Goal: Task Accomplishment & Management: Complete application form

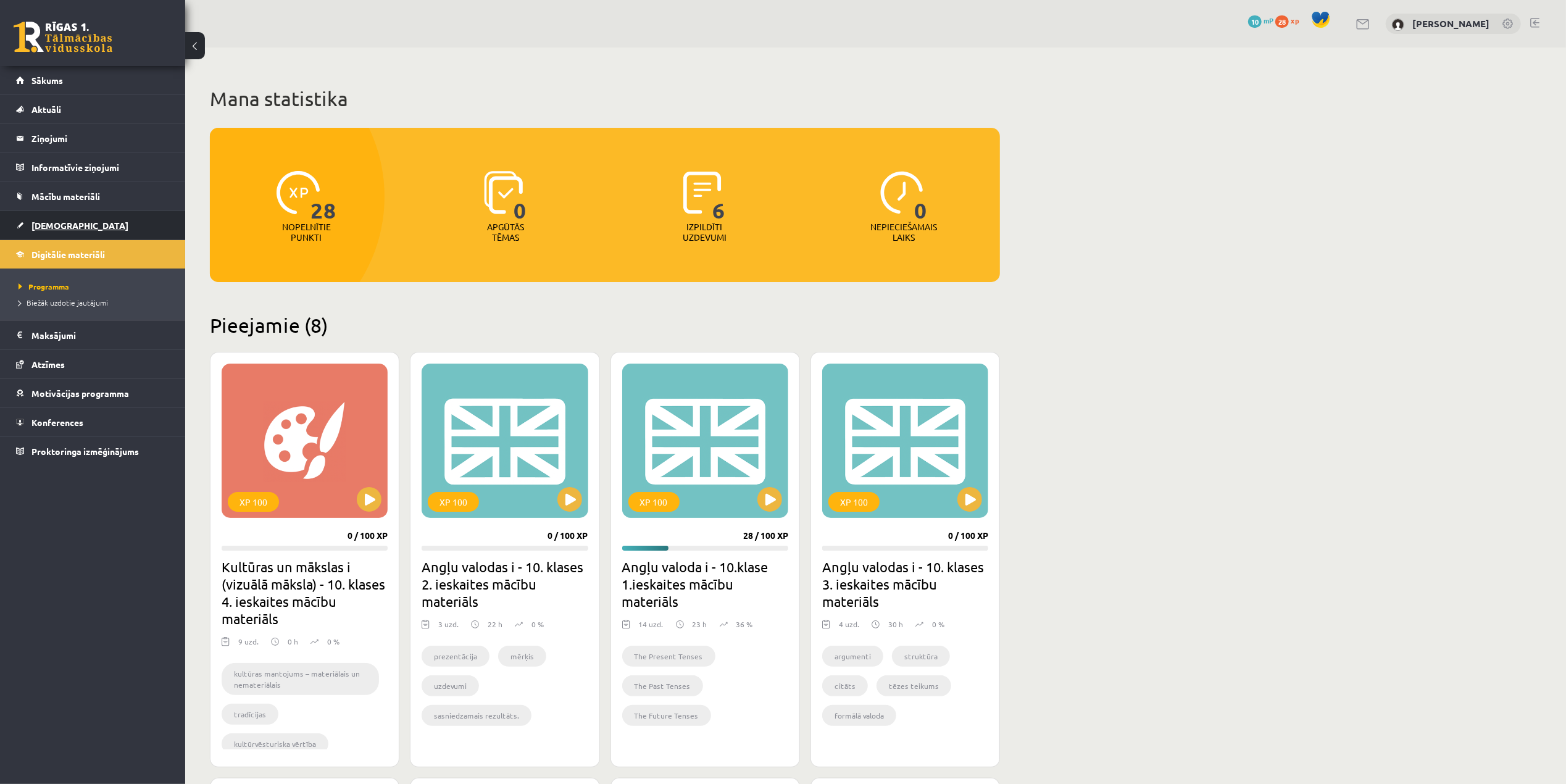
click at [59, 225] on span "[DEMOGRAPHIC_DATA]" at bounding box center [80, 225] width 97 height 11
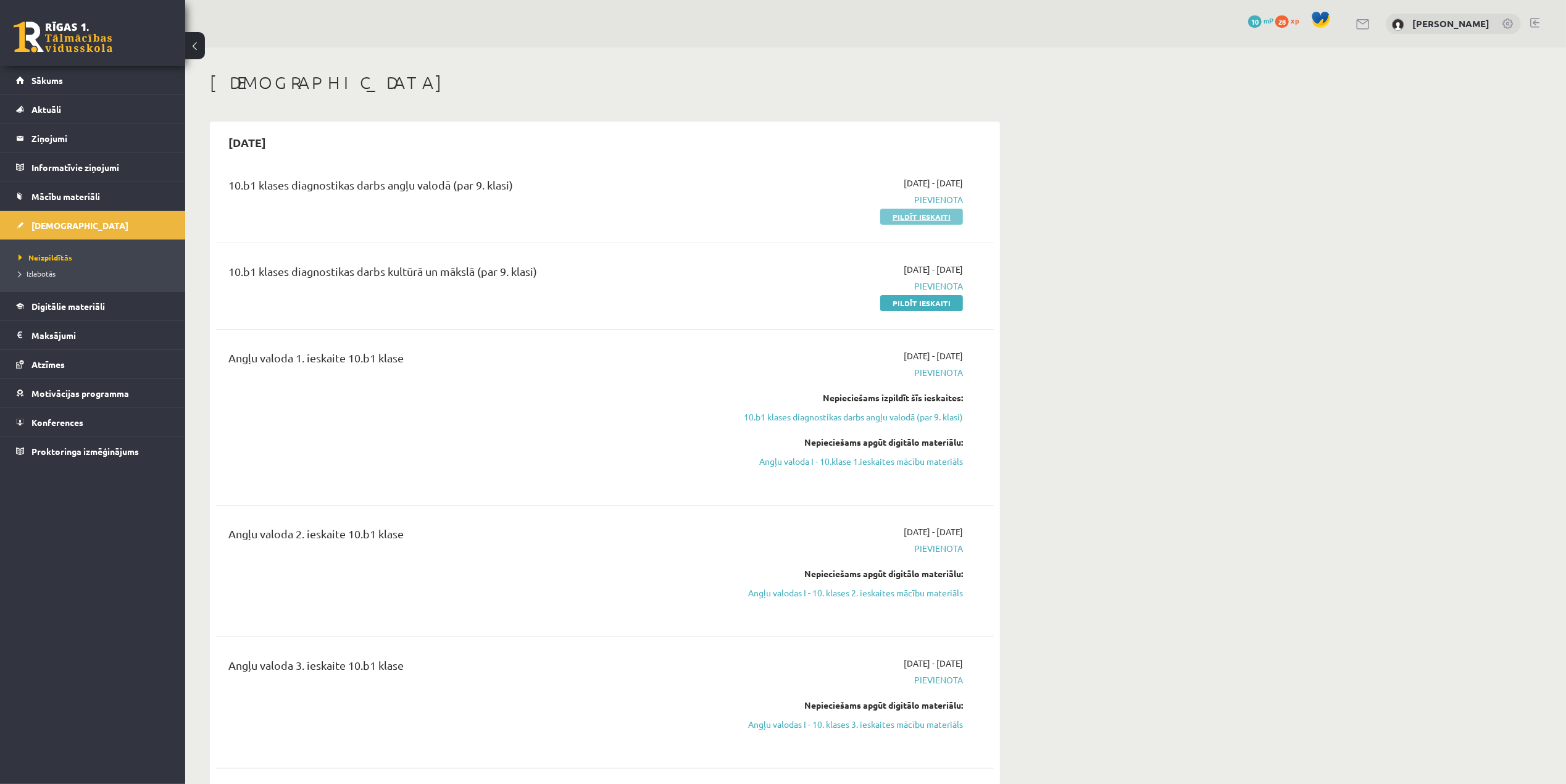
click at [900, 215] on link "Pildīt ieskaiti" at bounding box center [922, 217] width 83 height 16
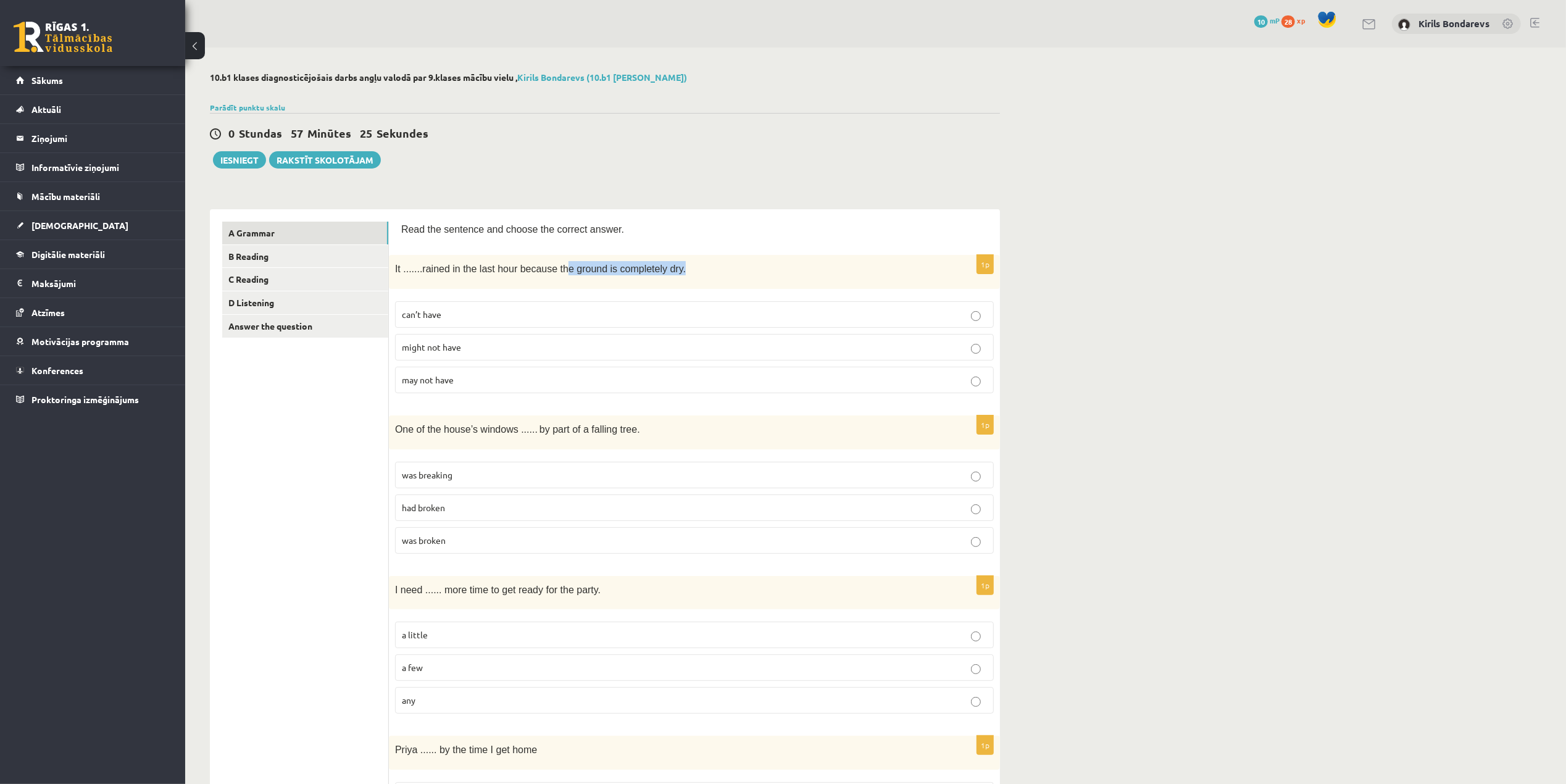
drag, startPoint x: 559, startPoint y: 264, endPoint x: 672, endPoint y: 262, distance: 113.0
click at [672, 262] on p "It ....... rained in the last hour because the ground is completely dry." at bounding box center [663, 268] width 537 height 15
drag, startPoint x: 432, startPoint y: 316, endPoint x: 529, endPoint y: 349, distance: 102.5
click at [432, 316] on span "can’t have" at bounding box center [421, 314] width 39 height 11
click at [459, 540] on p "was broken" at bounding box center [694, 541] width 585 height 13
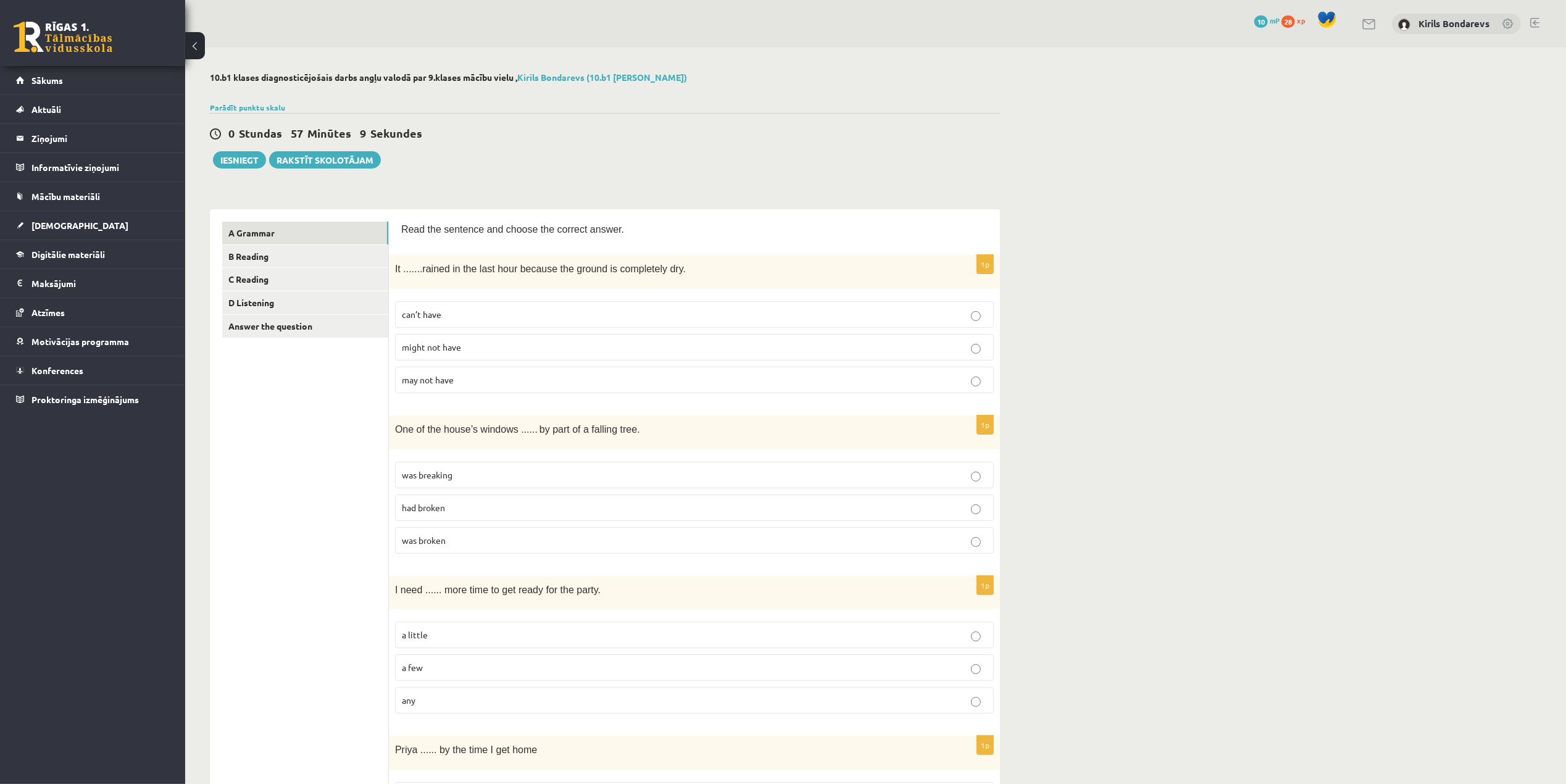
scroll to position [82, 0]
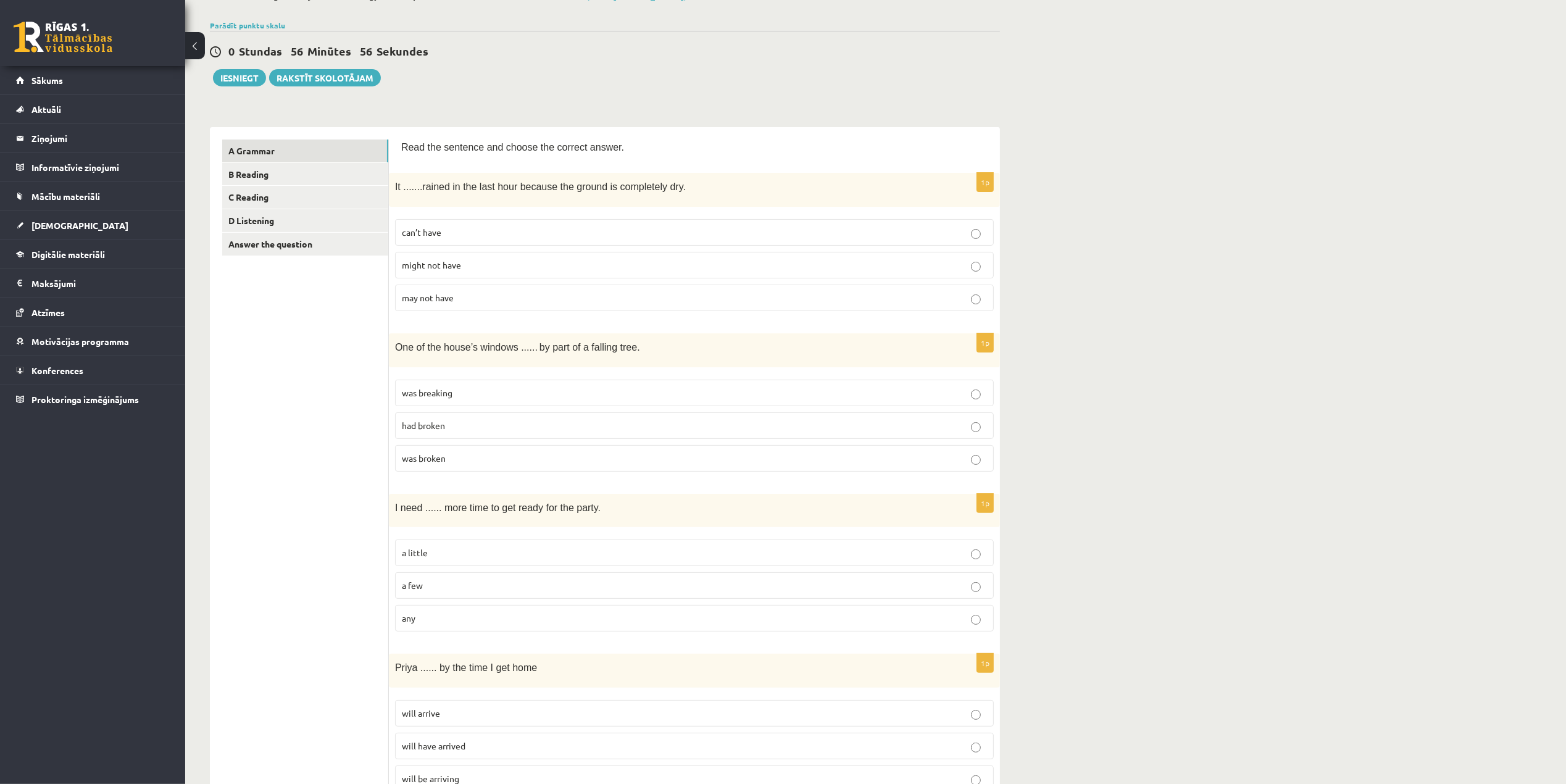
click at [418, 559] on p "a little" at bounding box center [694, 552] width 585 height 13
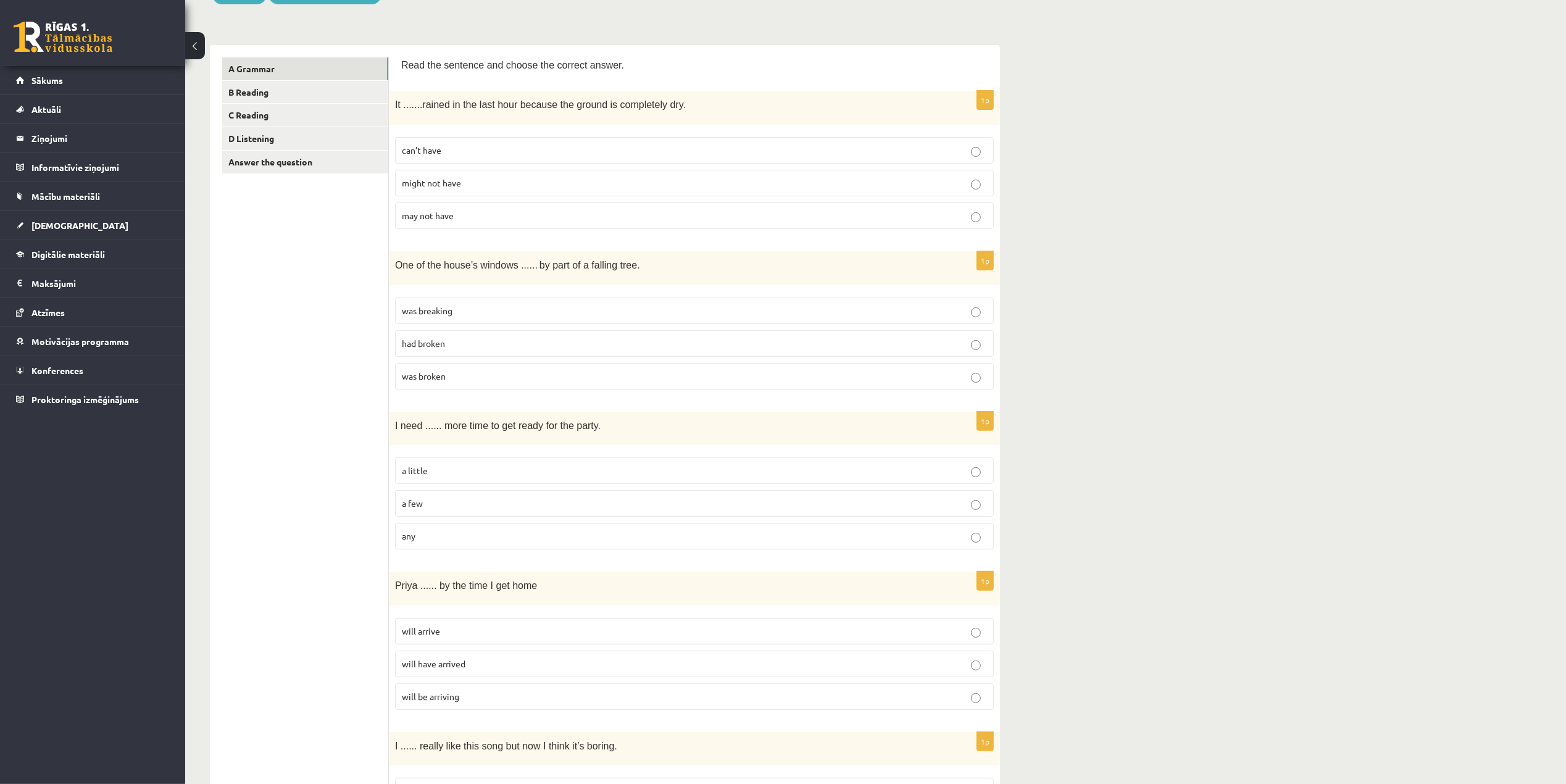
scroll to position [247, 0]
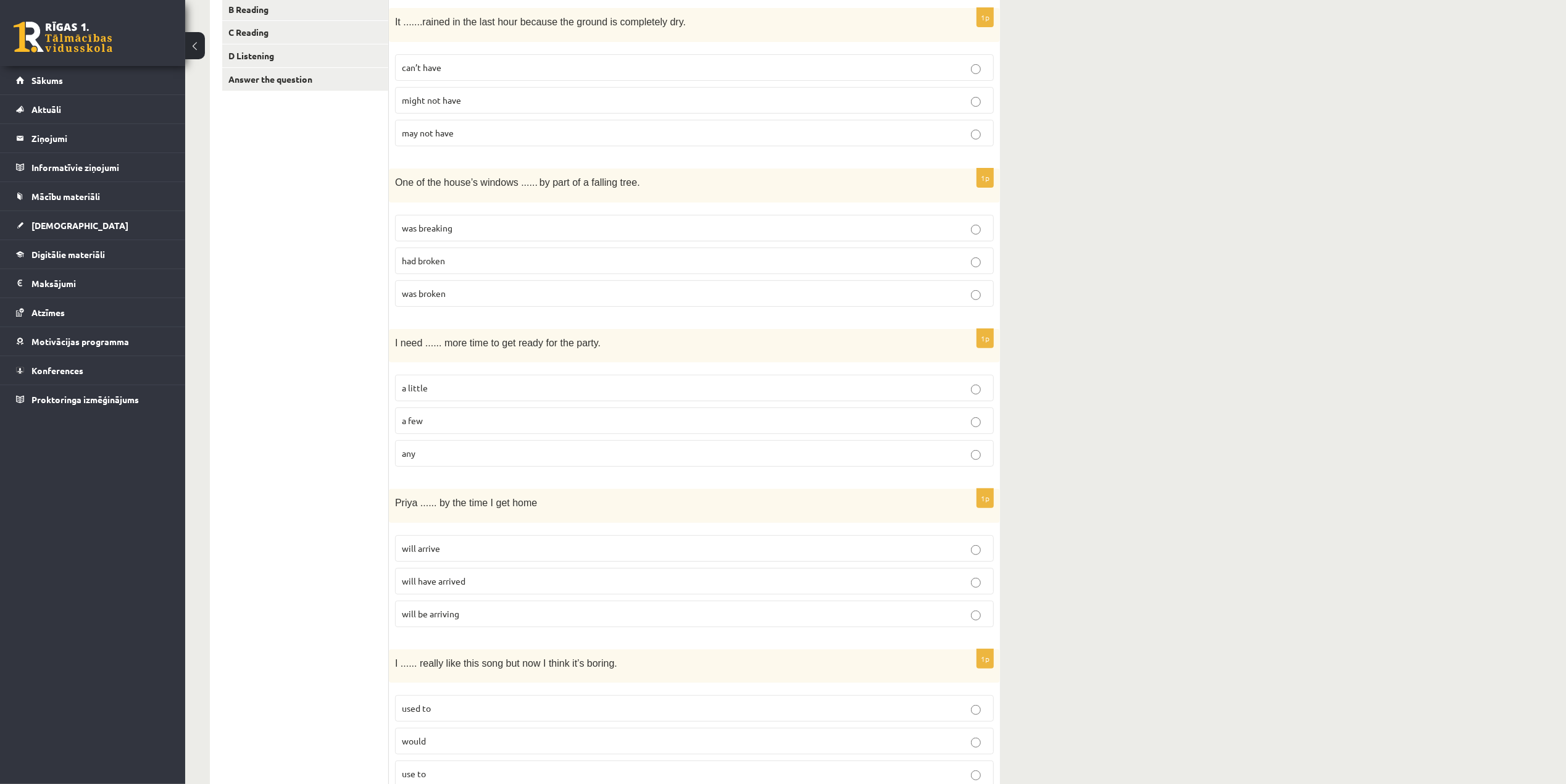
click at [484, 588] on p "will have arrived" at bounding box center [694, 581] width 585 height 13
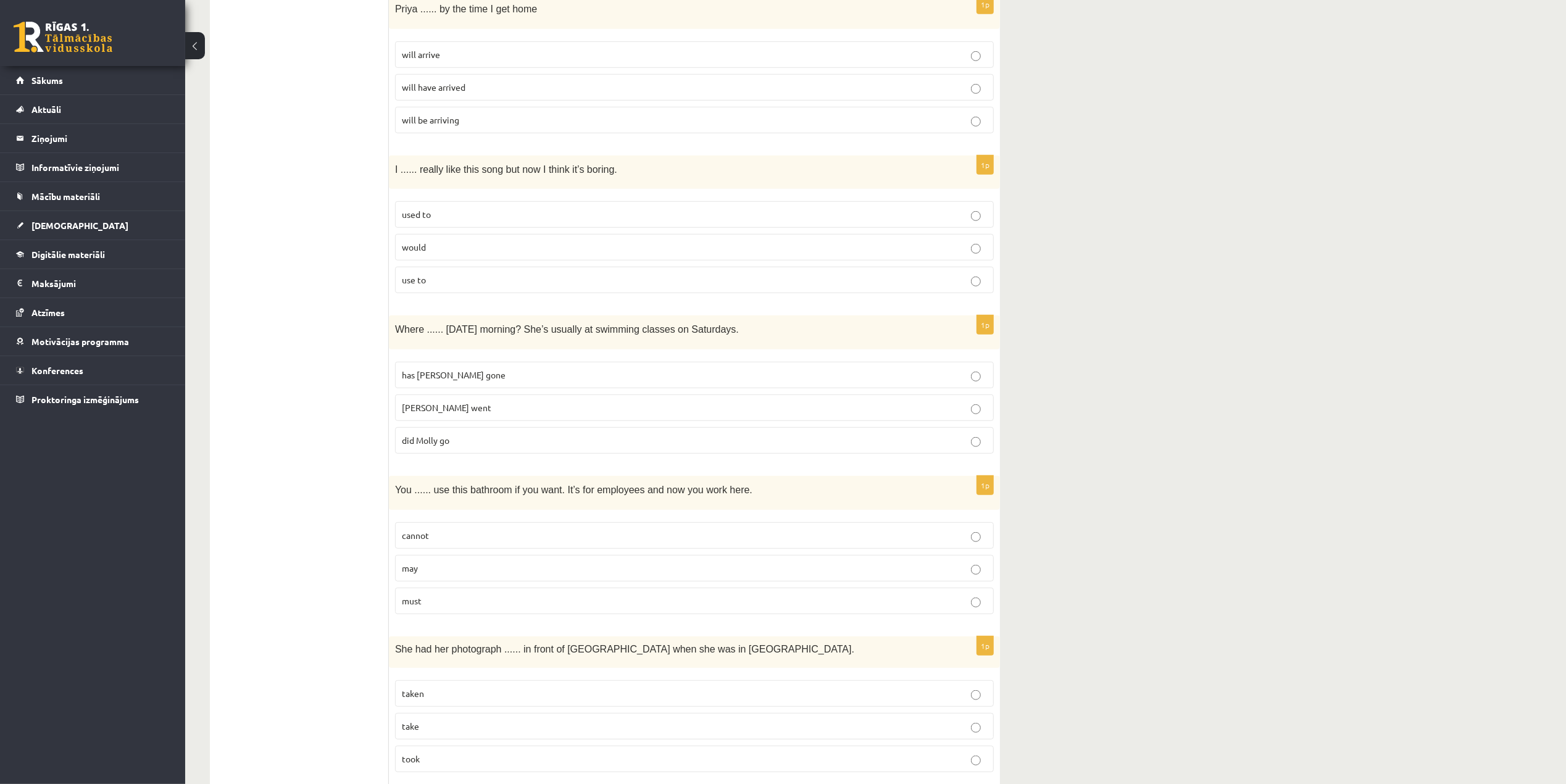
scroll to position [822, 0]
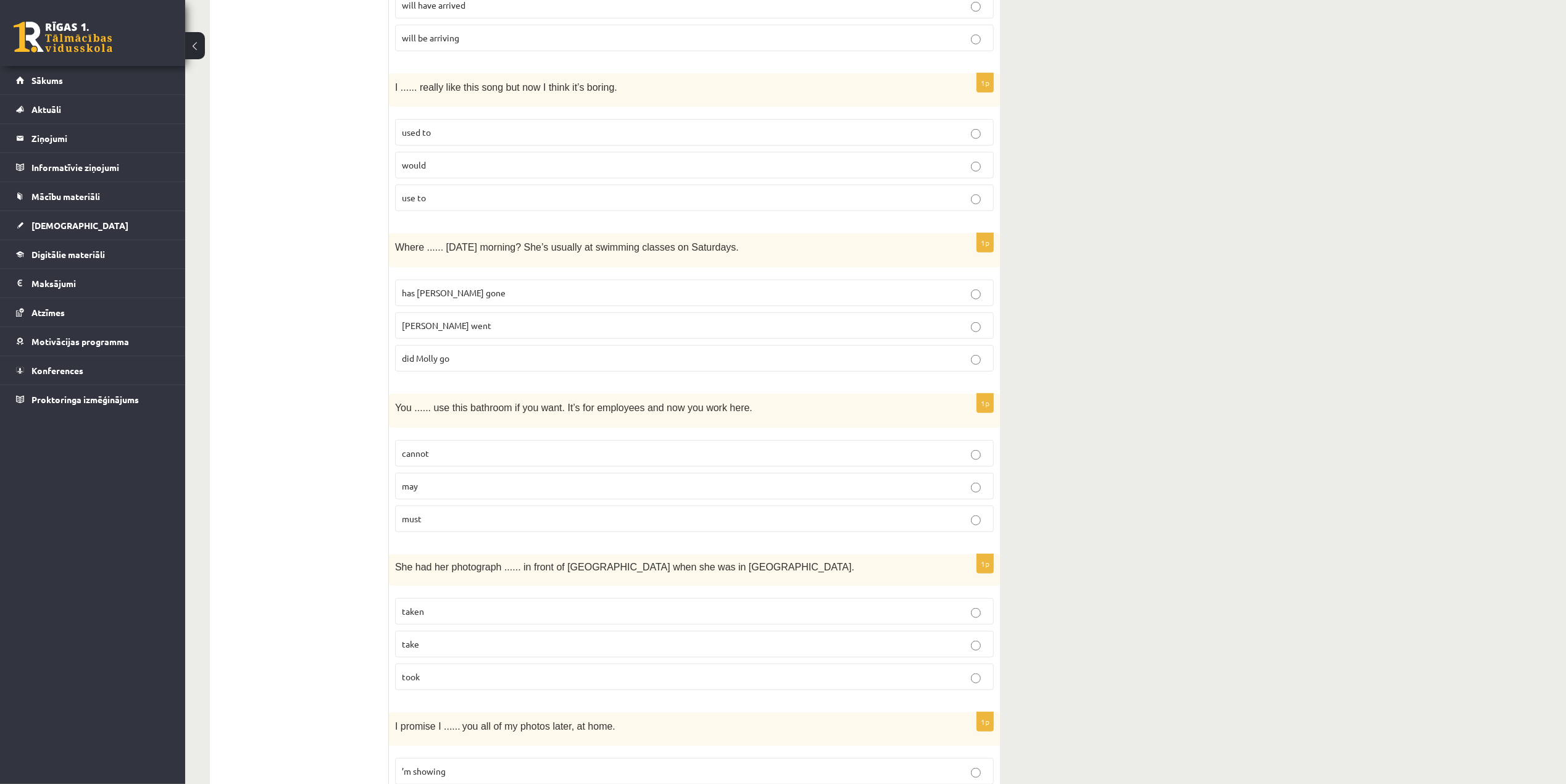
click at [421, 137] on span "used to" at bounding box center [416, 132] width 29 height 11
click at [435, 363] on span "did Molly go" at bounding box center [425, 358] width 47 height 11
click at [474, 491] on p "may" at bounding box center [694, 486] width 585 height 13
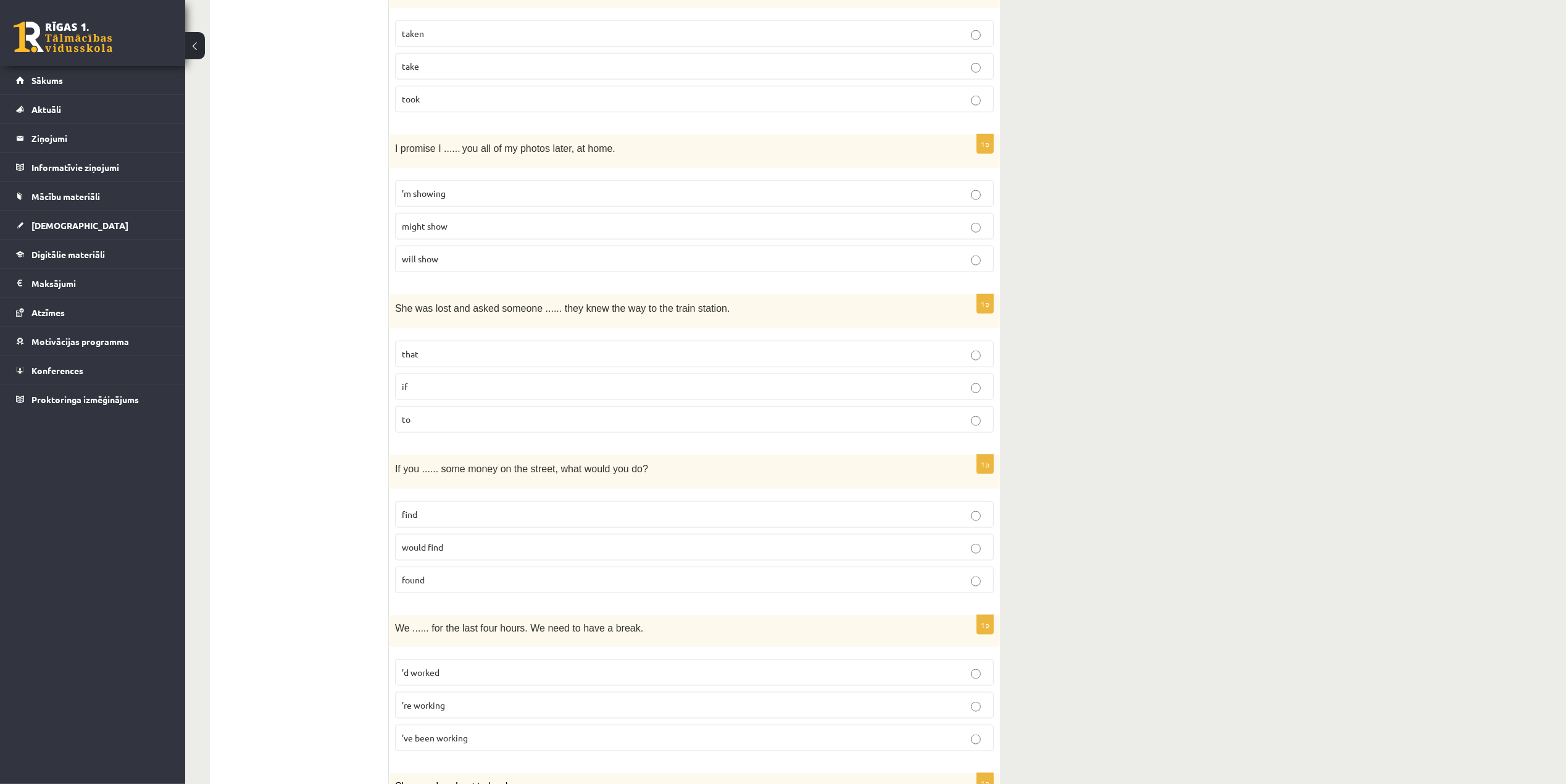
scroll to position [1071, 0]
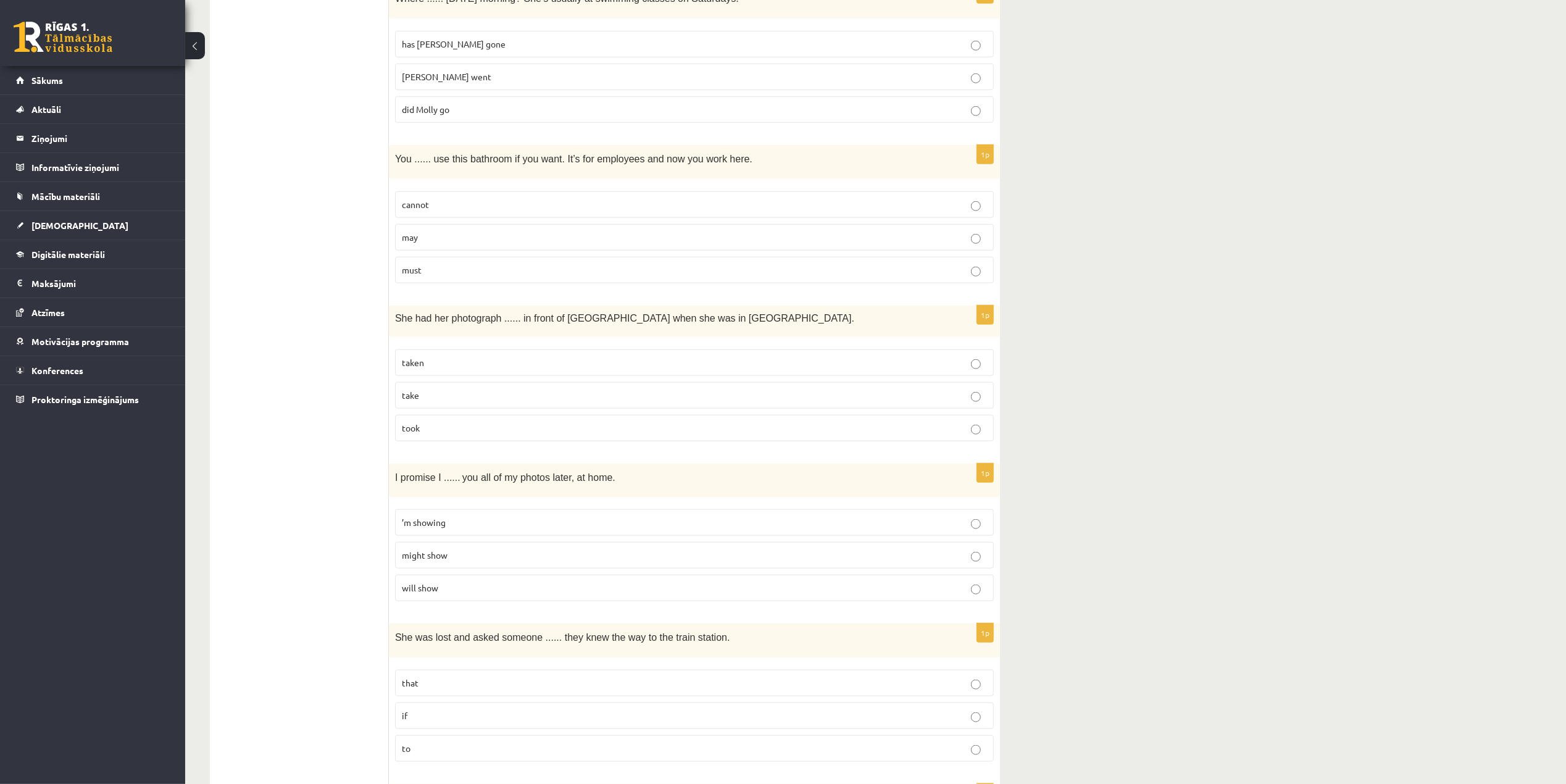
click at [443, 369] on p "taken" at bounding box center [694, 362] width 585 height 13
click at [527, 402] on p "take" at bounding box center [694, 395] width 585 height 13
click at [455, 369] on p "taken" at bounding box center [694, 362] width 585 height 13
click at [468, 434] on p "took" at bounding box center [694, 428] width 585 height 13
click at [455, 363] on p "taken" at bounding box center [694, 362] width 585 height 13
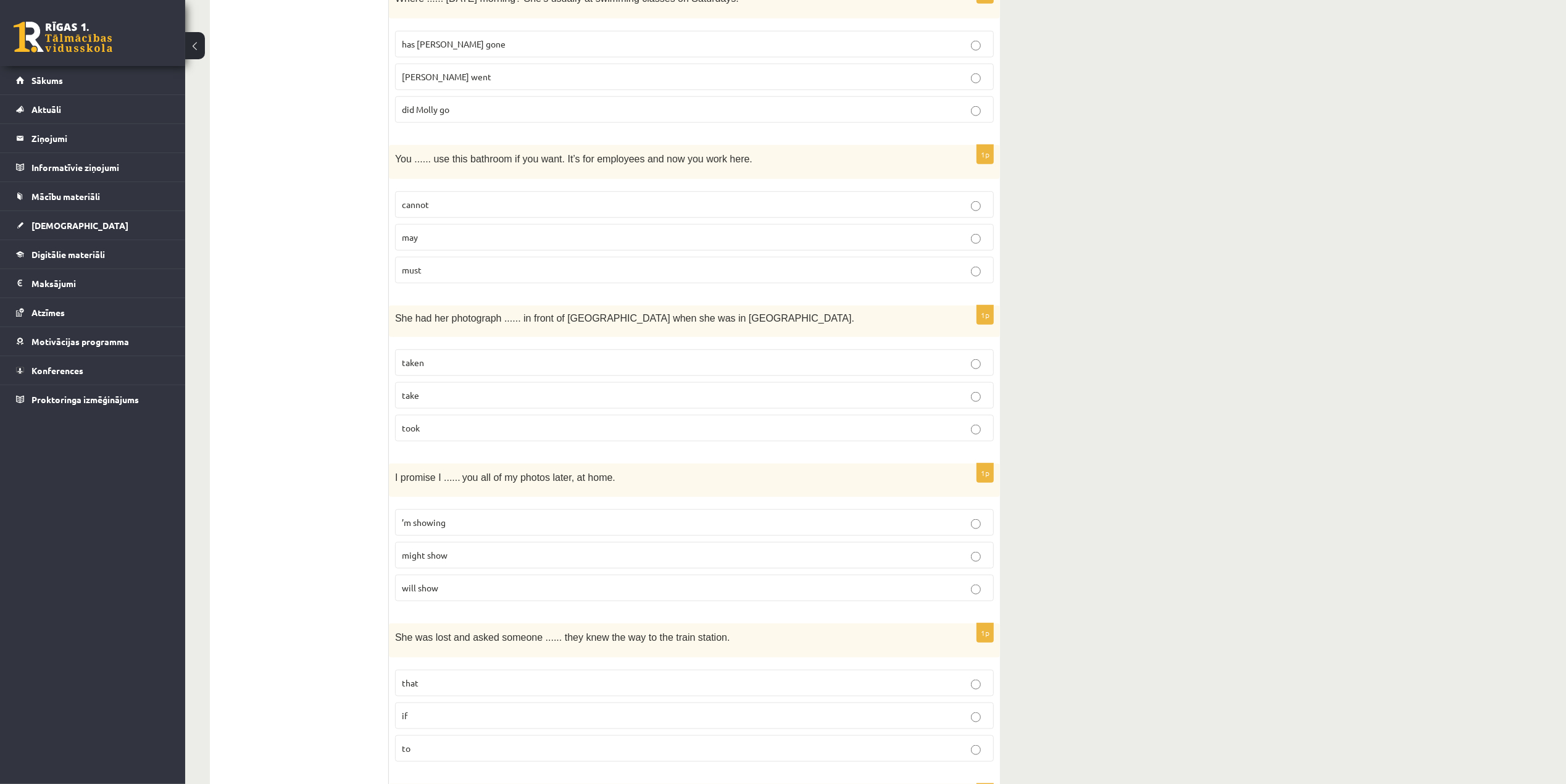
click at [475, 529] on p "’m showing" at bounding box center [694, 522] width 585 height 13
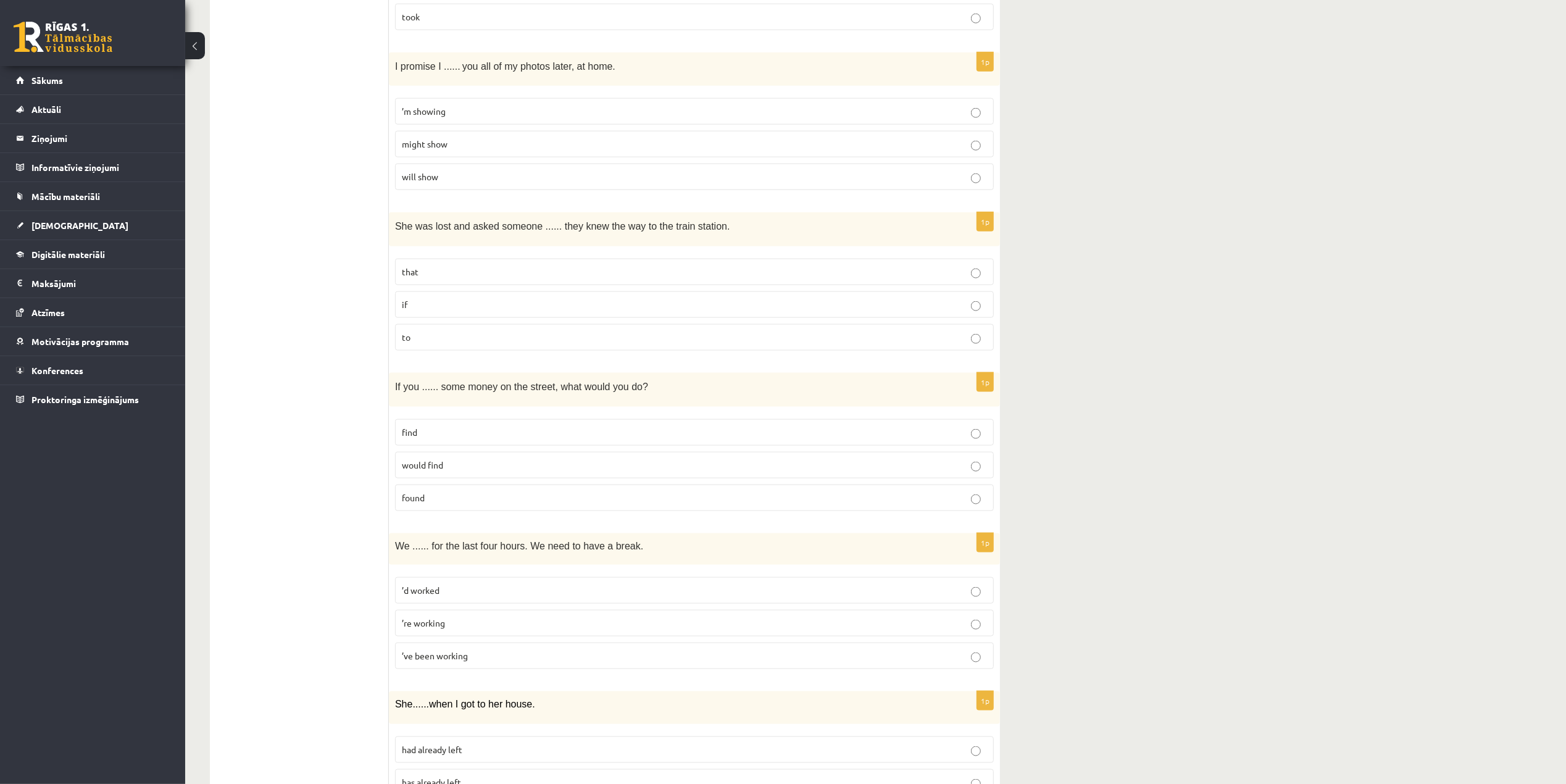
scroll to position [1565, 0]
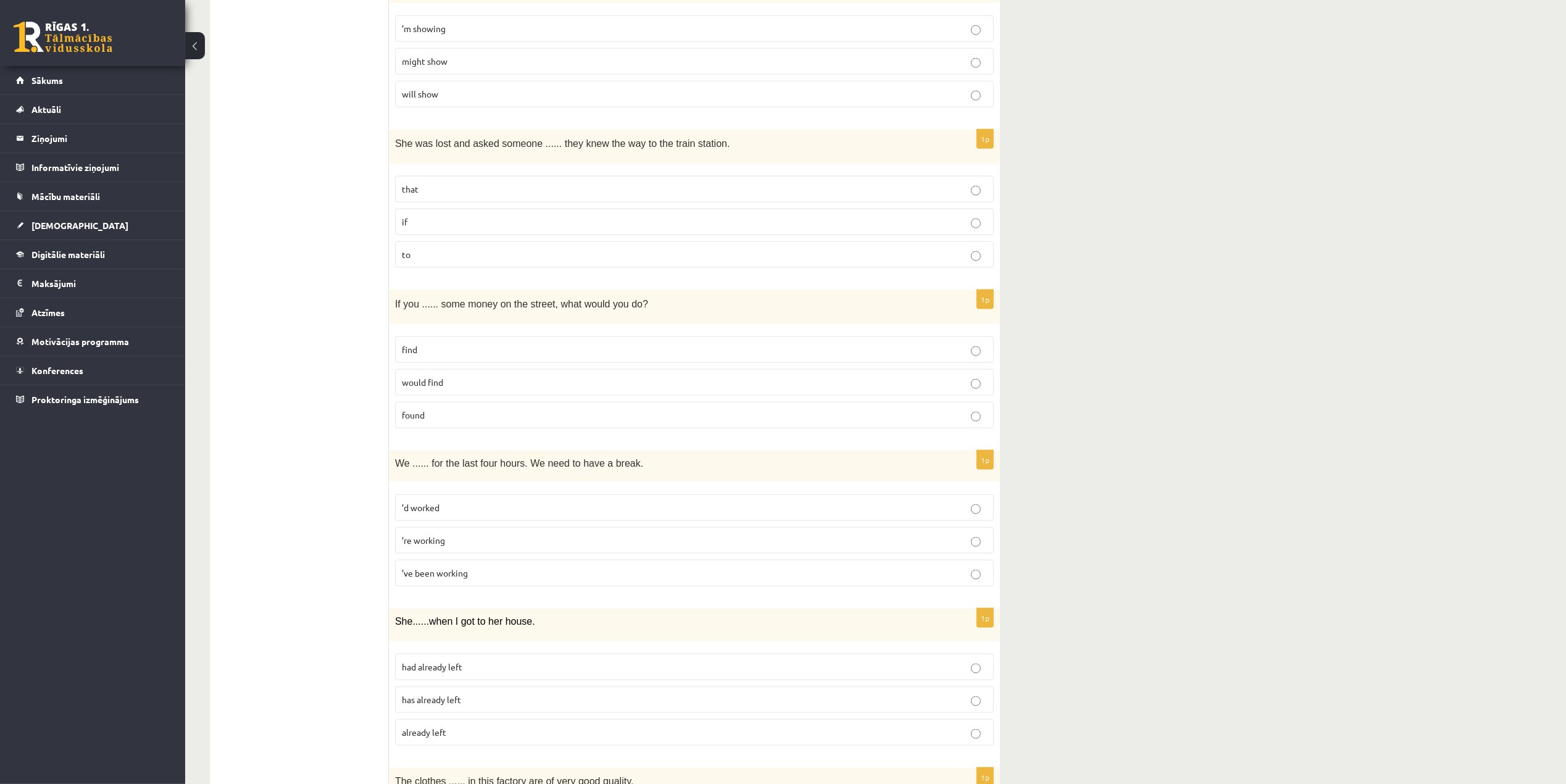
click at [435, 225] on label "if" at bounding box center [694, 222] width 599 height 26
click at [457, 422] on p "found" at bounding box center [694, 415] width 585 height 13
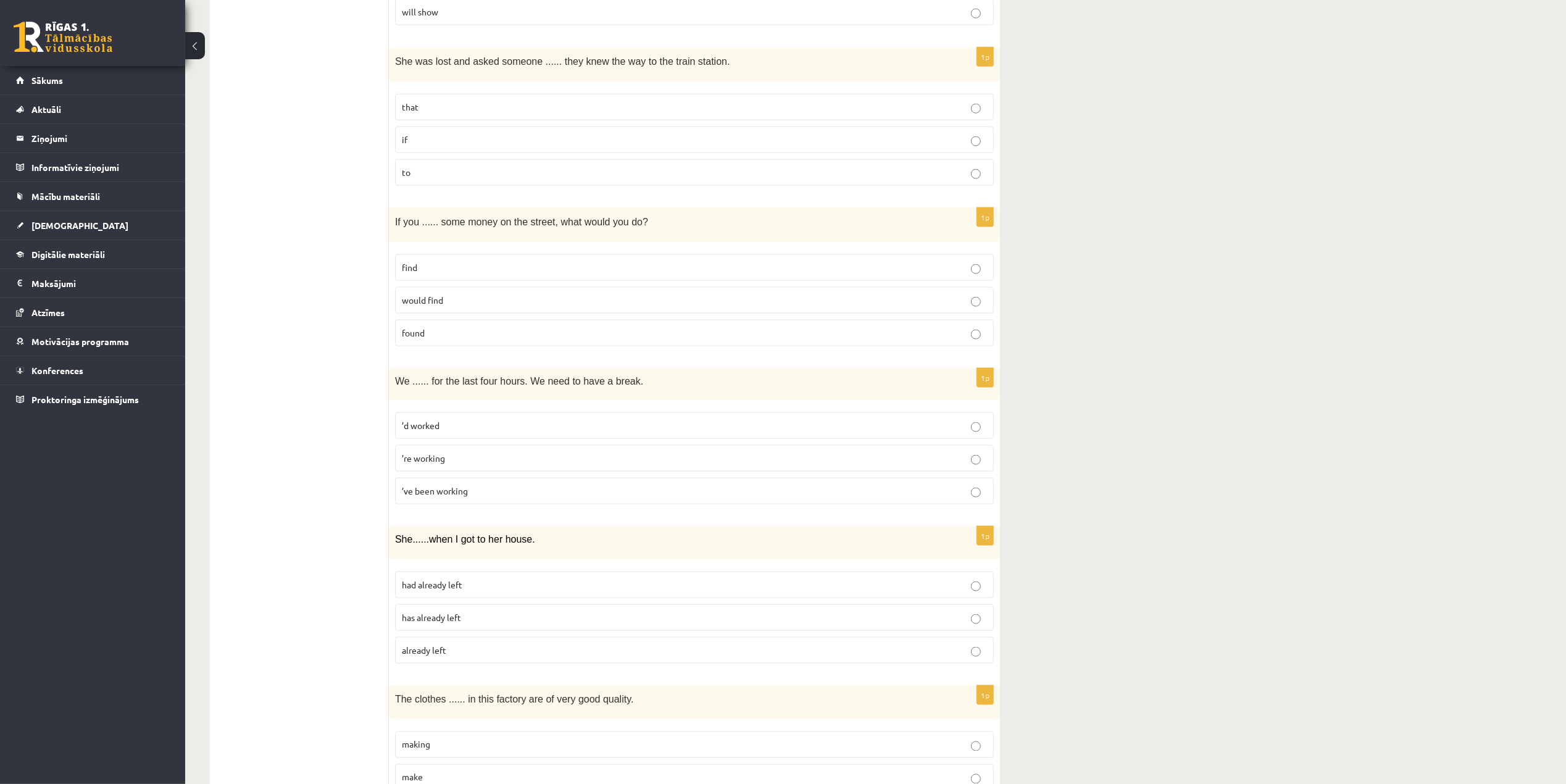
click at [494, 439] on label "’d worked" at bounding box center [694, 425] width 599 height 26
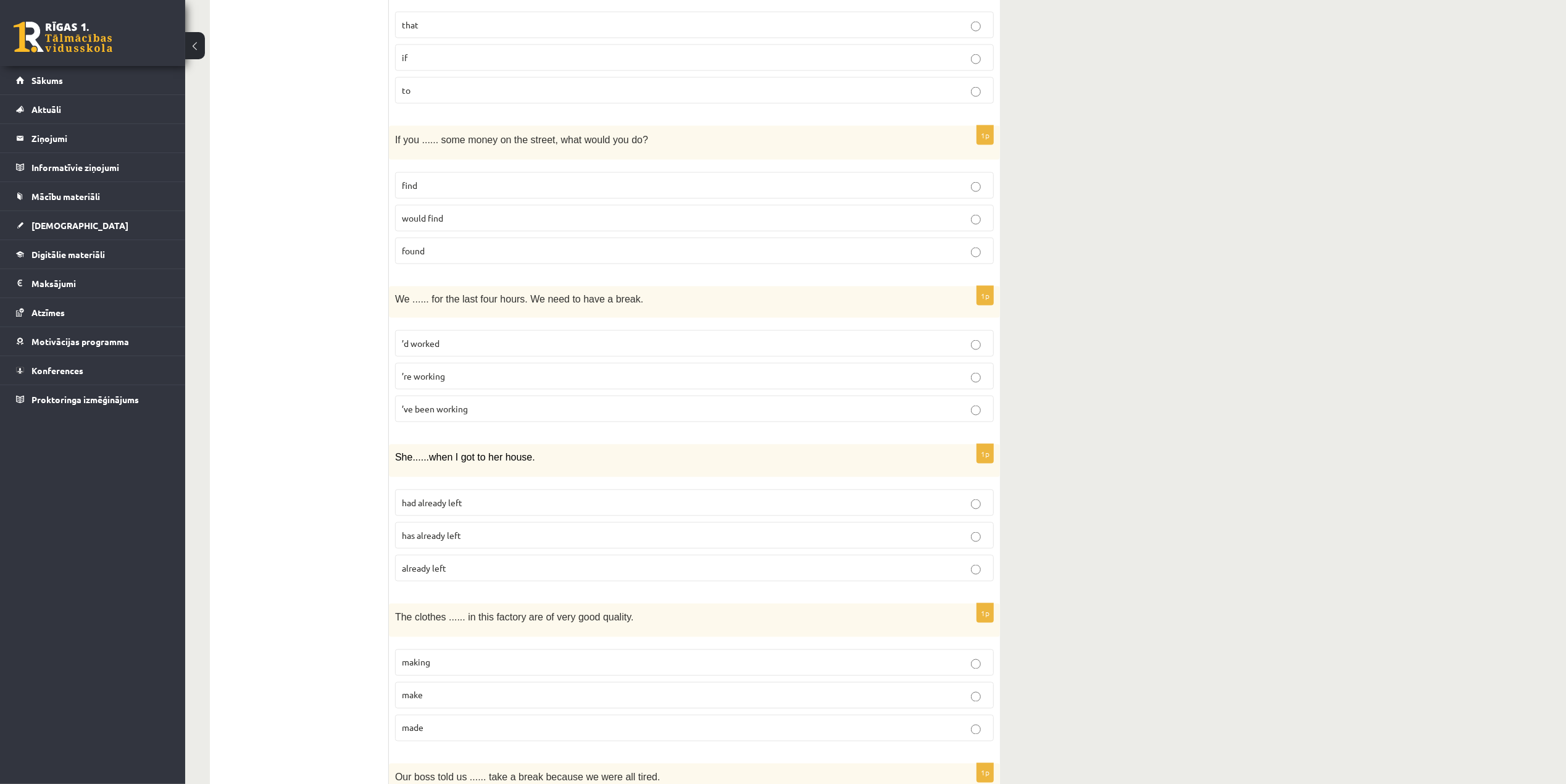
click at [497, 509] on p "had already left" at bounding box center [694, 502] width 585 height 13
click at [526, 541] on p "has already left" at bounding box center [694, 535] width 585 height 13
click at [502, 509] on p "had already left" at bounding box center [694, 502] width 585 height 13
click at [519, 541] on p "has already left" at bounding box center [694, 535] width 585 height 13
click at [502, 509] on p "had already left" at bounding box center [694, 502] width 585 height 13
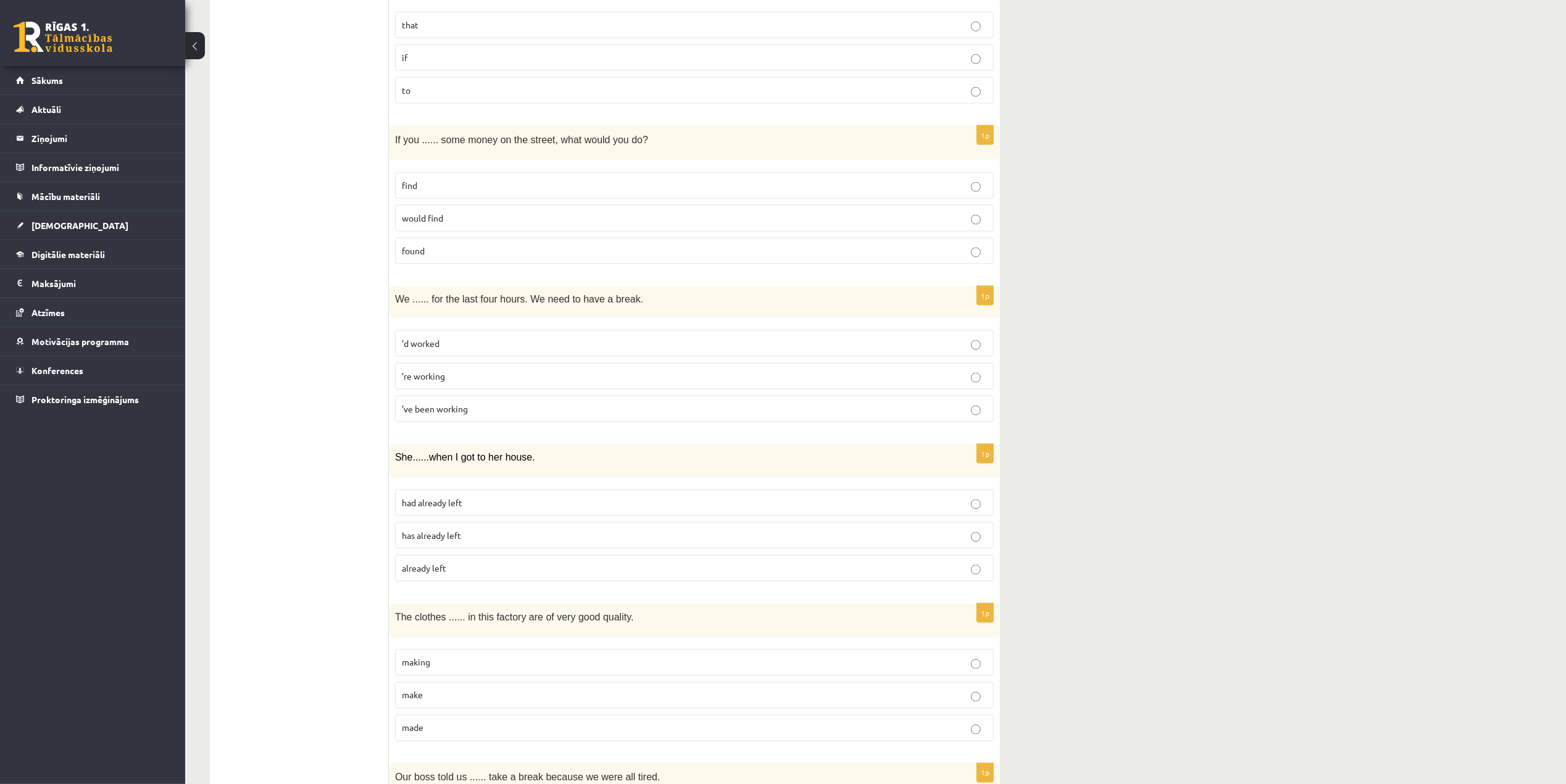
click at [506, 537] on label "has already left" at bounding box center [694, 535] width 599 height 26
click at [479, 509] on p "had already left" at bounding box center [694, 502] width 585 height 13
click at [494, 541] on p "has already left" at bounding box center [694, 535] width 585 height 13
click at [483, 509] on p "had already left" at bounding box center [694, 502] width 585 height 13
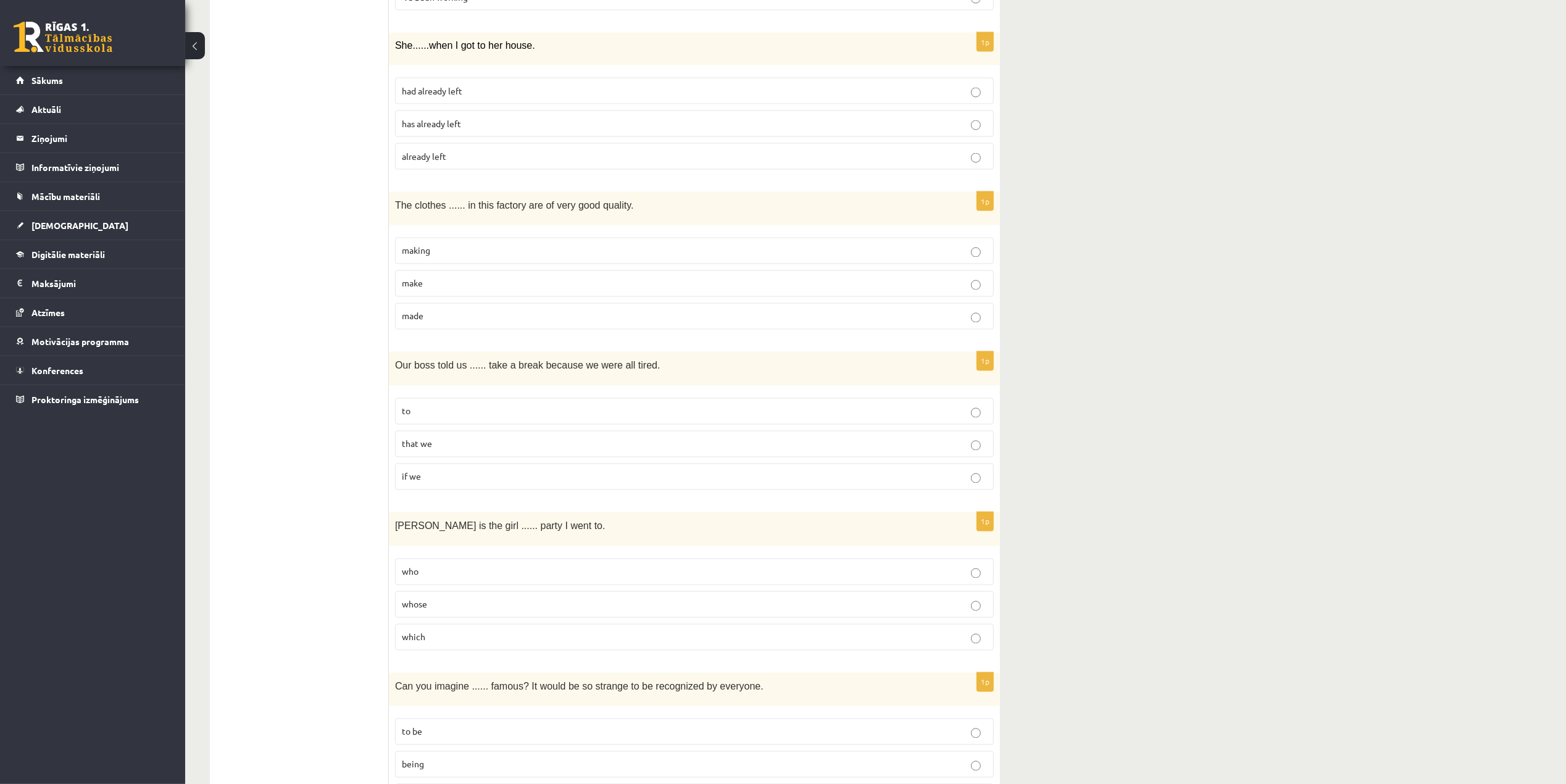
scroll to position [2223, 0]
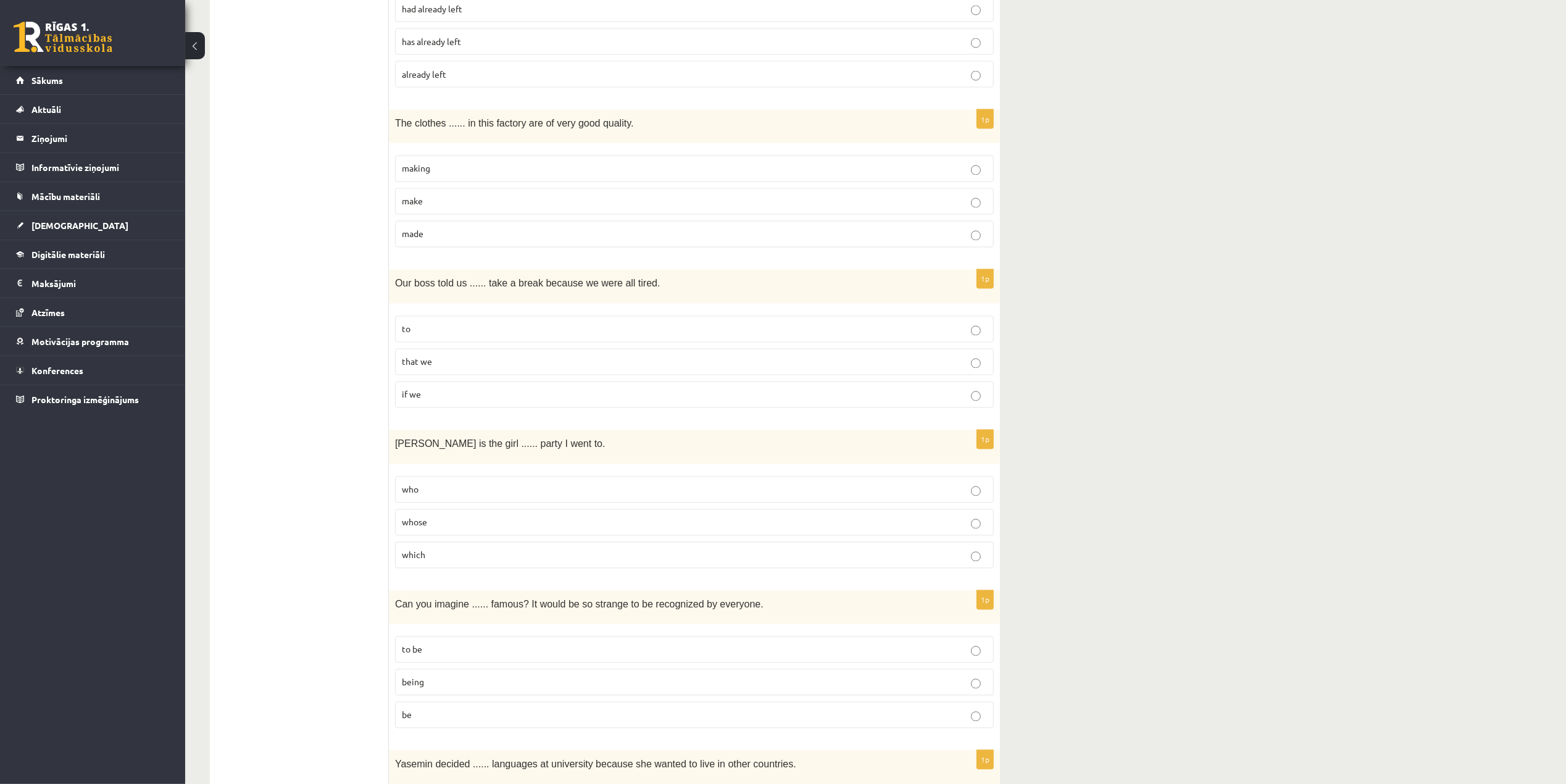
click at [480, 241] on p "made" at bounding box center [694, 234] width 585 height 13
click at [526, 335] on label "to" at bounding box center [694, 329] width 599 height 26
click at [474, 529] on p "whose" at bounding box center [694, 522] width 585 height 13
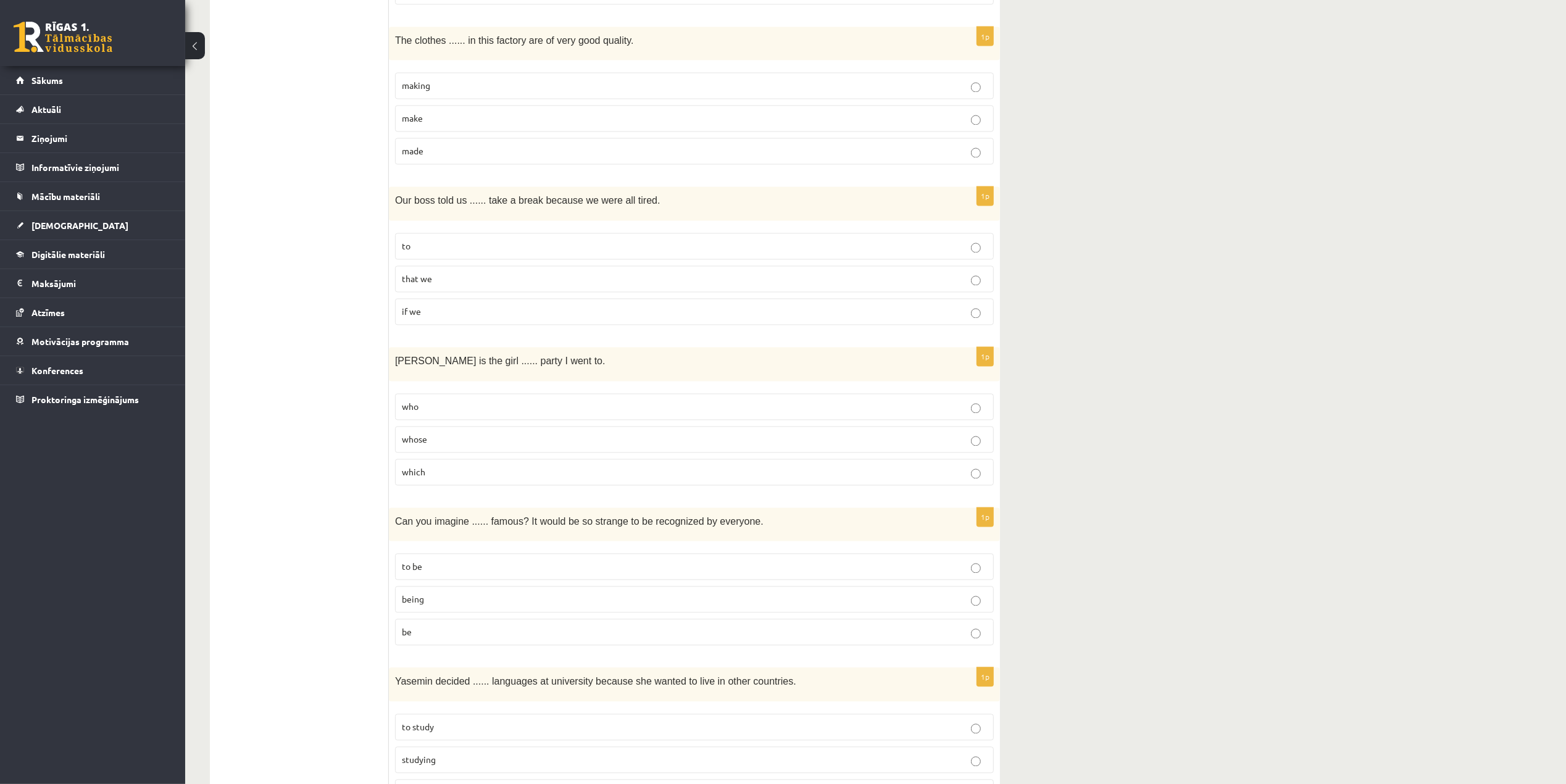
scroll to position [2387, 0]
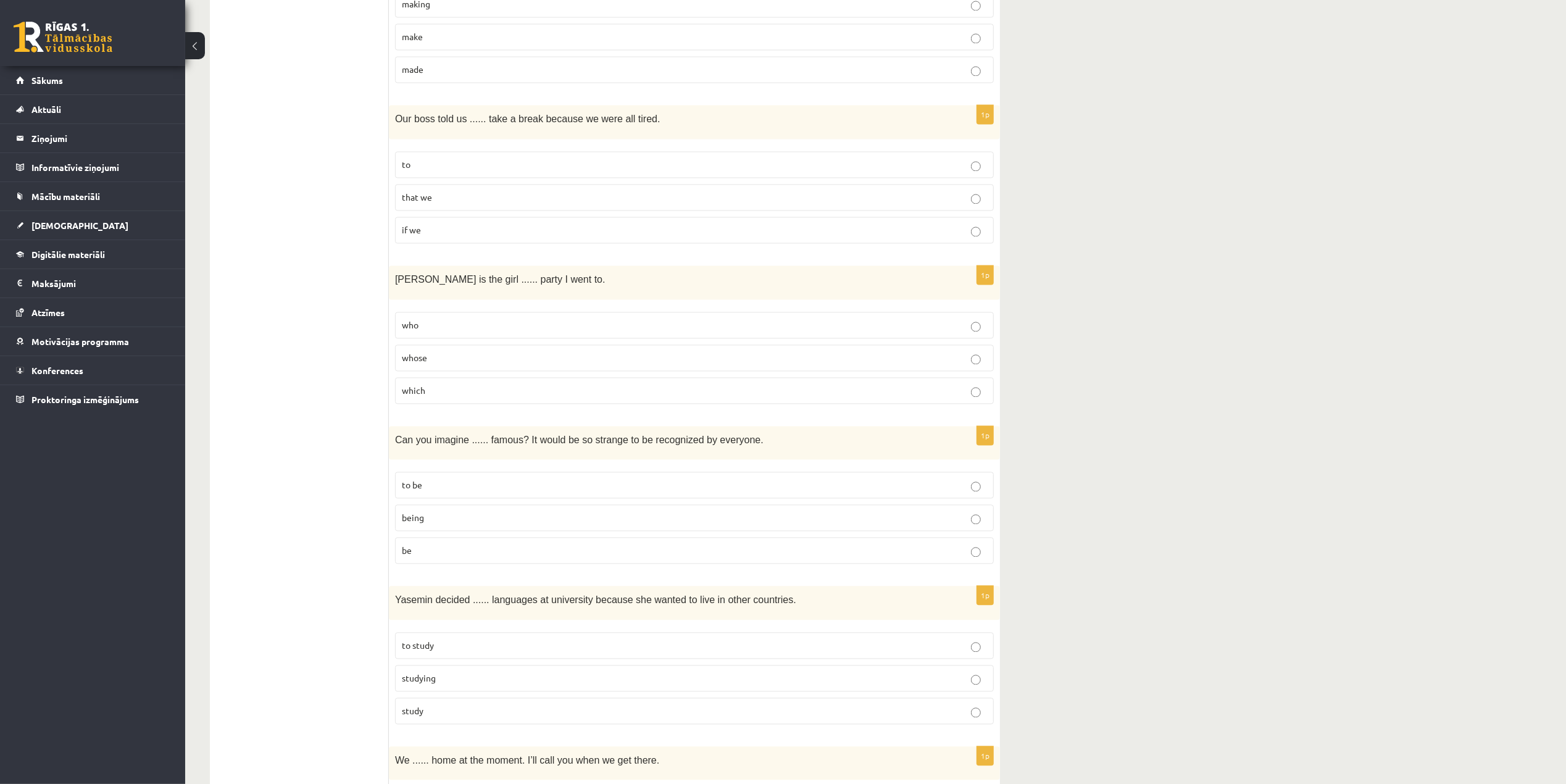
click at [531, 557] on p "be" at bounding box center [694, 550] width 585 height 13
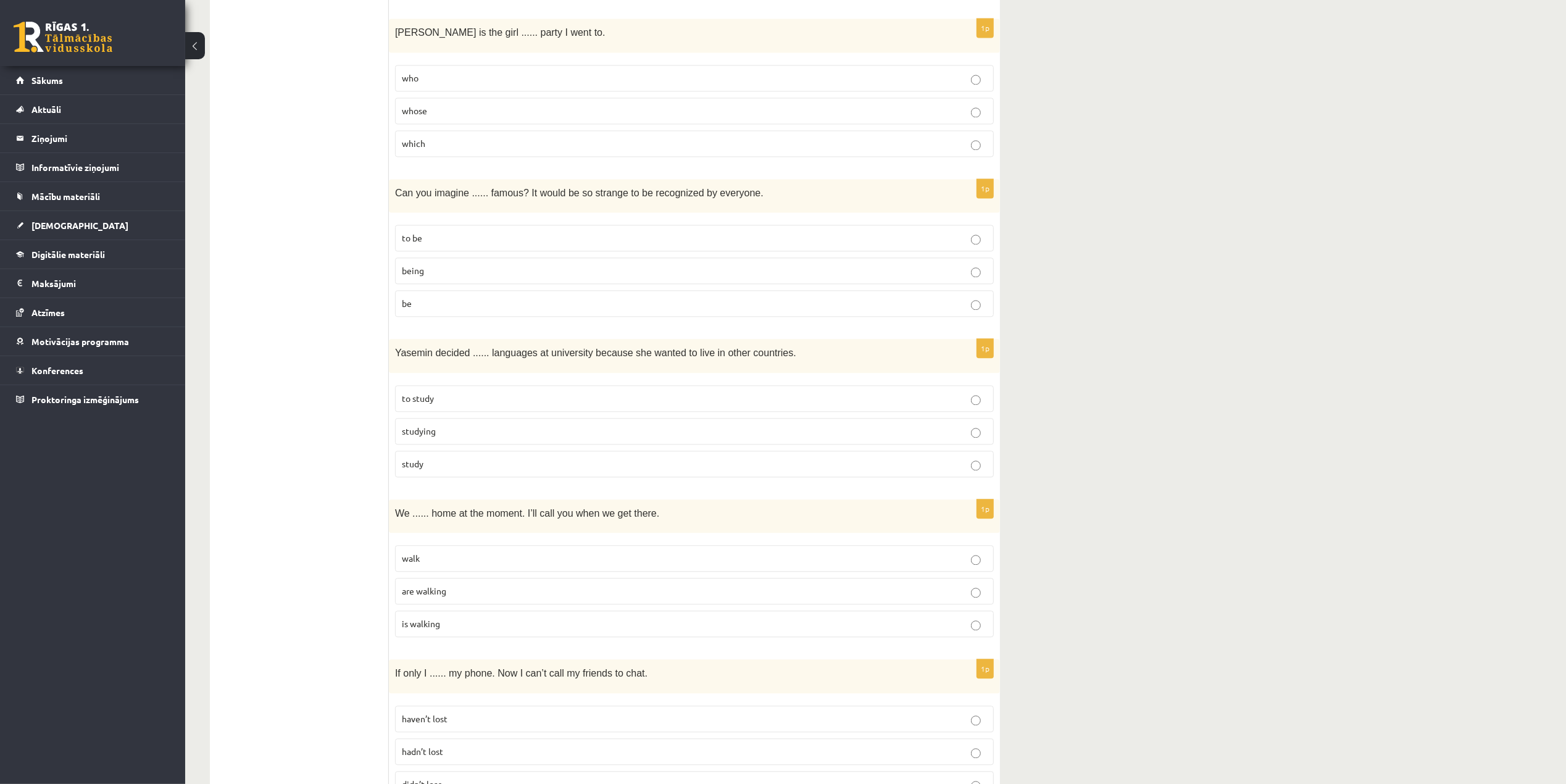
scroll to position [2716, 0]
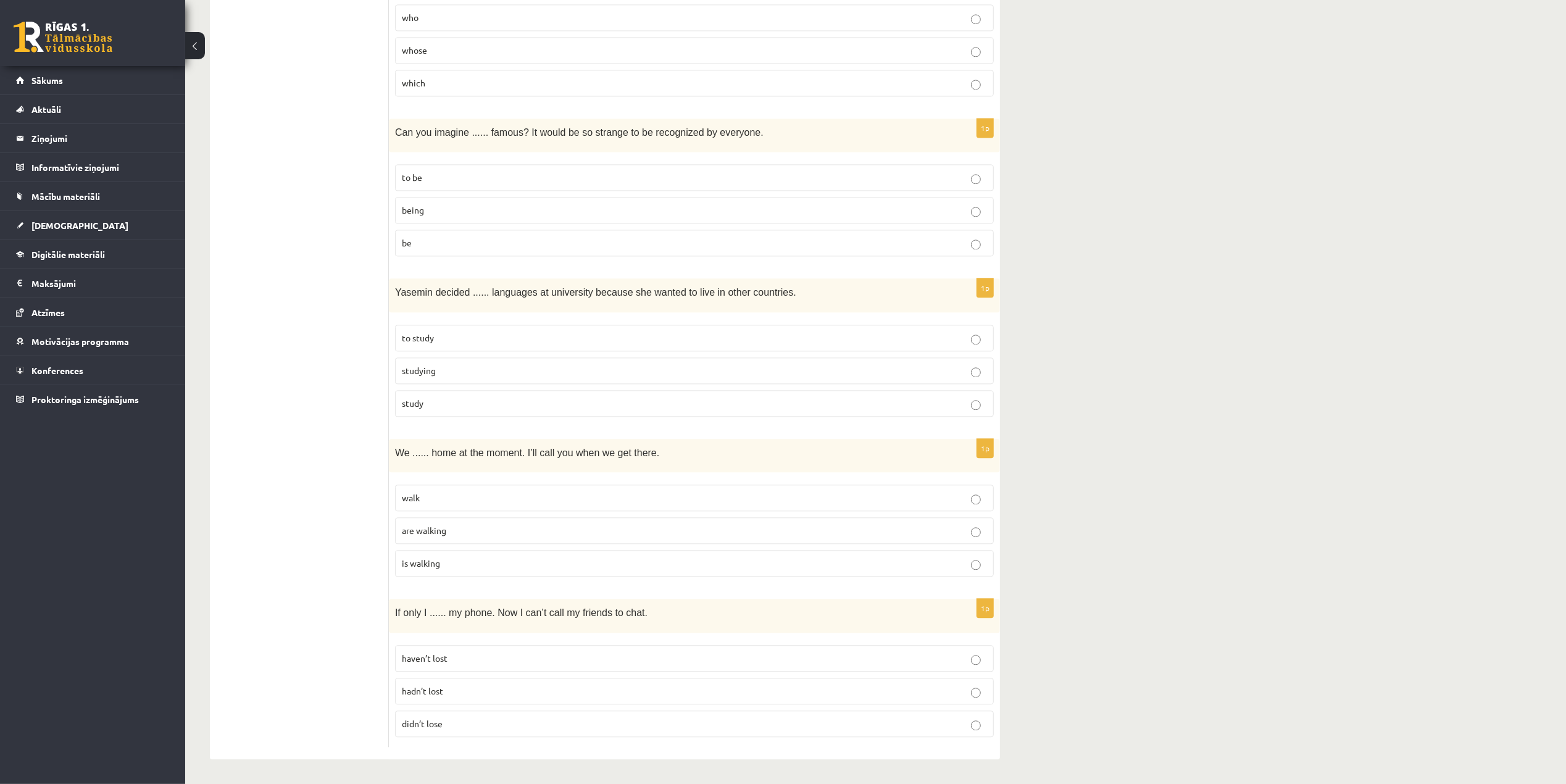
click at [434, 332] on p "to study" at bounding box center [694, 338] width 585 height 13
click at [455, 531] on p "are walking" at bounding box center [694, 531] width 585 height 13
click at [438, 662] on p "haven’t lost" at bounding box center [694, 658] width 585 height 13
click at [432, 734] on label "didn’t lose" at bounding box center [694, 723] width 599 height 26
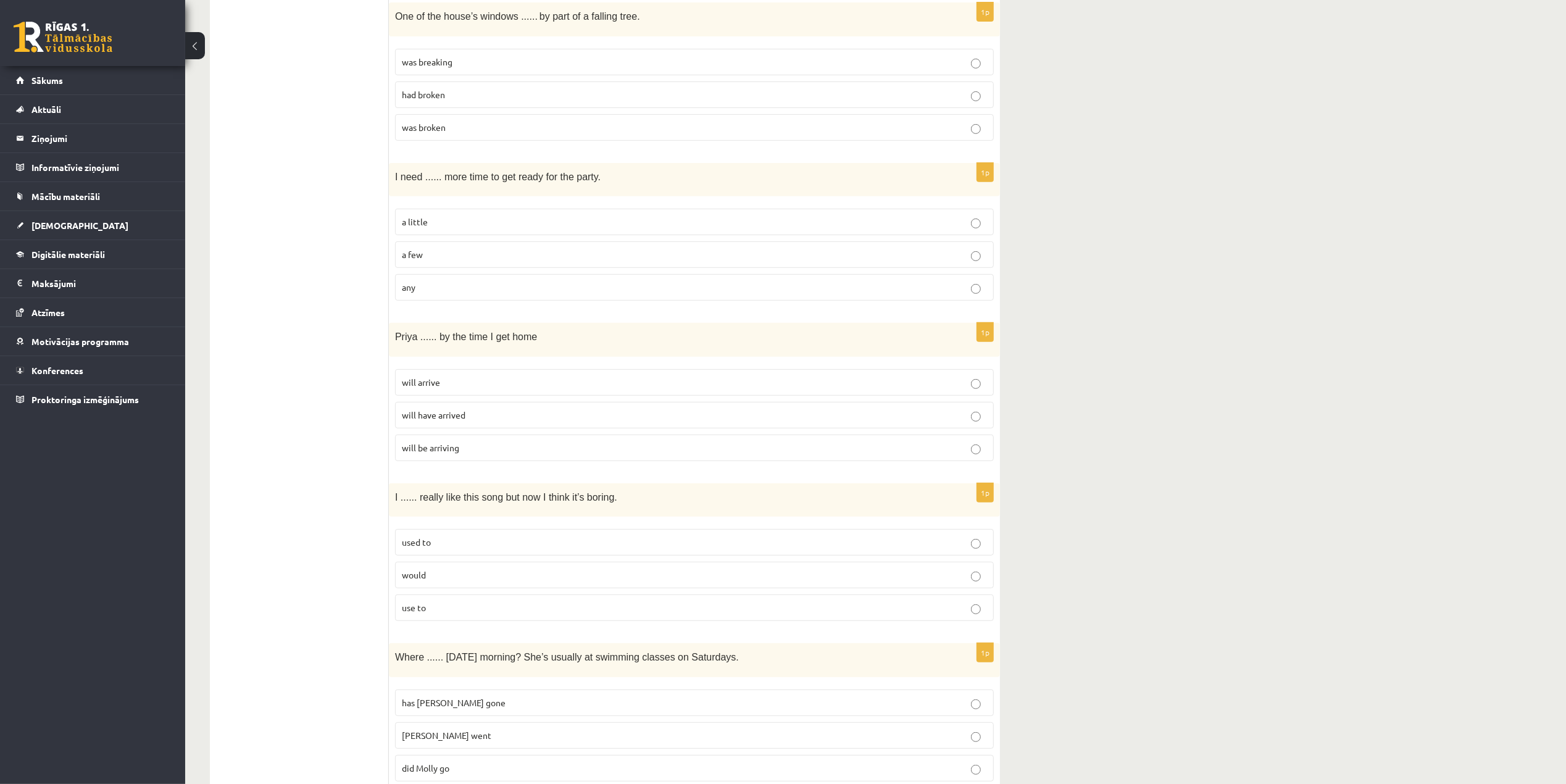
scroll to position [0, 0]
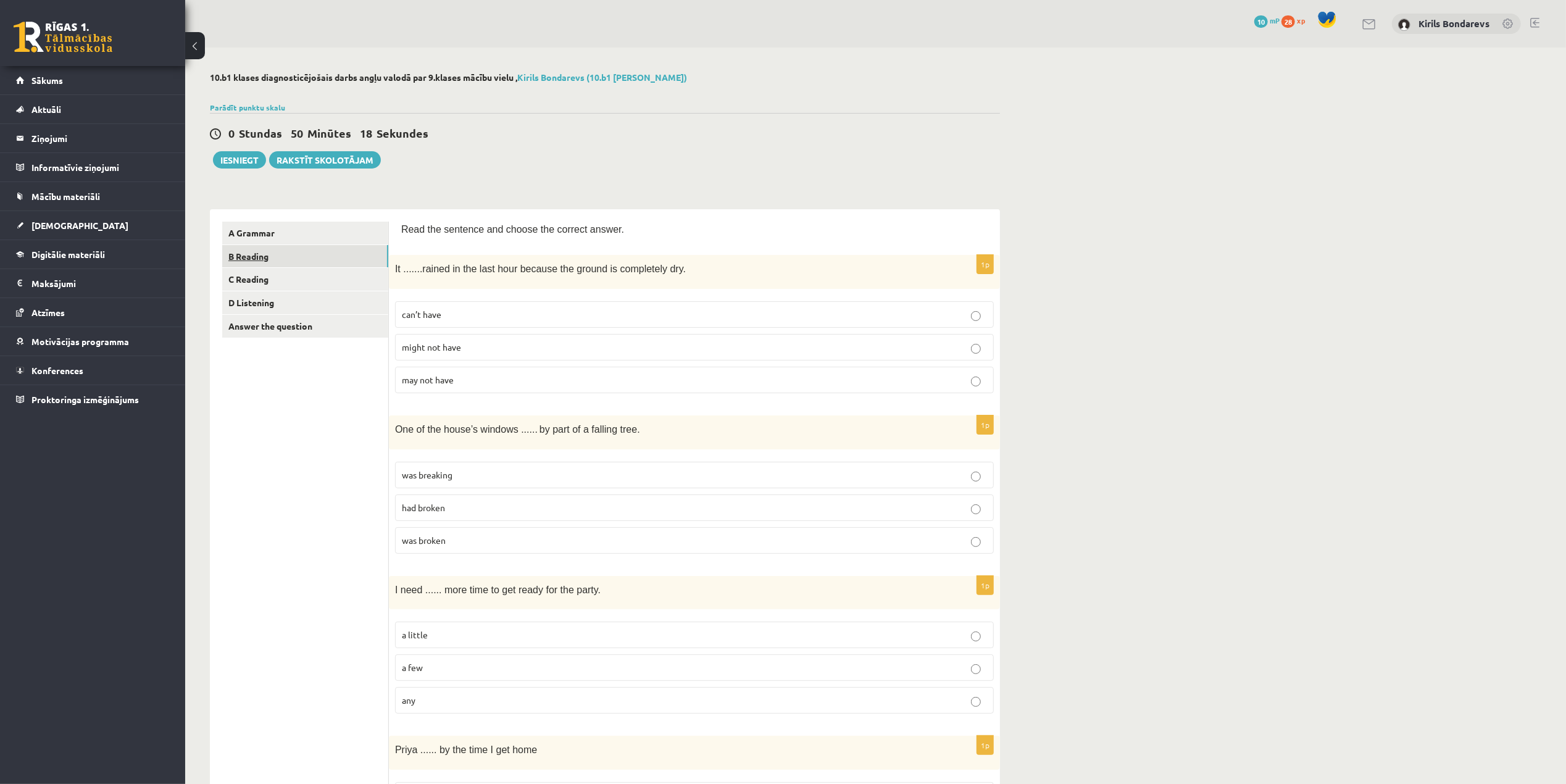
click at [234, 257] on link "B Reading" at bounding box center [305, 256] width 166 height 23
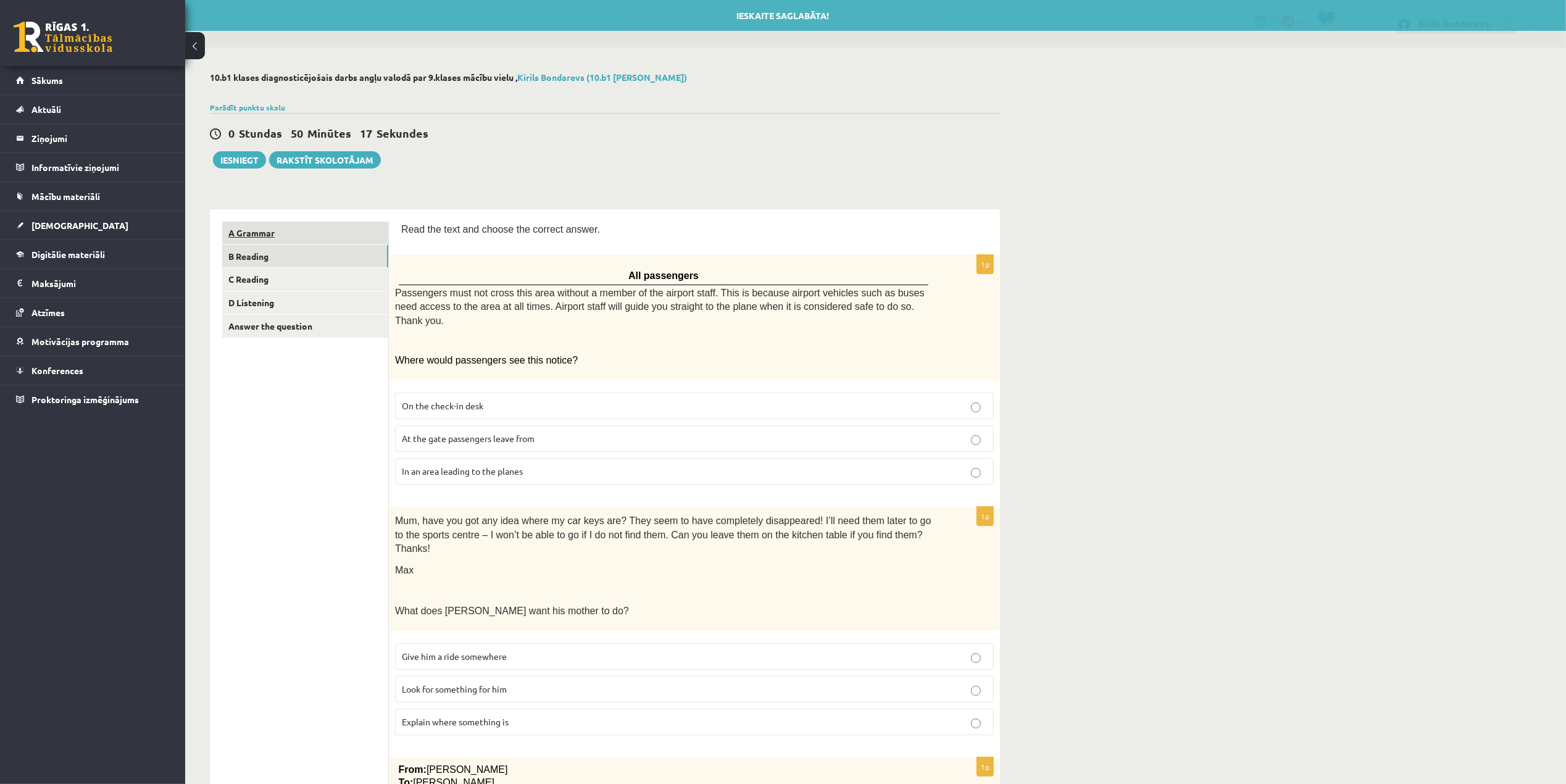
click at [249, 243] on link "A Grammar" at bounding box center [305, 233] width 166 height 23
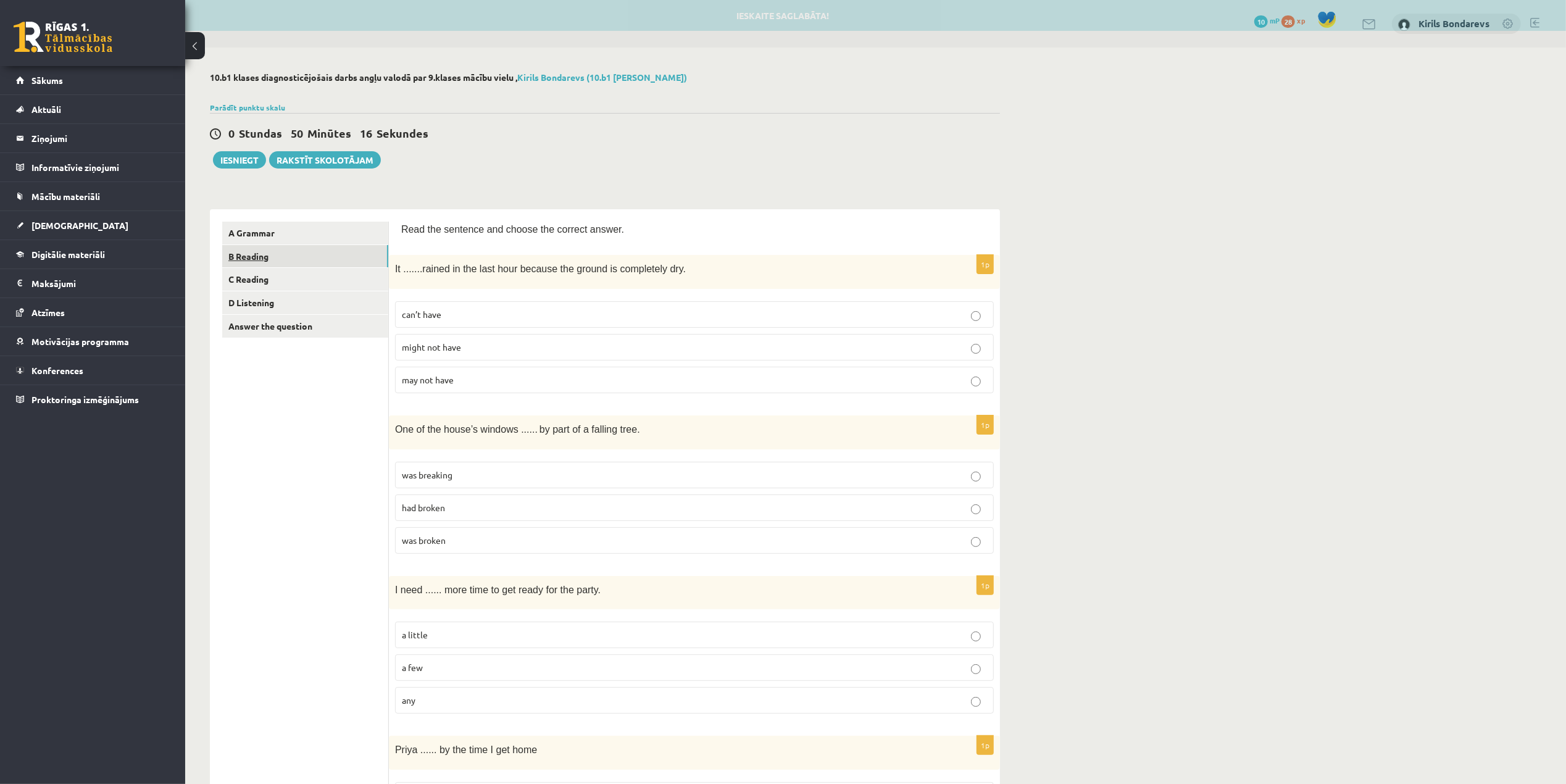
click at [245, 254] on link "B Reading" at bounding box center [305, 256] width 166 height 23
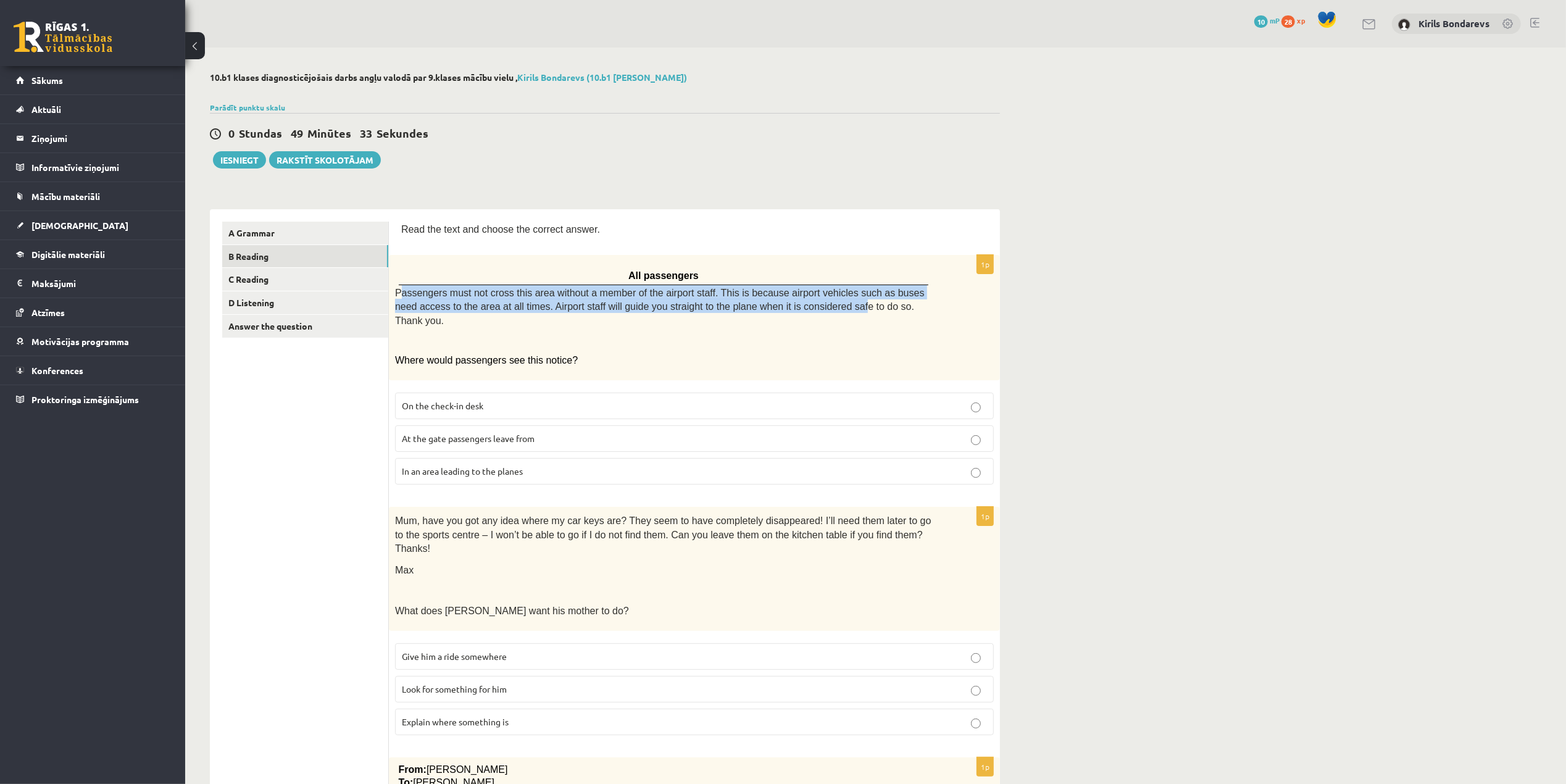
drag, startPoint x: 397, startPoint y: 293, endPoint x: 779, endPoint y: 301, distance: 382.1
click at [779, 301] on span "Passengers must not cross this area without a member of the airport staff. This…" at bounding box center [660, 307] width 530 height 38
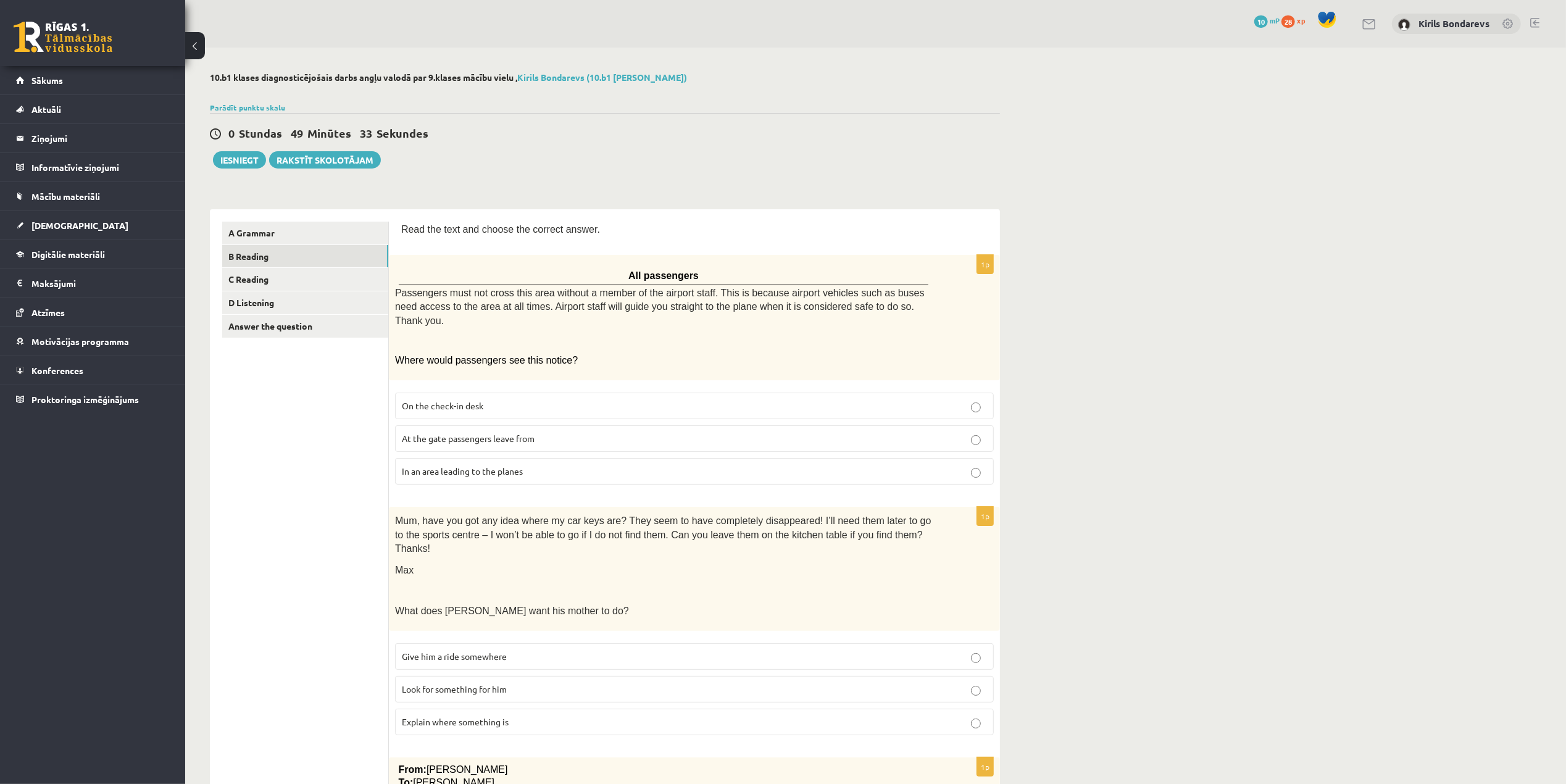
click at [623, 353] on p "Where would passengers see this notice?" at bounding box center [663, 360] width 537 height 13
click at [464, 465] on span "In an area leading to the planes" at bounding box center [462, 471] width 121 height 11
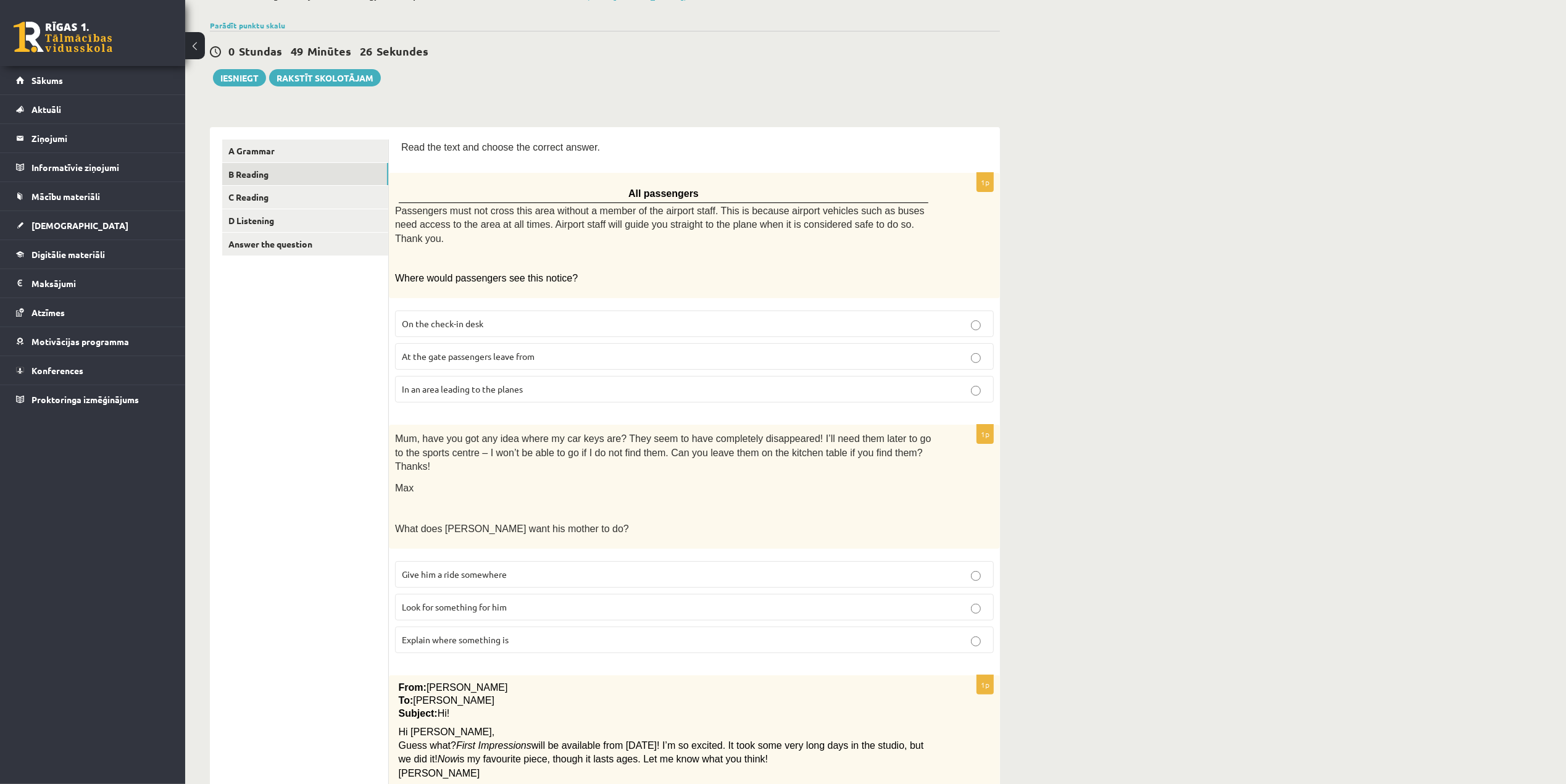
scroll to position [164, 0]
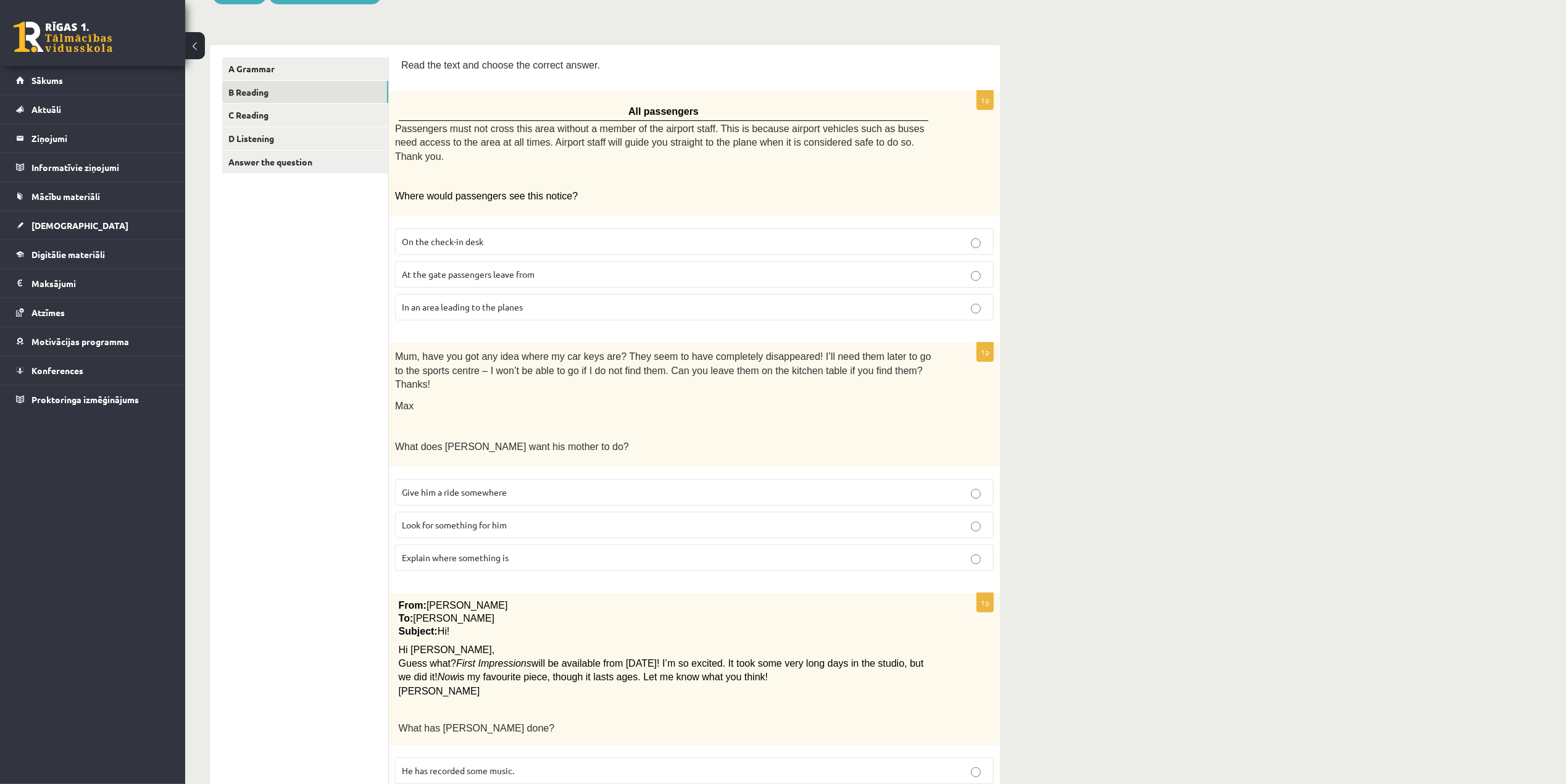
click at [449, 519] on span "Look for something for him" at bounding box center [454, 524] width 105 height 11
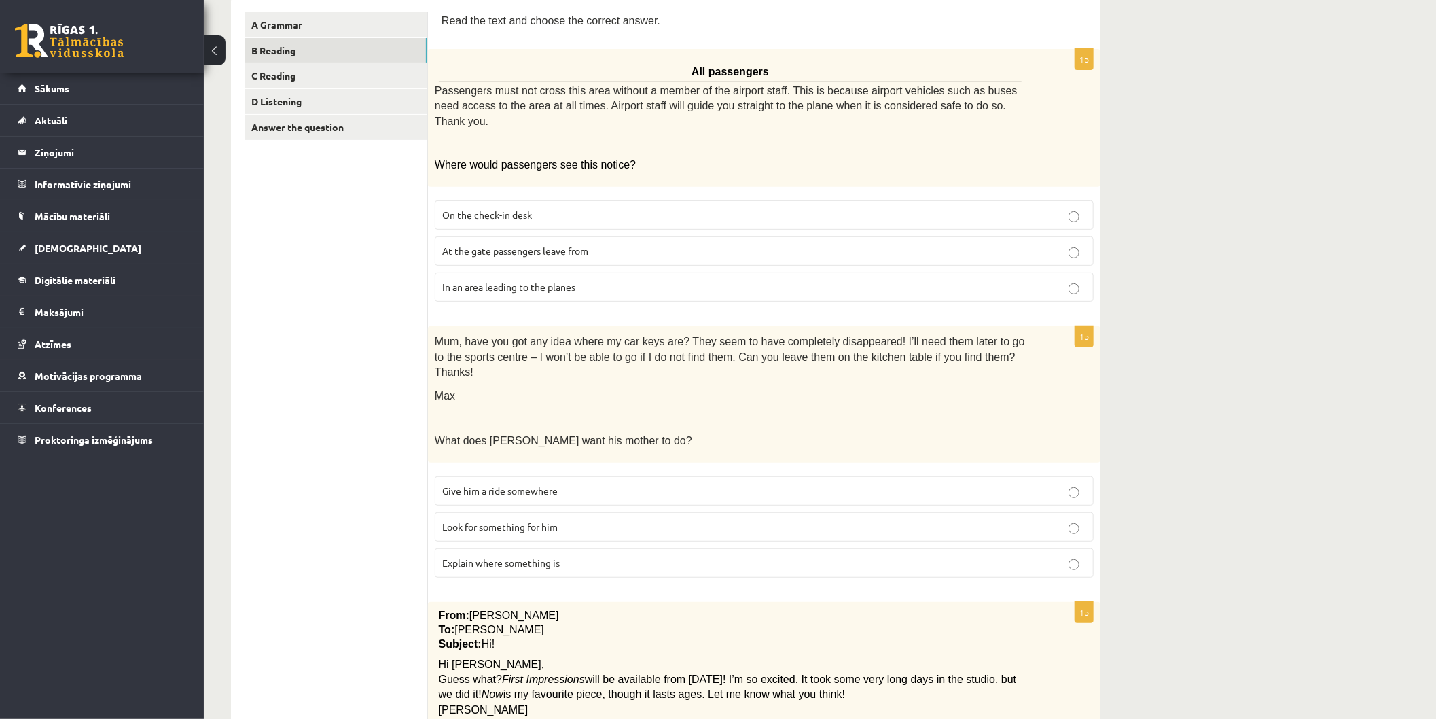
scroll to position [533, 0]
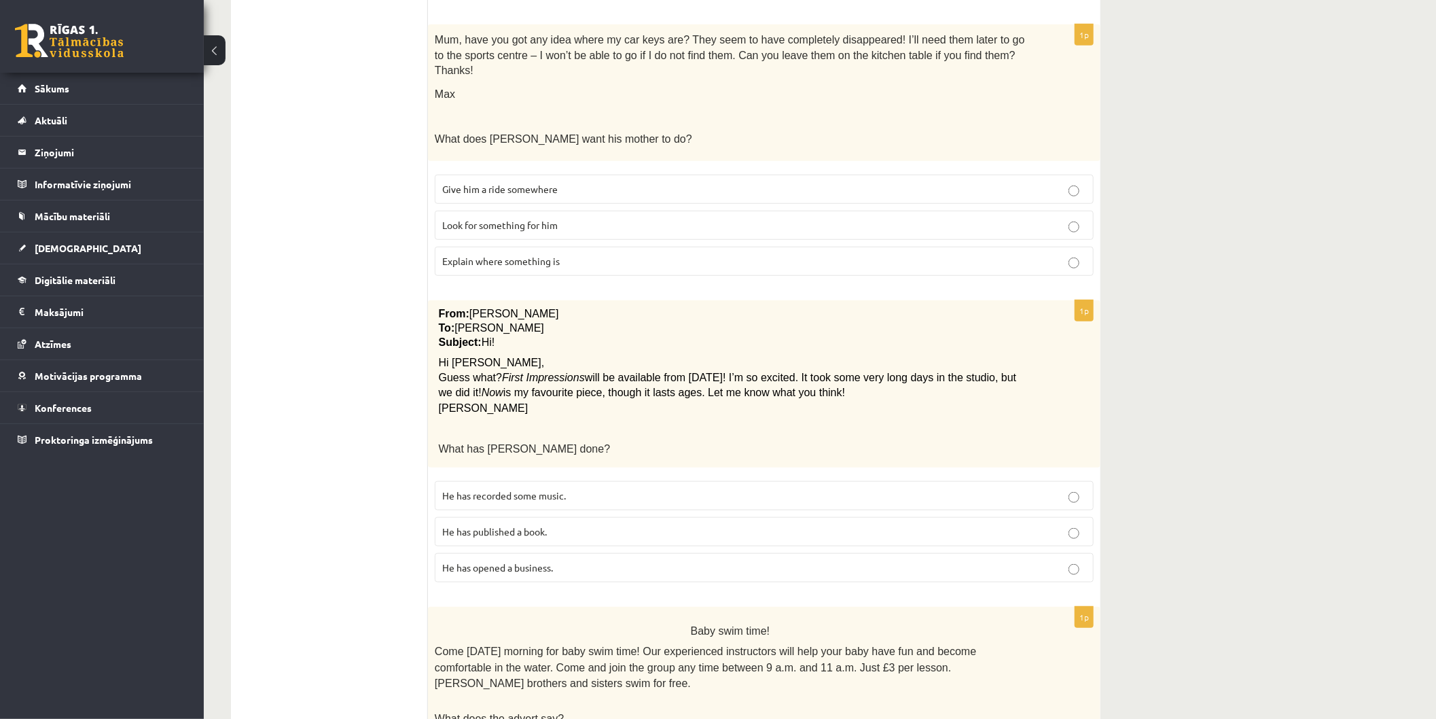
click at [625, 488] on p "He has recorded some music." at bounding box center [764, 495] width 644 height 14
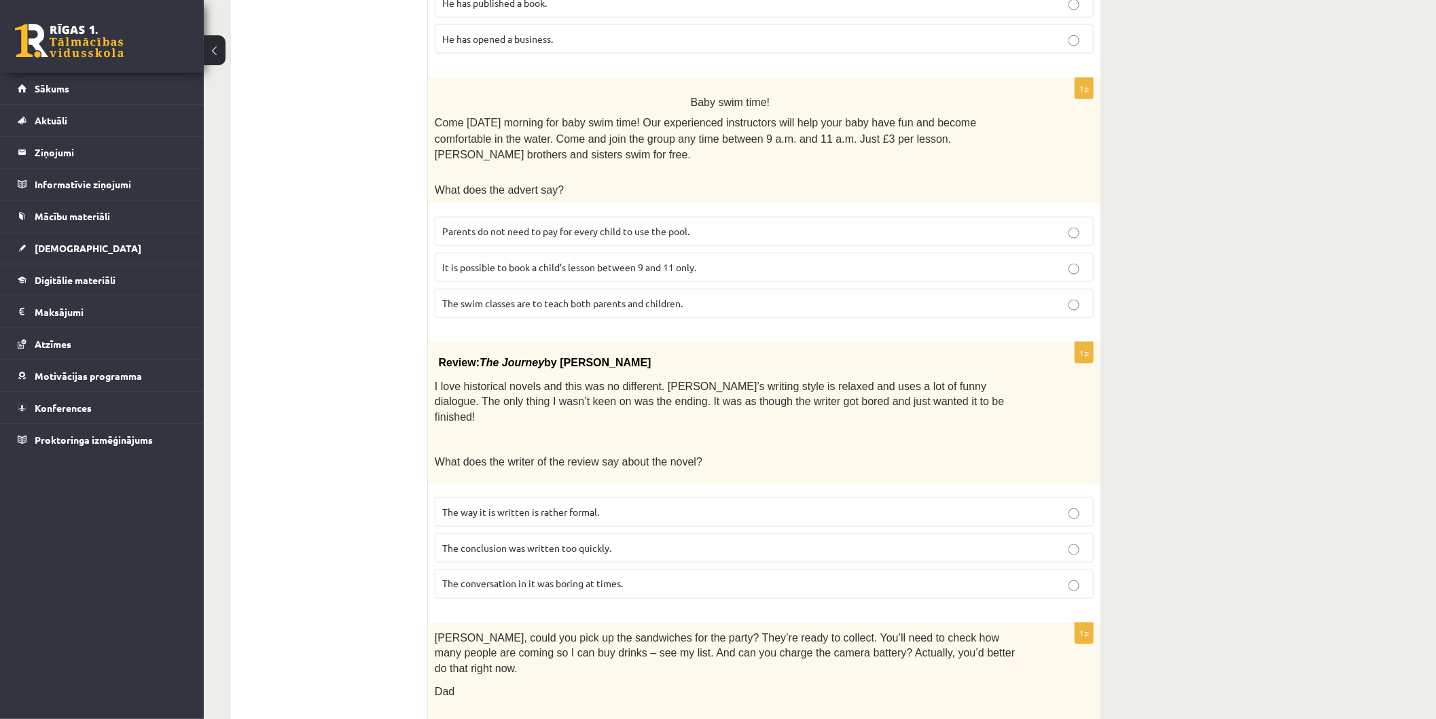
scroll to position [986, 0]
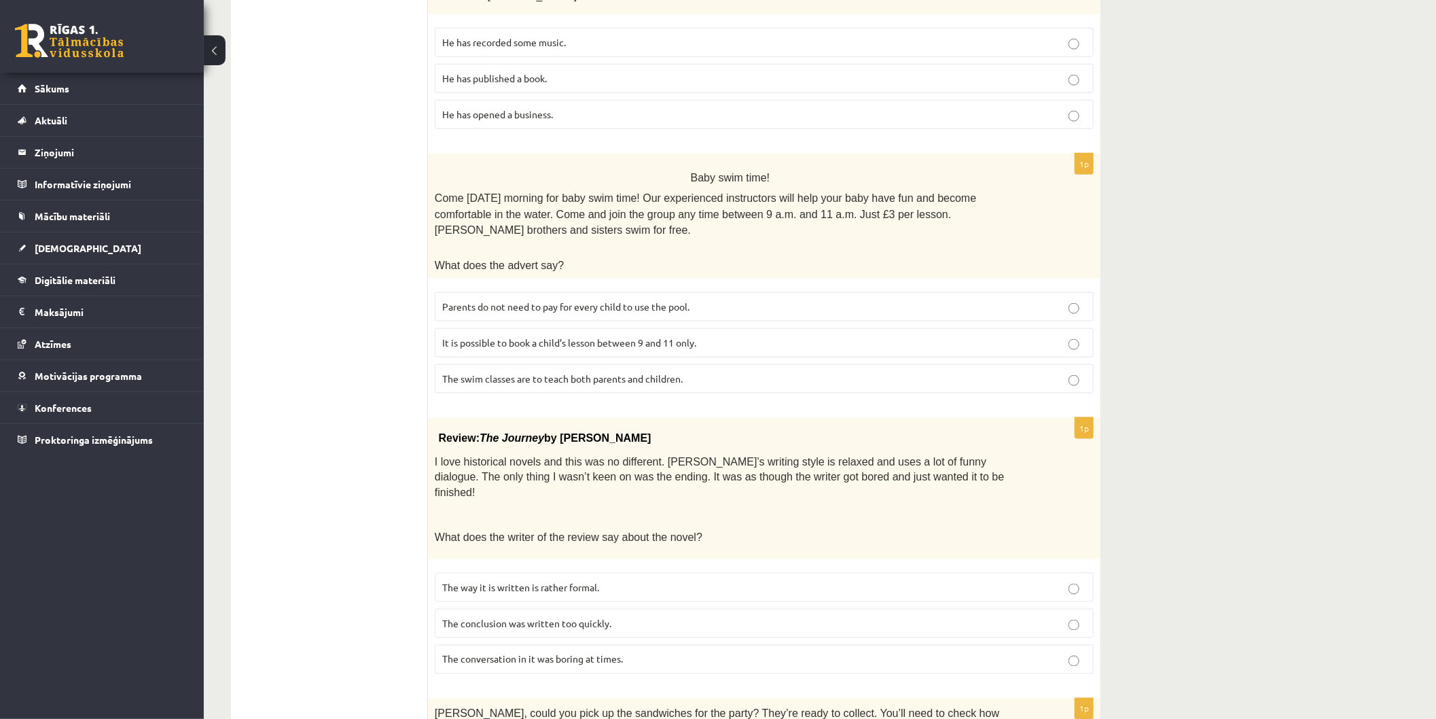
click at [458, 336] on span "It is possible to book a child’s lesson between 9 and 11 only." at bounding box center [569, 342] width 254 height 12
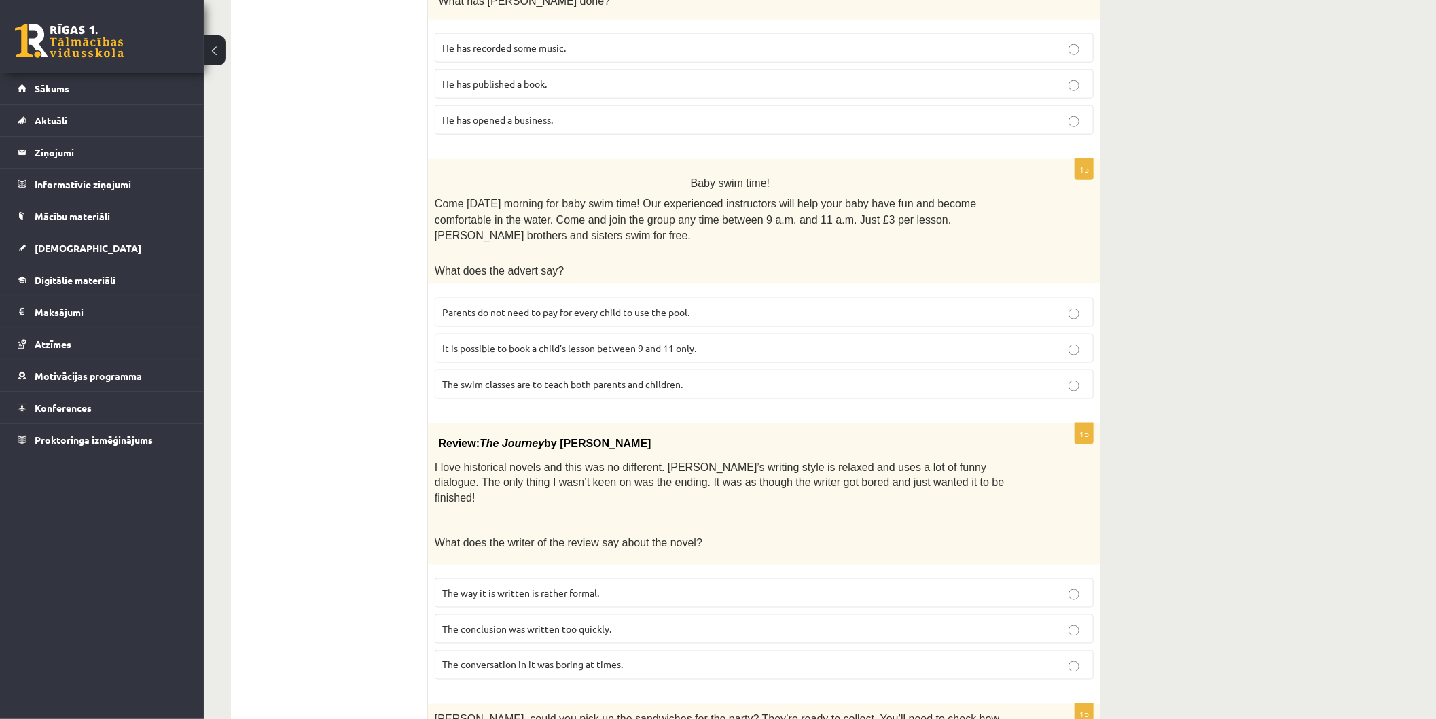
scroll to position [1186, 0]
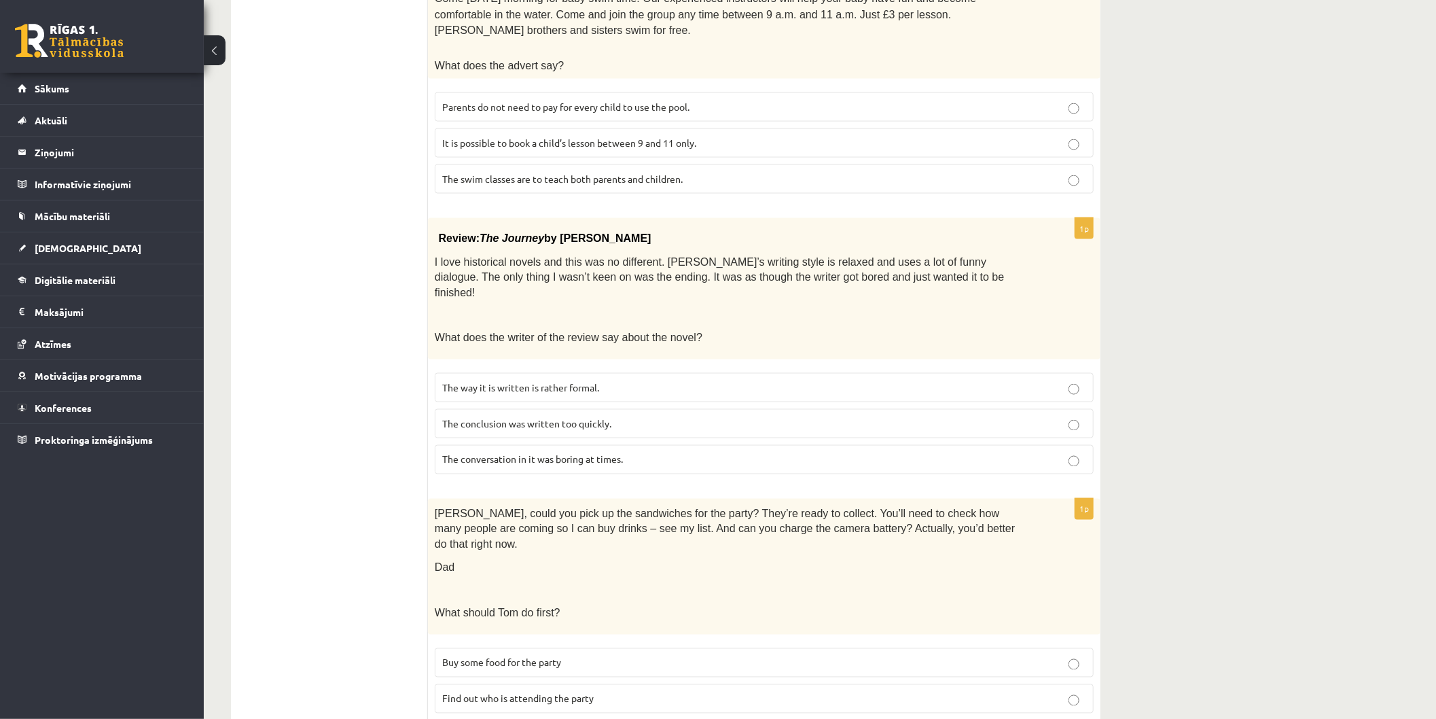
click at [620, 416] on p "The conclusion was written too quickly." at bounding box center [764, 423] width 644 height 14
click at [533, 692] on span "Find out who is attending the party" at bounding box center [517, 698] width 151 height 12
drag, startPoint x: 778, startPoint y: 446, endPoint x: 556, endPoint y: 465, distance: 223.5
click at [556, 508] on span "Tom, could you pick up the sandwiches for the party? They’re ready to collect. …" at bounding box center [725, 529] width 580 height 42
click at [584, 559] on p "Dad" at bounding box center [730, 567] width 591 height 16
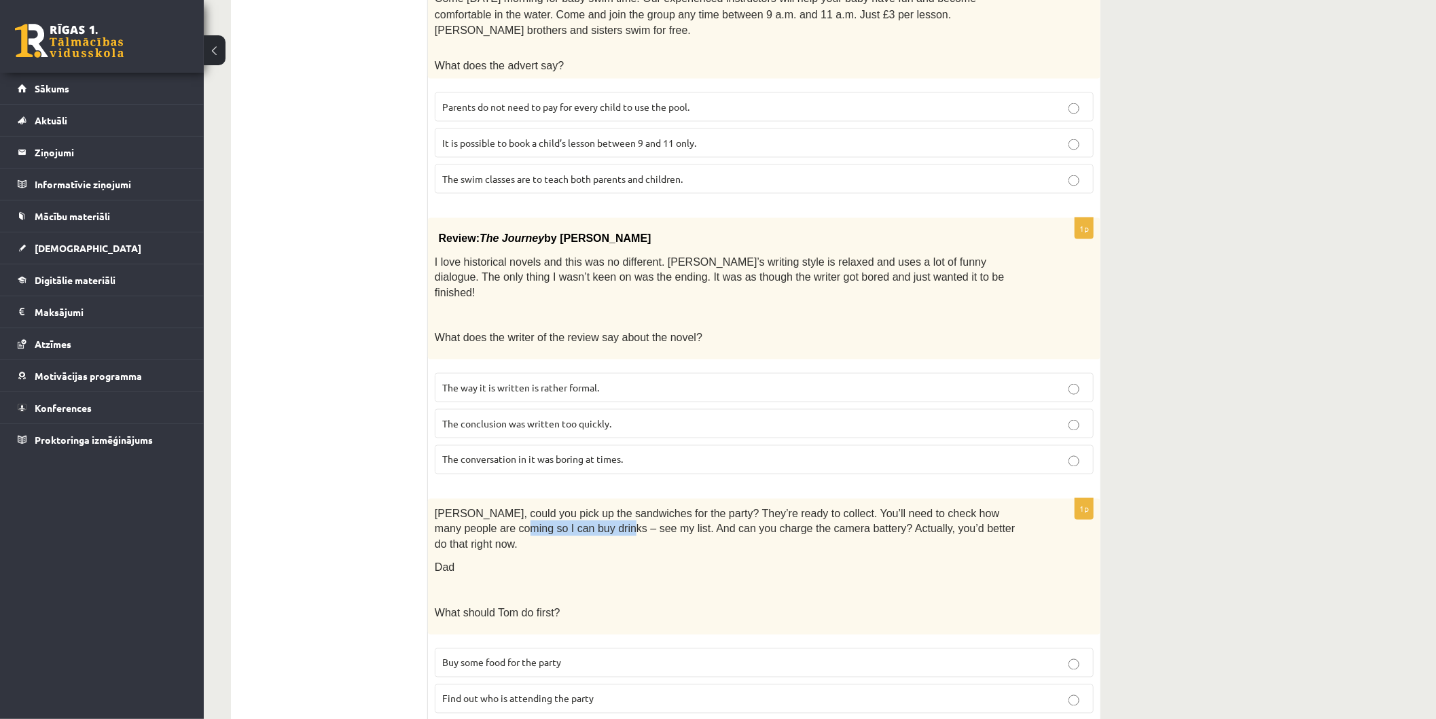
drag, startPoint x: 523, startPoint y: 456, endPoint x: 535, endPoint y: 456, distance: 11.5
click at [535, 508] on span "Tom, could you pick up the sandwiches for the party? They’re ready to collect. …" at bounding box center [725, 529] width 580 height 42
click at [558, 499] on div "Tom, could you pick up the sandwiches for the party? They’re ready to collect. …" at bounding box center [764, 567] width 672 height 137
click at [1026, 499] on div "Tom, could you pick up the sandwiches for the party? They’re ready to collect. …" at bounding box center [764, 567] width 672 height 137
click at [996, 505] on p "Tom, could you pick up the sandwiches for the party? They’re ready to collect. …" at bounding box center [730, 528] width 591 height 46
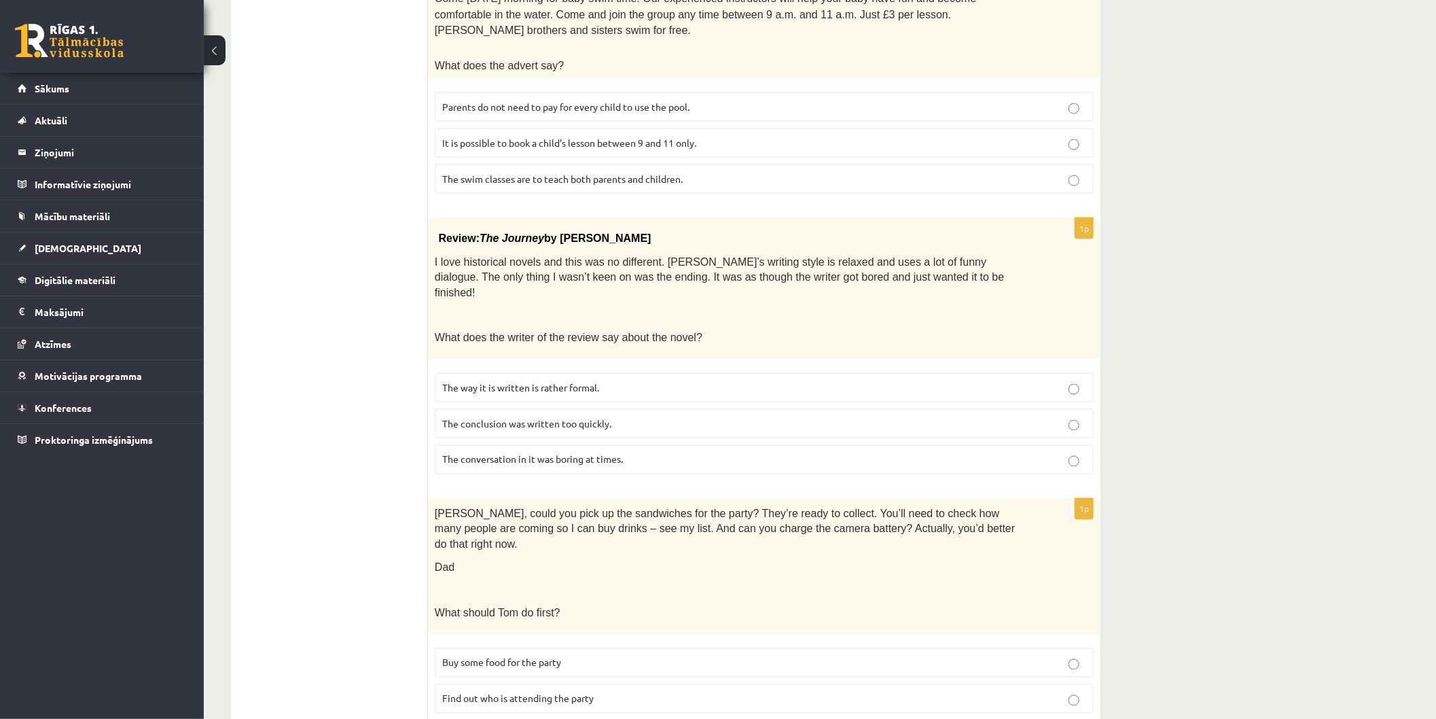
drag, startPoint x: 617, startPoint y: 465, endPoint x: 785, endPoint y: 458, distance: 167.9
click at [615, 508] on span "Tom, could you pick up the sandwiches for the party? They’re ready to collect. …" at bounding box center [725, 529] width 580 height 42
click at [912, 508] on span "Tom, could you pick up the sandwiches for the party? They’re ready to collect. …" at bounding box center [725, 529] width 580 height 42
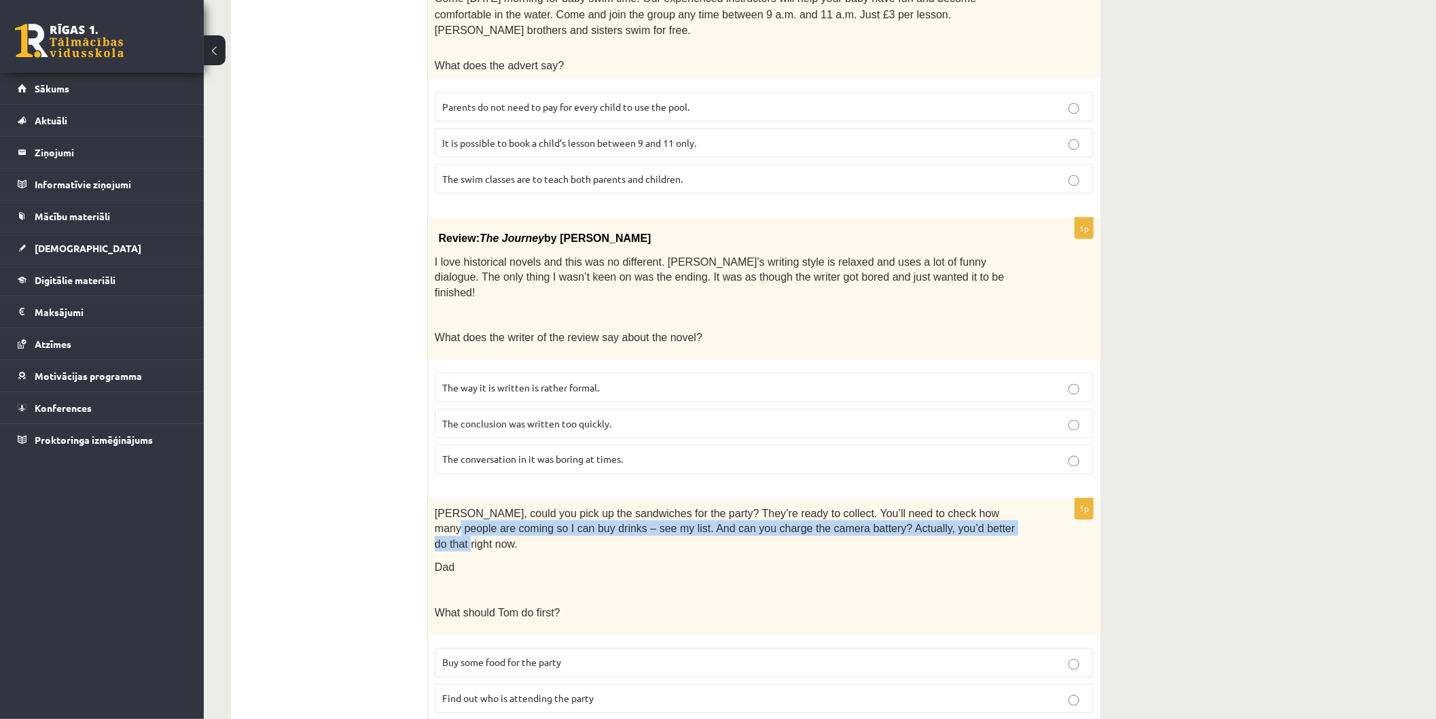
click at [989, 505] on p "Tom, could you pick up the sandwiches for the party? They’re ready to collect. …" at bounding box center [730, 528] width 591 height 46
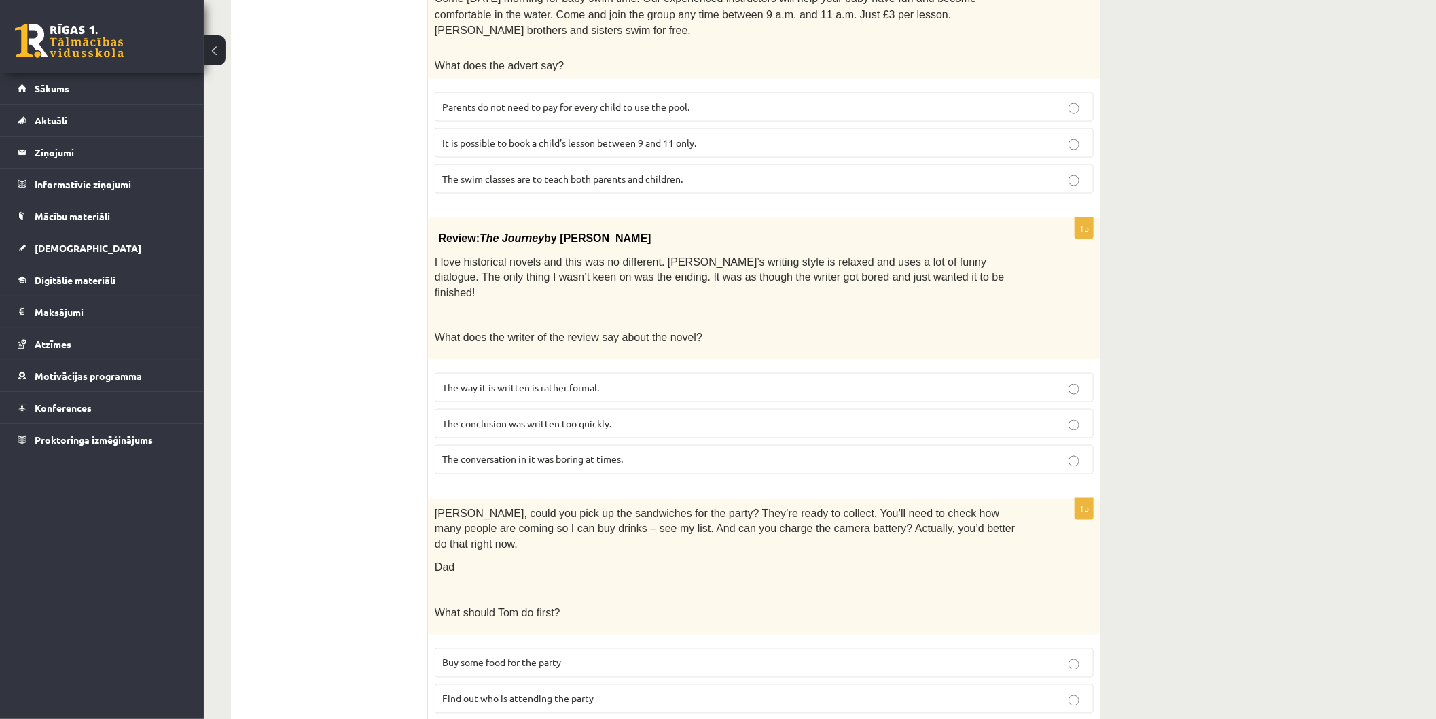
click at [898, 499] on div "Tom, could you pick up the sandwiches for the party? They’re ready to collect. …" at bounding box center [764, 567] width 672 height 137
drag, startPoint x: 435, startPoint y: 446, endPoint x: 518, endPoint y: 446, distance: 82.9
click at [518, 508] on span "Tom, could you pick up the sandwiches for the party? They’re ready to collect. …" at bounding box center [725, 529] width 580 height 42
drag, startPoint x: 556, startPoint y: 450, endPoint x: 609, endPoint y: 450, distance: 53.7
click at [558, 508] on span "Tom, could you pick up the sandwiches for the party? They’re ready to collect. …" at bounding box center [725, 529] width 580 height 42
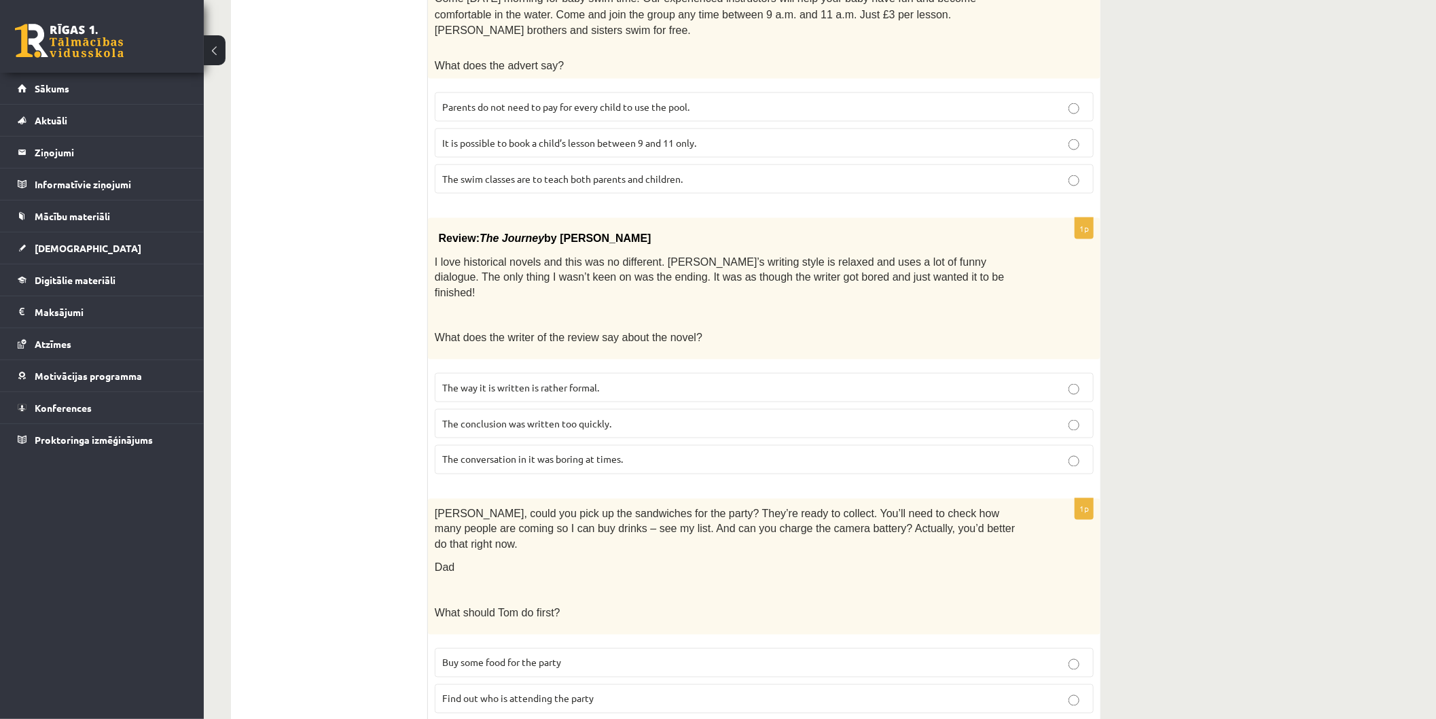
click at [756, 508] on span "Tom, could you pick up the sandwiches for the party? They’re ready to collect. …" at bounding box center [725, 529] width 580 height 42
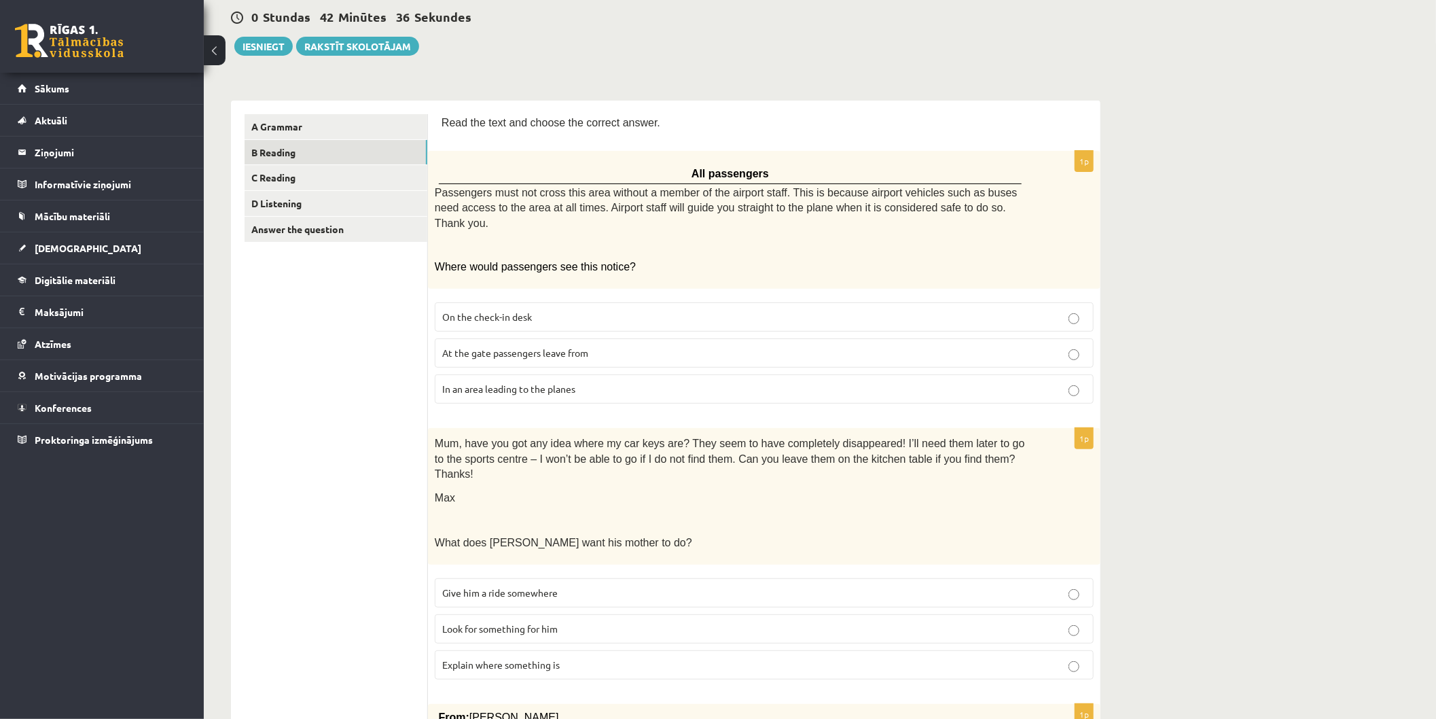
scroll to position [0, 0]
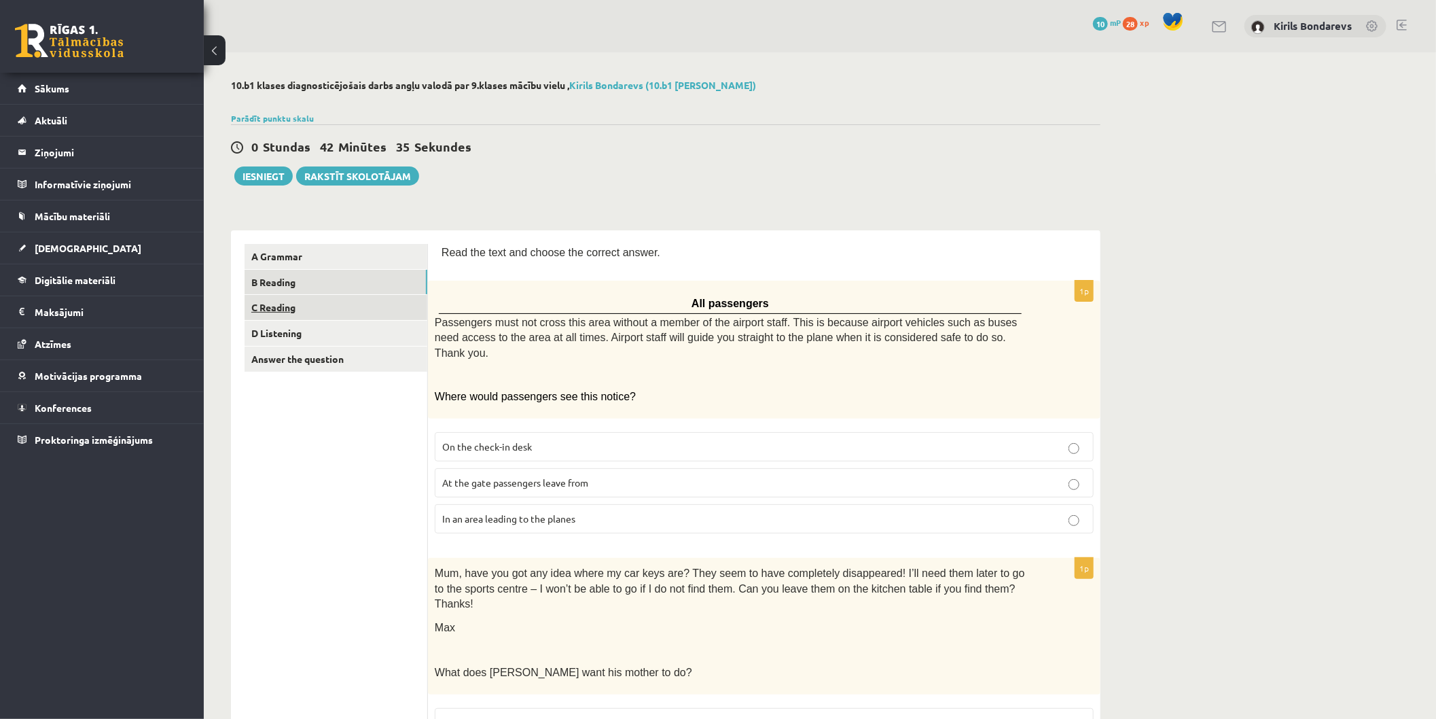
click at [323, 312] on link "C Reading" at bounding box center [336, 307] width 183 height 25
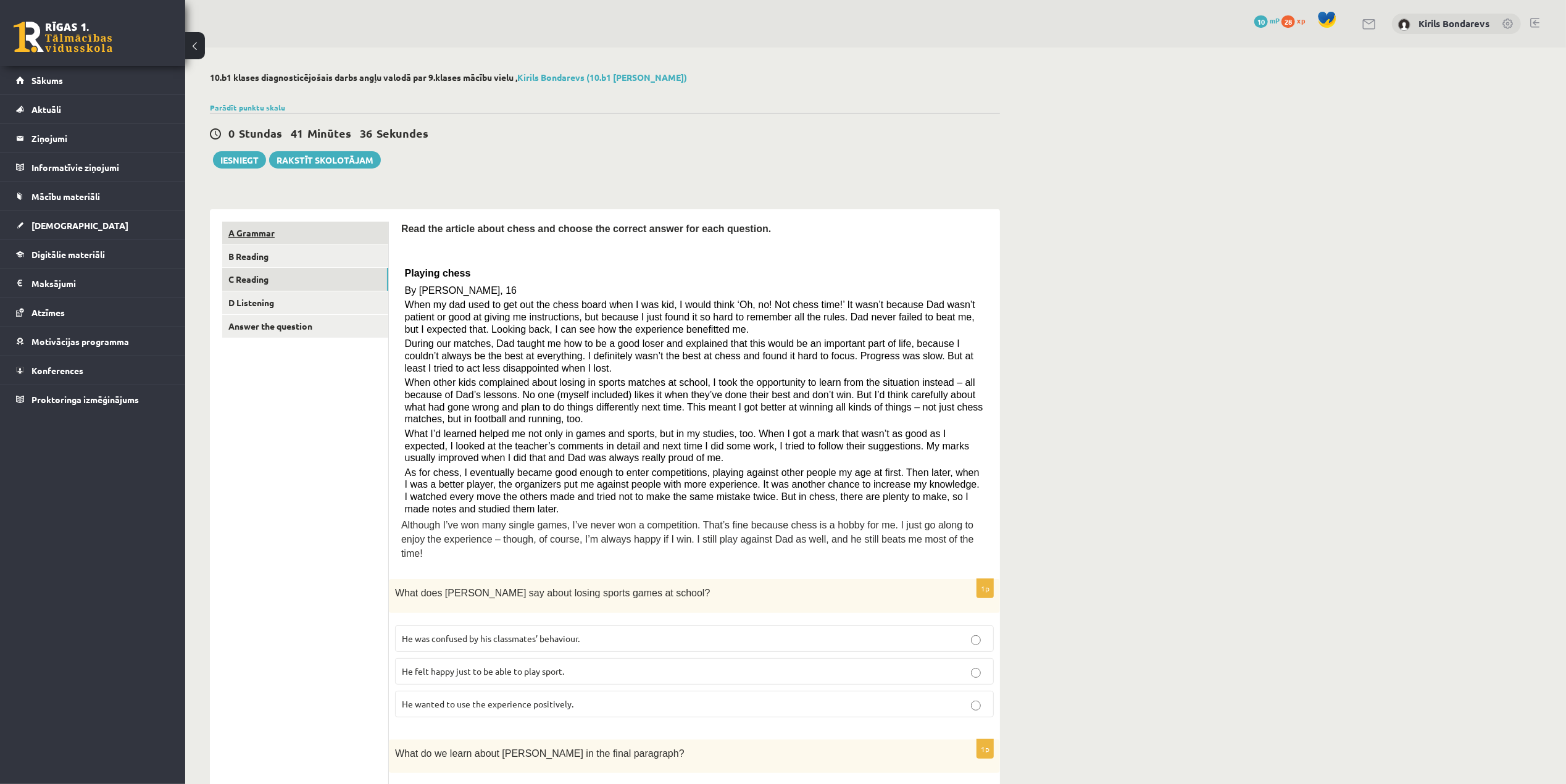
click at [282, 243] on link "A Grammar" at bounding box center [305, 233] width 166 height 23
click at [269, 255] on link "B Reading" at bounding box center [305, 256] width 166 height 23
click at [274, 280] on link "C Reading" at bounding box center [305, 279] width 166 height 23
click at [266, 302] on link "D Listening" at bounding box center [305, 303] width 166 height 23
click at [251, 280] on link "C Reading" at bounding box center [305, 279] width 166 height 23
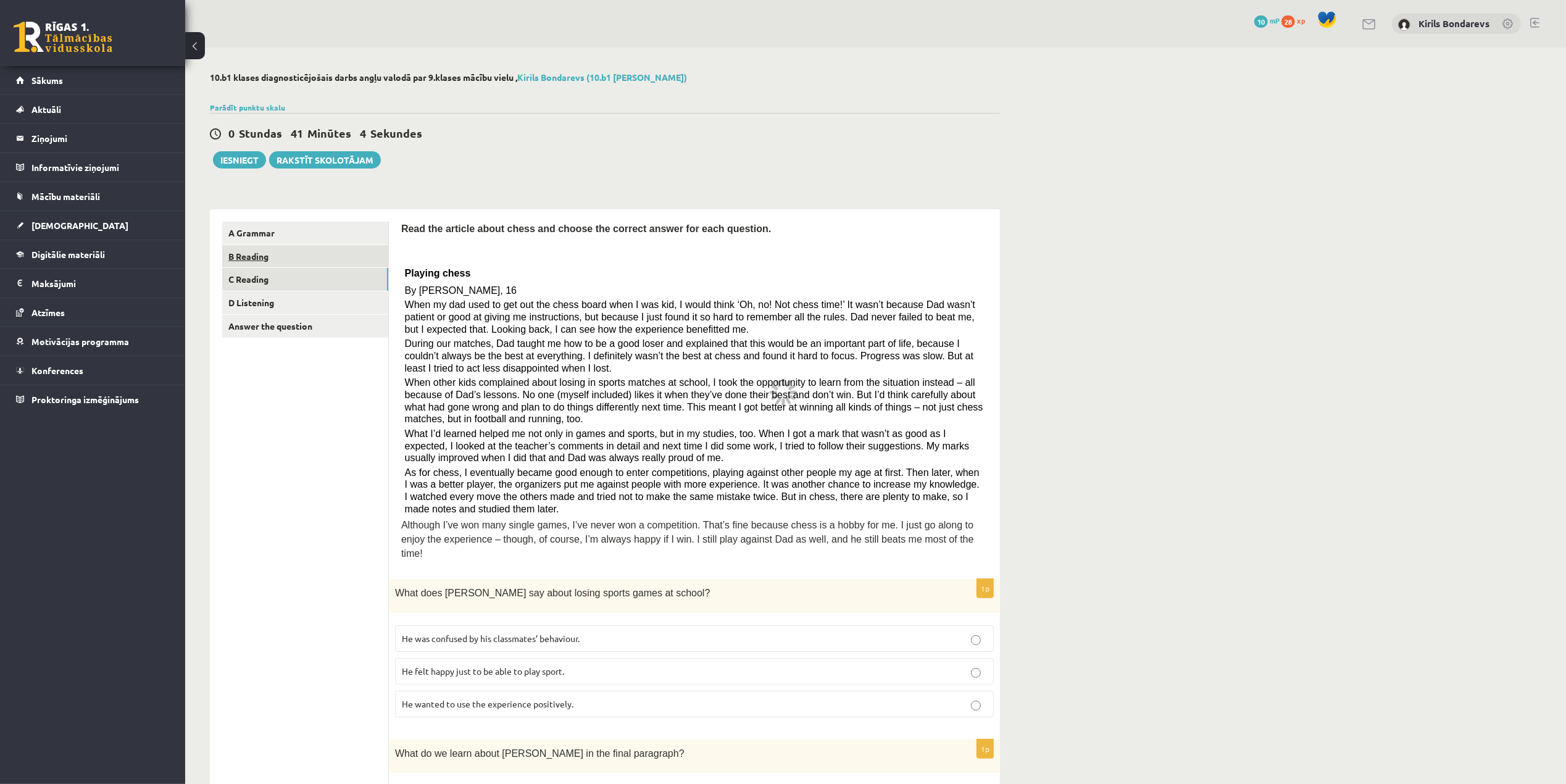
click at [252, 260] on link "B Reading" at bounding box center [305, 256] width 166 height 23
click at [252, 235] on link "A Grammar" at bounding box center [305, 233] width 166 height 23
click at [345, 168] on link "Rakstīt skolotājam" at bounding box center [324, 159] width 112 height 17
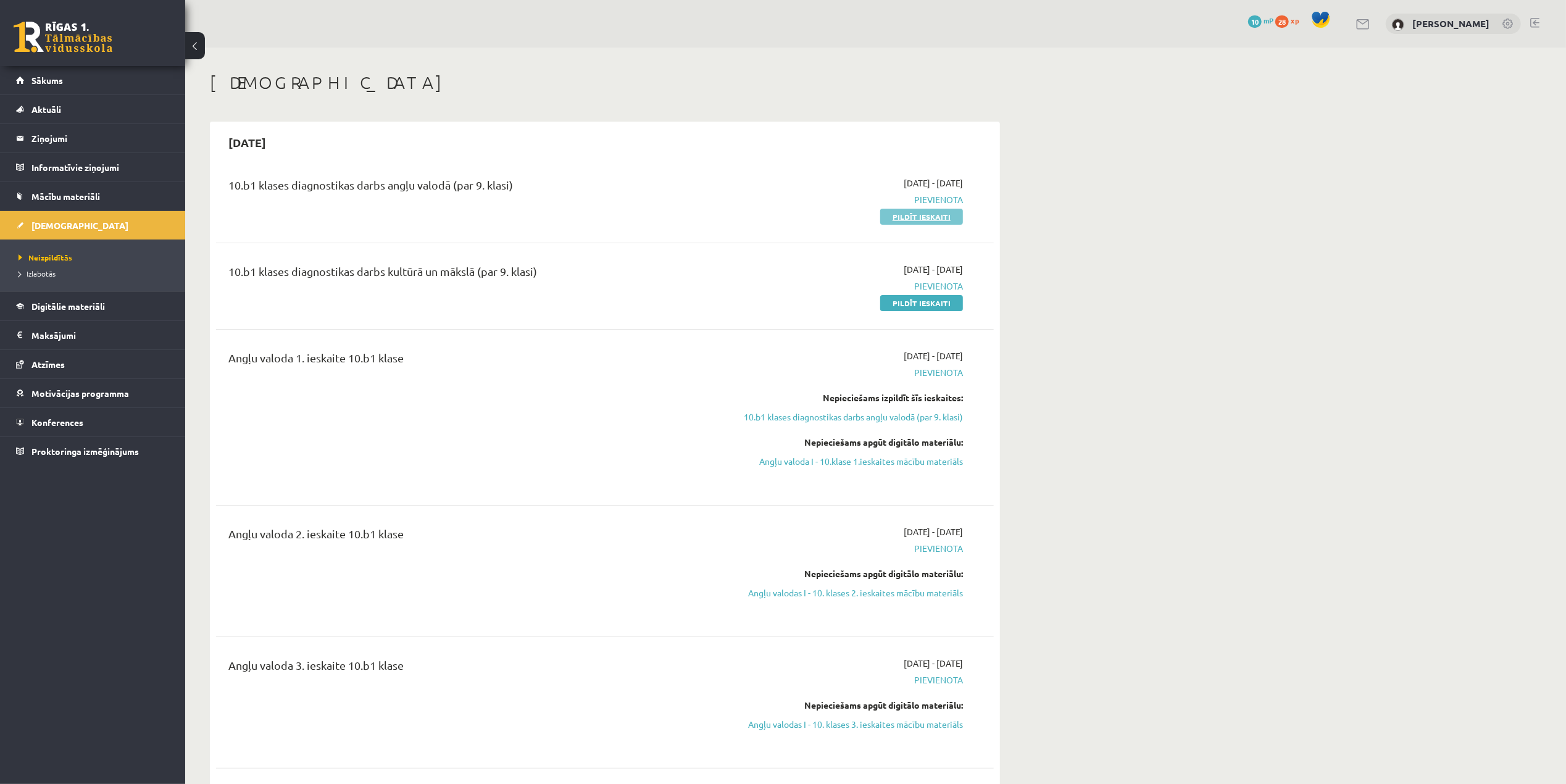
click at [933, 220] on link "Pildīt ieskaiti" at bounding box center [922, 217] width 83 height 16
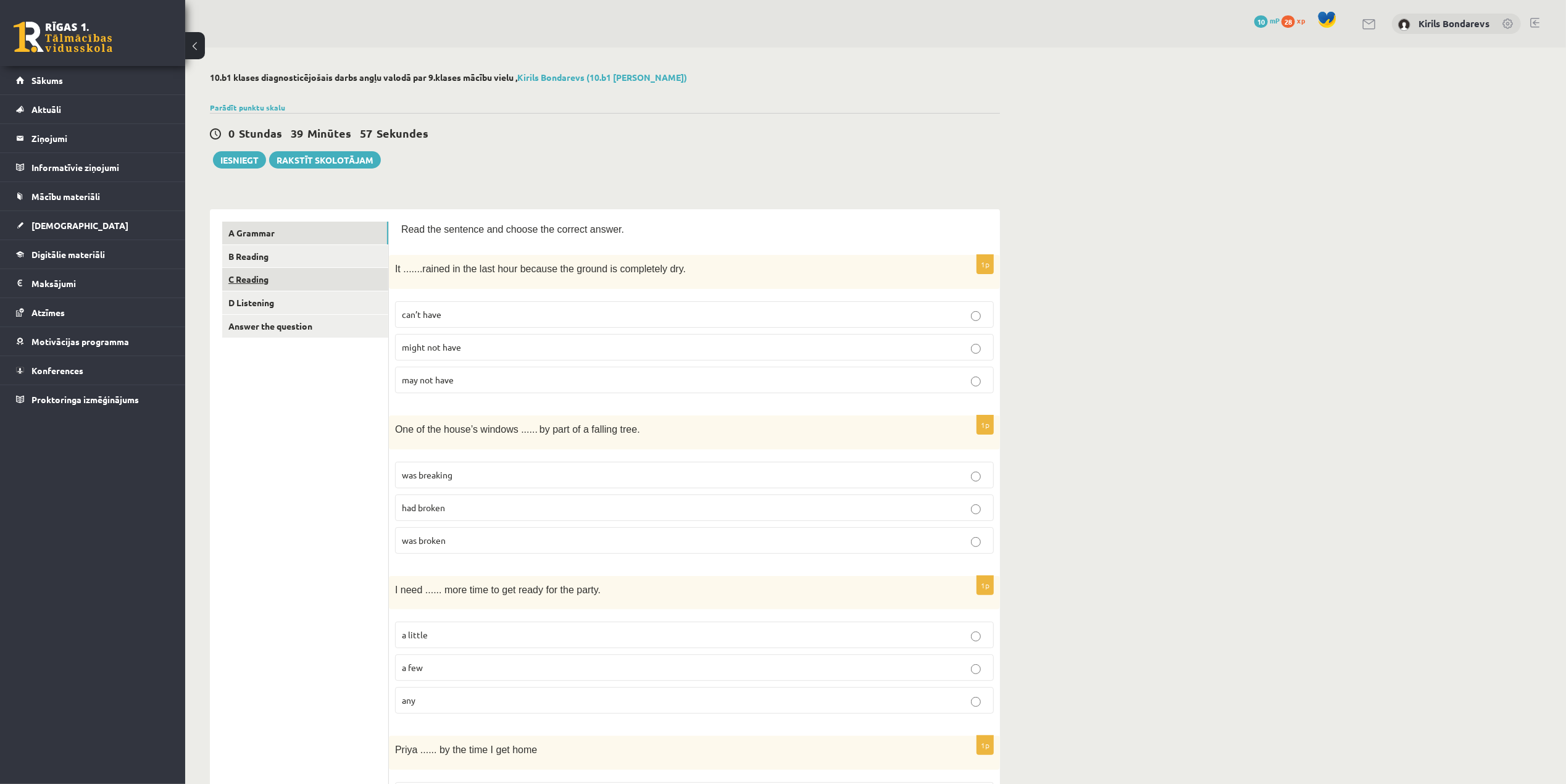
click at [255, 277] on link "C Reading" at bounding box center [305, 279] width 166 height 23
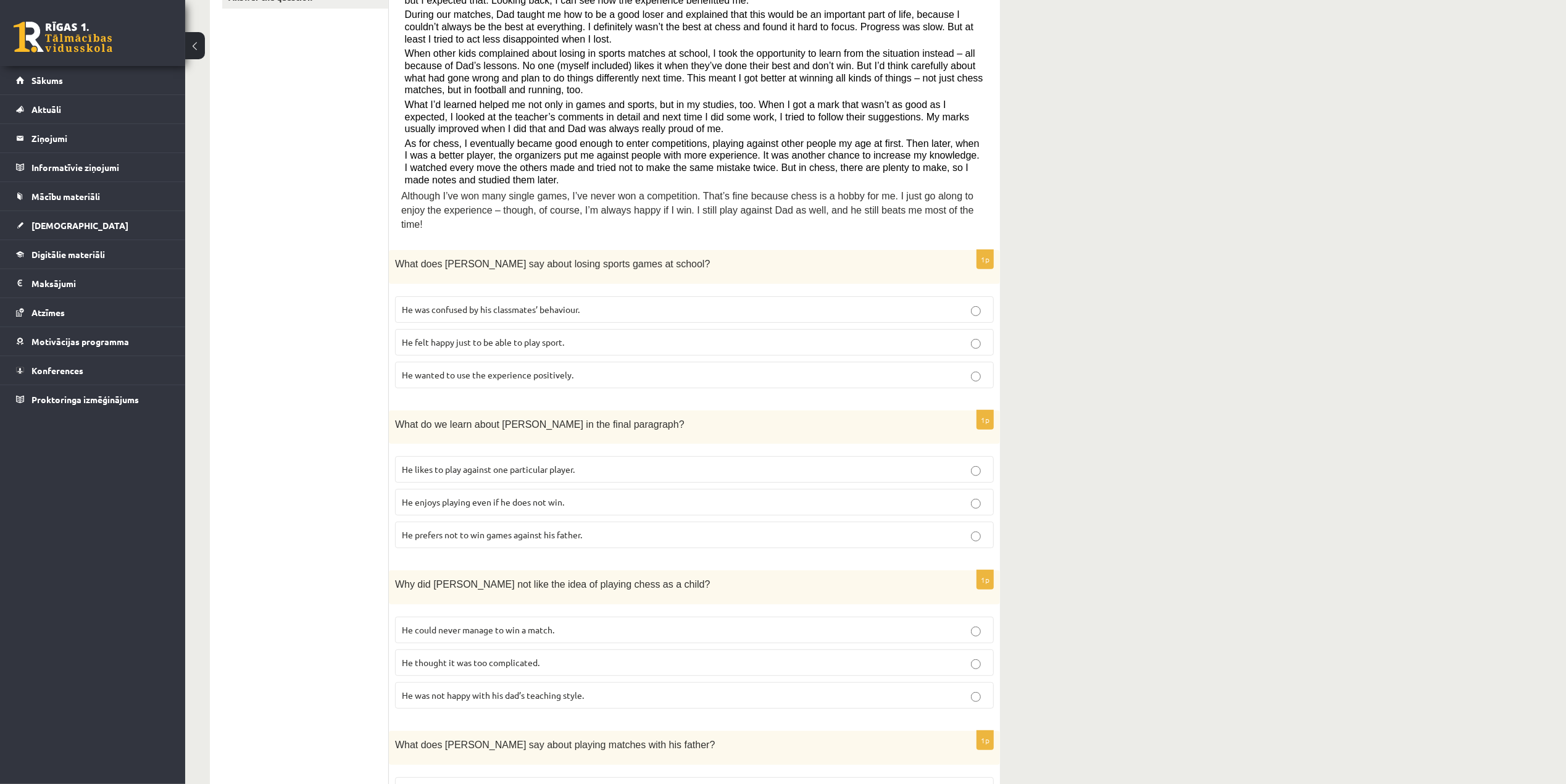
scroll to position [82, 0]
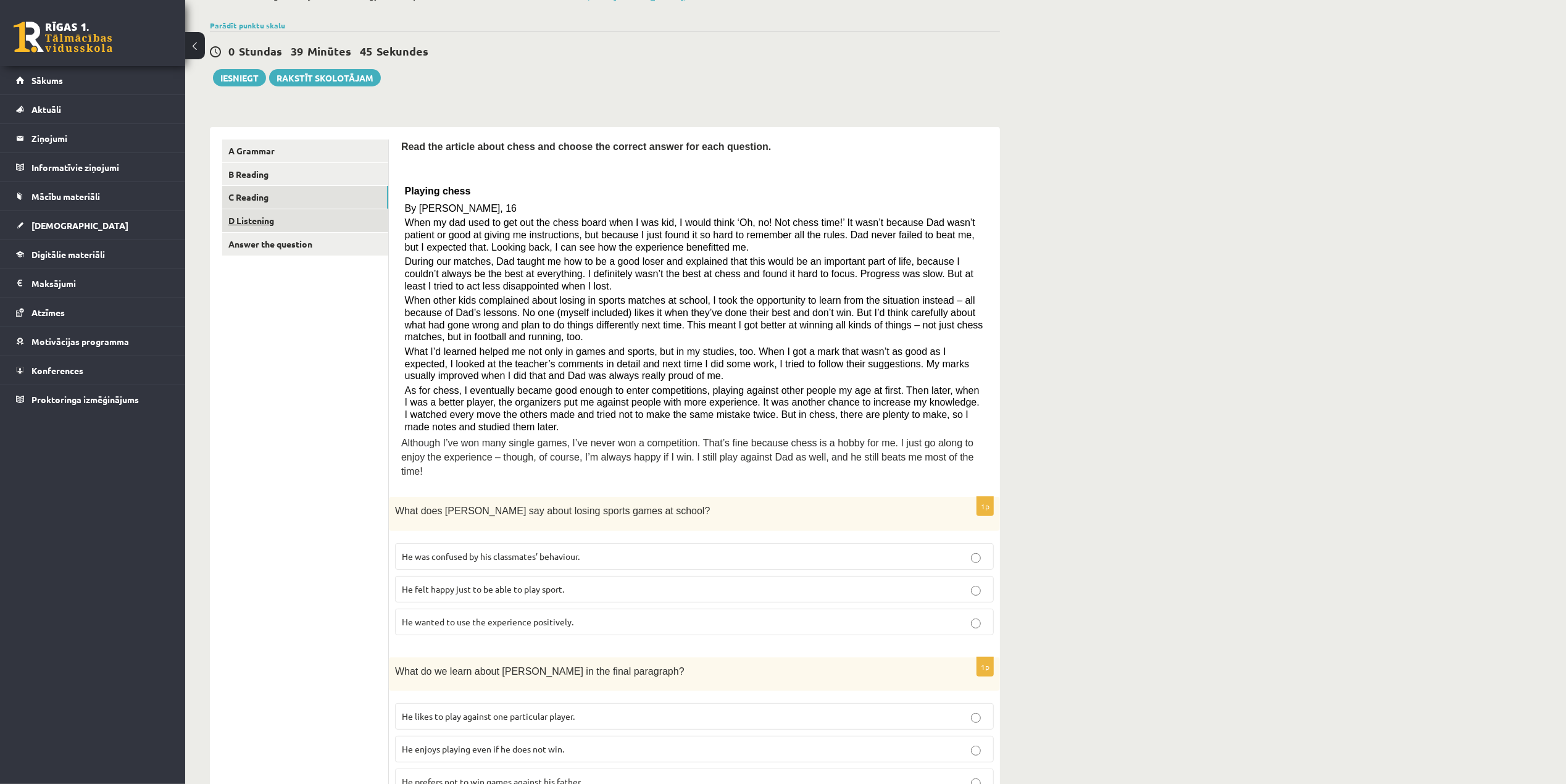
click at [274, 230] on link "D Listening" at bounding box center [305, 220] width 166 height 23
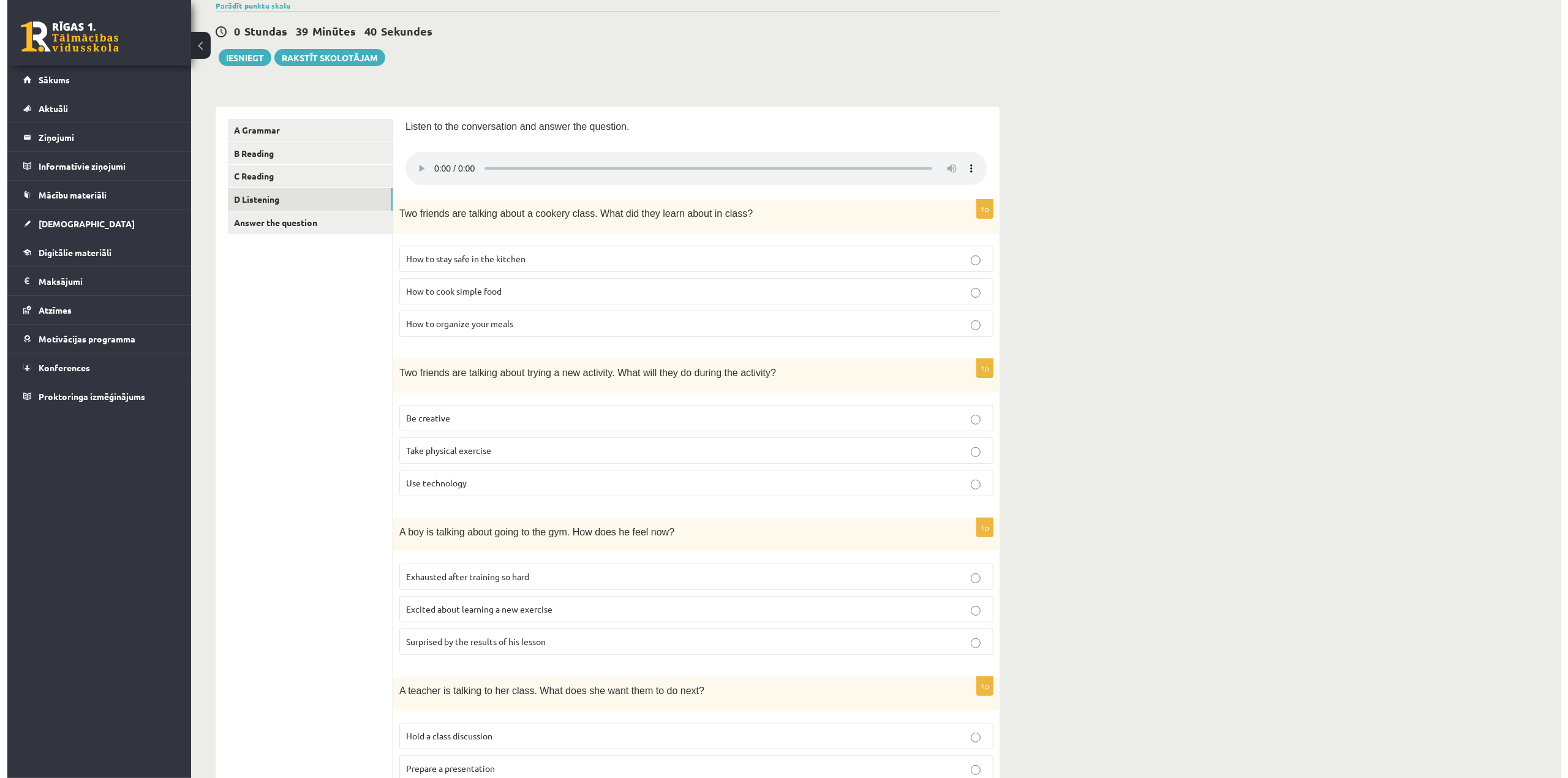
scroll to position [0, 0]
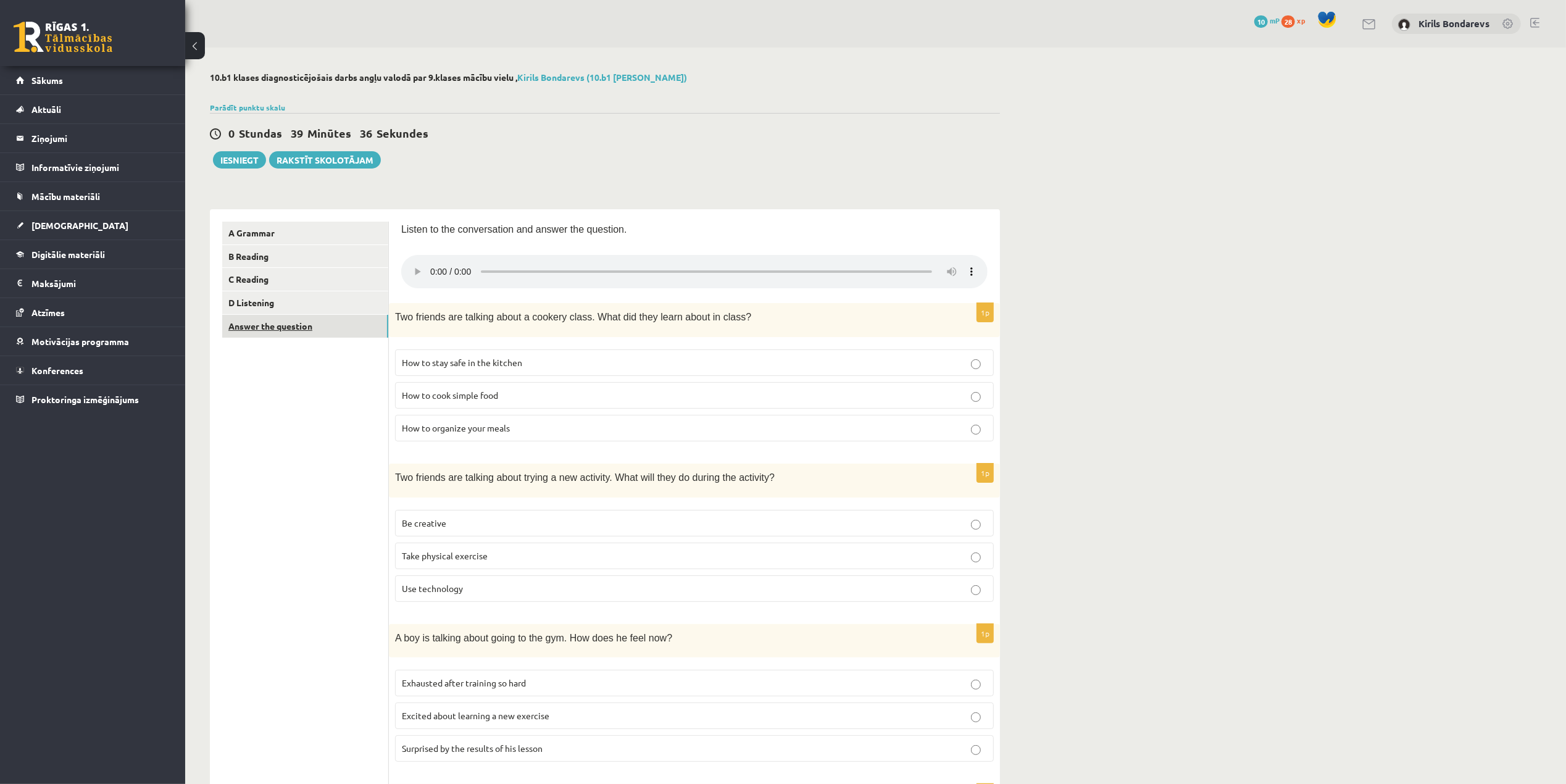
click at [263, 326] on link "Answer the question" at bounding box center [305, 325] width 166 height 23
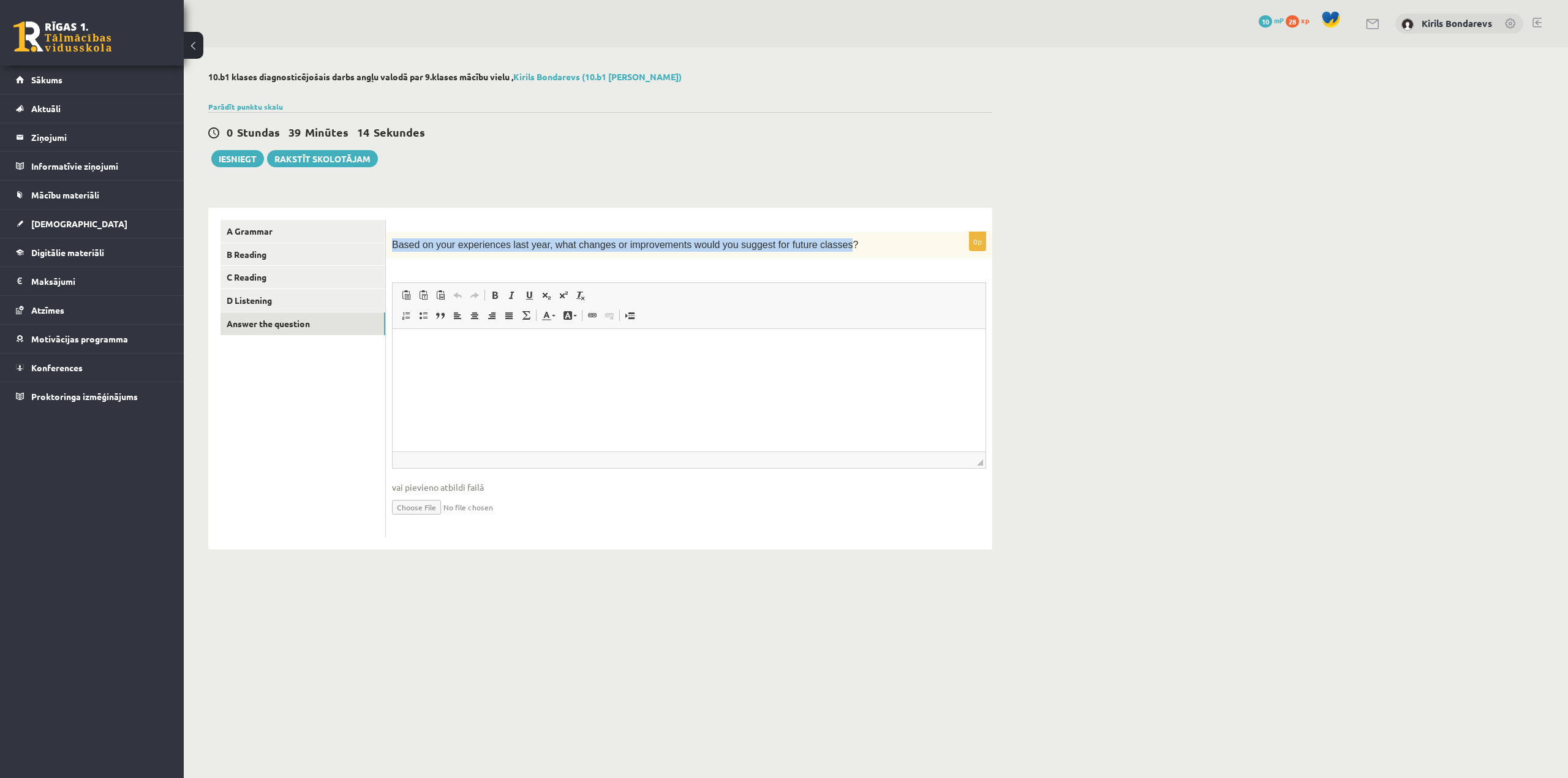
drag, startPoint x: 392, startPoint y: 245, endPoint x: 812, endPoint y: 245, distance: 420.0
click at [811, 245] on span "Based on your experiences last year, what changes or improvements would you sug…" at bounding box center [625, 245] width 466 height 11
click at [876, 251] on p "Based on your experiences last year, what changes or improvements would you sug…" at bounding box center [658, 244] width 533 height 14
click at [247, 282] on link "C Reading" at bounding box center [303, 277] width 165 height 23
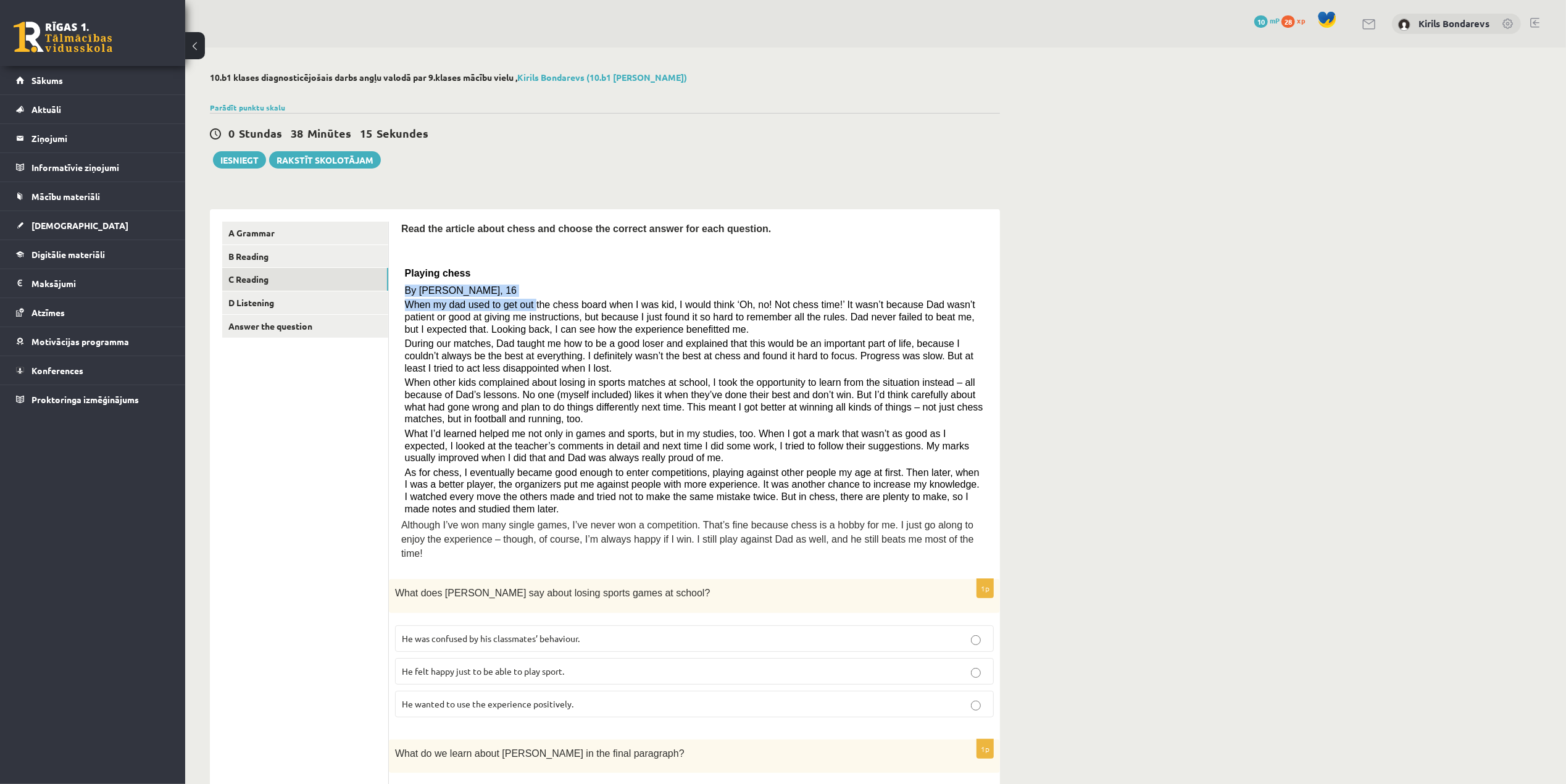
drag, startPoint x: 404, startPoint y: 292, endPoint x: 538, endPoint y: 311, distance: 135.3
click at [526, 307] on div "Read the article about chess and choose the correct answer for each question. P…" at bounding box center [693, 394] width 586 height 345
click at [781, 368] on p "During our matches, Dad taught me how to be a good loser and explained that thi…" at bounding box center [695, 356] width 580 height 36
click at [262, 307] on link "D Listening" at bounding box center [305, 303] width 166 height 23
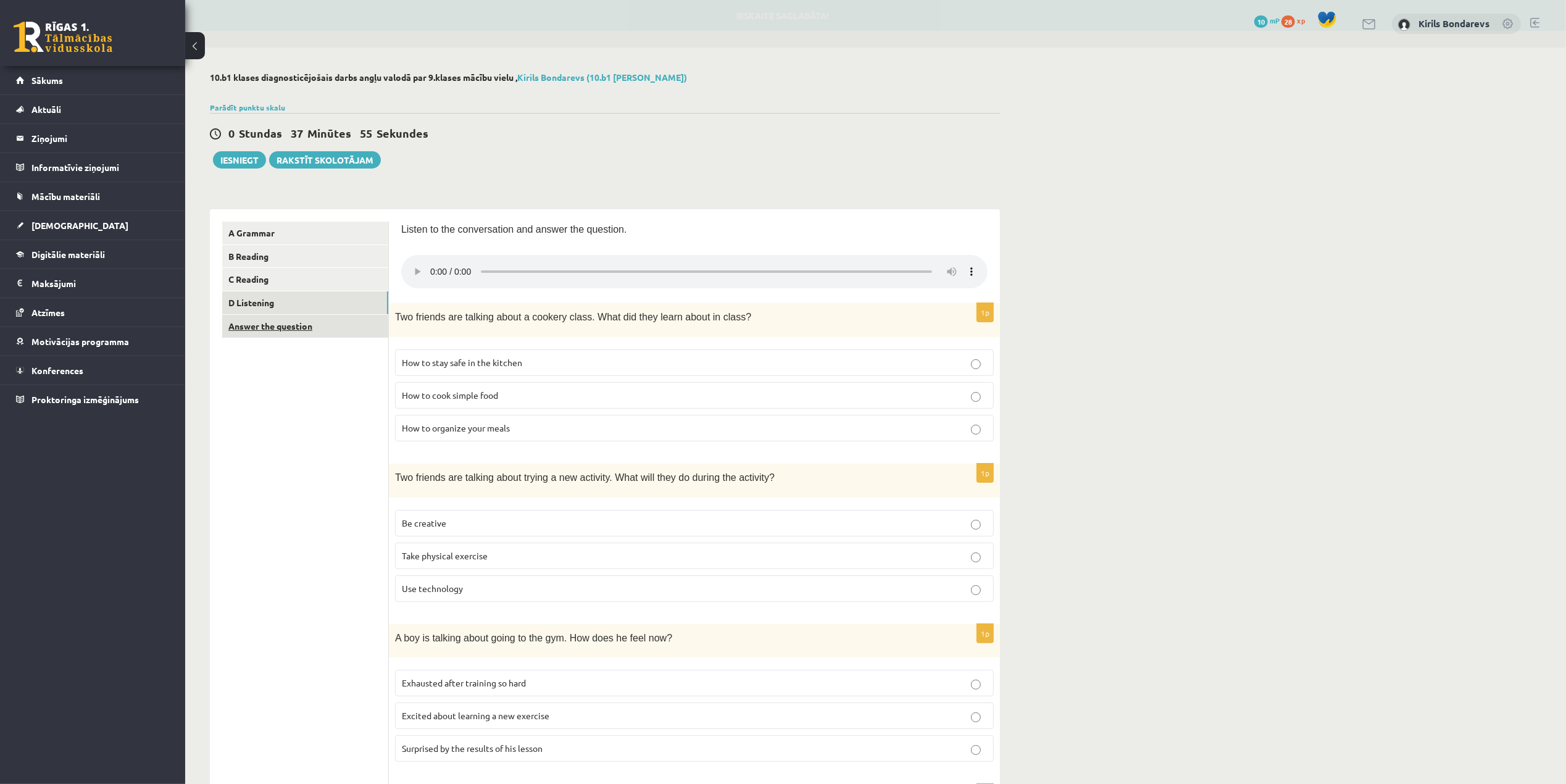
click at [287, 324] on link "Answer the question" at bounding box center [305, 325] width 166 height 23
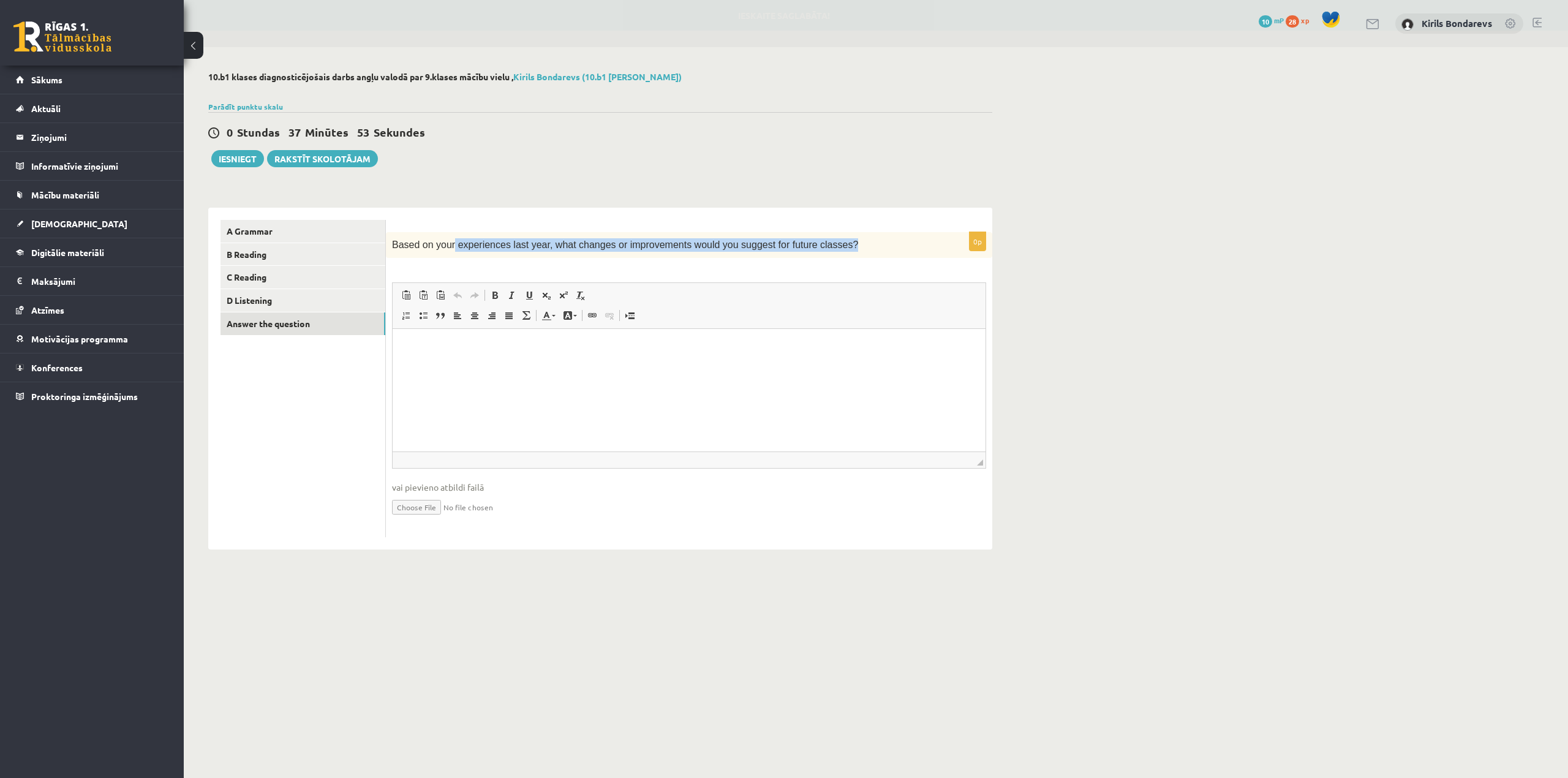
drag, startPoint x: 816, startPoint y: 247, endPoint x: 449, endPoint y: 253, distance: 367.0
click at [449, 253] on div "Based on your experiences last year, what changes or improvements would you sug…" at bounding box center [689, 244] width 606 height 26
click at [661, 366] on html at bounding box center [688, 347] width 592 height 37
click at [393, 243] on span "Based on your experiences last year, what changes or improvements would you sug…" at bounding box center [625, 245] width 466 height 11
drag, startPoint x: 393, startPoint y: 243, endPoint x: 867, endPoint y: 226, distance: 474.3
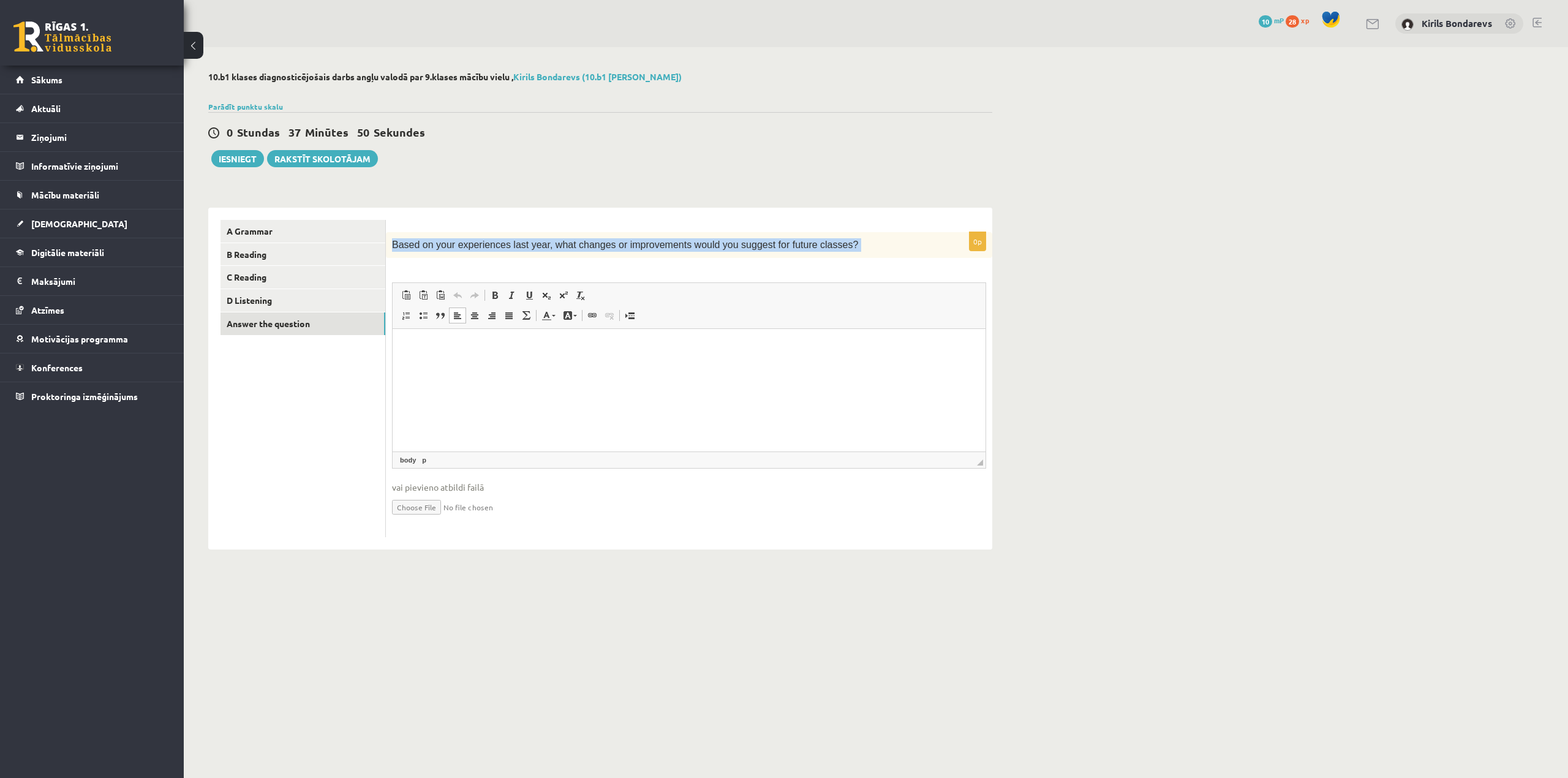
click at [867, 226] on form "0p Based on your experiences last year, what changes or improvements would you …" at bounding box center [688, 379] width 582 height 317
click at [1150, 380] on div "10.b1 klases diagnosticējošais darbs angļu valodā par 9.klases mācību vielu , K…" at bounding box center [876, 310] width 1384 height 526
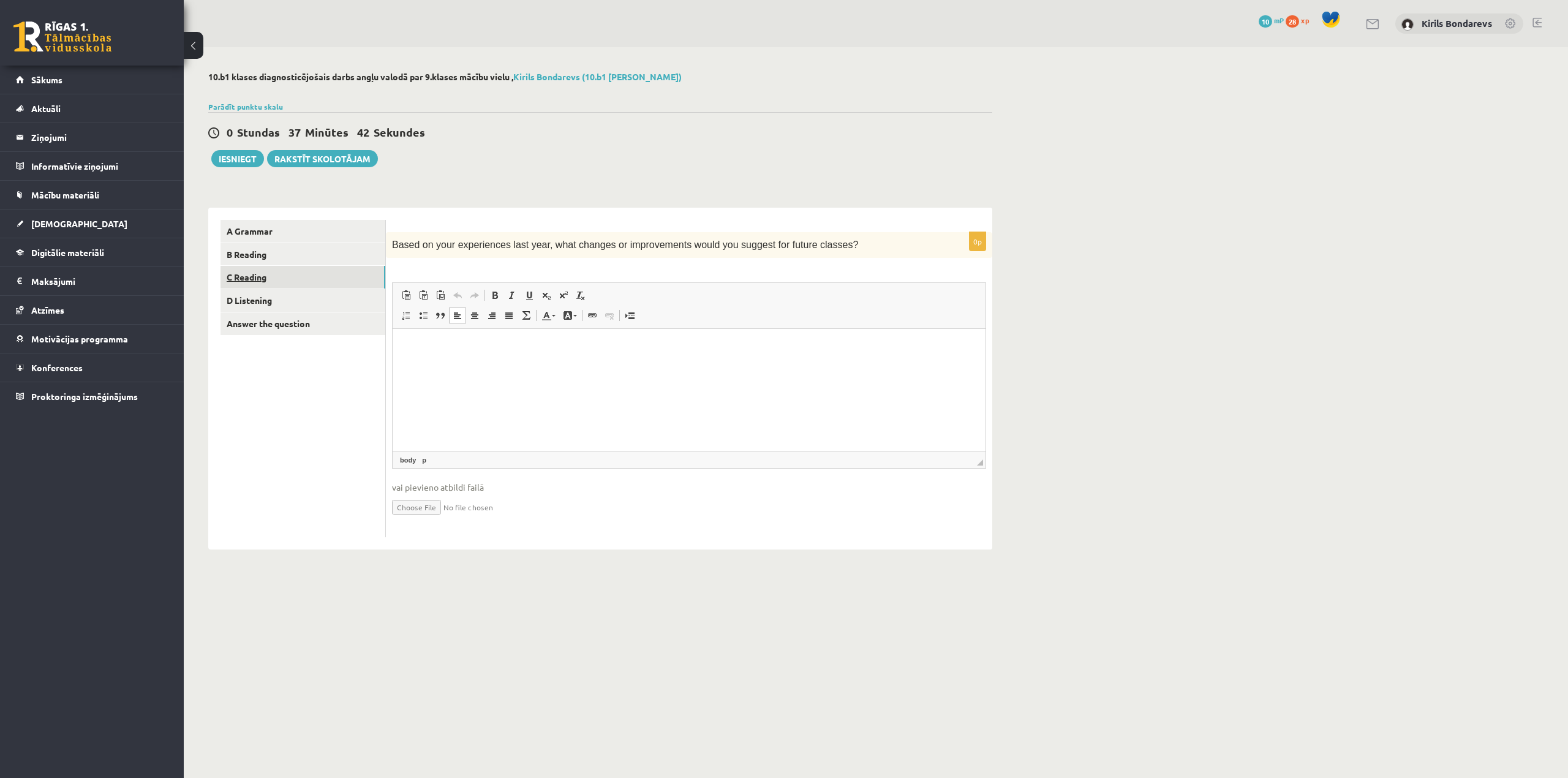
click at [251, 277] on link "C Reading" at bounding box center [303, 277] width 165 height 23
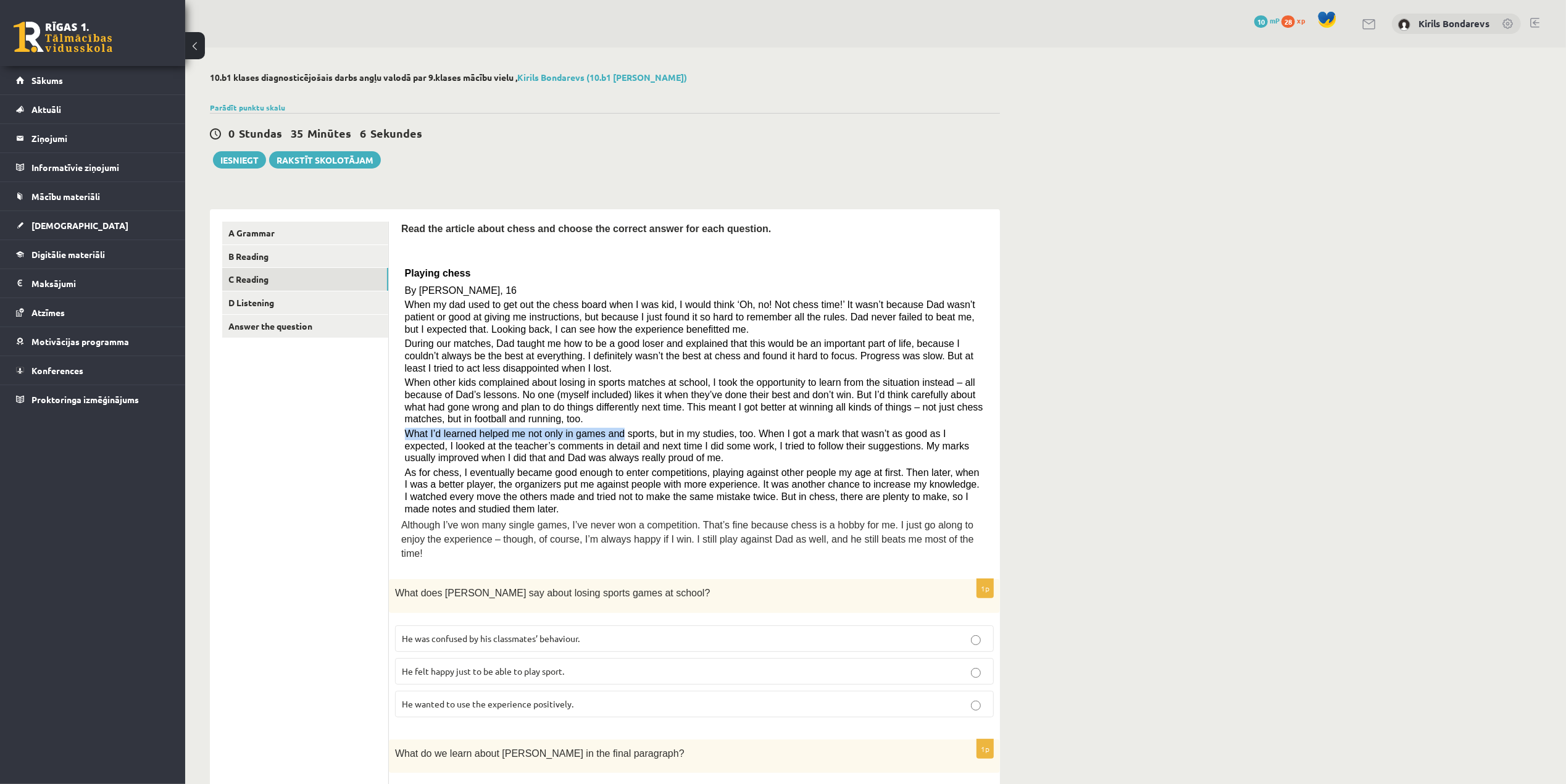
drag, startPoint x: 405, startPoint y: 437, endPoint x: 606, endPoint y: 441, distance: 201.0
click at [606, 441] on span "What I’d learned helped me not only in games and sports, but in my studies, too…" at bounding box center [687, 445] width 564 height 35
click at [713, 443] on span "What I’d learned helped me not only in games and sports, but in my studies, too…" at bounding box center [687, 445] width 564 height 35
click at [255, 103] on link "Parādīt punktu skalu" at bounding box center [247, 107] width 75 height 10
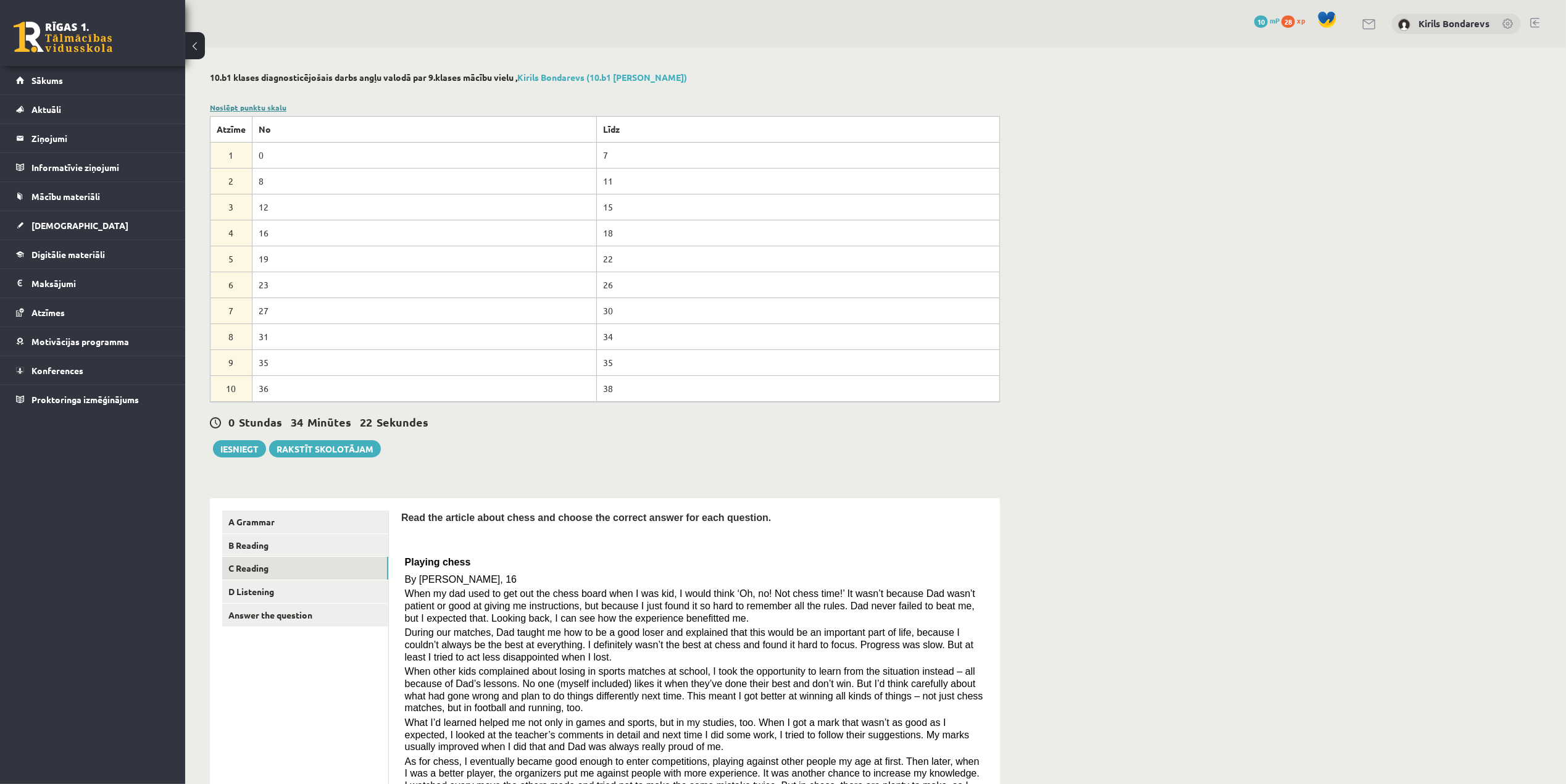
click at [237, 106] on link "Noslēpt punktu skalu" at bounding box center [248, 107] width 76 height 10
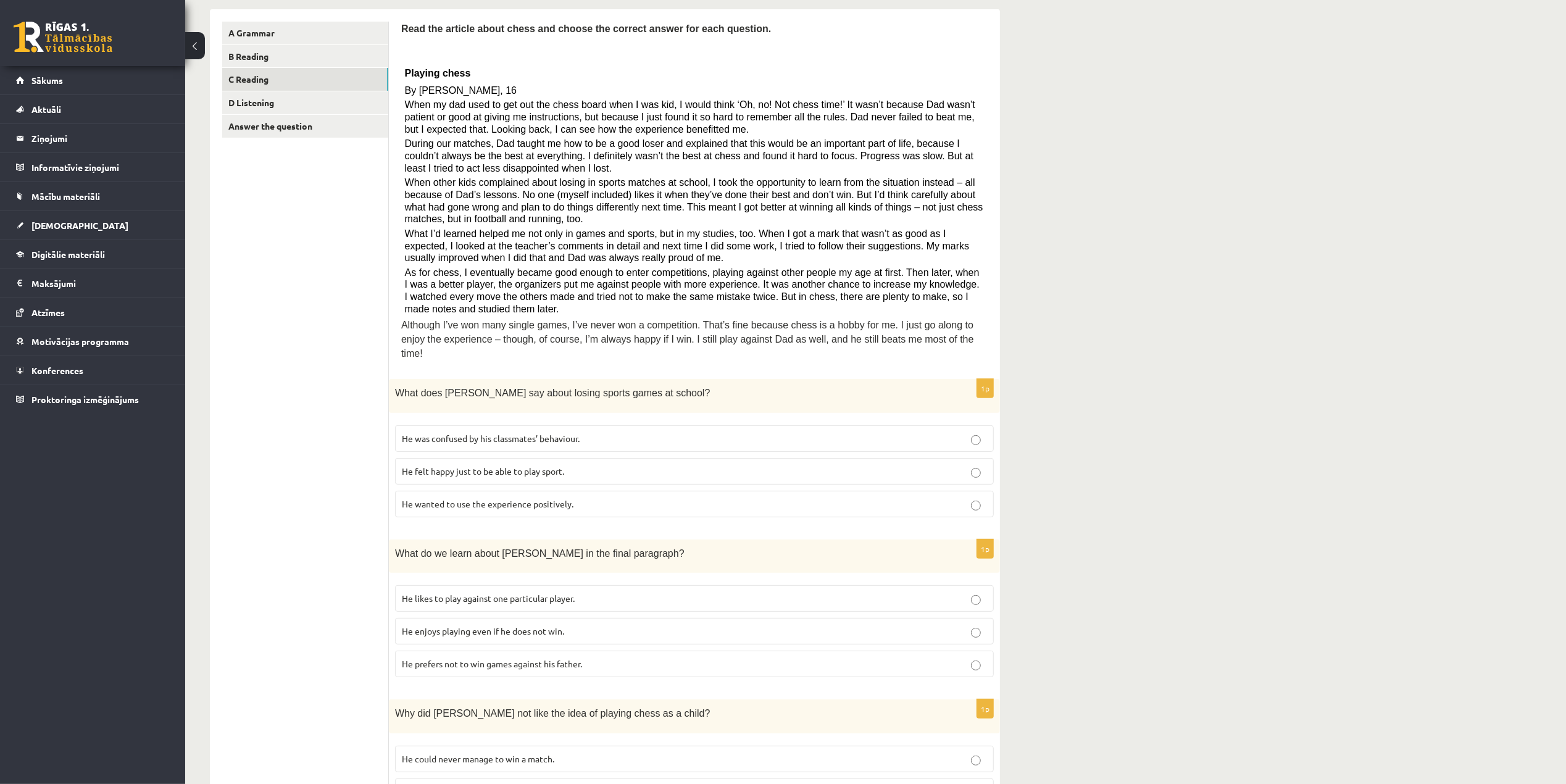
scroll to position [117, 0]
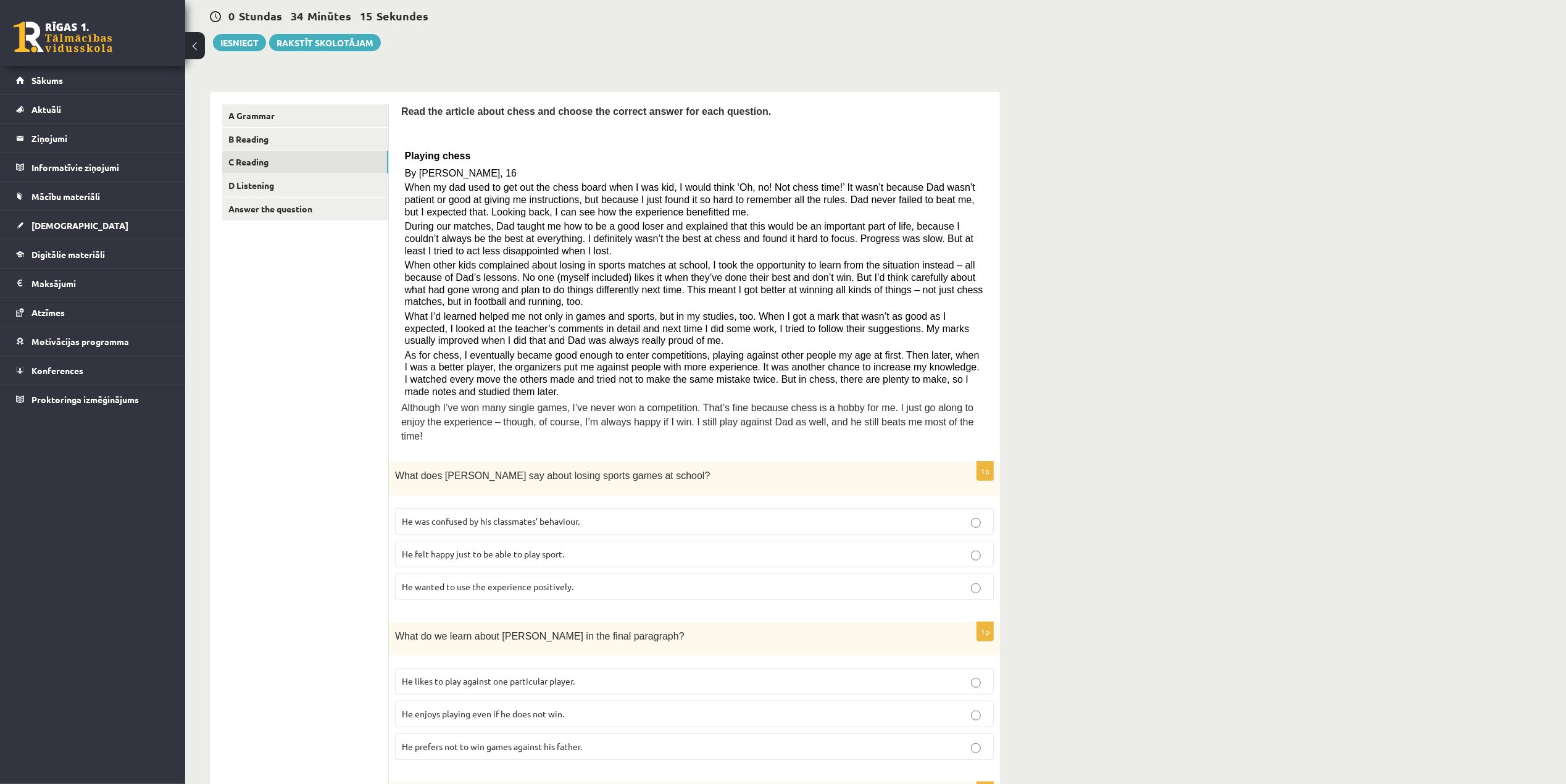
click at [561, 581] on span "He wanted to use the experience positively." at bounding box center [487, 586] width 172 height 11
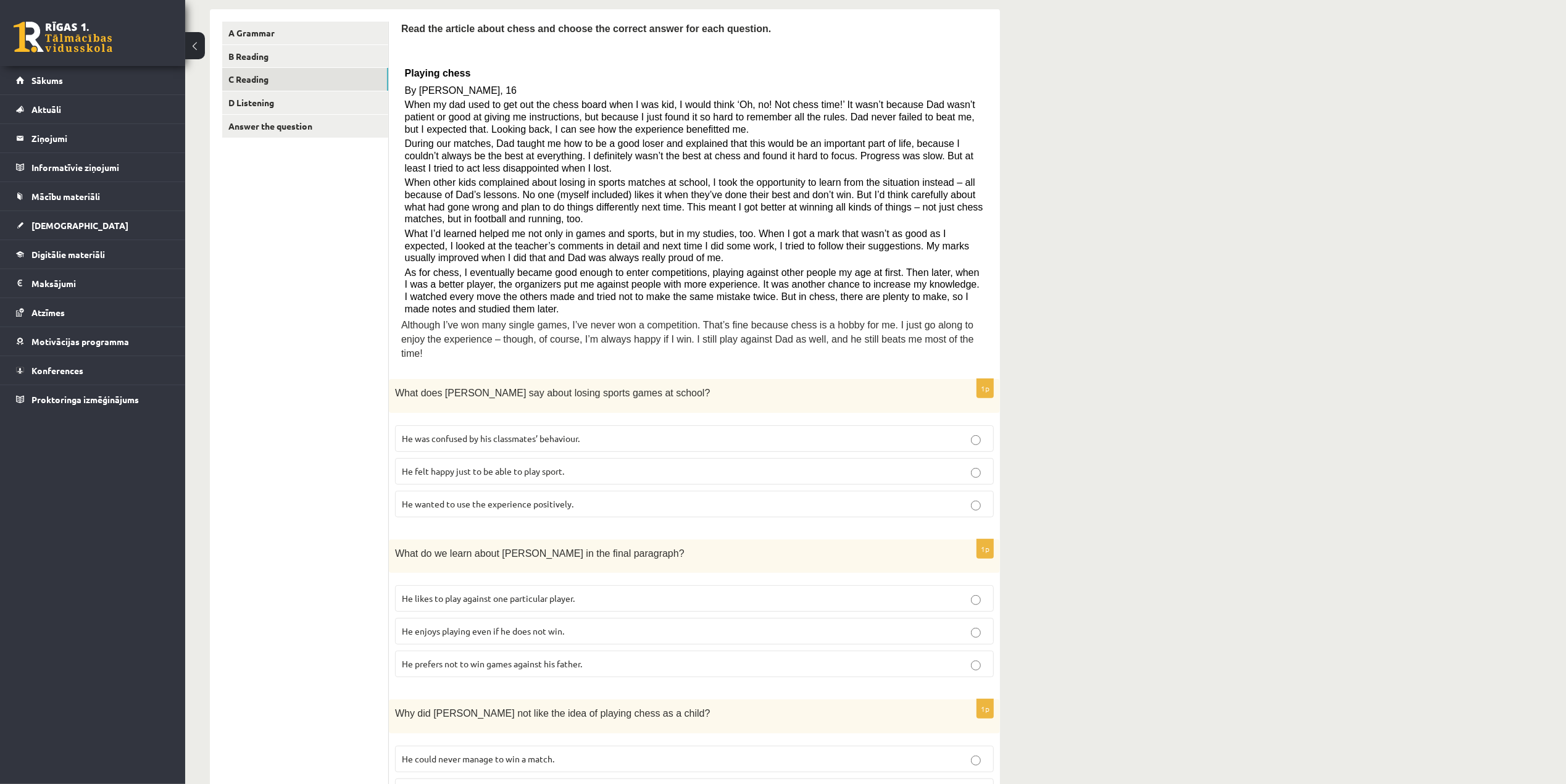
click at [448, 625] on span "He enjoys playing even if he does not win." at bounding box center [483, 630] width 163 height 11
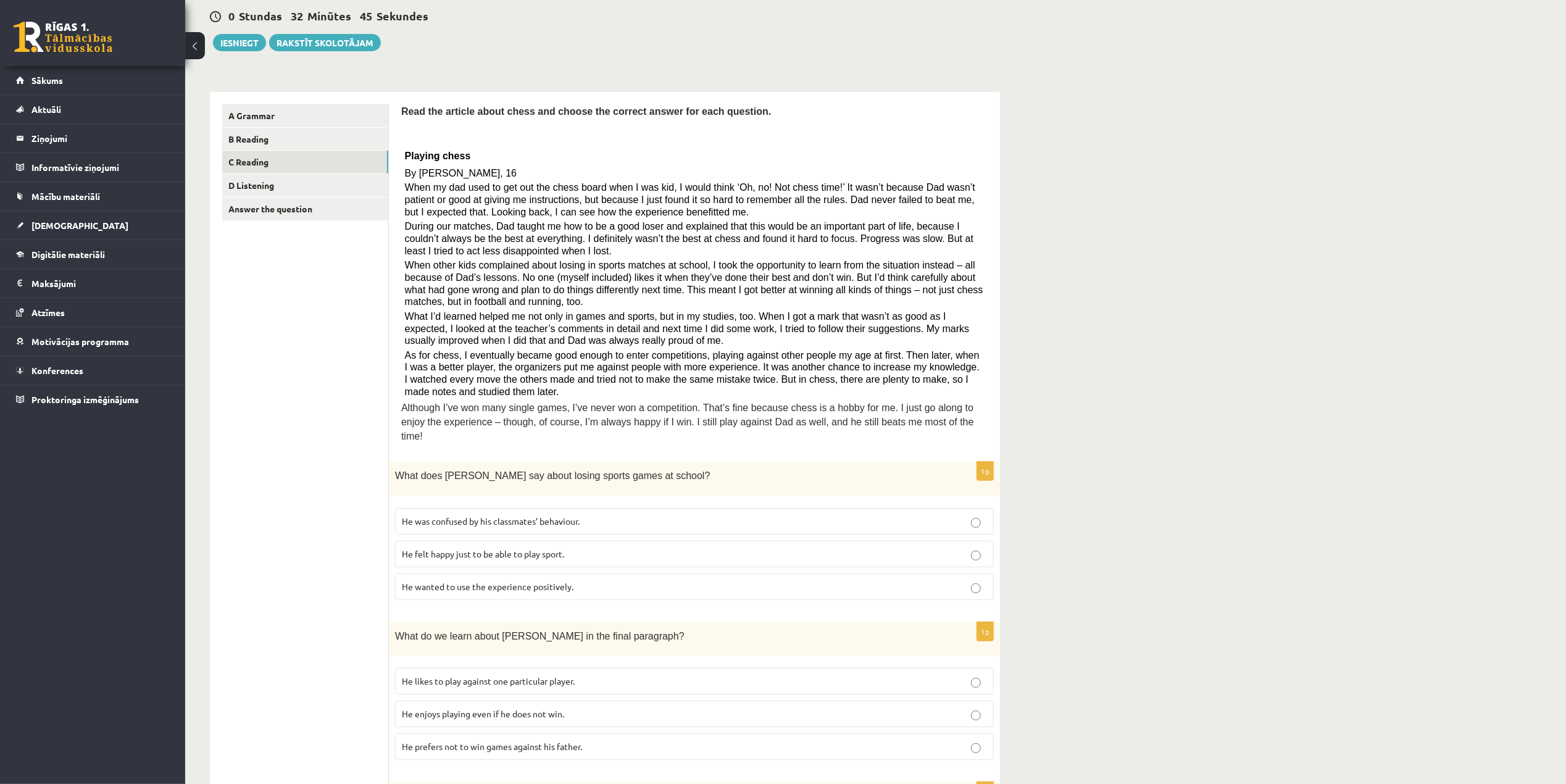
scroll to position [447, 0]
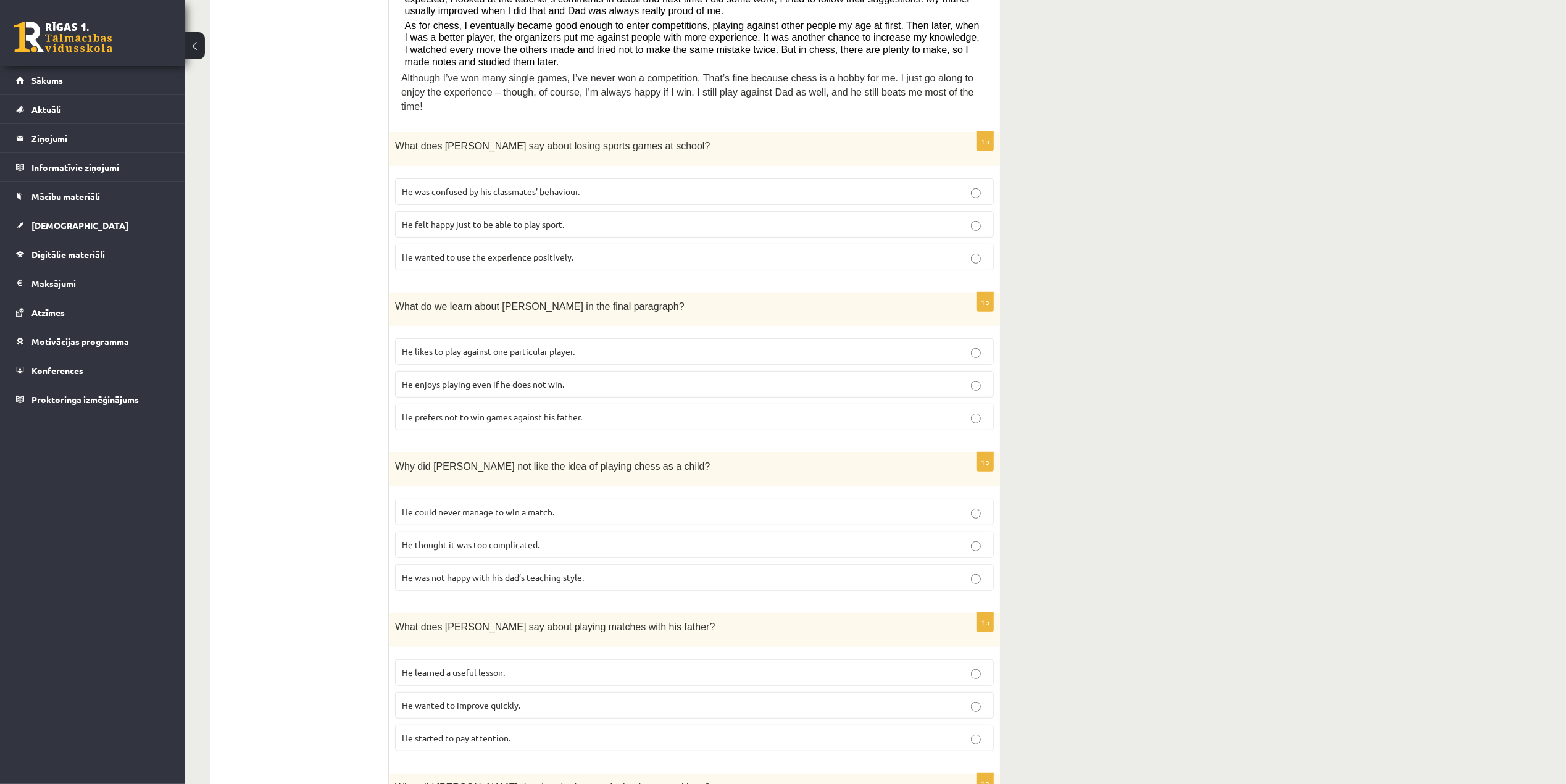
click at [489, 540] on span "He thought it was too complicated." at bounding box center [470, 544] width 137 height 11
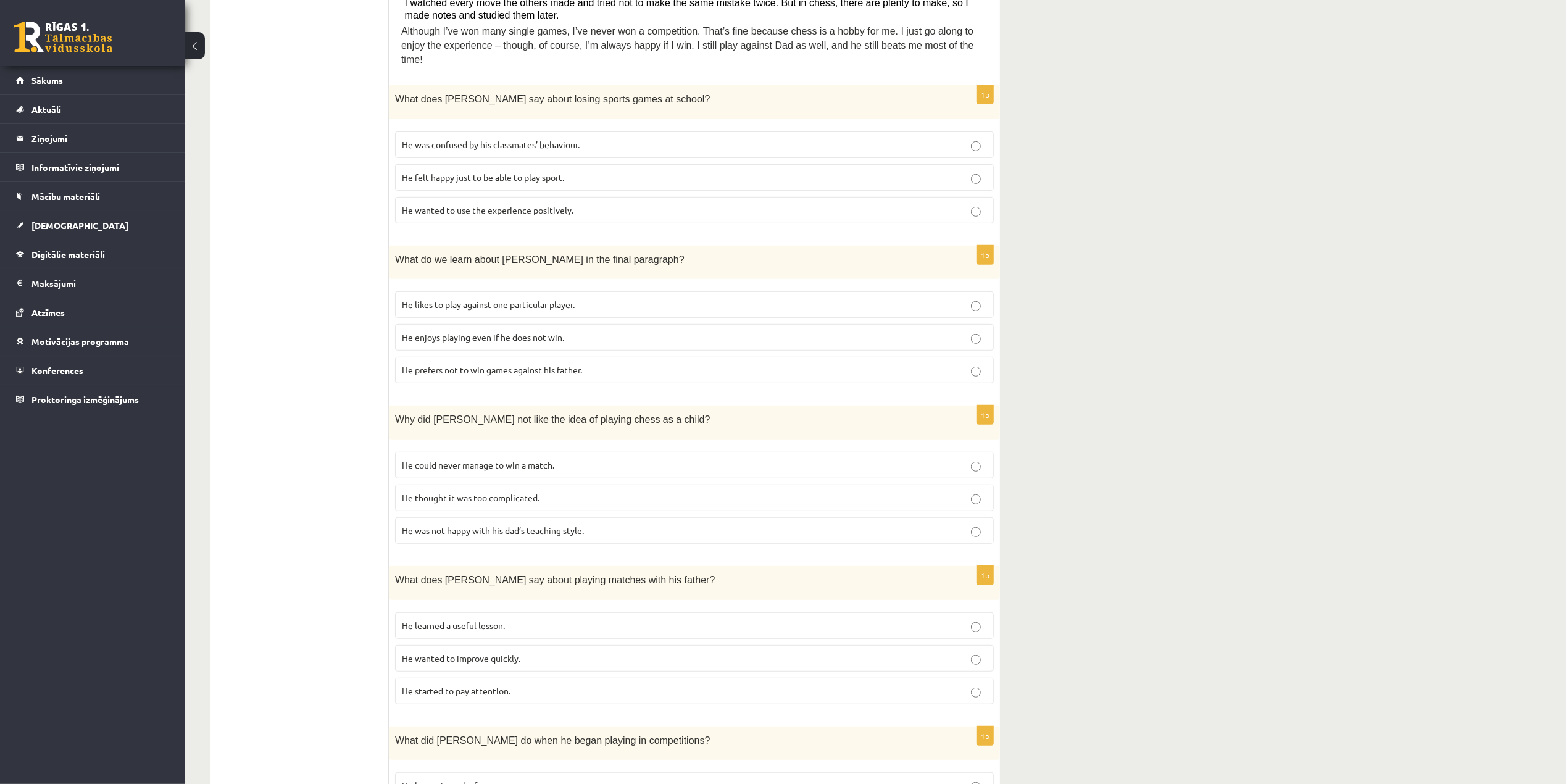
scroll to position [576, 0]
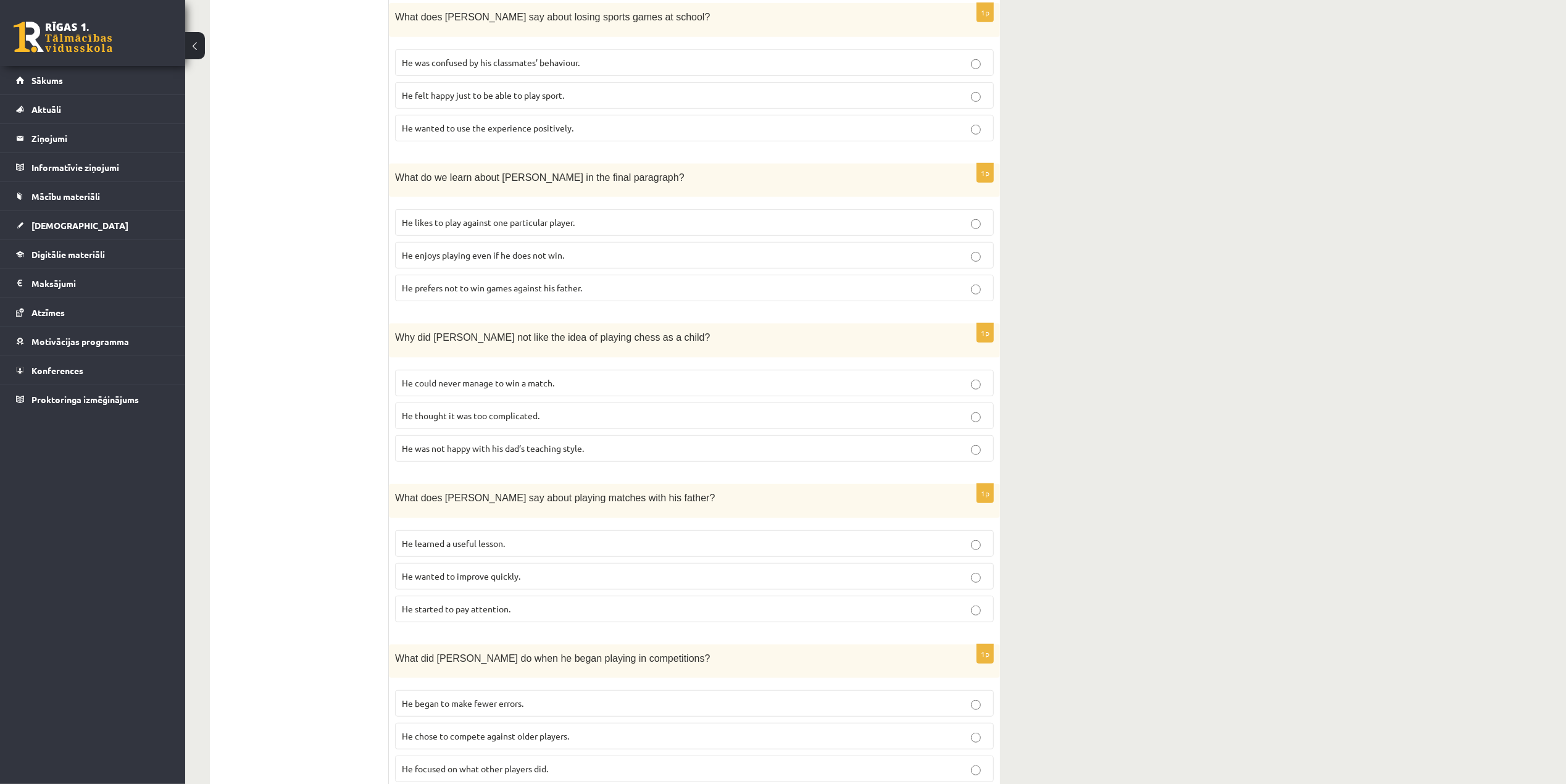
click at [450, 541] on p "He learned a useful lesson." at bounding box center [694, 543] width 585 height 13
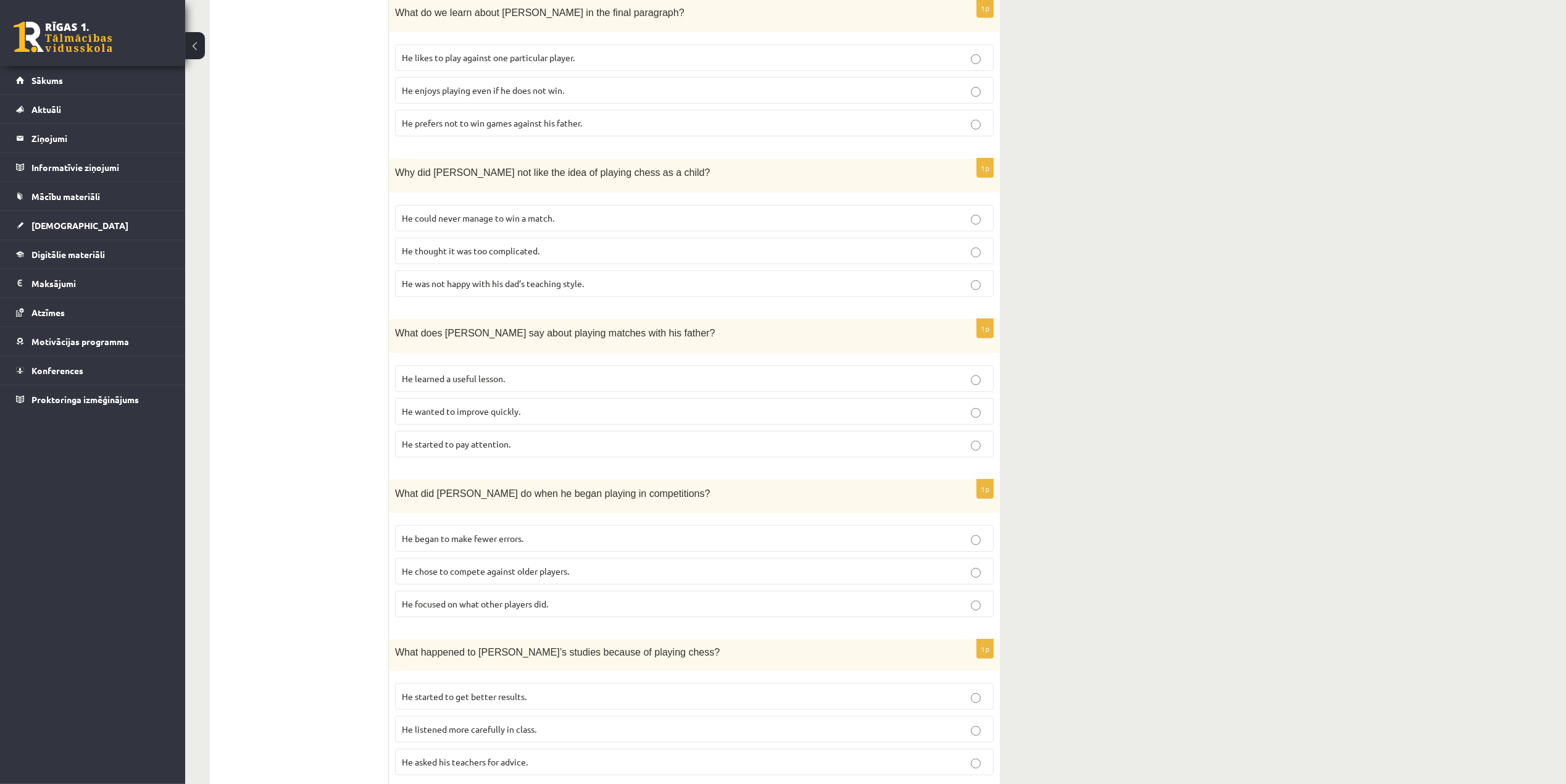
scroll to position [776, 0]
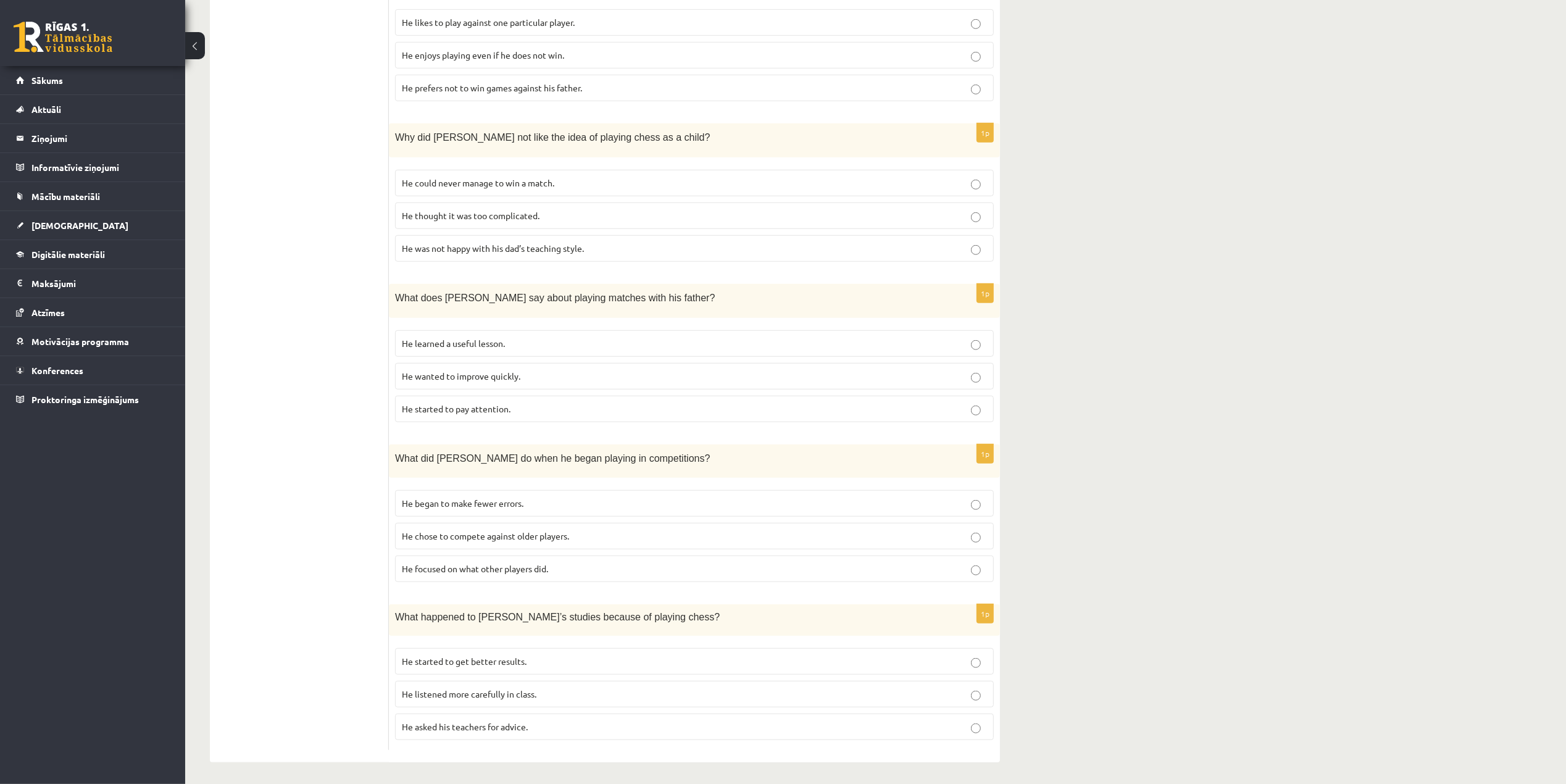
click at [554, 530] on span "He chose to compete against older players." at bounding box center [485, 535] width 167 height 11
click at [517, 558] on label "He focused on what other players did." at bounding box center [694, 568] width 599 height 26
click at [424, 659] on span "He started to get better results." at bounding box center [464, 660] width 125 height 11
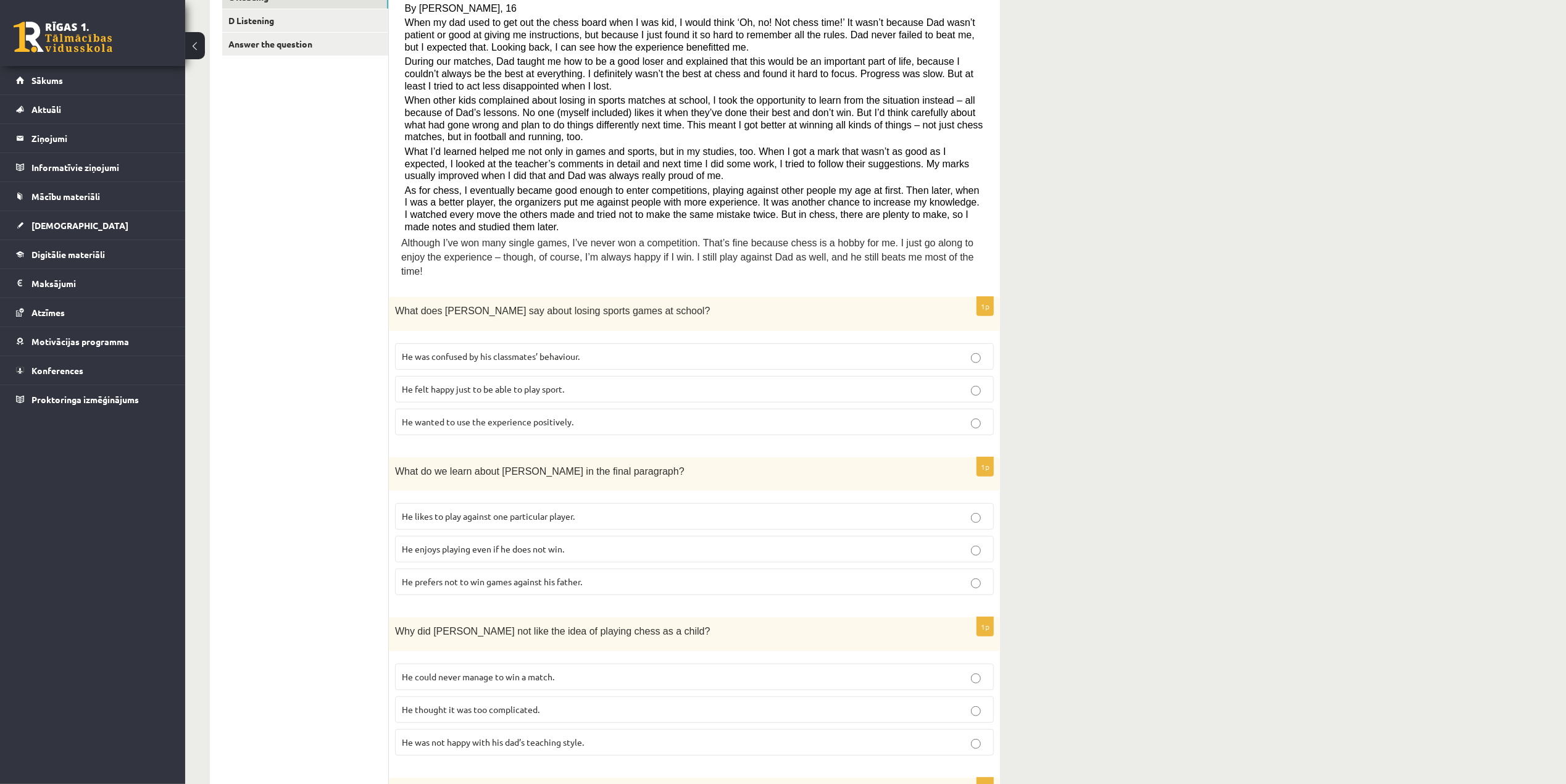
scroll to position [0, 0]
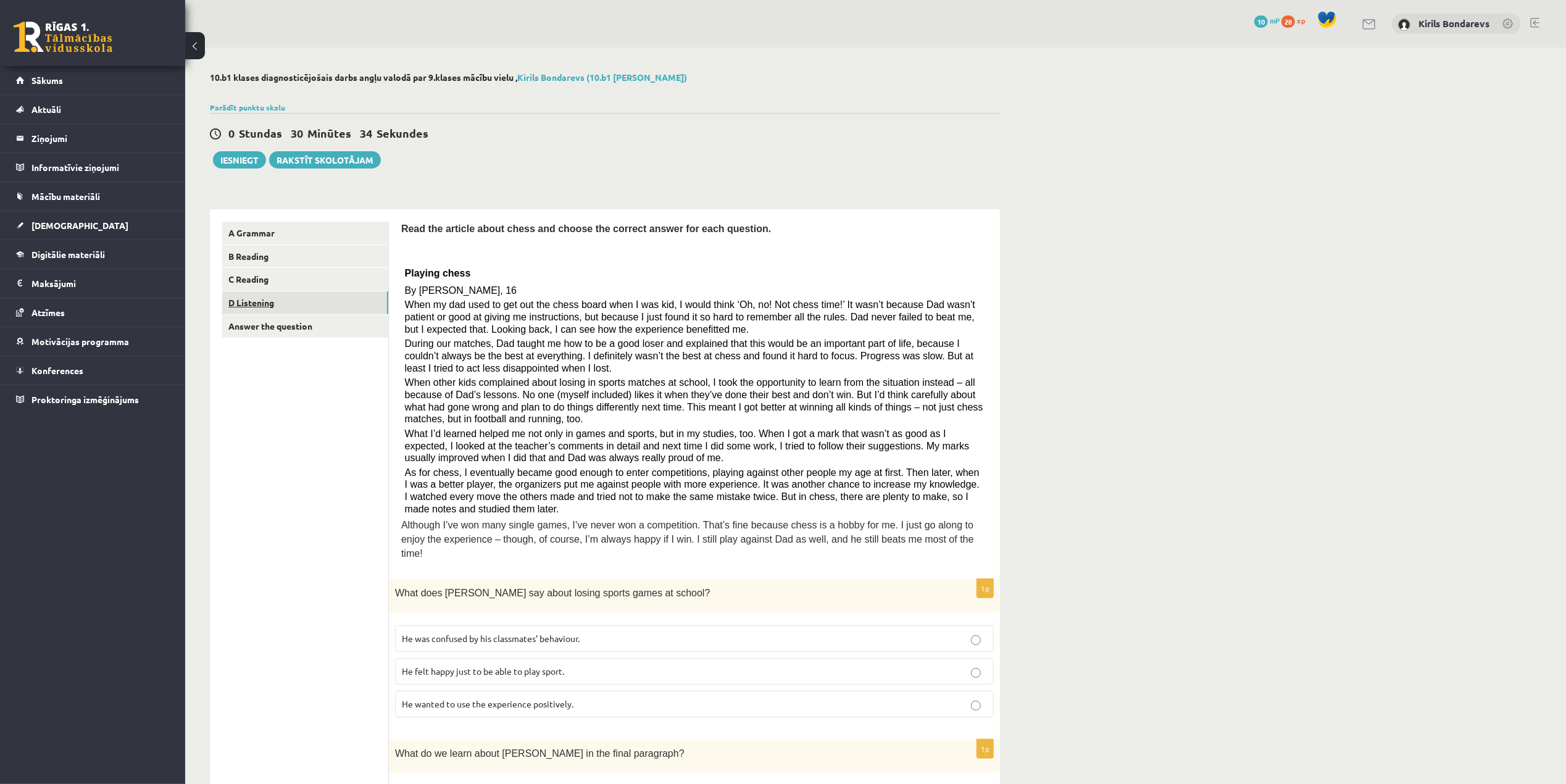
click at [268, 303] on link "D Listening" at bounding box center [305, 303] width 166 height 23
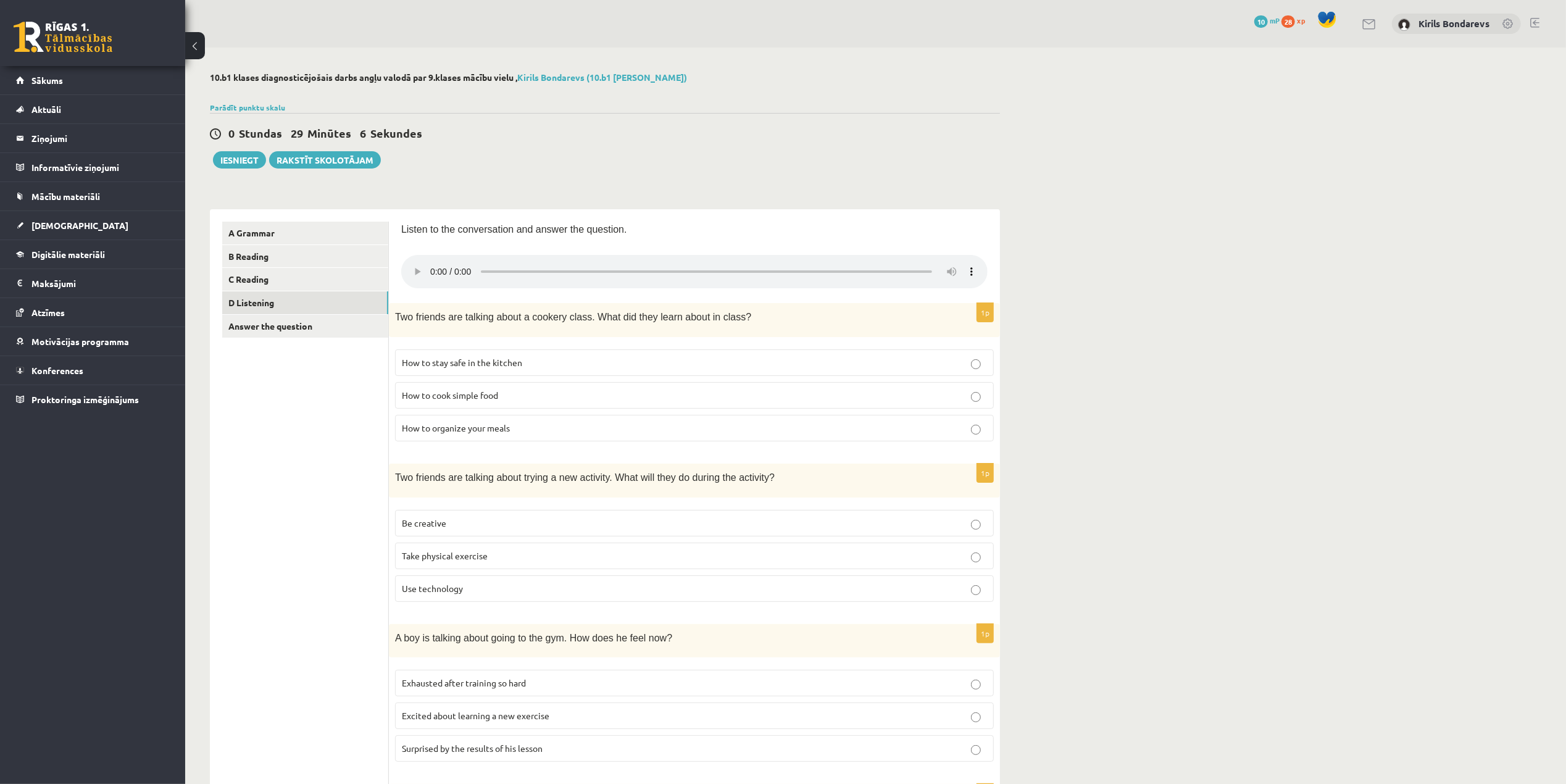
click at [588, 356] on label "How to stay safe in the kitchen" at bounding box center [694, 362] width 599 height 26
click at [523, 434] on p "How to organize your meals" at bounding box center [694, 428] width 585 height 13
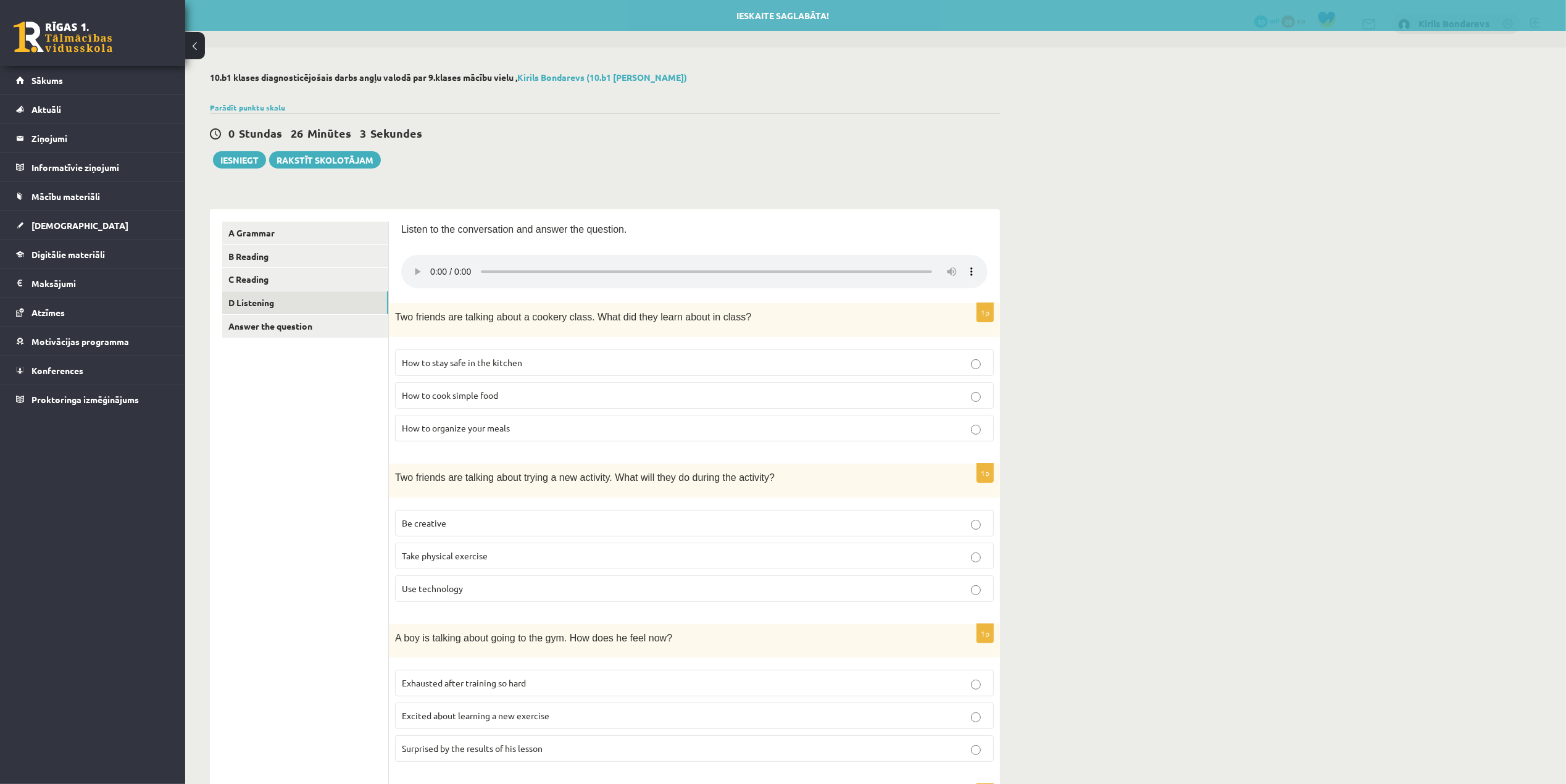
scroll to position [82, 0]
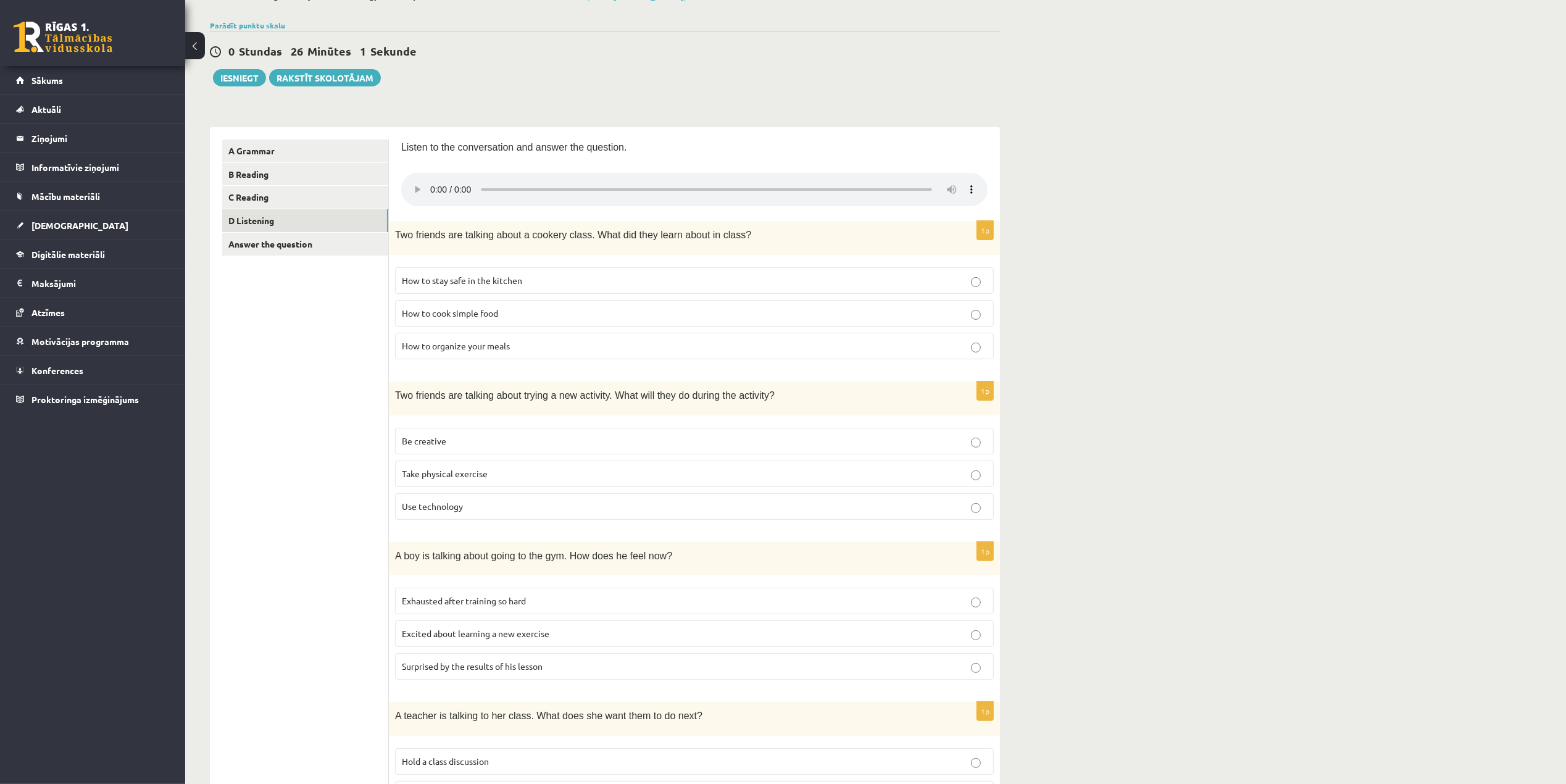
click at [506, 319] on p "How to cook simple food" at bounding box center [694, 313] width 585 height 13
click at [509, 347] on span "How to organize your meals" at bounding box center [455, 345] width 108 height 11
click at [606, 640] on p "Excited about learning a new exercise" at bounding box center [694, 633] width 585 height 13
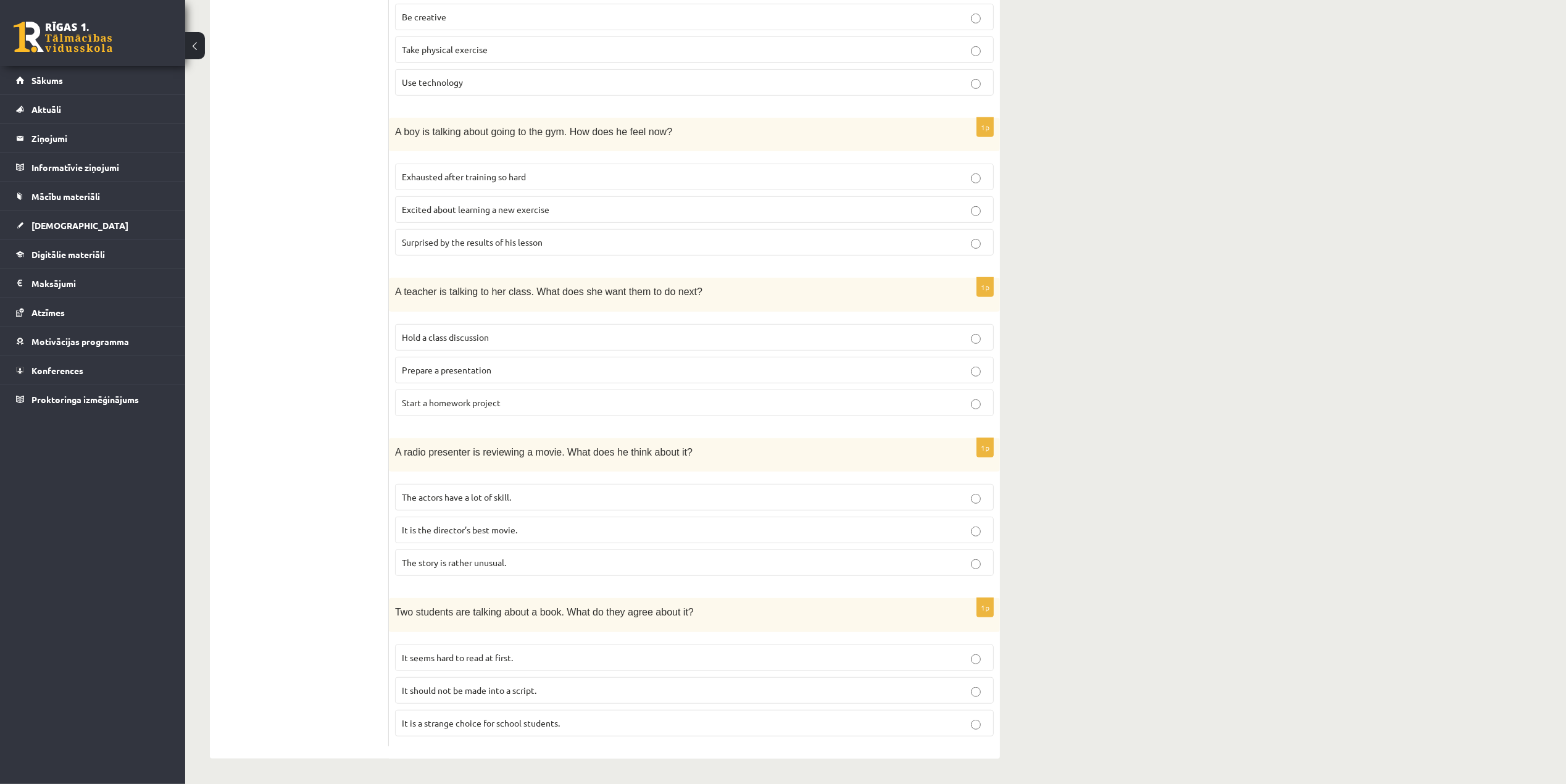
scroll to position [432, 0]
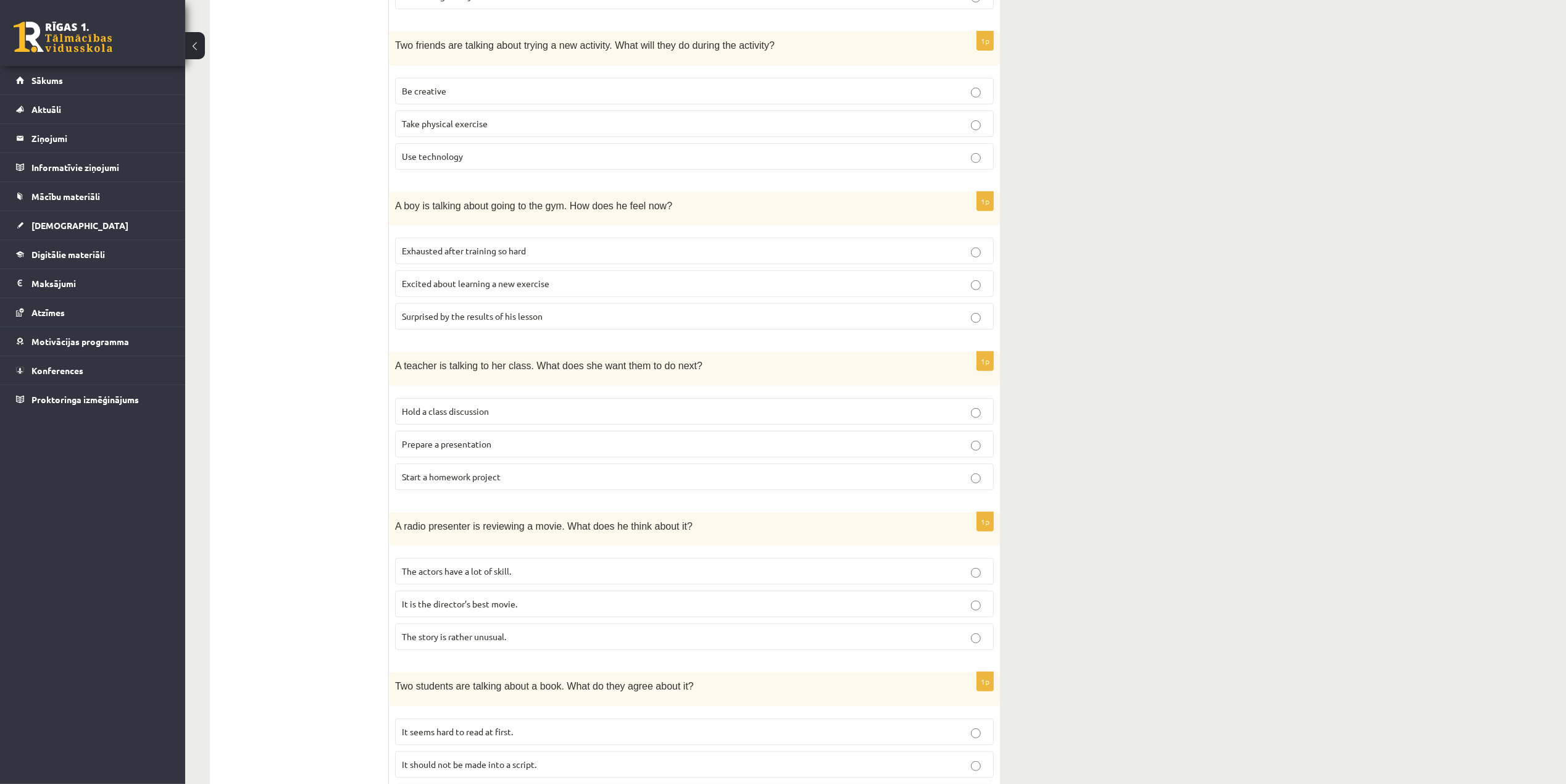
click at [540, 481] on p "Start a homework project" at bounding box center [694, 477] width 585 height 13
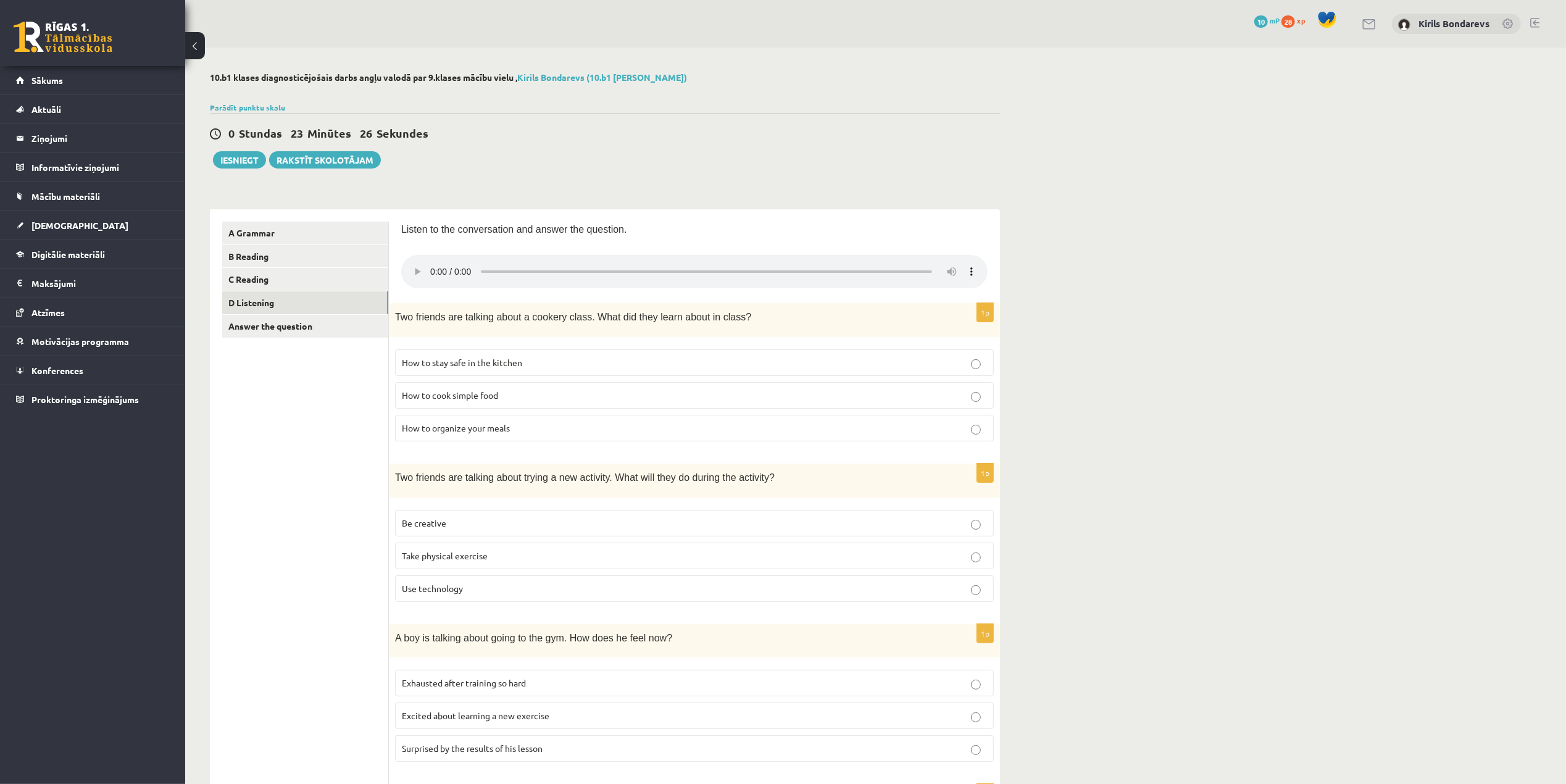
scroll to position [514, 0]
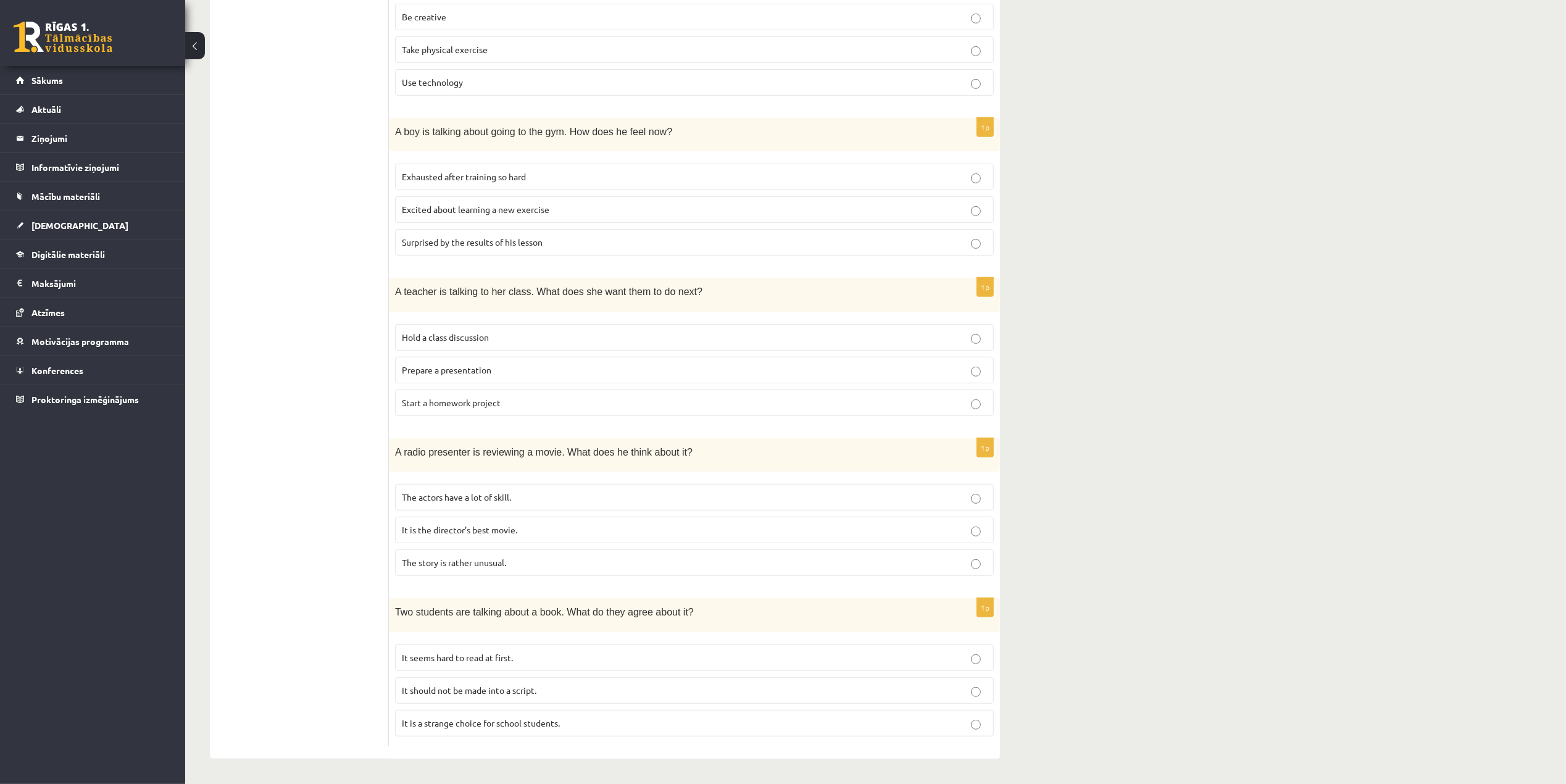
click at [504, 371] on p "Prepare a presentation" at bounding box center [694, 370] width 585 height 13
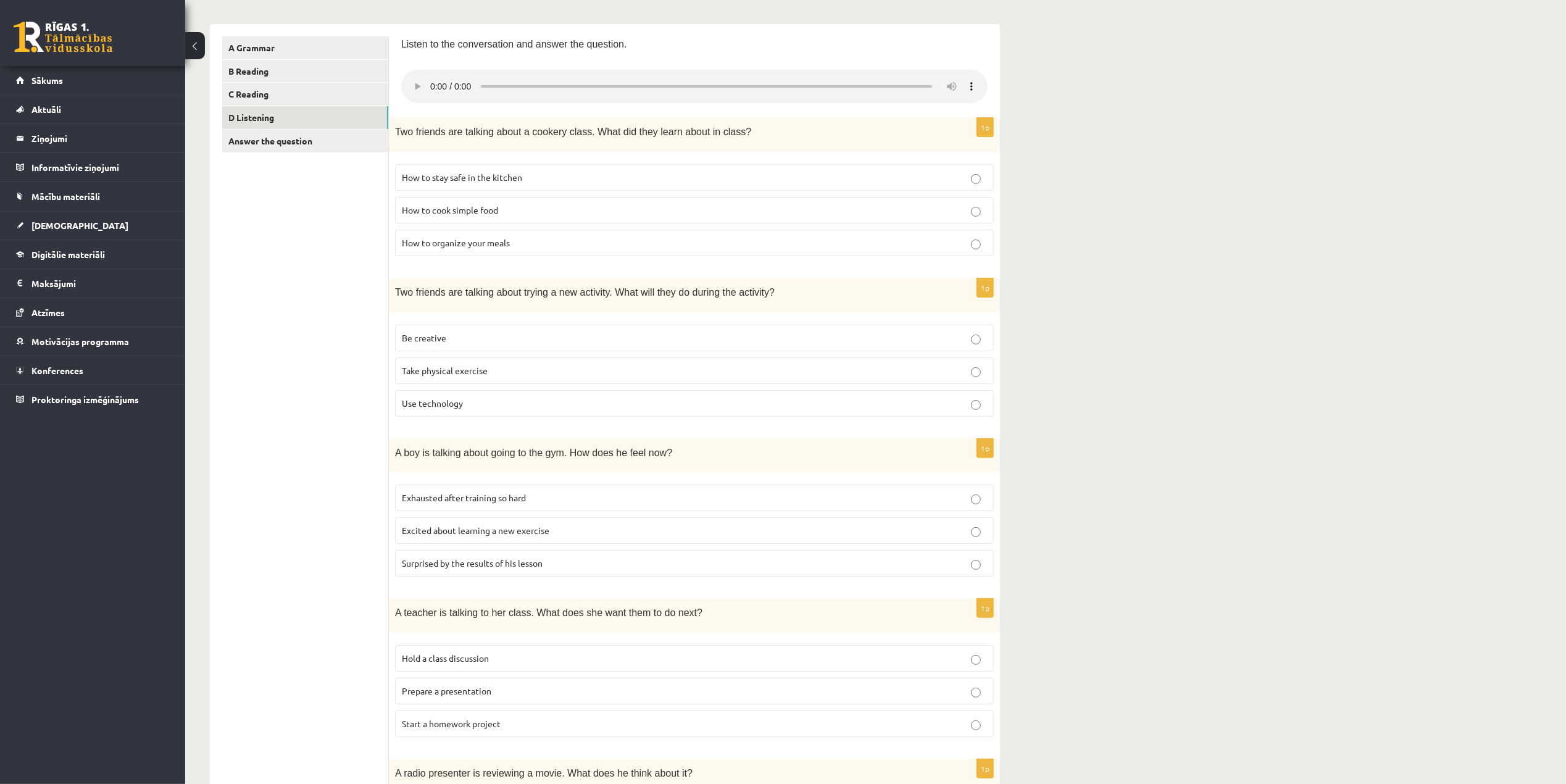
scroll to position [0, 0]
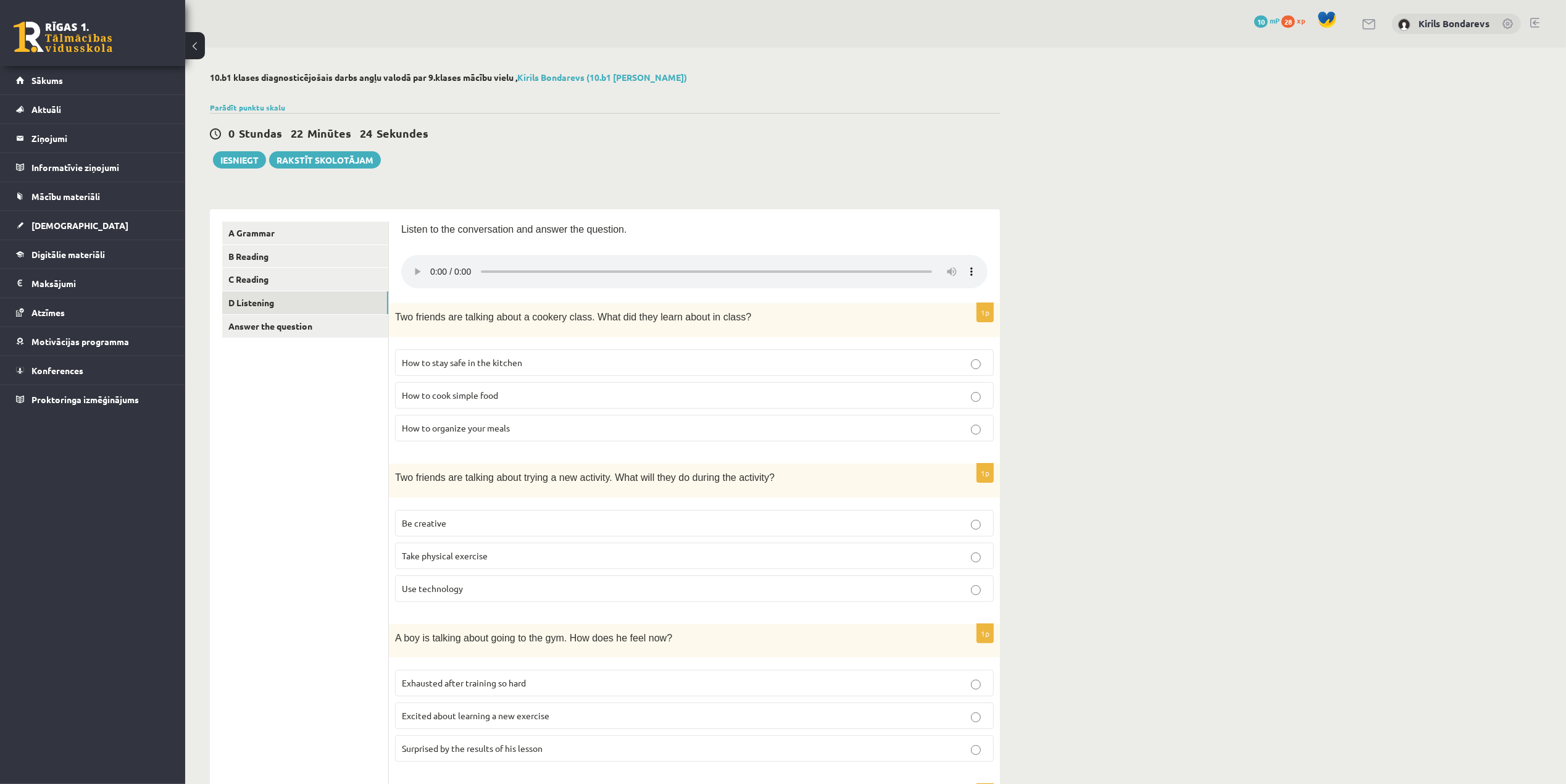
drag, startPoint x: 572, startPoint y: 431, endPoint x: 546, endPoint y: 431, distance: 26.0
click at [546, 431] on p "How to organize your meals" at bounding box center [694, 428] width 585 height 13
click at [642, 589] on p "Use technology" at bounding box center [694, 589] width 585 height 13
drag, startPoint x: 512, startPoint y: 431, endPoint x: 394, endPoint y: 436, distance: 118.1
click at [394, 436] on div "1p Two friends are talking about a cookery class. What did they learn about in …" at bounding box center [694, 376] width 611 height 148
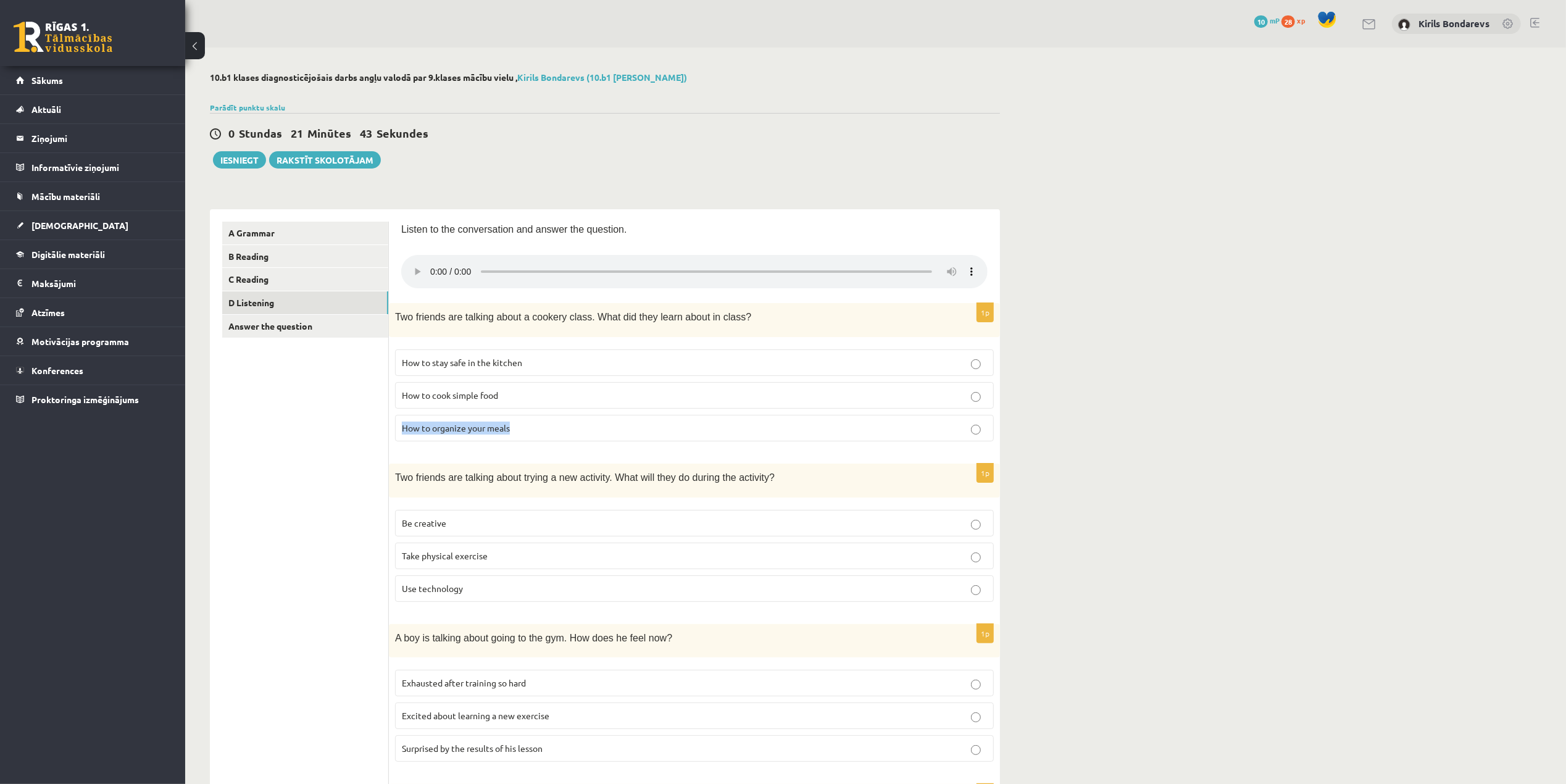
copy span "How to organize your meals"
drag, startPoint x: 719, startPoint y: 316, endPoint x: 391, endPoint y: 322, distance: 328.1
click at [391, 322] on div "Two friends are talking about a cookery class. What did they learn about in cla…" at bounding box center [694, 319] width 611 height 34
copy span "Two friends are talking about a cookery class. What did they learn about in cla…"
drag, startPoint x: 524, startPoint y: 397, endPoint x: 395, endPoint y: 402, distance: 129.1
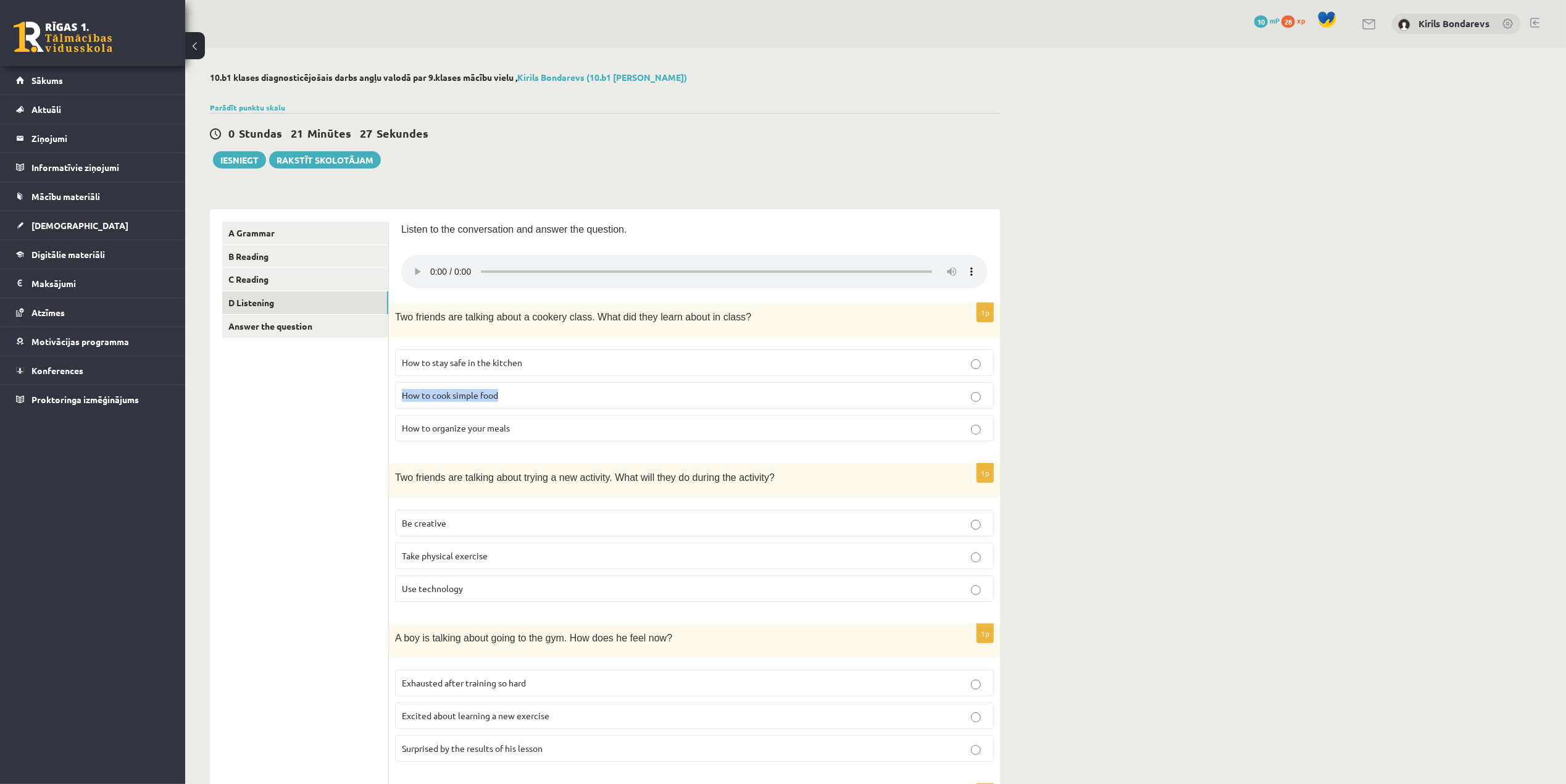
click at [395, 402] on label "How to cook simple food" at bounding box center [694, 394] width 599 height 26
copy span "How to cook simple food"
drag, startPoint x: 521, startPoint y: 432, endPoint x: 399, endPoint y: 430, distance: 122.0
click at [399, 430] on label "How to organize your meals" at bounding box center [694, 427] width 599 height 26
copy span "How to organize your meals"
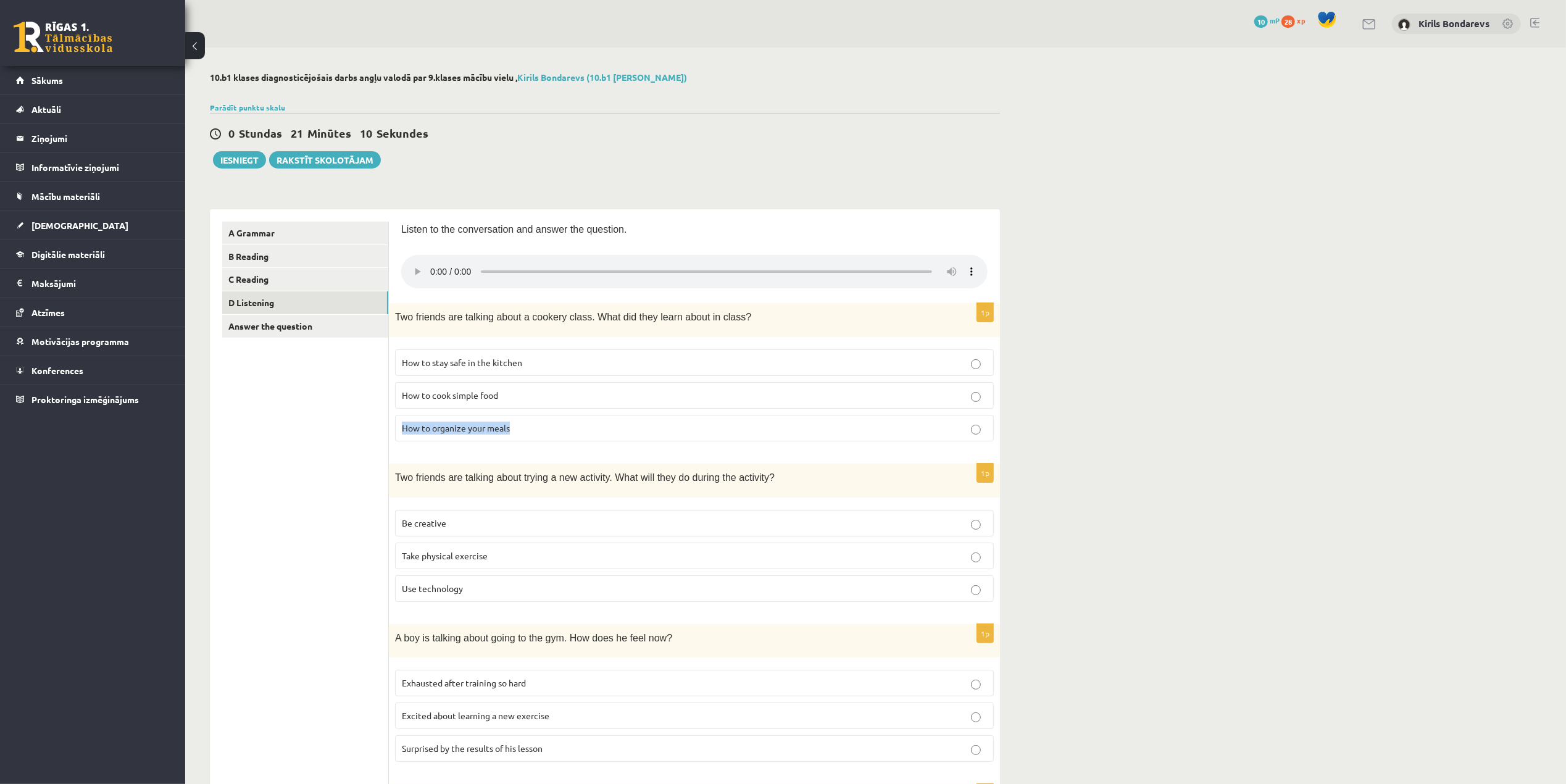
click at [530, 432] on p "How to organize your meals" at bounding box center [694, 428] width 585 height 13
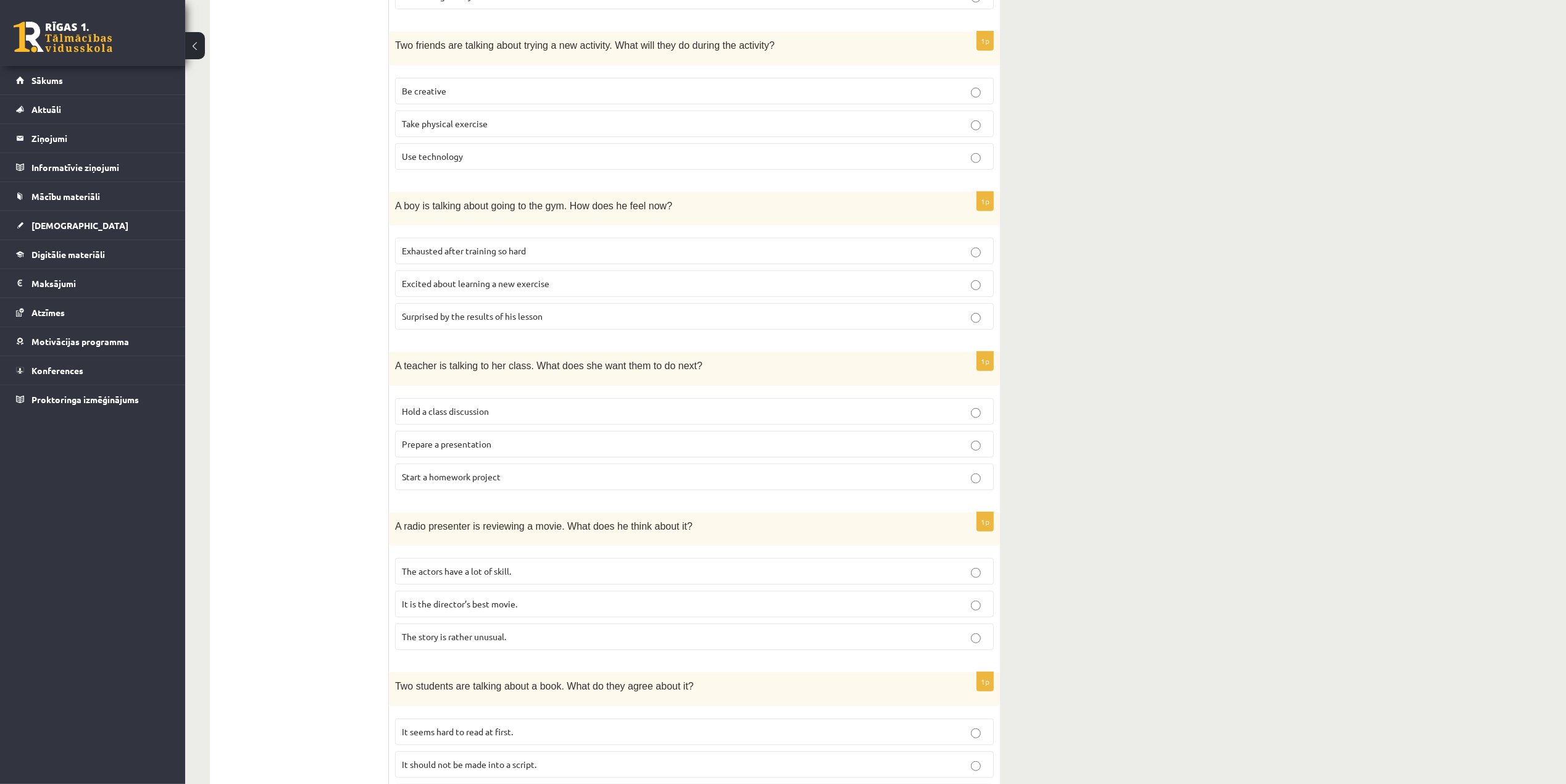
scroll to position [514, 0]
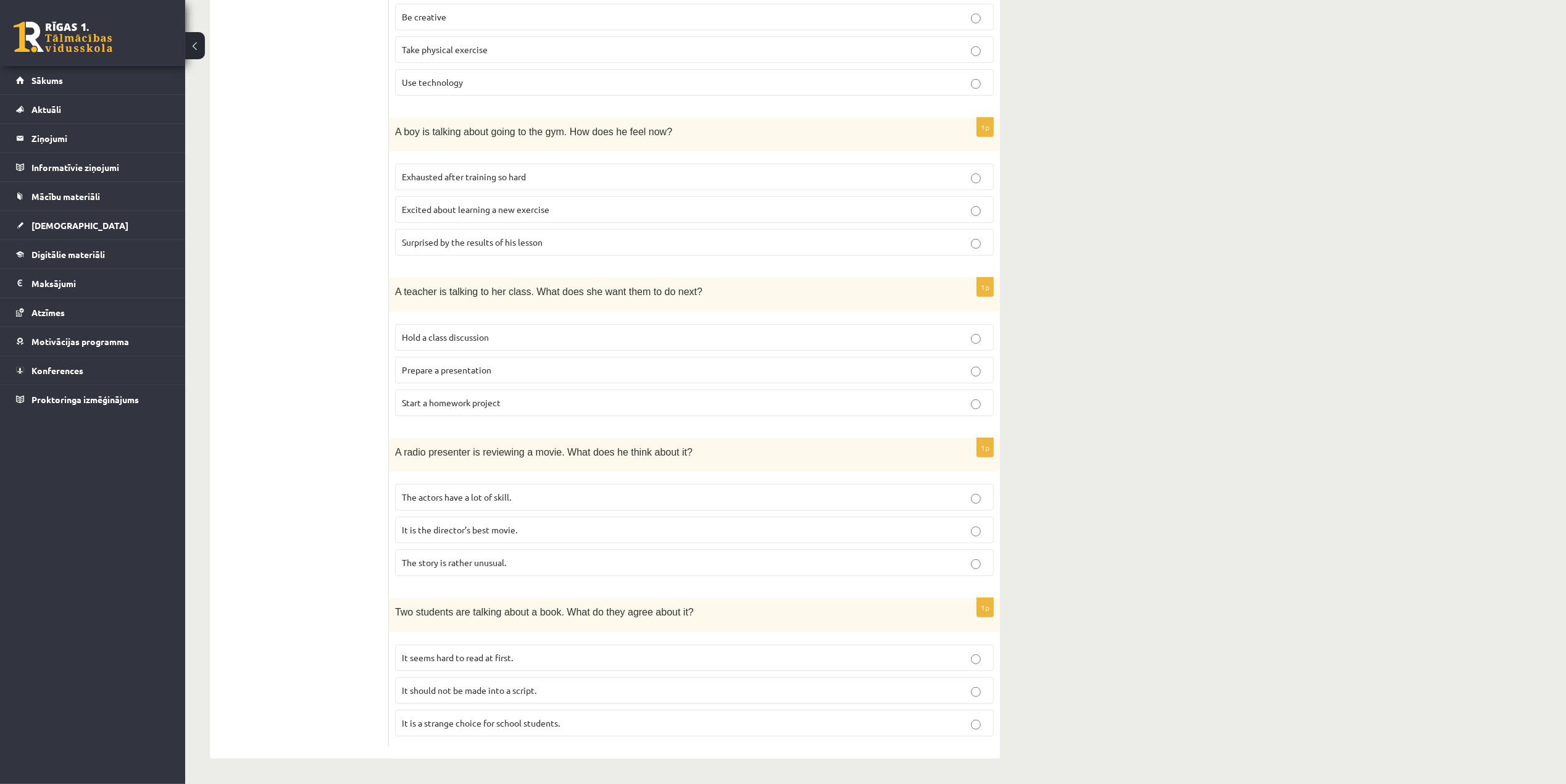
click at [755, 492] on p "The actors have a lot of skill." at bounding box center [694, 497] width 585 height 13
click at [776, 651] on p "It seems hard to read at first." at bounding box center [694, 658] width 585 height 13
drag, startPoint x: 573, startPoint y: 692, endPoint x: 396, endPoint y: 700, distance: 177.2
click at [396, 700] on label "It should not be made into a script." at bounding box center [694, 690] width 599 height 26
copy span "It should not be made into a script."
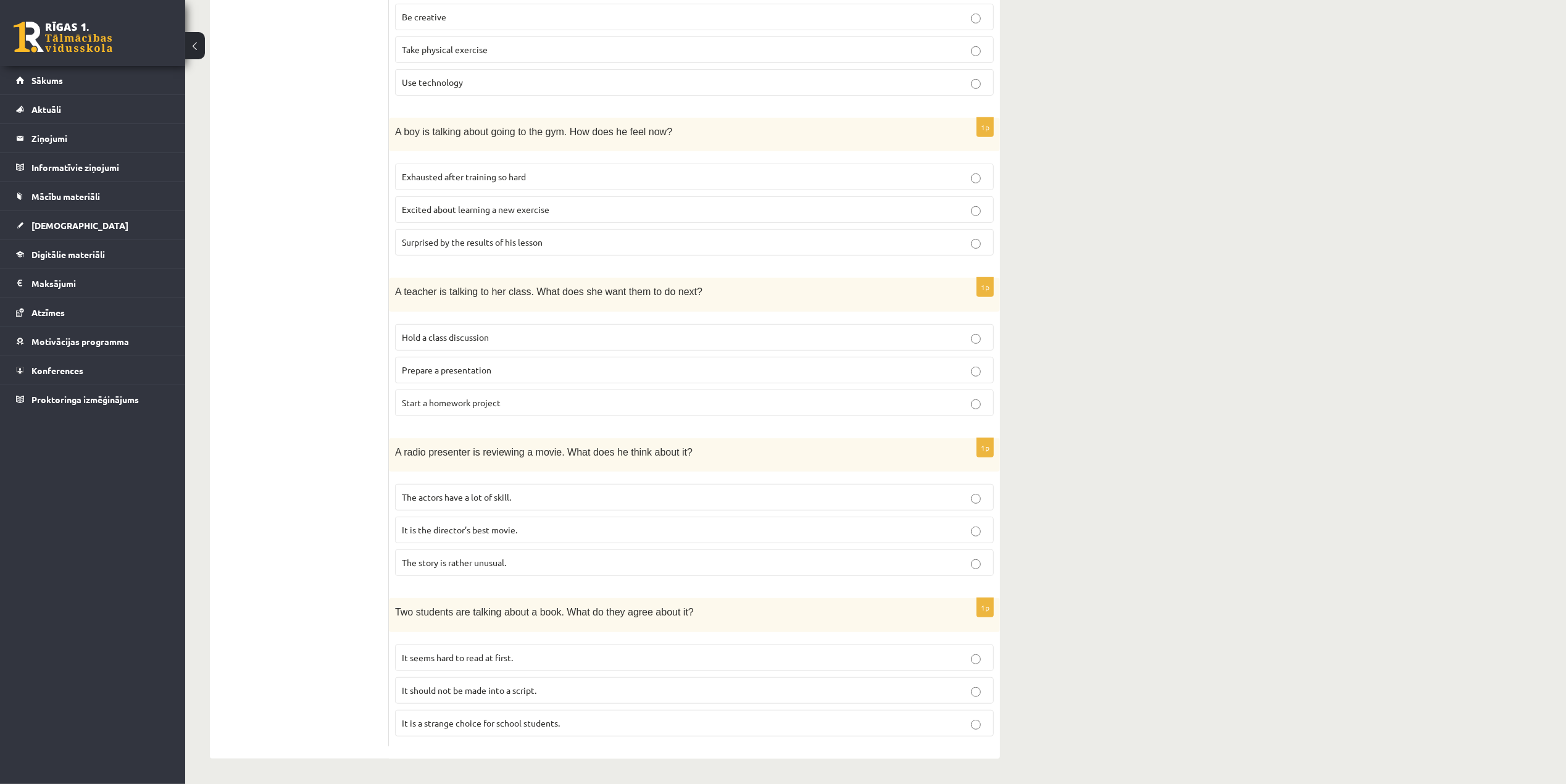
click at [1136, 626] on div "10.b1 klases diagnosticējošais darbs angļu valodā par 9.klases mācību vielu , K…" at bounding box center [875, 162] width 1381 height 1242
drag, startPoint x: 593, startPoint y: 719, endPoint x: 394, endPoint y: 736, distance: 199.7
click at [394, 736] on div "1p Two students are talking about a book. What do they agree about it? It seems…" at bounding box center [694, 671] width 611 height 148
copy span "It is a strange choice for school students."
click at [628, 727] on p "It is a strange choice for school students." at bounding box center [694, 723] width 585 height 13
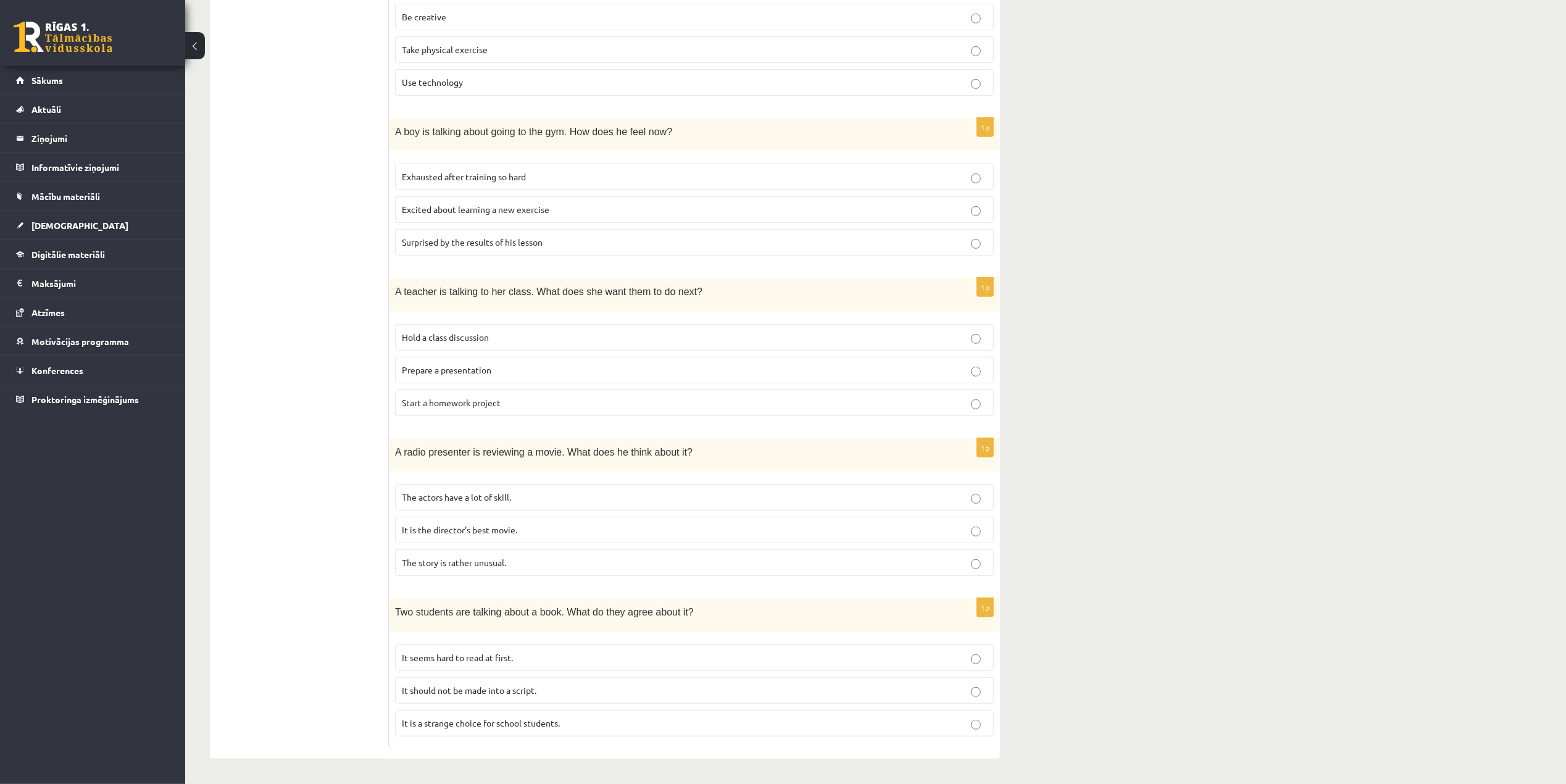
click at [899, 702] on label "It should not be made into a script." at bounding box center [694, 690] width 599 height 26
drag, startPoint x: 620, startPoint y: 685, endPoint x: 608, endPoint y: 696, distance: 16.3
click at [608, 696] on p "It should not be made into a script." at bounding box center [694, 690] width 585 height 13
click at [719, 739] on fieldset "It seems hard to read at first. It should not be made into a script. It is a st…" at bounding box center [694, 689] width 599 height 102
click at [719, 729] on label "It is a strange choice for school students." at bounding box center [694, 722] width 599 height 26
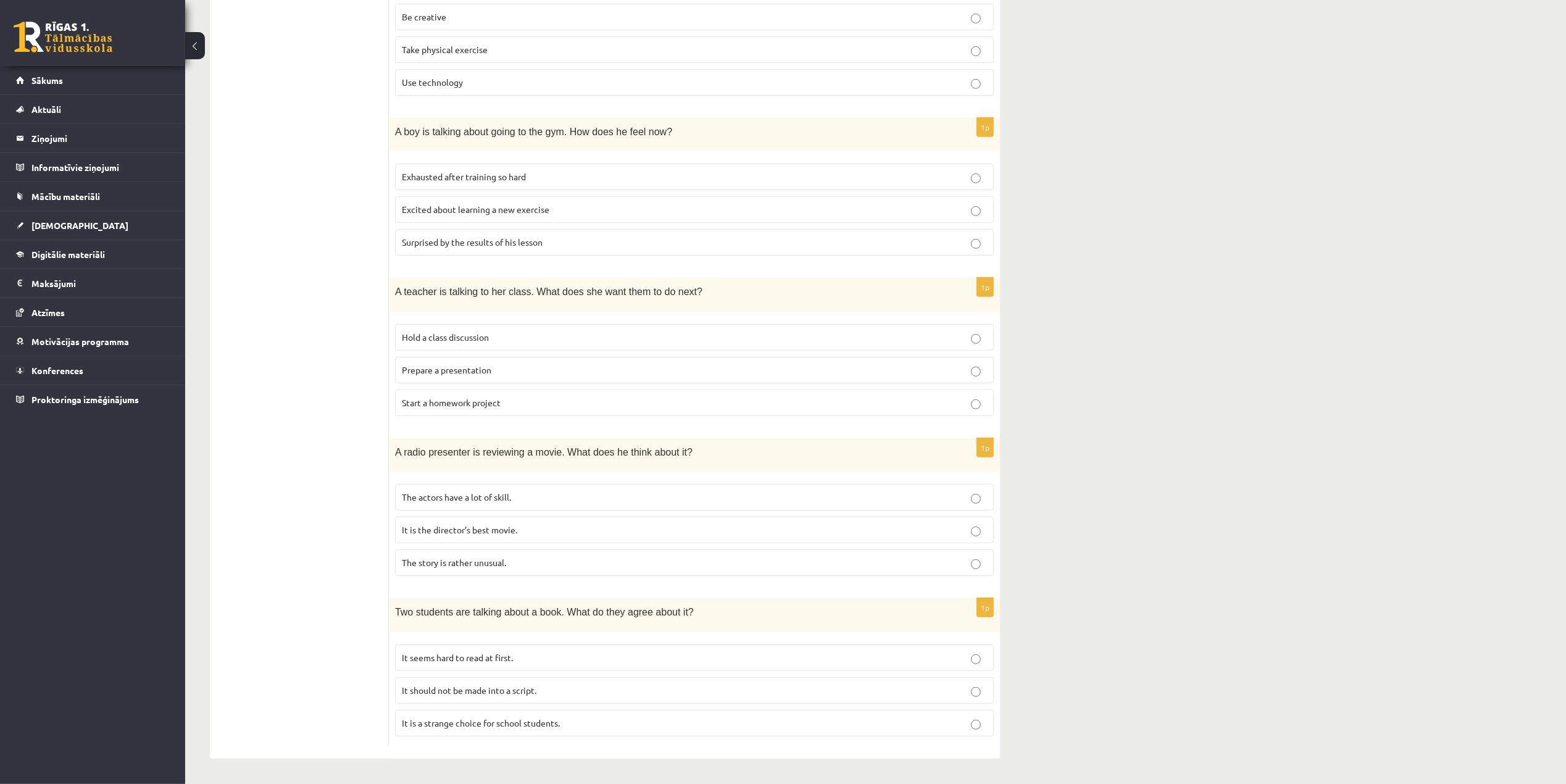
click at [542, 660] on p "It seems hard to read at first." at bounding box center [694, 658] width 585 height 13
drag, startPoint x: 575, startPoint y: 691, endPoint x: 388, endPoint y: 700, distance: 187.2
click at [388, 700] on div "**********" at bounding box center [604, 230] width 790 height 1055
click at [540, 696] on p "It should not be made into a script." at bounding box center [694, 690] width 585 height 13
drag, startPoint x: 559, startPoint y: 690, endPoint x: 394, endPoint y: 691, distance: 165.0
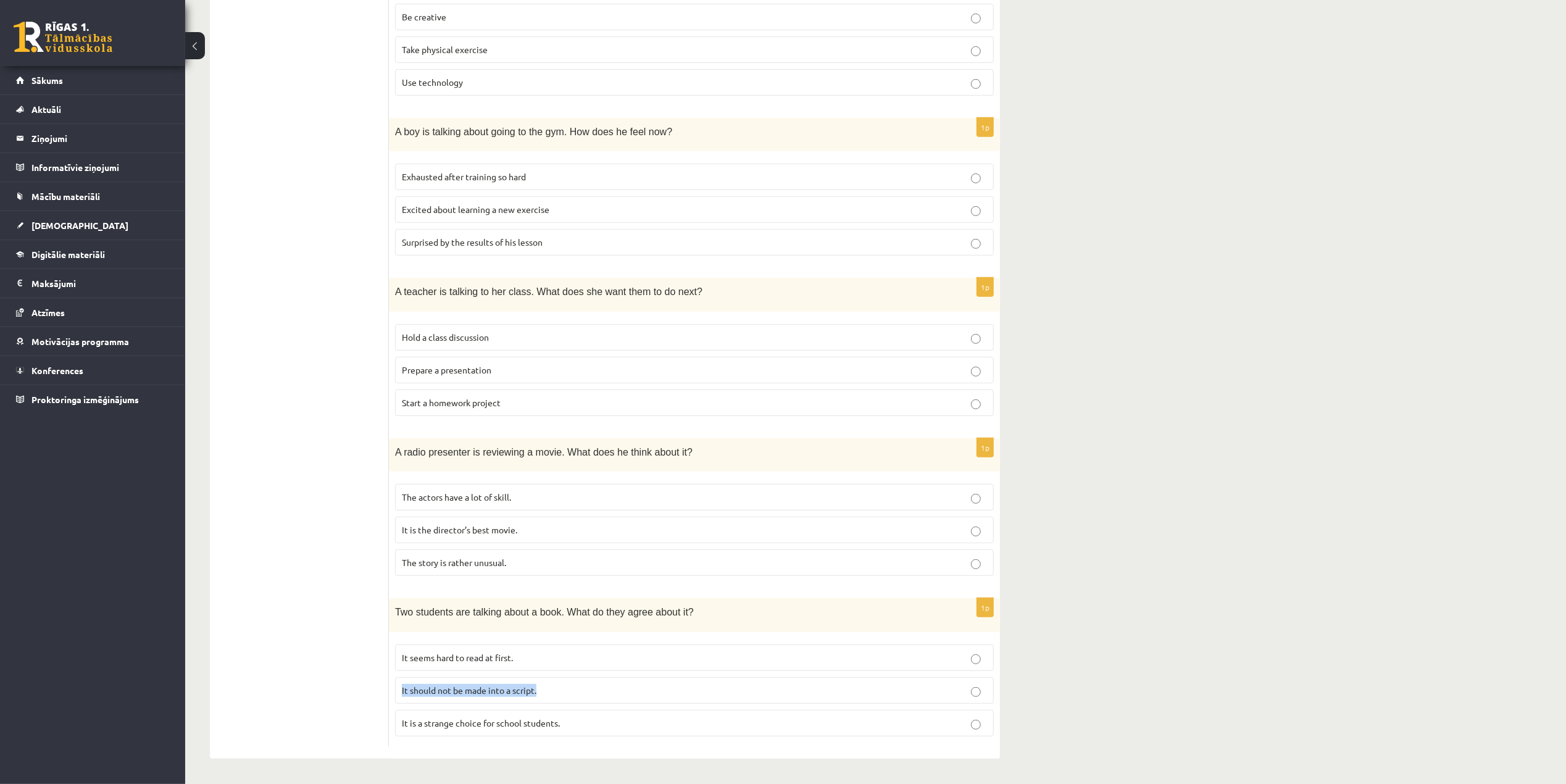
click at [394, 691] on div "1p Two students are talking about a book. What do they agree about it? It seems…" at bounding box center [694, 671] width 611 height 148
copy span "It should not be made into a script."
click at [1136, 633] on div "10.b1 klases diagnosticējošais darbs angļu valodā par 9.klases mācību vielu , K…" at bounding box center [875, 162] width 1381 height 1242
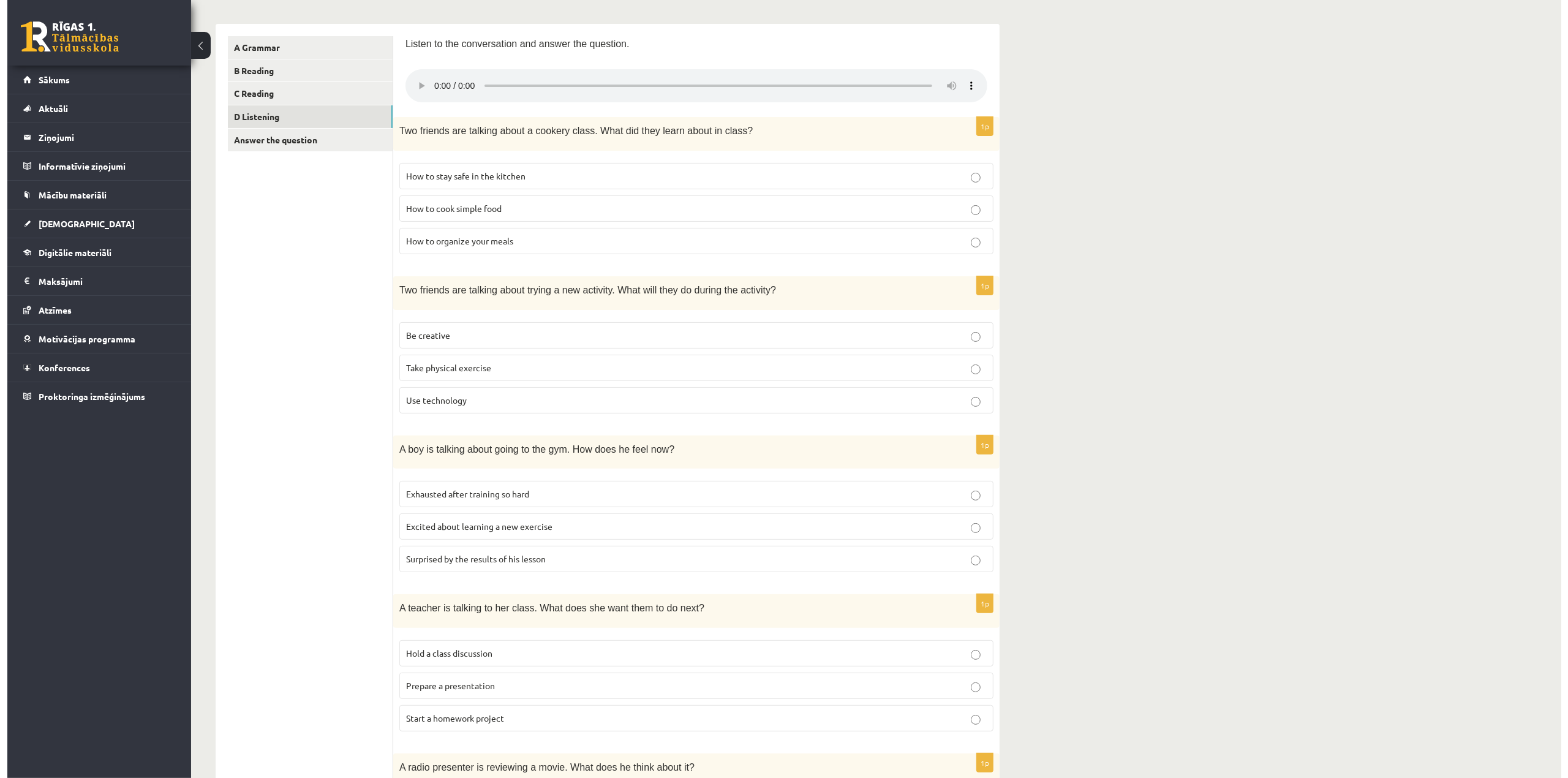
scroll to position [0, 0]
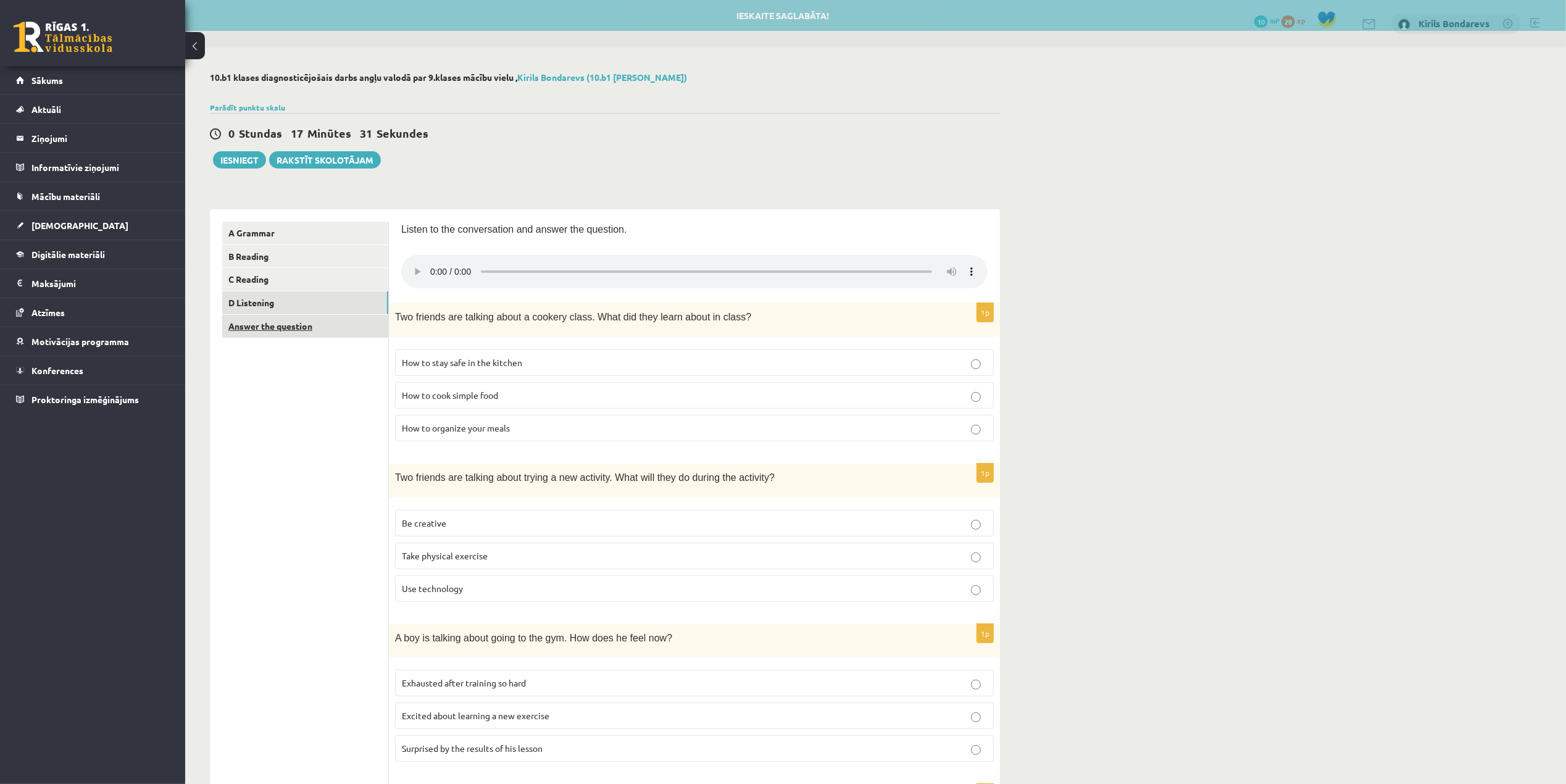
click at [327, 335] on link "Answer the question" at bounding box center [305, 325] width 166 height 23
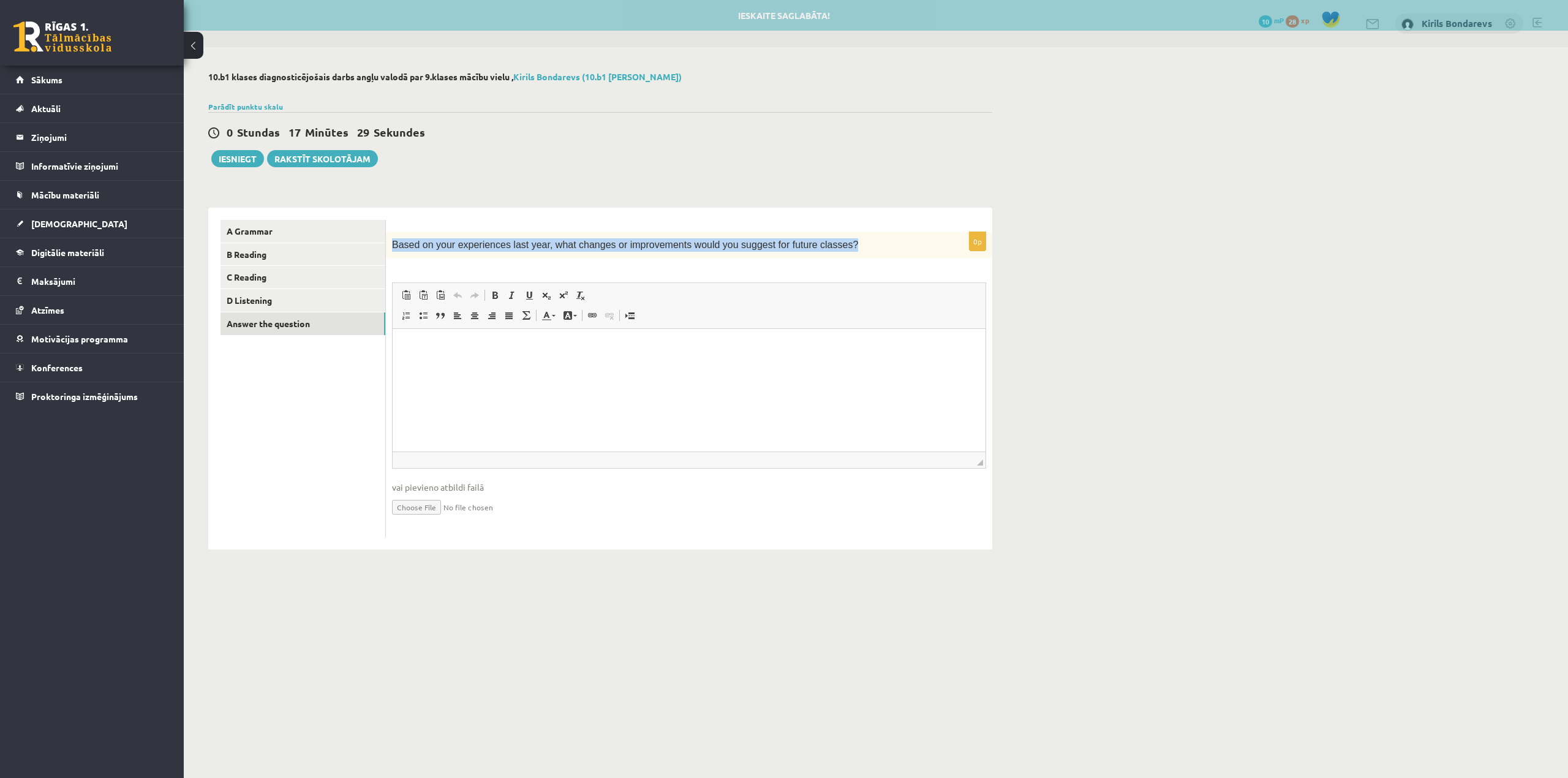
drag, startPoint x: 392, startPoint y: 247, endPoint x: 821, endPoint y: 241, distance: 429.0
click at [821, 241] on p "Based on your experiences last year, what changes or improvements would you sug…" at bounding box center [658, 244] width 533 height 14
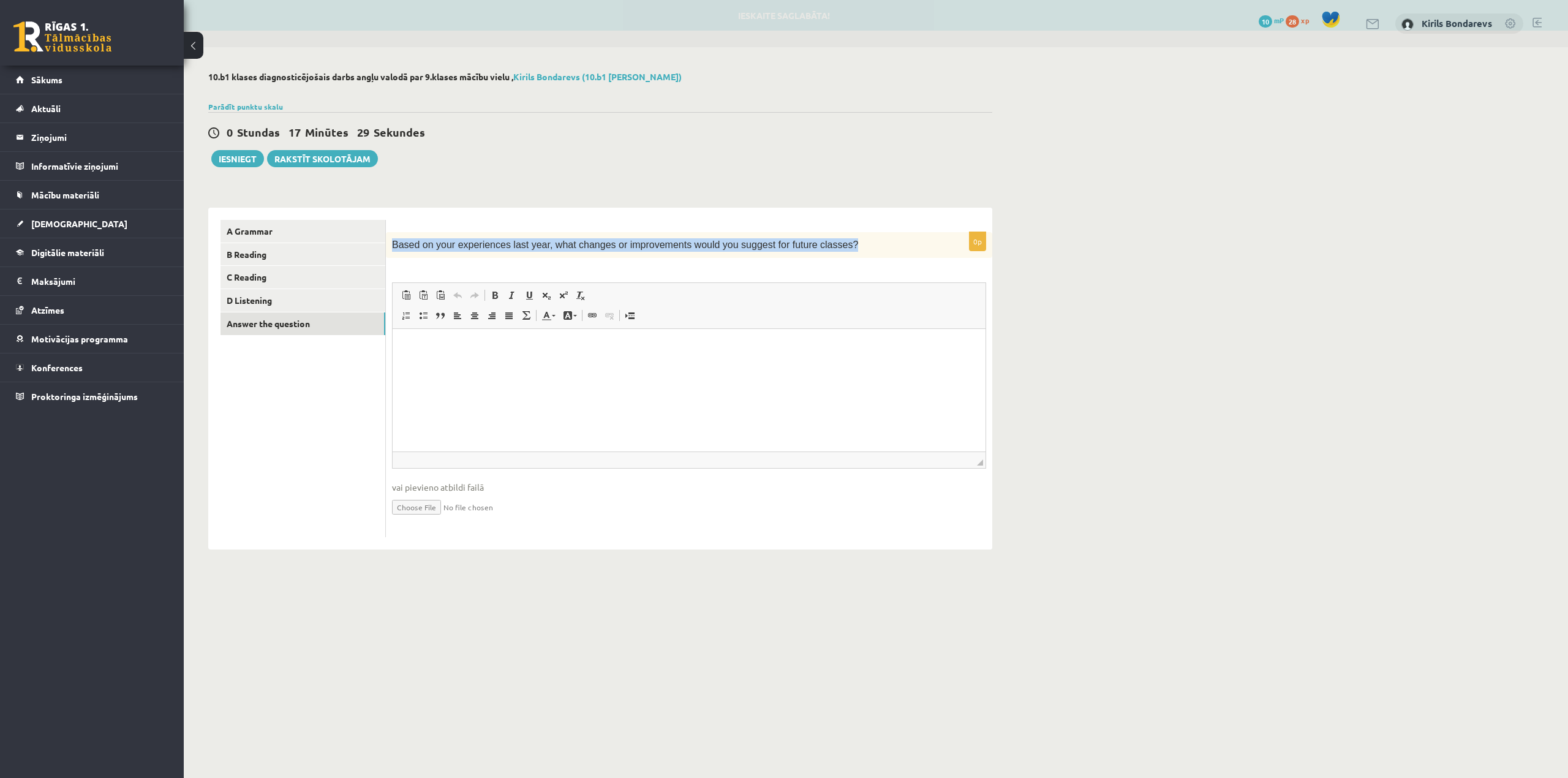
copy span "Based on your experiences last year, what changes or improvements would you sug…"
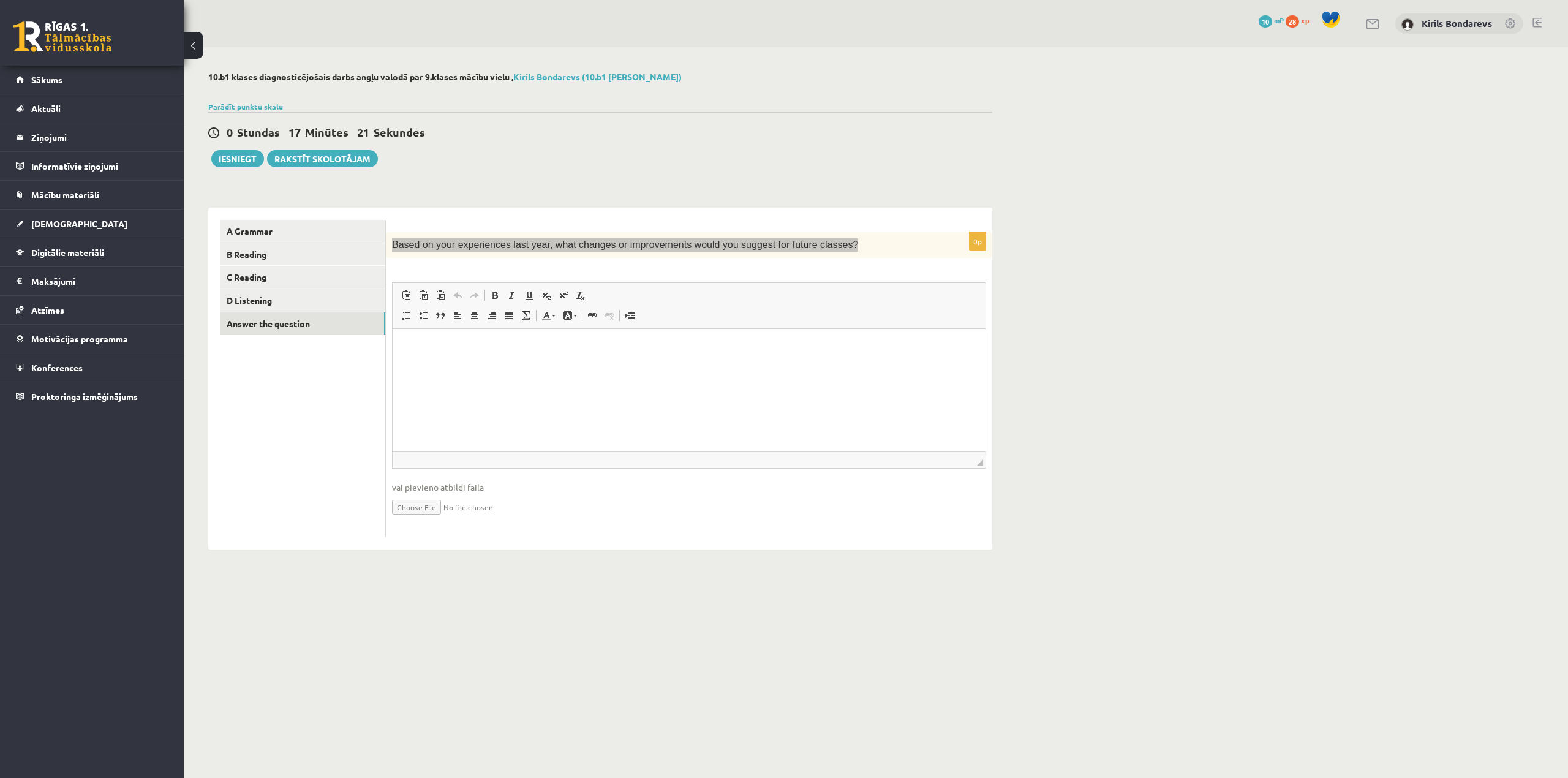
click at [555, 366] on html at bounding box center [688, 347] width 592 height 37
click at [640, 366] on html at bounding box center [688, 347] width 592 height 37
click at [632, 253] on div "Based on your experiences last year, what changes or improvements would you sug…" at bounding box center [689, 244] width 606 height 26
click at [322, 224] on link "A Grammar" at bounding box center [303, 231] width 165 height 23
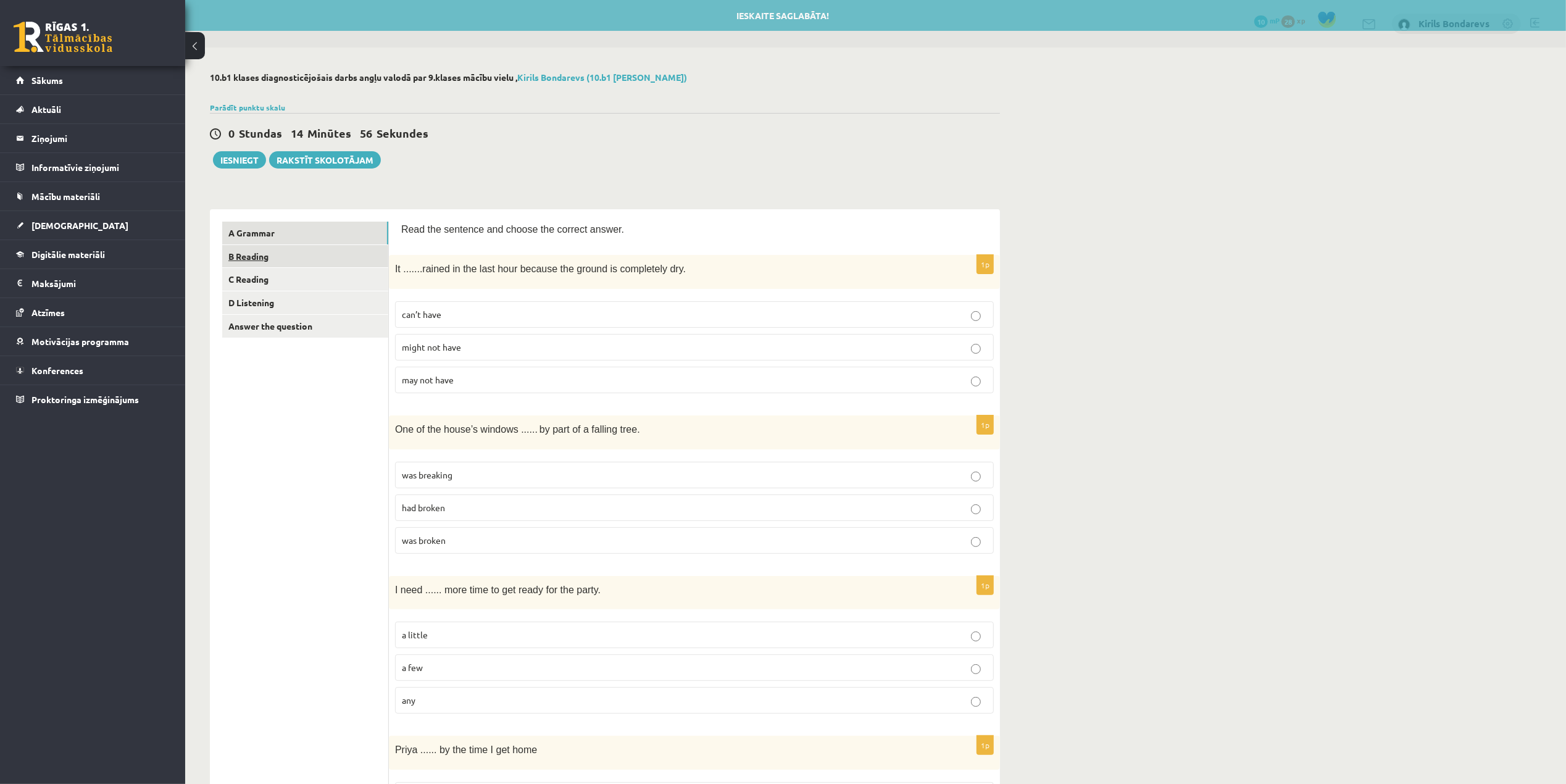
click at [245, 260] on link "B Reading" at bounding box center [305, 256] width 166 height 23
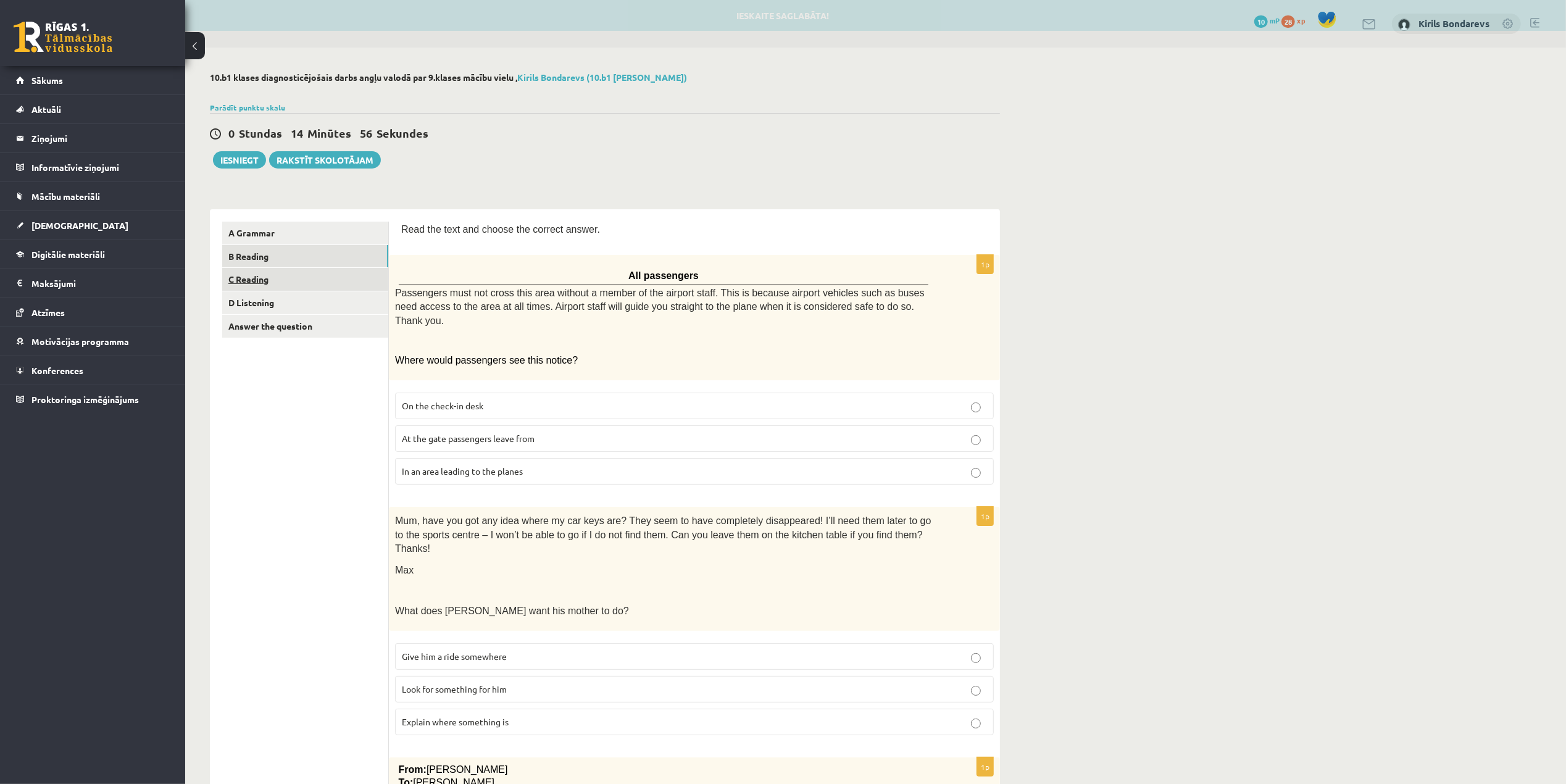
click at [255, 282] on link "C Reading" at bounding box center [305, 279] width 166 height 23
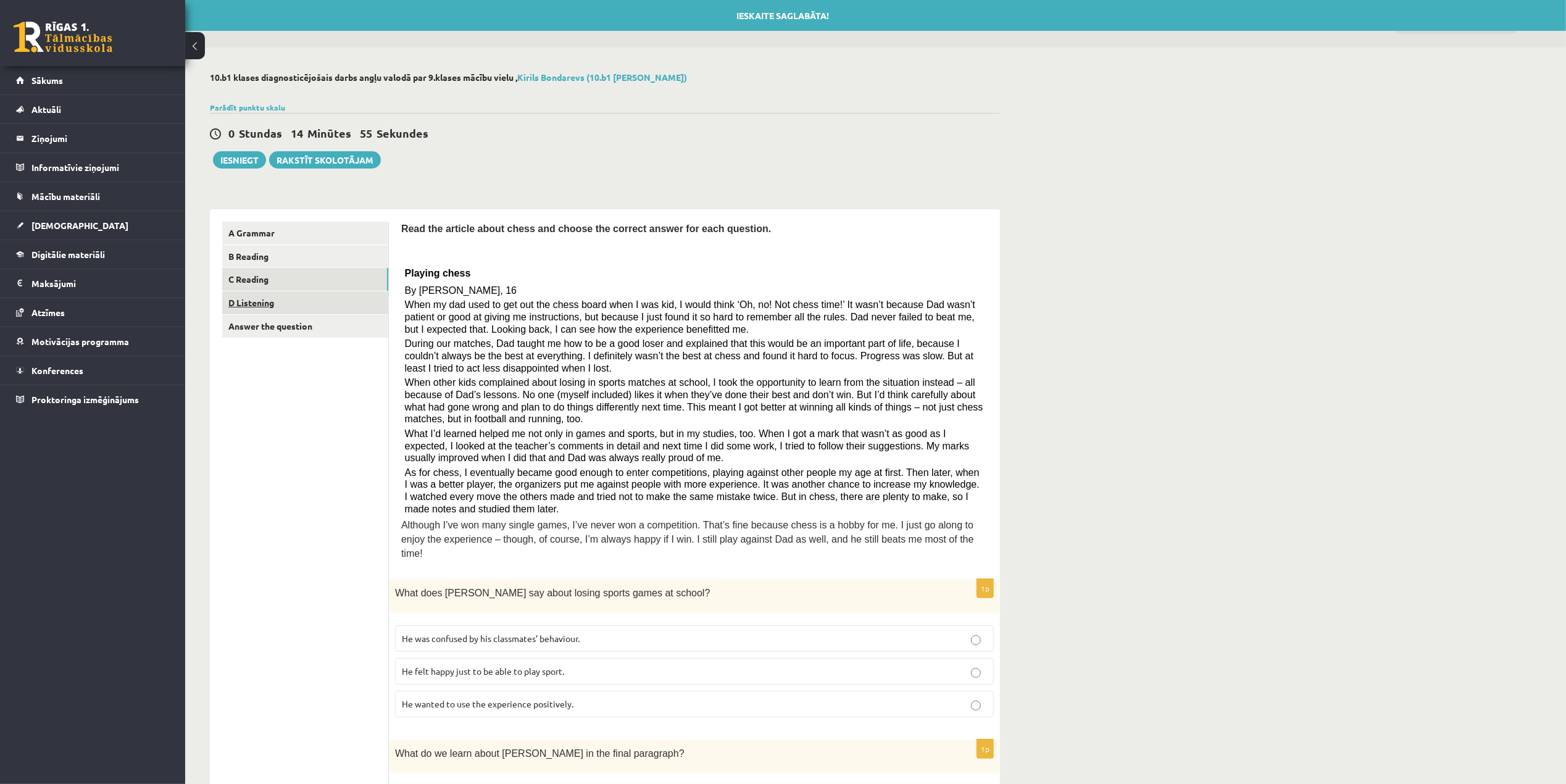
click at [257, 297] on link "D Listening" at bounding box center [305, 303] width 166 height 23
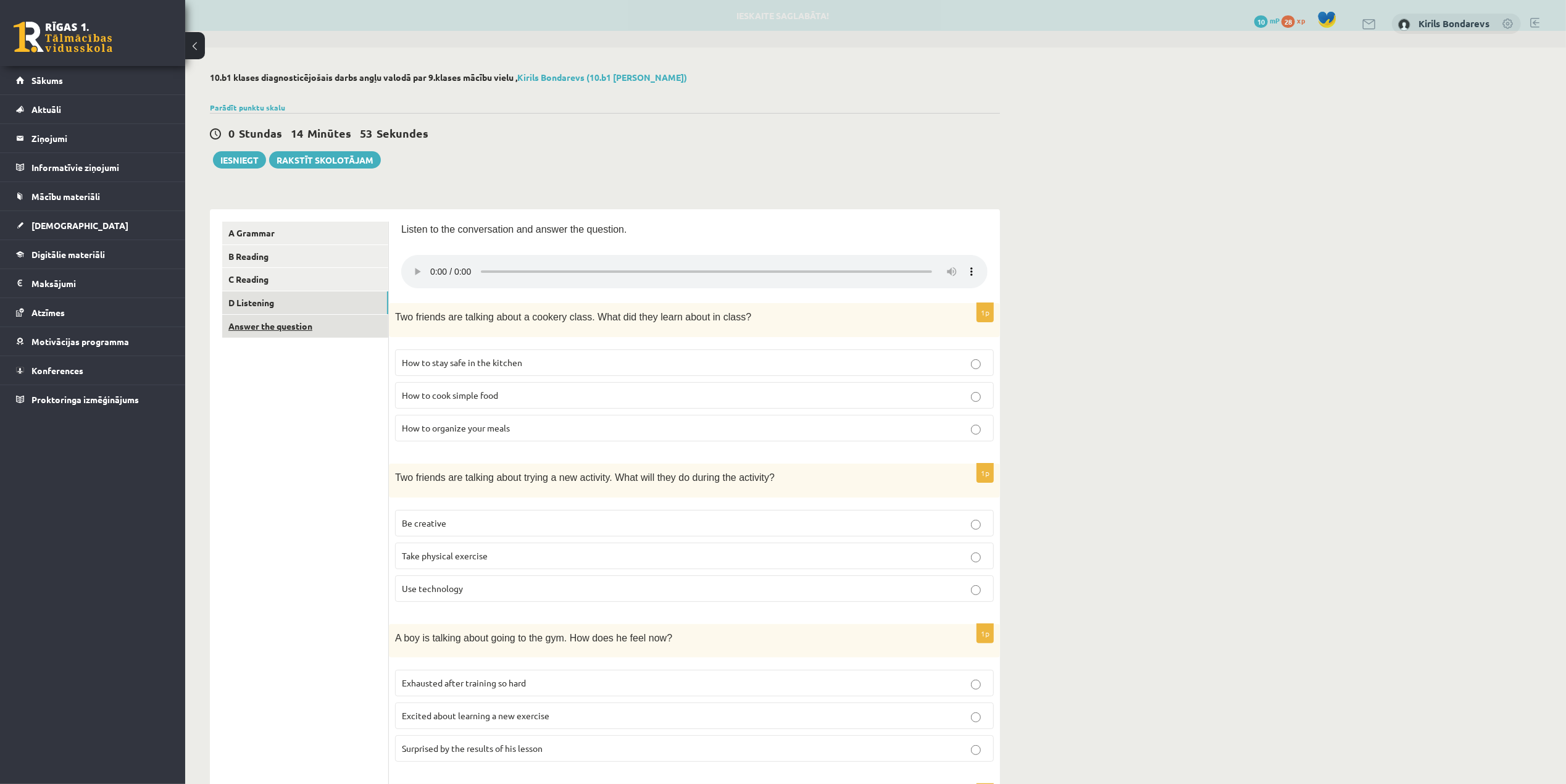
click at [261, 327] on link "Answer the question" at bounding box center [305, 325] width 166 height 23
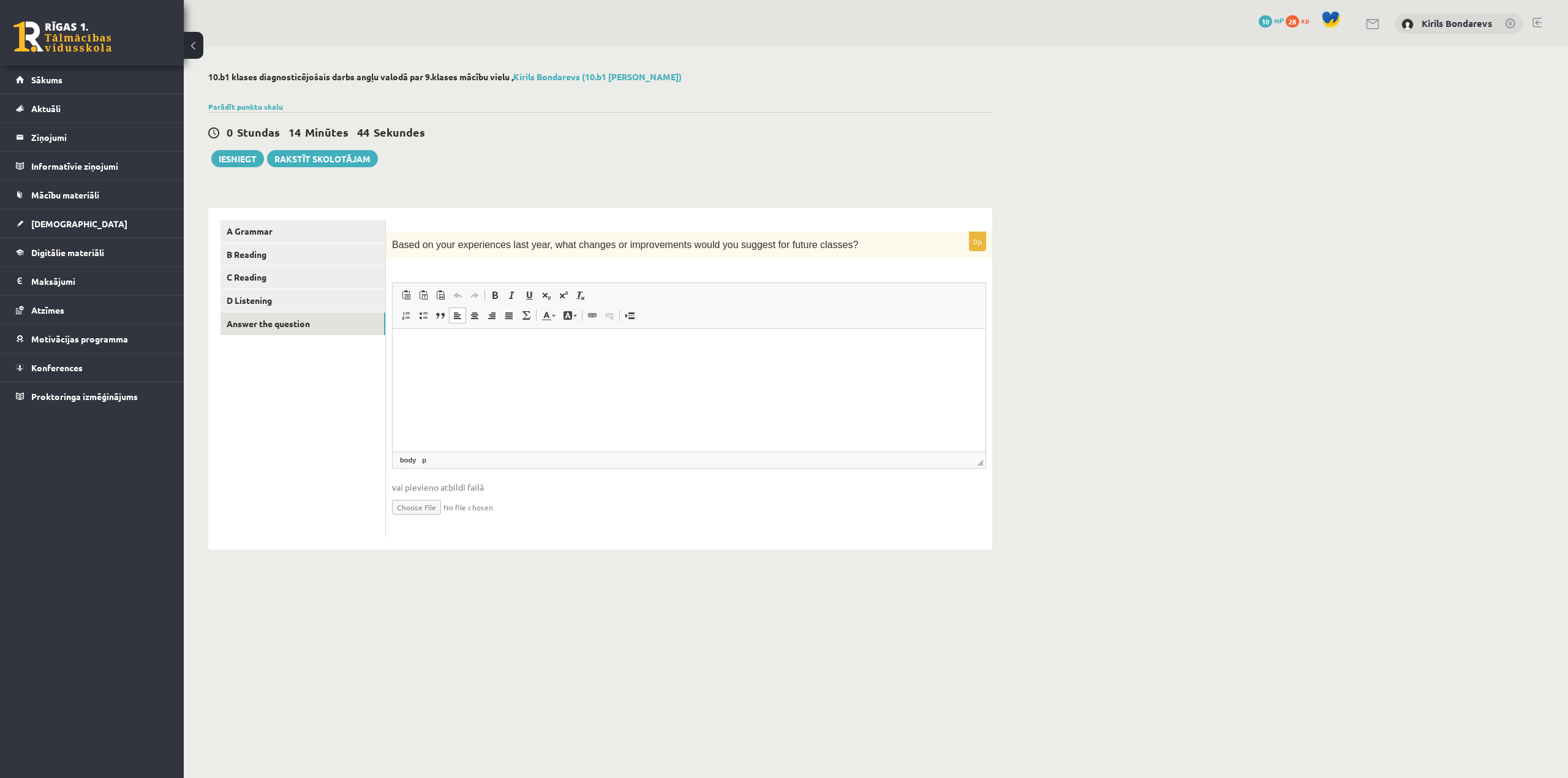
click at [432, 359] on html at bounding box center [688, 347] width 592 height 37
drag, startPoint x: 406, startPoint y: 346, endPoint x: 613, endPoint y: 338, distance: 207.2
click at [613, 338] on html "**********" at bounding box center [688, 347] width 592 height 37
copy p "**********"
click at [420, 343] on p "**********" at bounding box center [689, 347] width 568 height 13
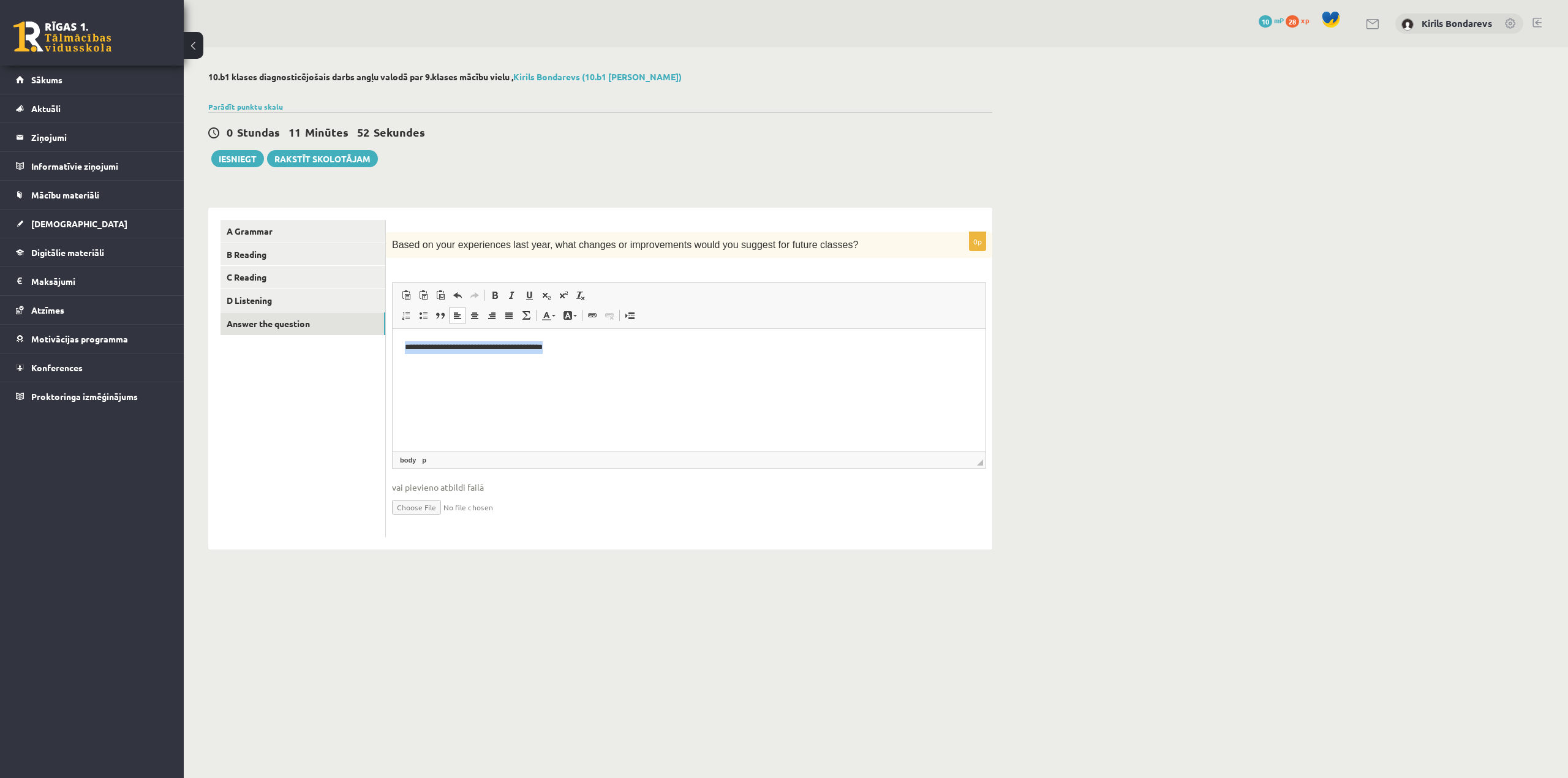
click at [433, 349] on p "**********" at bounding box center [689, 347] width 568 height 13
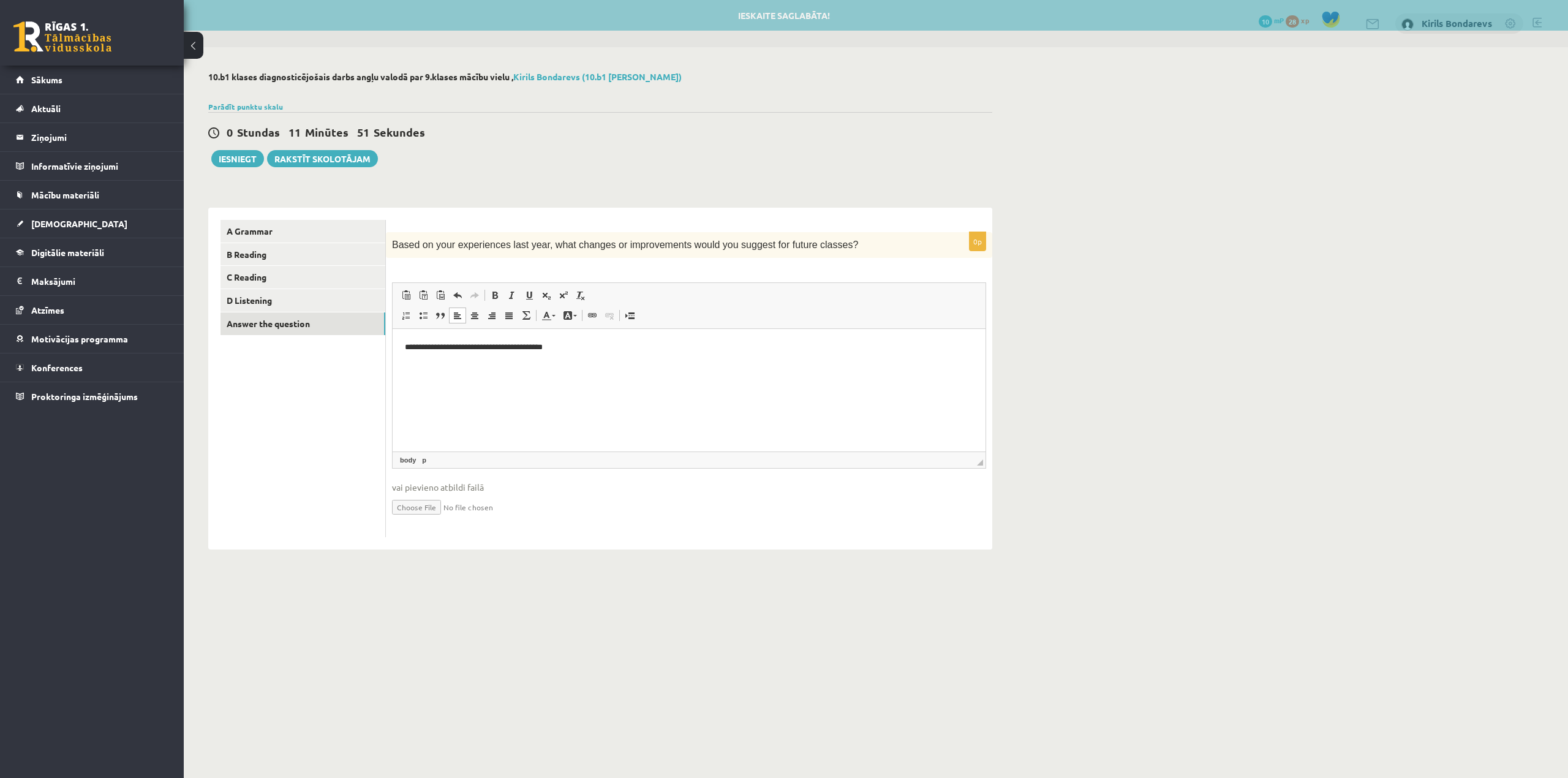
click at [425, 348] on p "**********" at bounding box center [689, 347] width 568 height 13
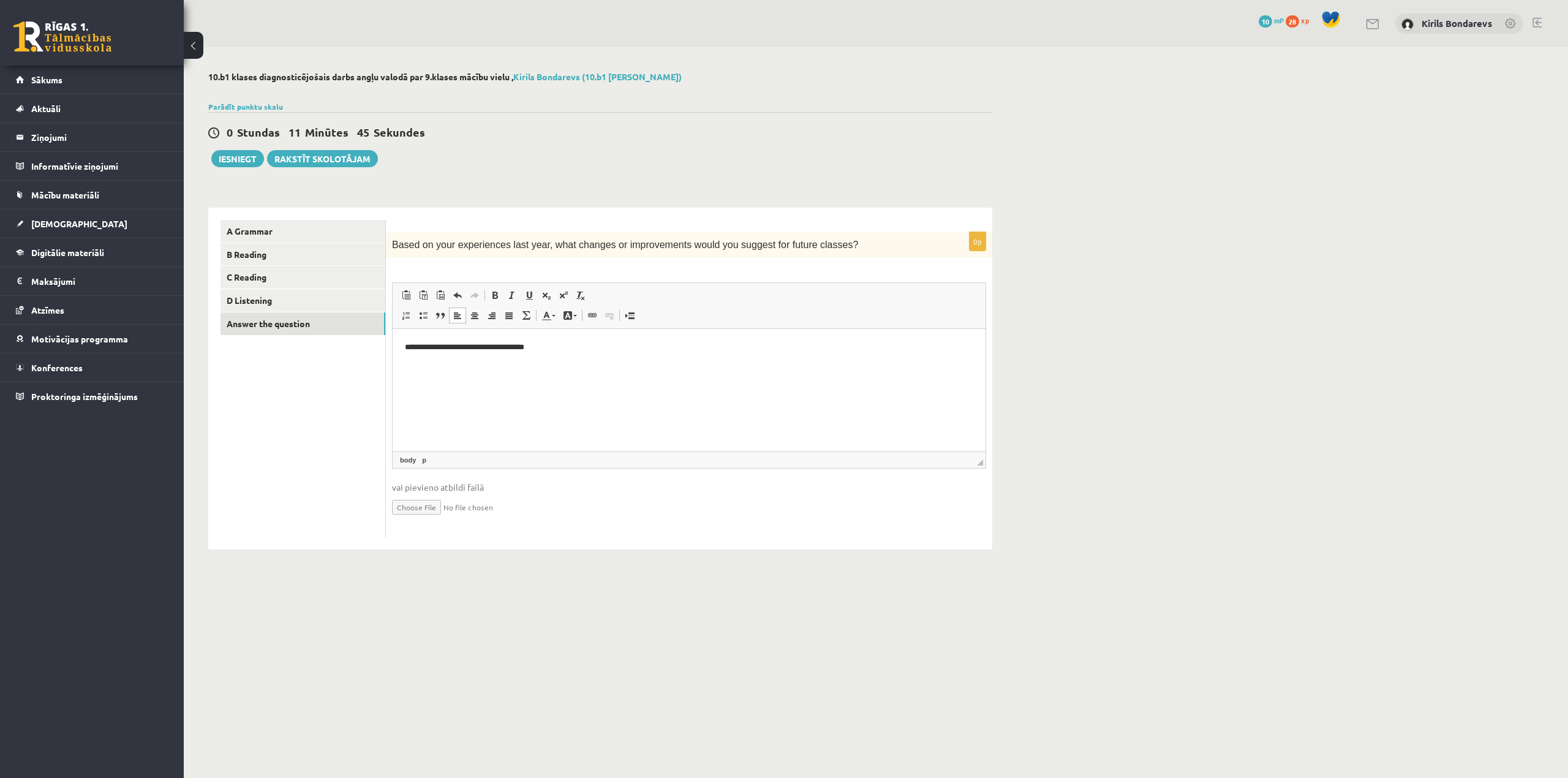
click at [553, 351] on p "**********" at bounding box center [689, 347] width 568 height 13
drag, startPoint x: 392, startPoint y: 241, endPoint x: 524, endPoint y: 233, distance: 132.2
click at [524, 233] on div "Based on your experiences last year, what changes or improvements would you sug…" at bounding box center [689, 244] width 606 height 26
click at [559, 240] on span "Based on your experiences last year, what changes or improvements would you sug…" at bounding box center [625, 245] width 466 height 11
copy span "Based on your experiences last year, what changes or improvements would you sug…"
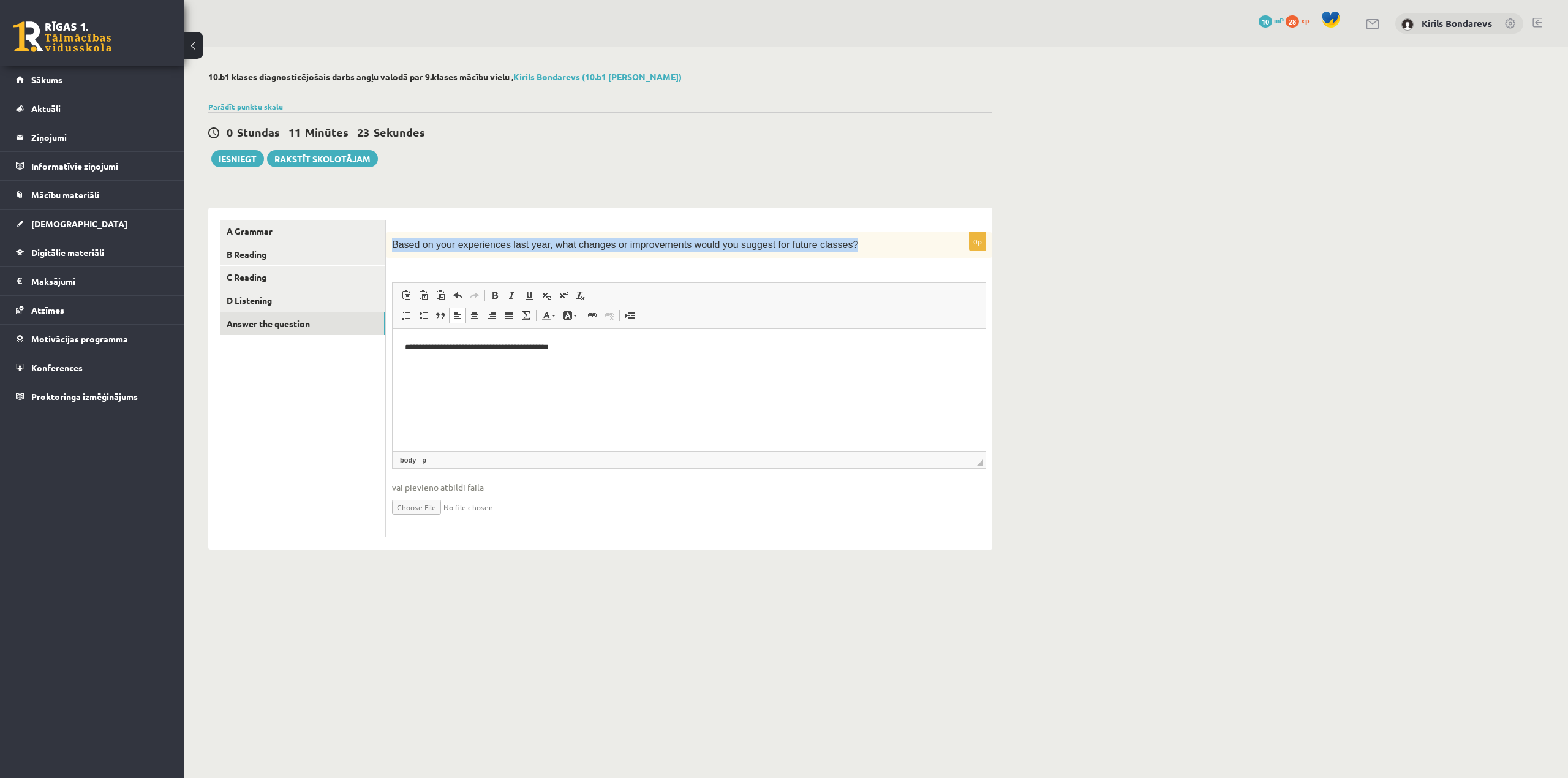
drag, startPoint x: 828, startPoint y: 243, endPoint x: 390, endPoint y: 247, distance: 438.0
click at [390, 247] on div "Based on your experiences last year, what changes or improvements would you sug…" at bounding box center [689, 244] width 606 height 26
click at [763, 366] on html "**********" at bounding box center [688, 347] width 592 height 37
click at [406, 345] on p "**********" at bounding box center [689, 347] width 568 height 13
click at [409, 346] on p "**********" at bounding box center [689, 347] width 568 height 13
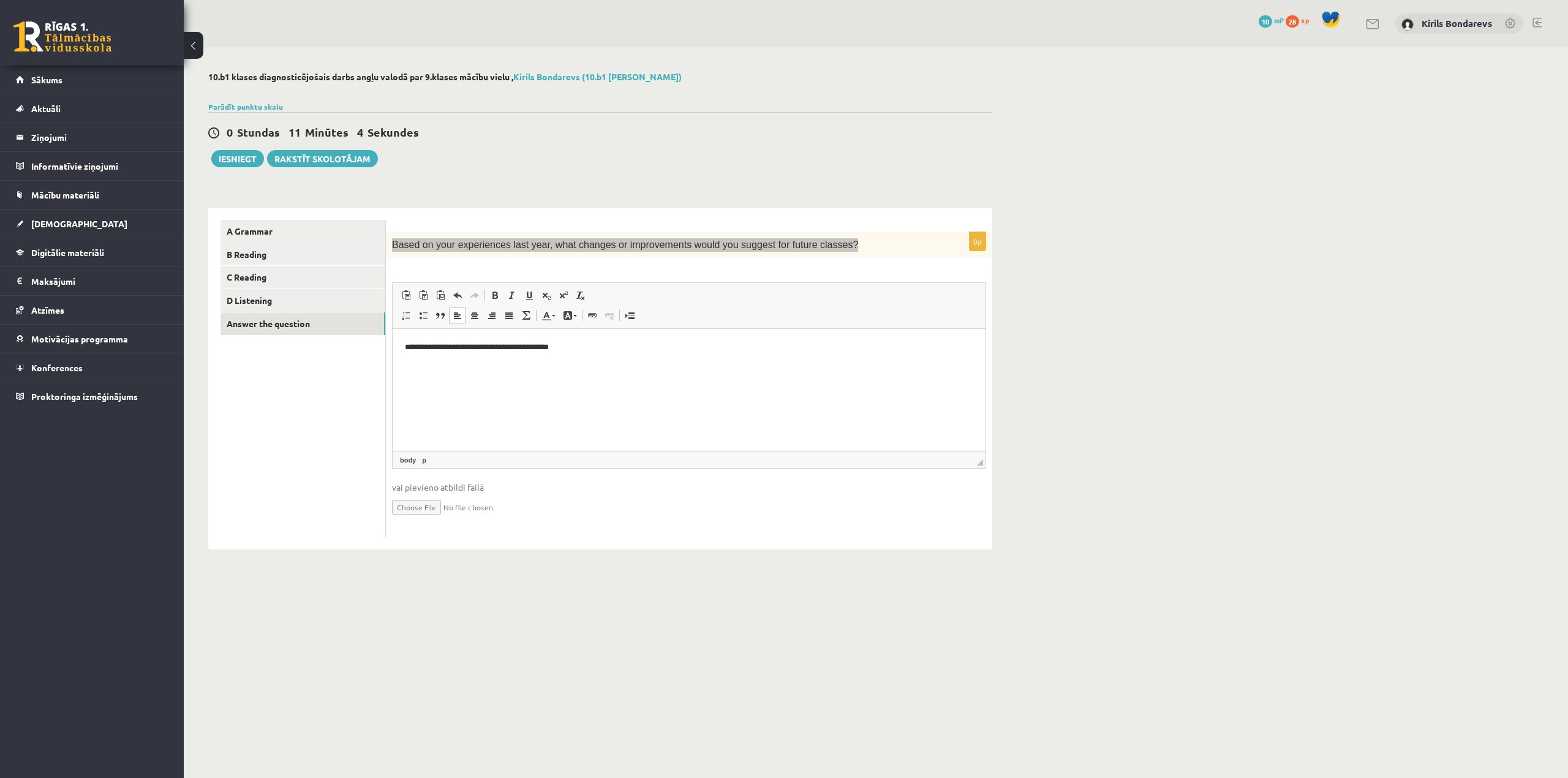
drag, startPoint x: 635, startPoint y: 383, endPoint x: 662, endPoint y: 393, distance: 28.8
click at [637, 366] on html "**********" at bounding box center [688, 347] width 592 height 37
click at [467, 366] on html at bounding box center [688, 347] width 592 height 37
drag, startPoint x: 733, startPoint y: 349, endPoint x: 396, endPoint y: 358, distance: 337.1
click at [396, 358] on html "**********" at bounding box center [688, 347] width 592 height 37
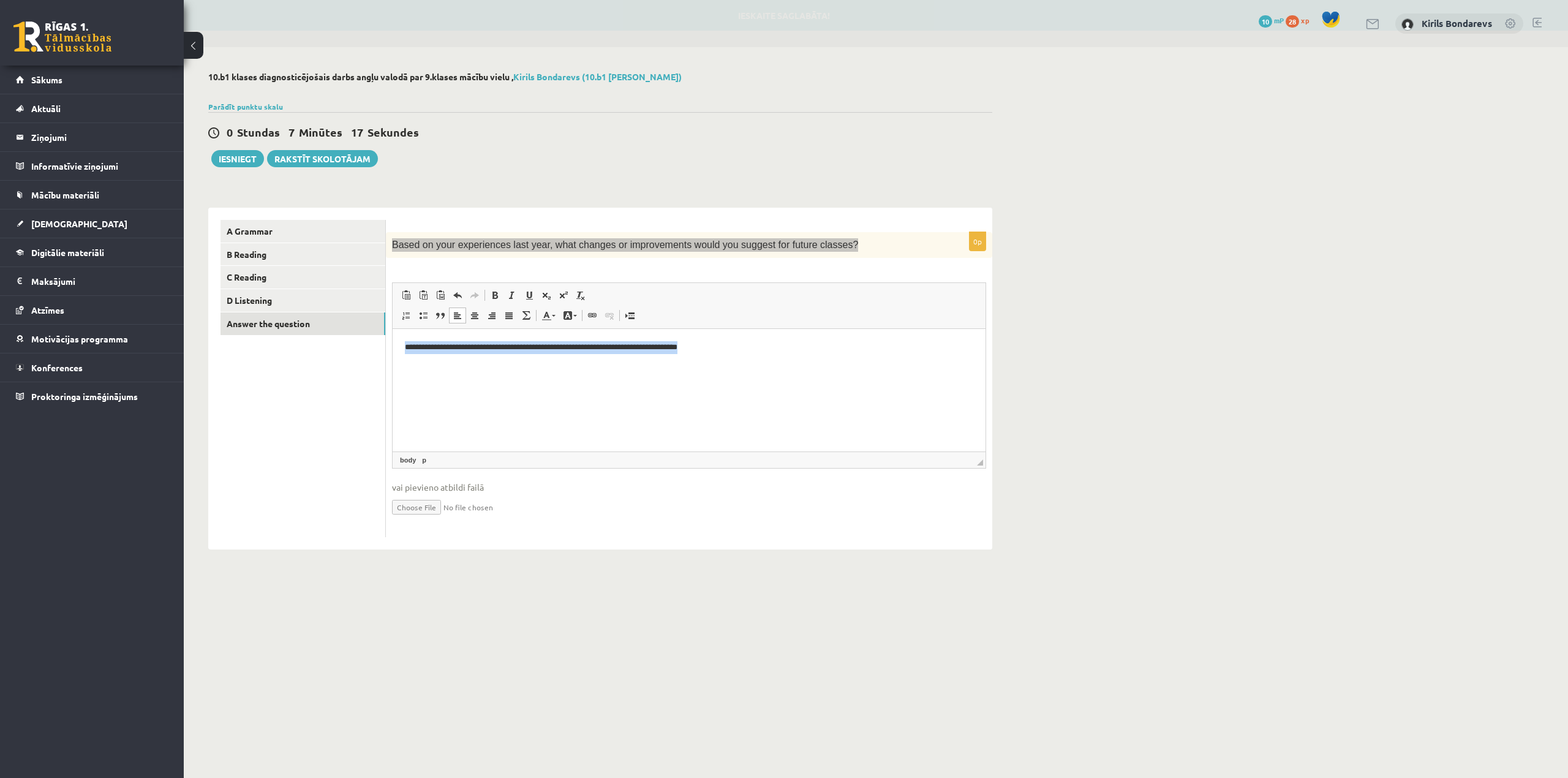
click at [698, 366] on html "**********" at bounding box center [688, 347] width 592 height 37
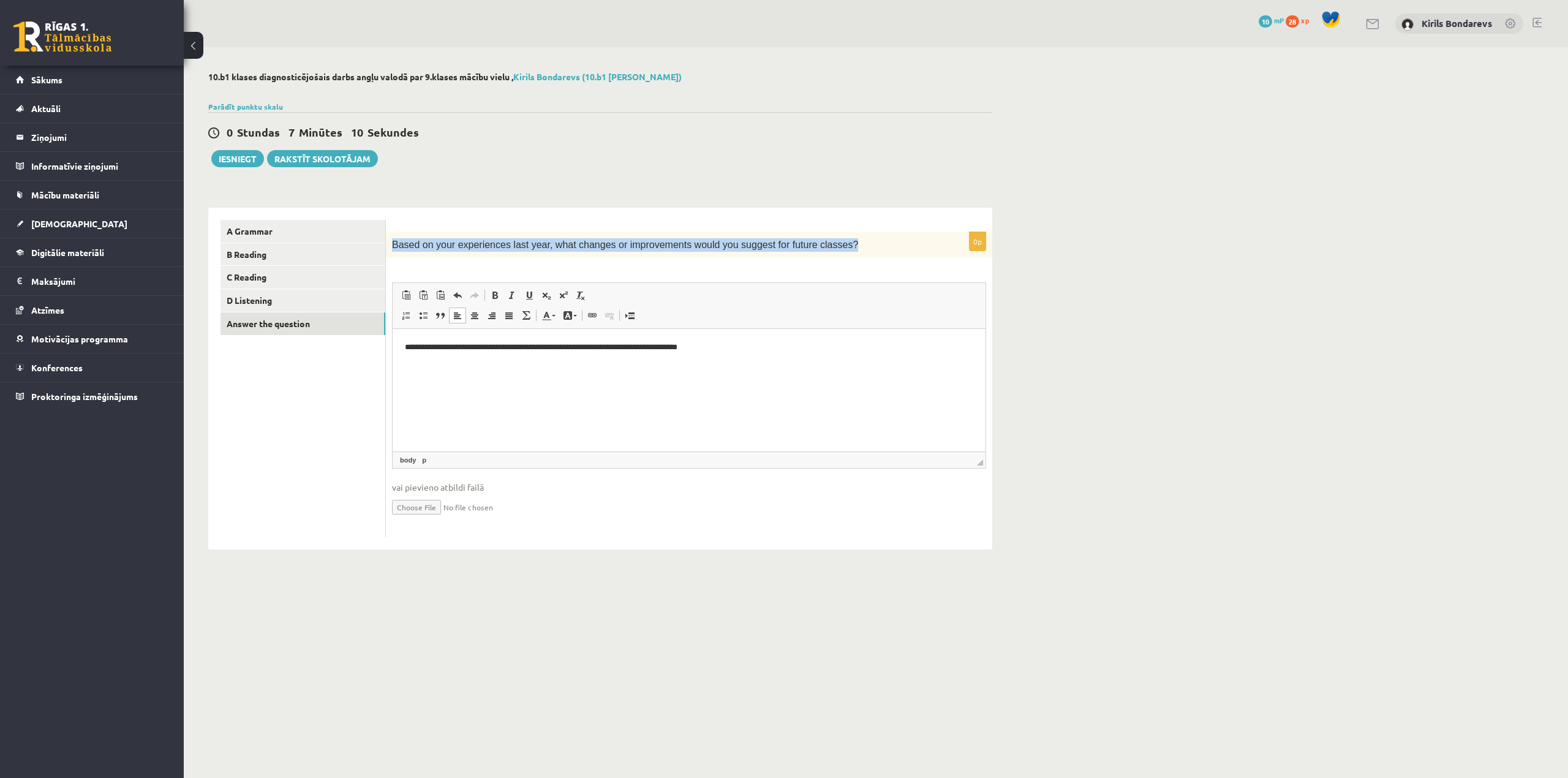
click at [610, 245] on span "Based on your experiences last year, what changes or improvements would you sug…" at bounding box center [625, 245] width 466 height 11
drag, startPoint x: 822, startPoint y: 236, endPoint x: 824, endPoint y: 246, distance: 10.2
click at [824, 245] on div "Based on your experiences last year, what changes or improvements would you sug…" at bounding box center [689, 244] width 606 height 26
drag, startPoint x: 824, startPoint y: 246, endPoint x: 392, endPoint y: 252, distance: 432.0
click at [392, 252] on p "Based on your experiences last year, what changes or improvements would you sug…" at bounding box center [658, 244] width 533 height 14
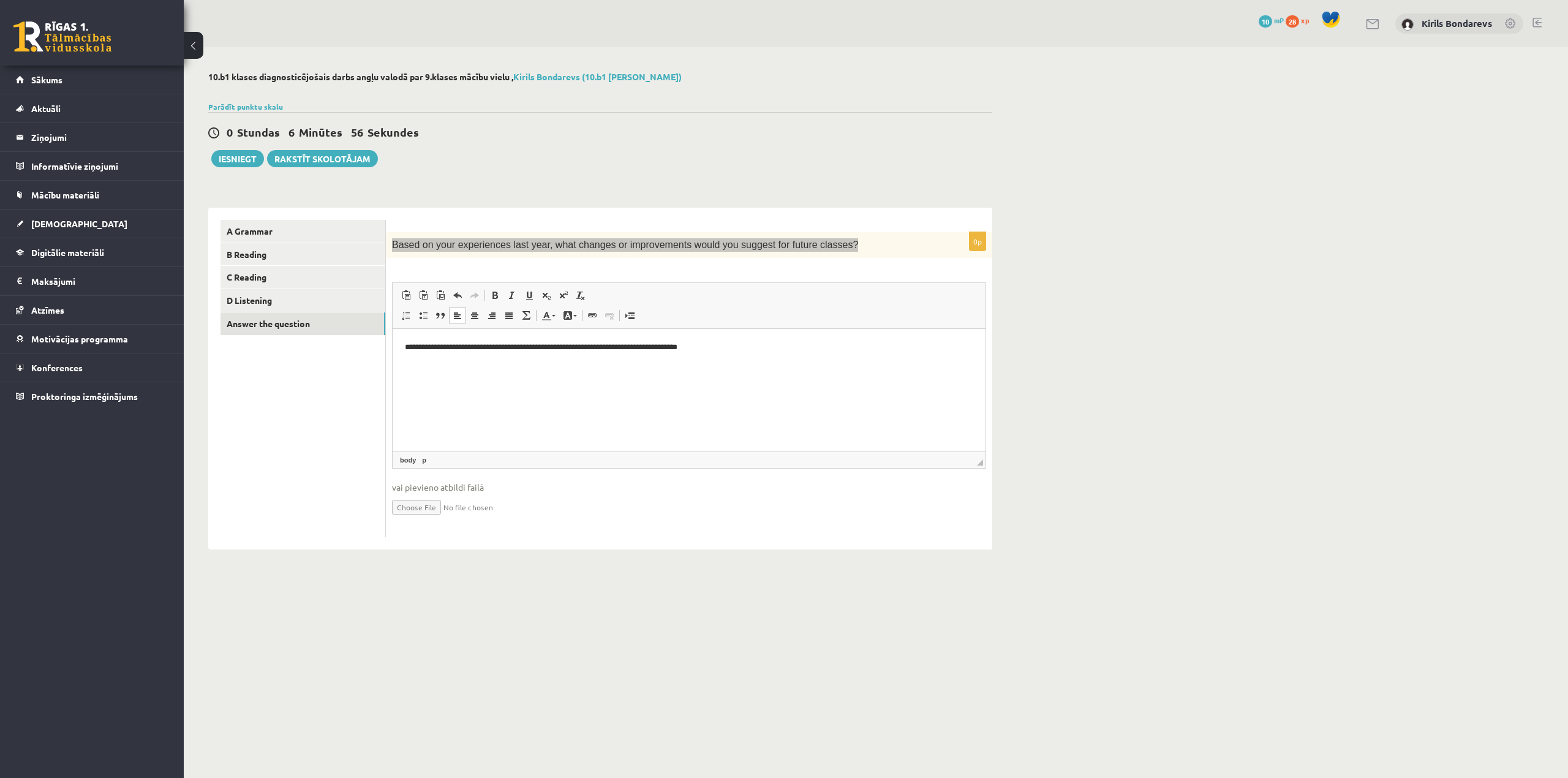
click at [778, 351] on p "**********" at bounding box center [689, 347] width 568 height 13
drag, startPoint x: 747, startPoint y: 334, endPoint x: 377, endPoint y: 353, distance: 370.5
click at [392, 353] on html "**********" at bounding box center [688, 347] width 592 height 37
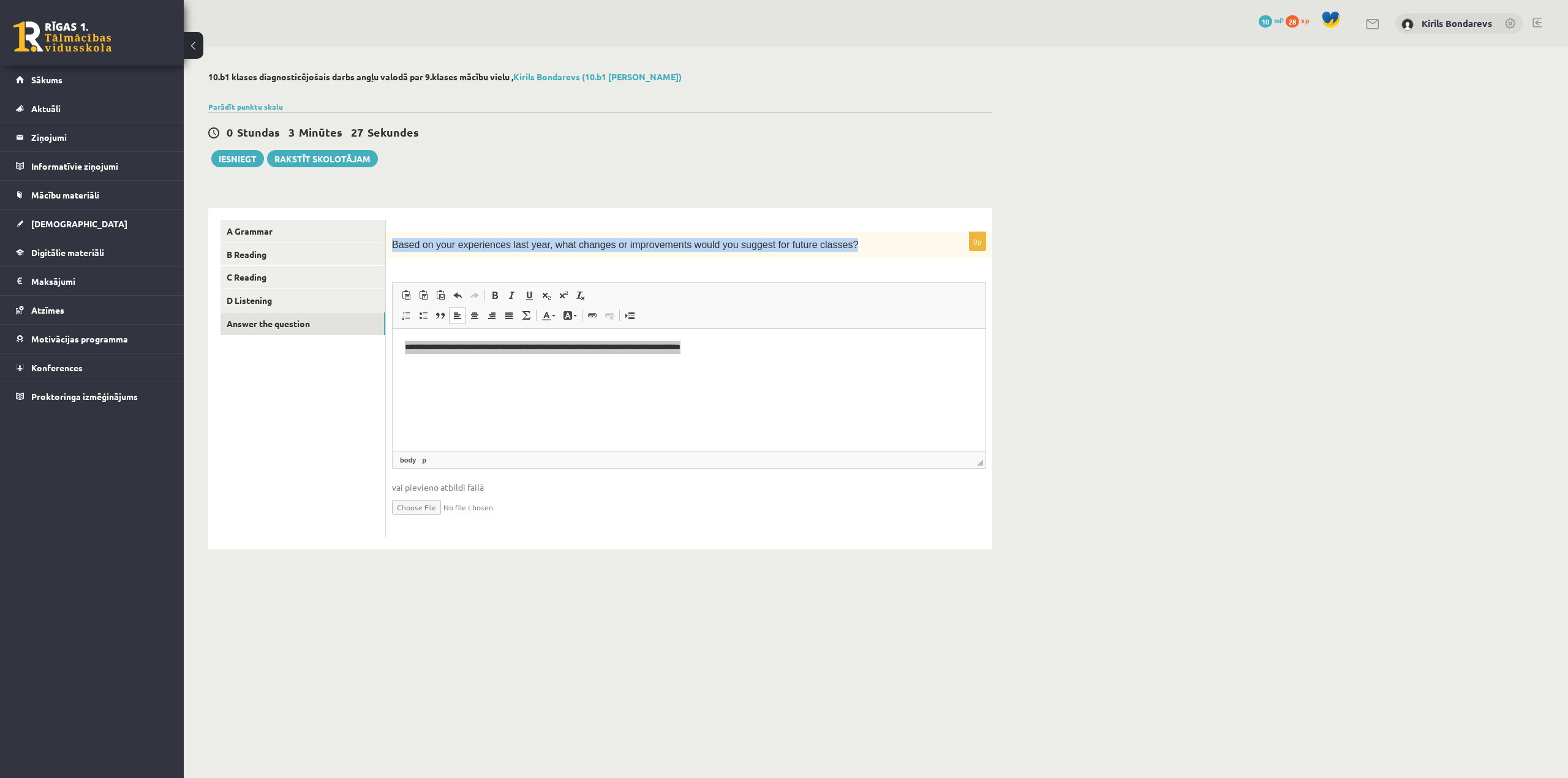
click at [633, 452] on span "◢ Путь элементов body p" at bounding box center [688, 460] width 592 height 16
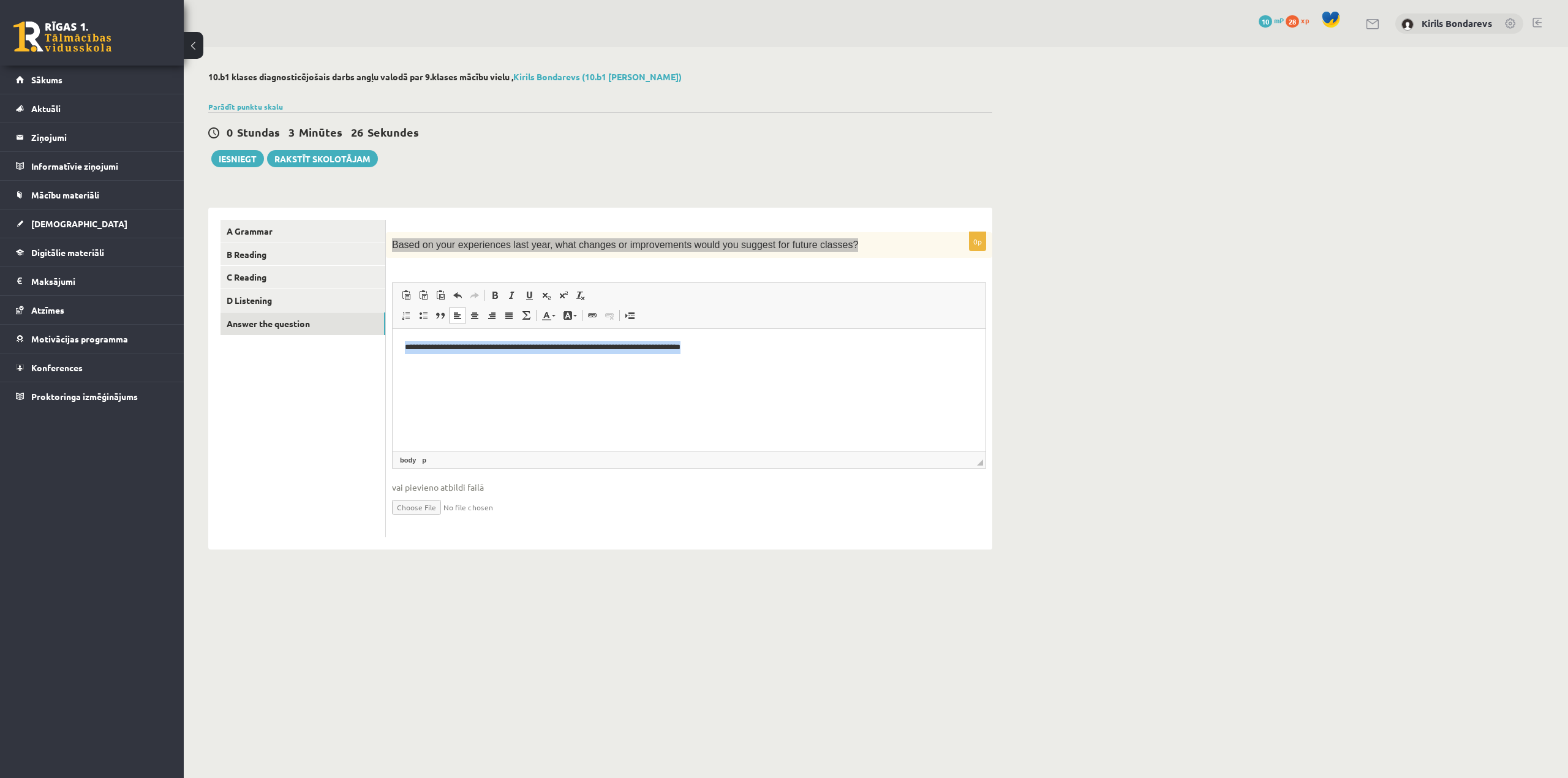
click at [616, 366] on html "**********" at bounding box center [688, 347] width 592 height 37
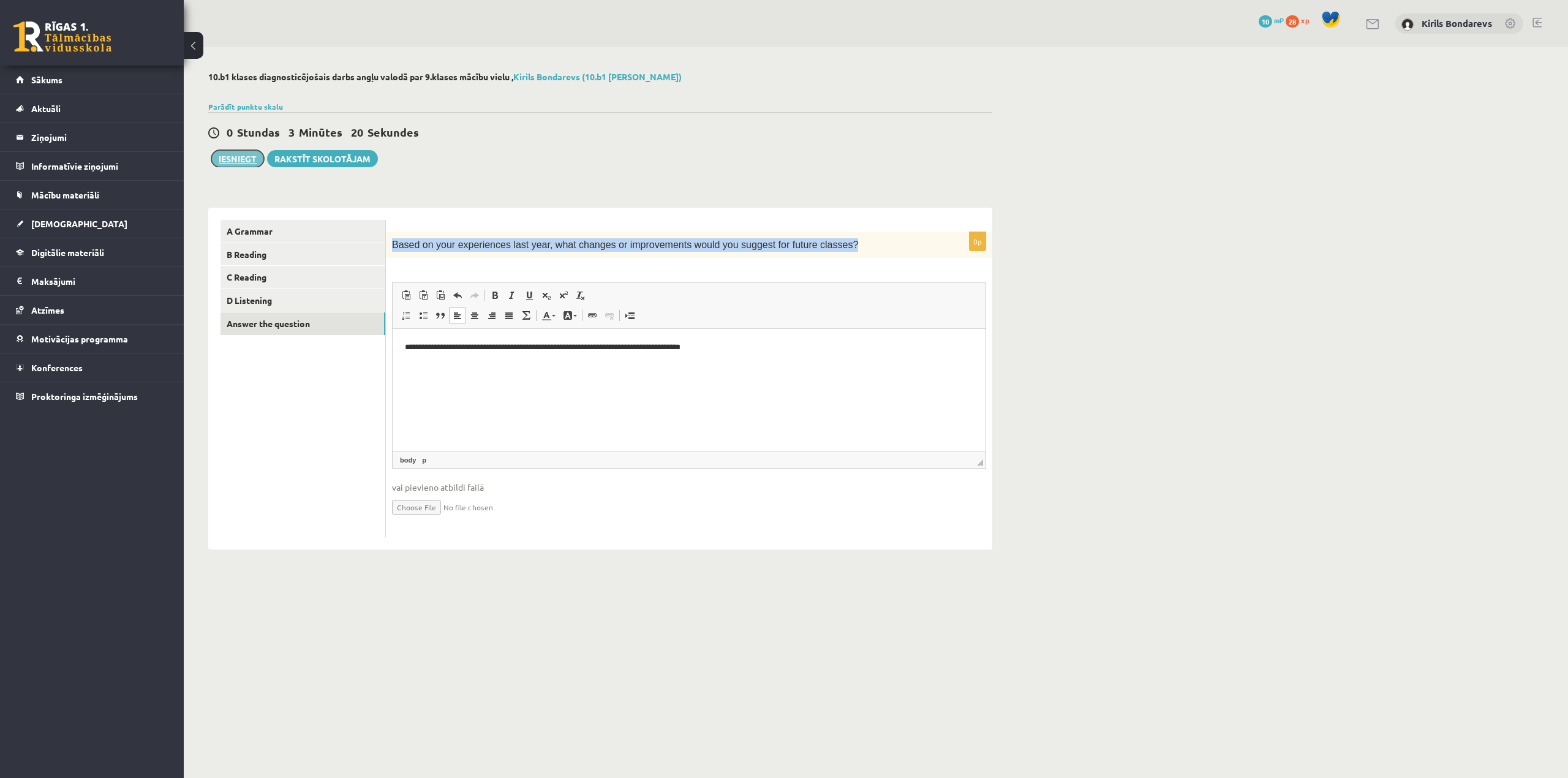
click at [229, 157] on button "Iesniegt" at bounding box center [237, 158] width 52 height 17
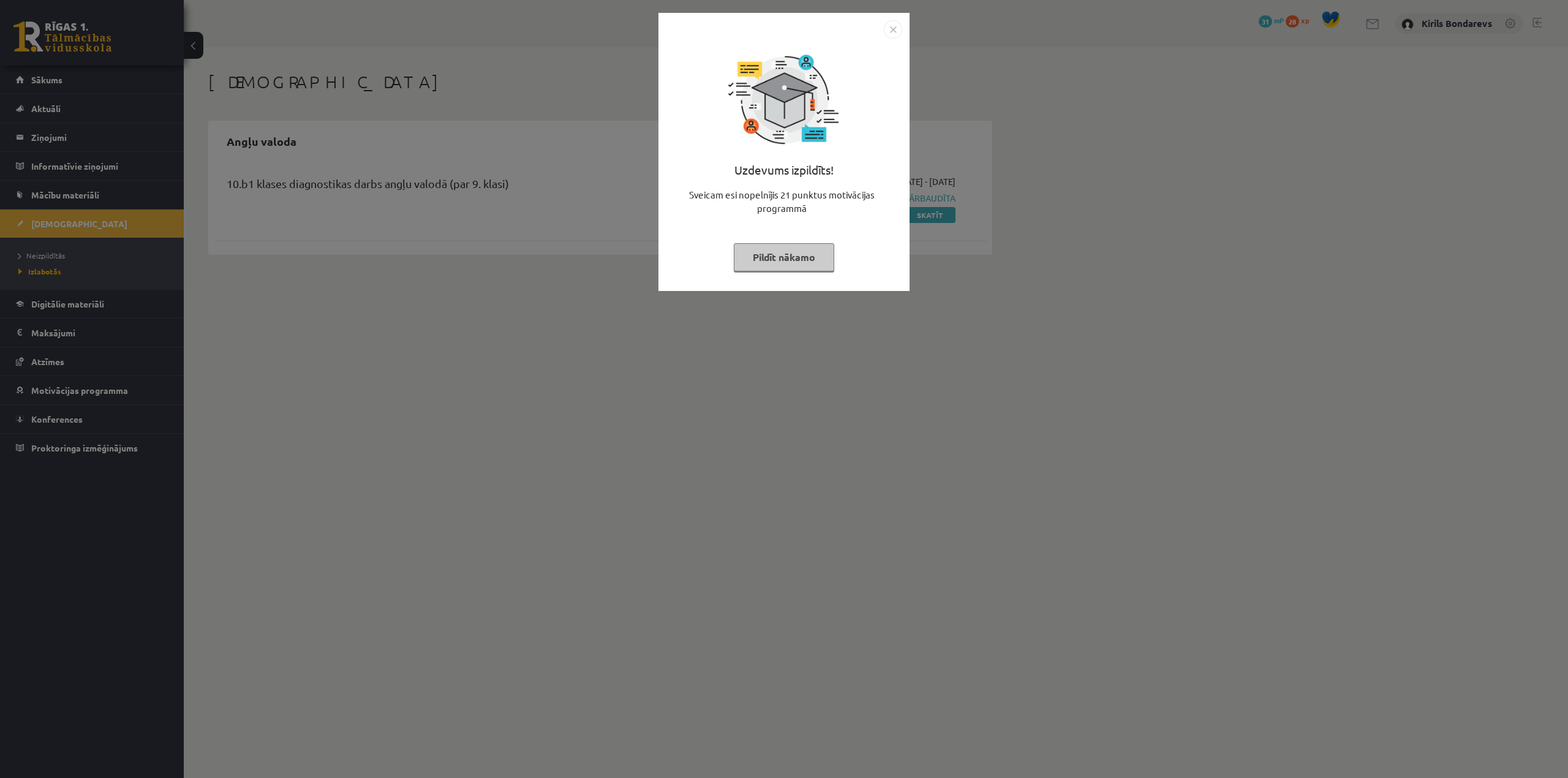
click at [785, 256] on button "Pildīt nākamo" at bounding box center [784, 257] width 100 height 28
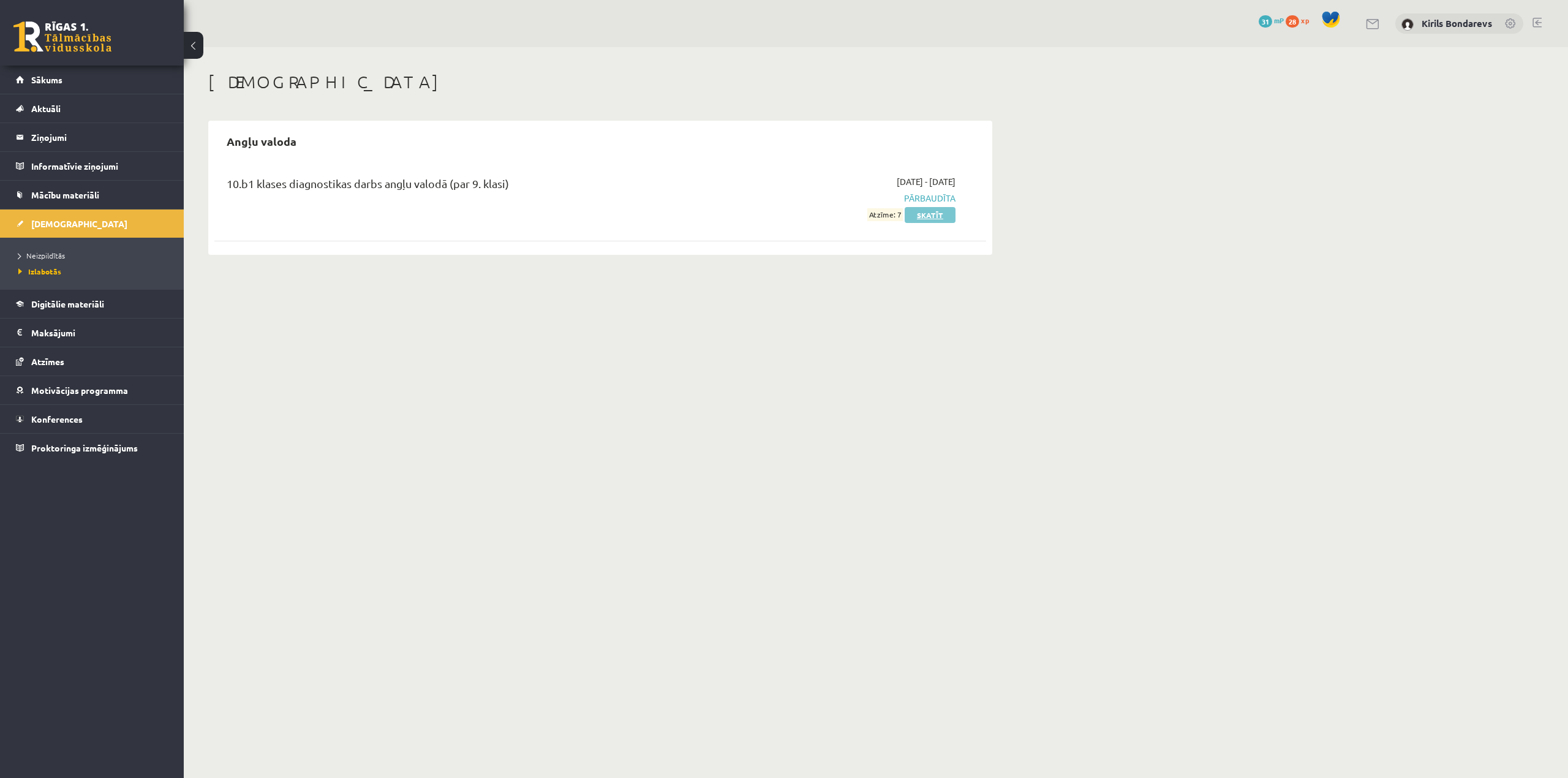
click at [927, 211] on link "Skatīt" at bounding box center [930, 215] width 50 height 16
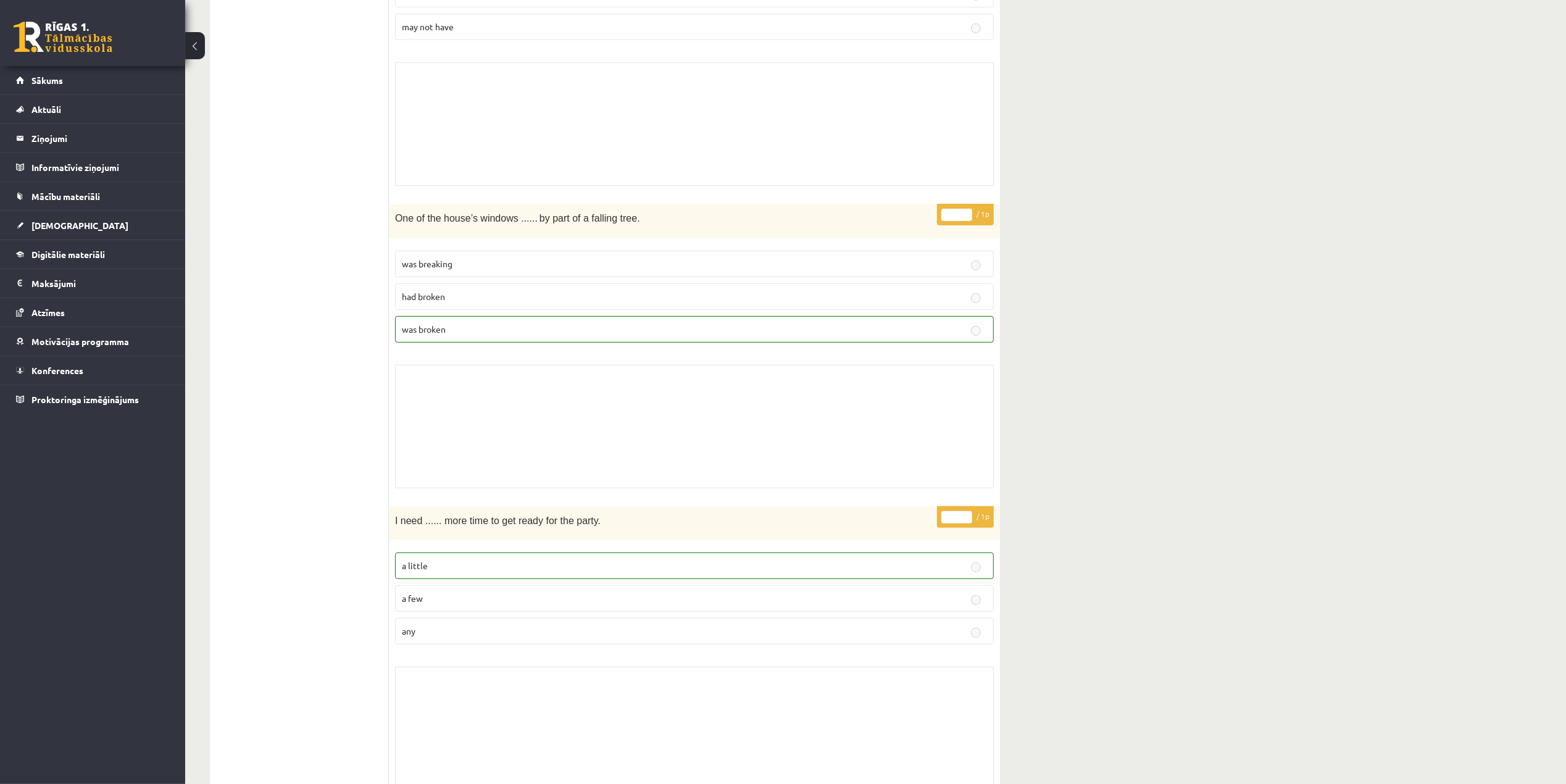
scroll to position [82, 0]
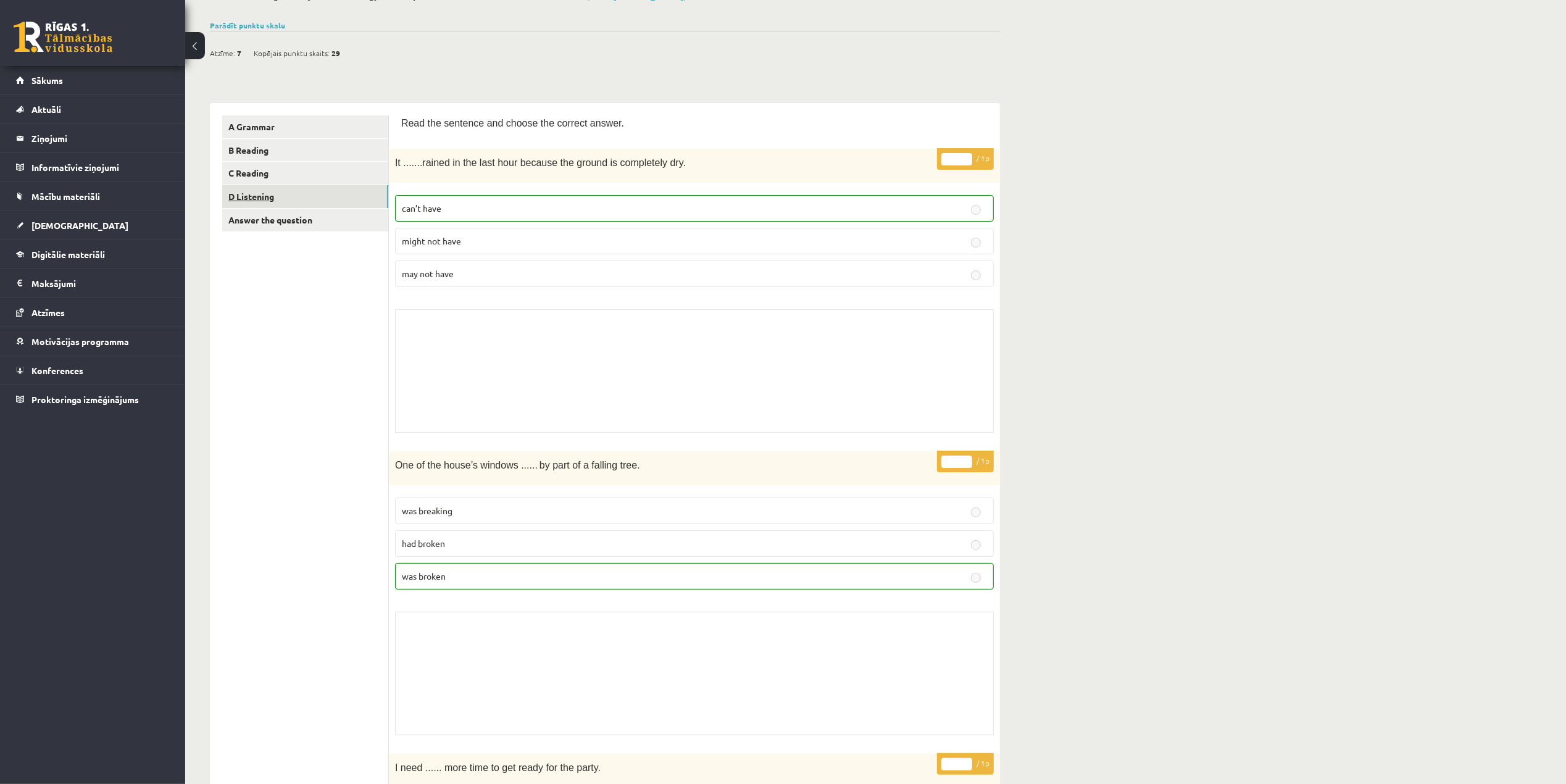
click at [292, 187] on link "D Listening" at bounding box center [305, 196] width 166 height 23
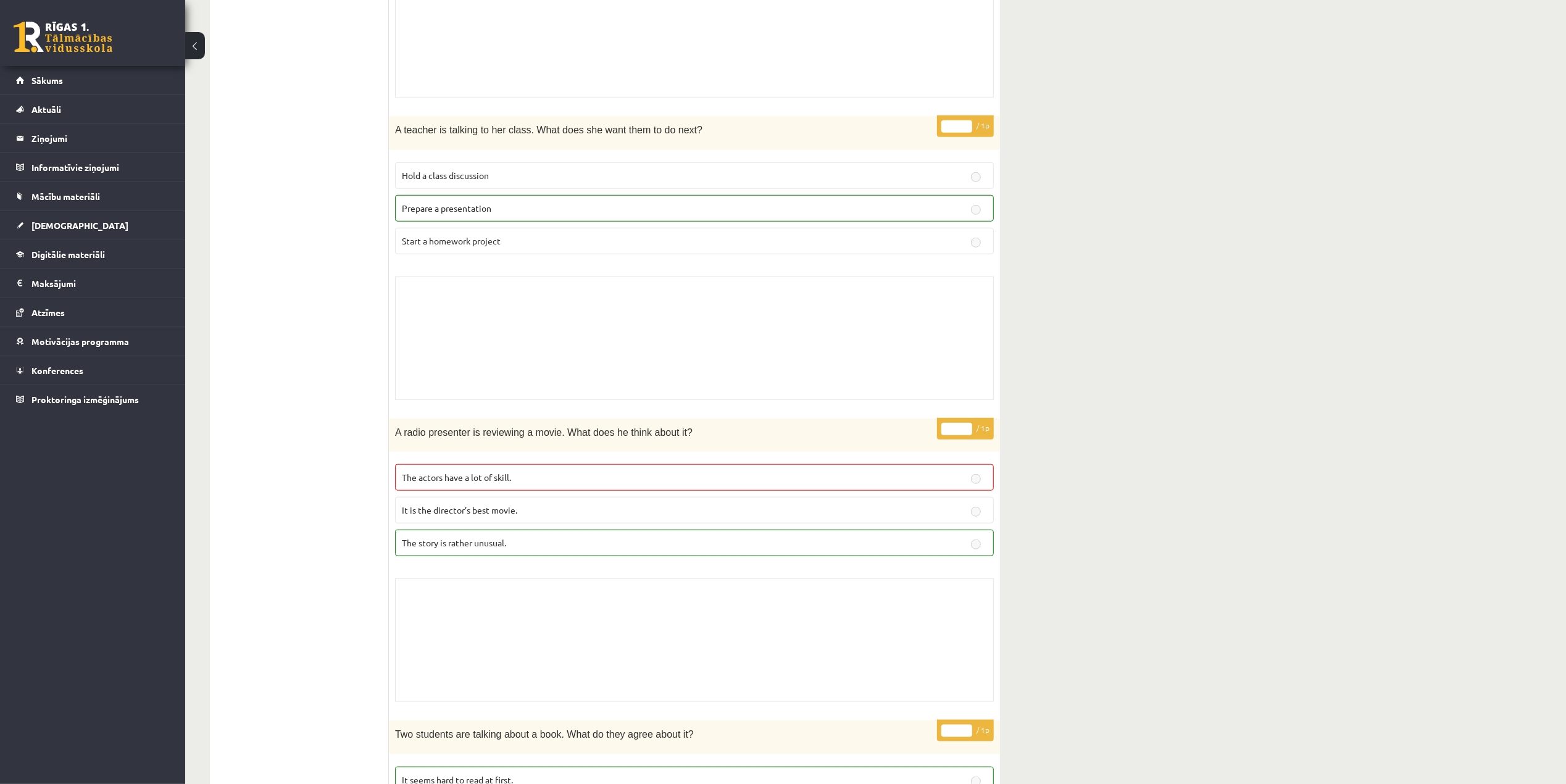
scroll to position [1316, 0]
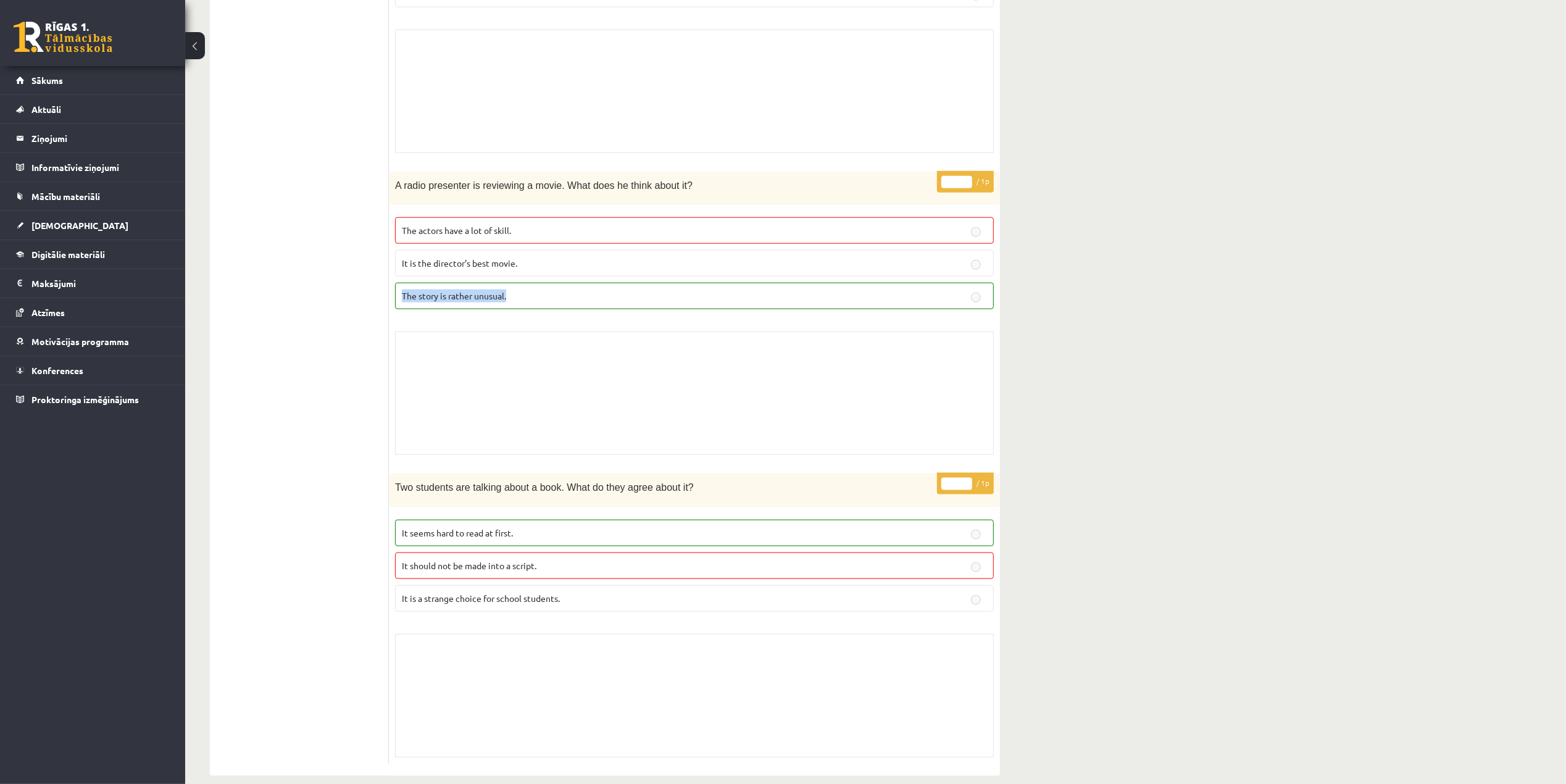
drag, startPoint x: 529, startPoint y: 306, endPoint x: 403, endPoint y: 309, distance: 126.0
click at [403, 309] on label "The story is rather unusual." at bounding box center [694, 295] width 599 height 26
copy span "The story is rather unusual."
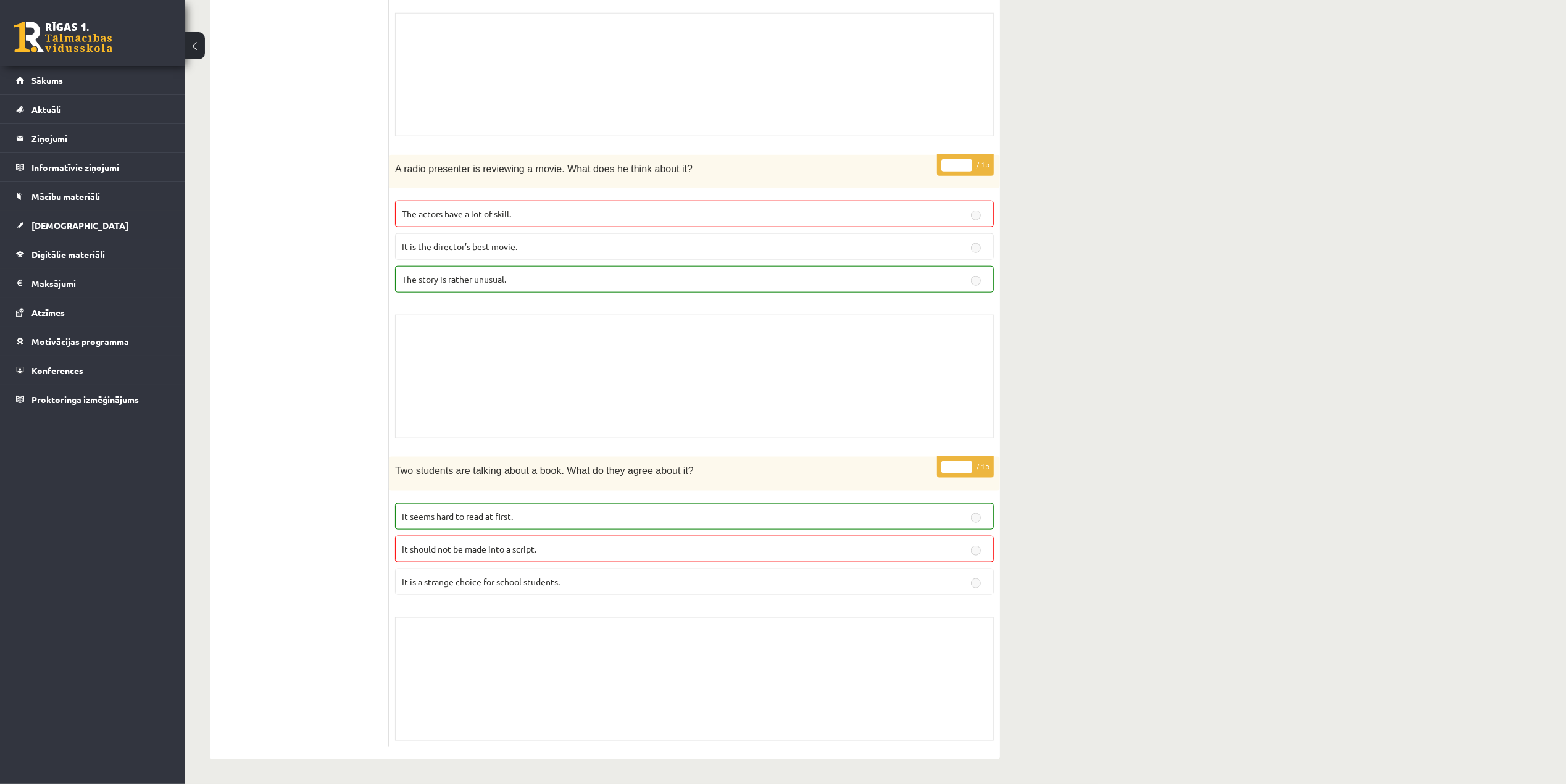
click at [596, 545] on p "It should not be made into a script." at bounding box center [694, 549] width 585 height 13
click at [600, 550] on p "It should not be made into a script." at bounding box center [694, 549] width 585 height 13
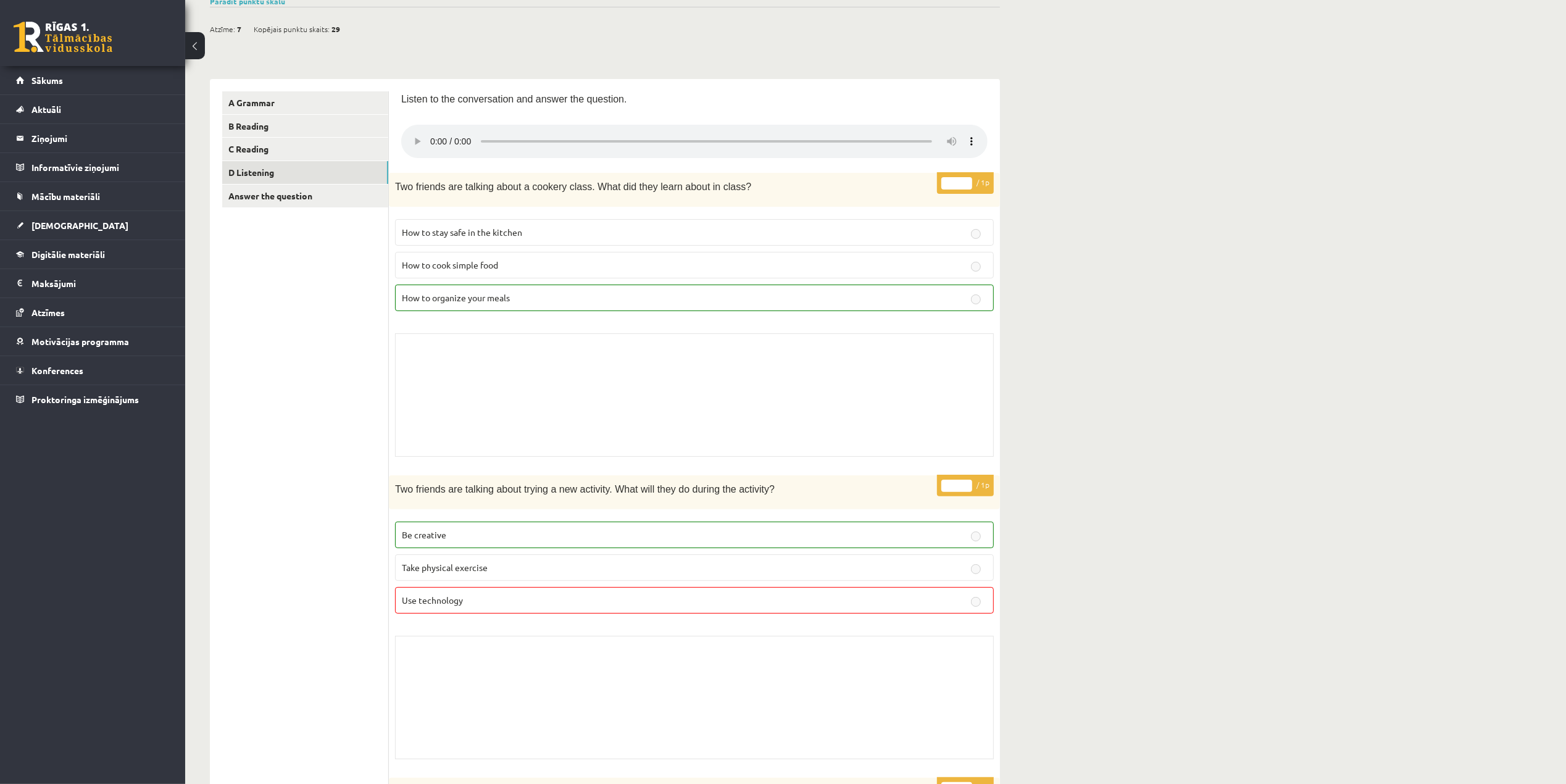
scroll to position [0, 0]
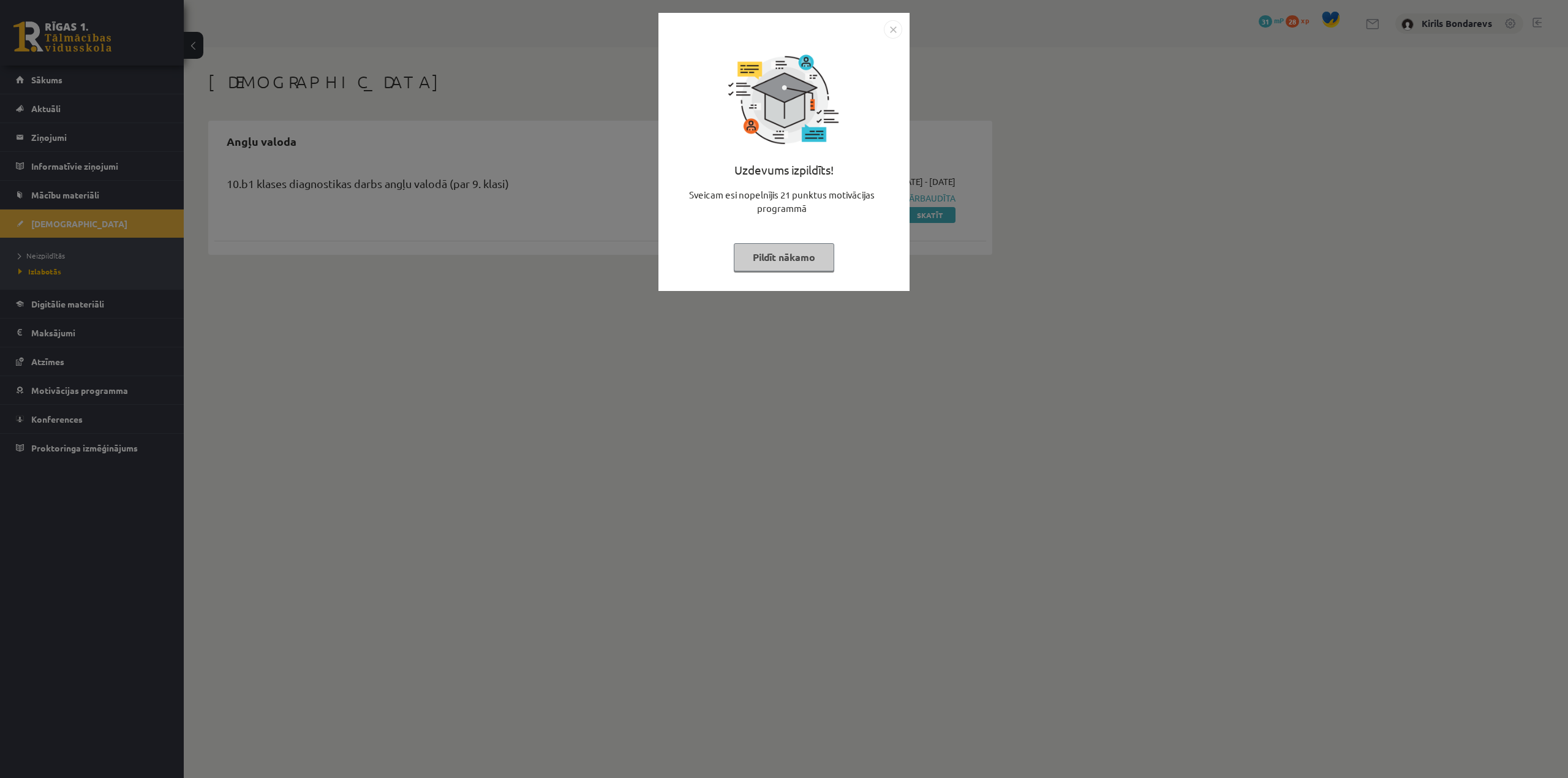
click at [777, 261] on button "Pildīt nākamo" at bounding box center [784, 257] width 100 height 28
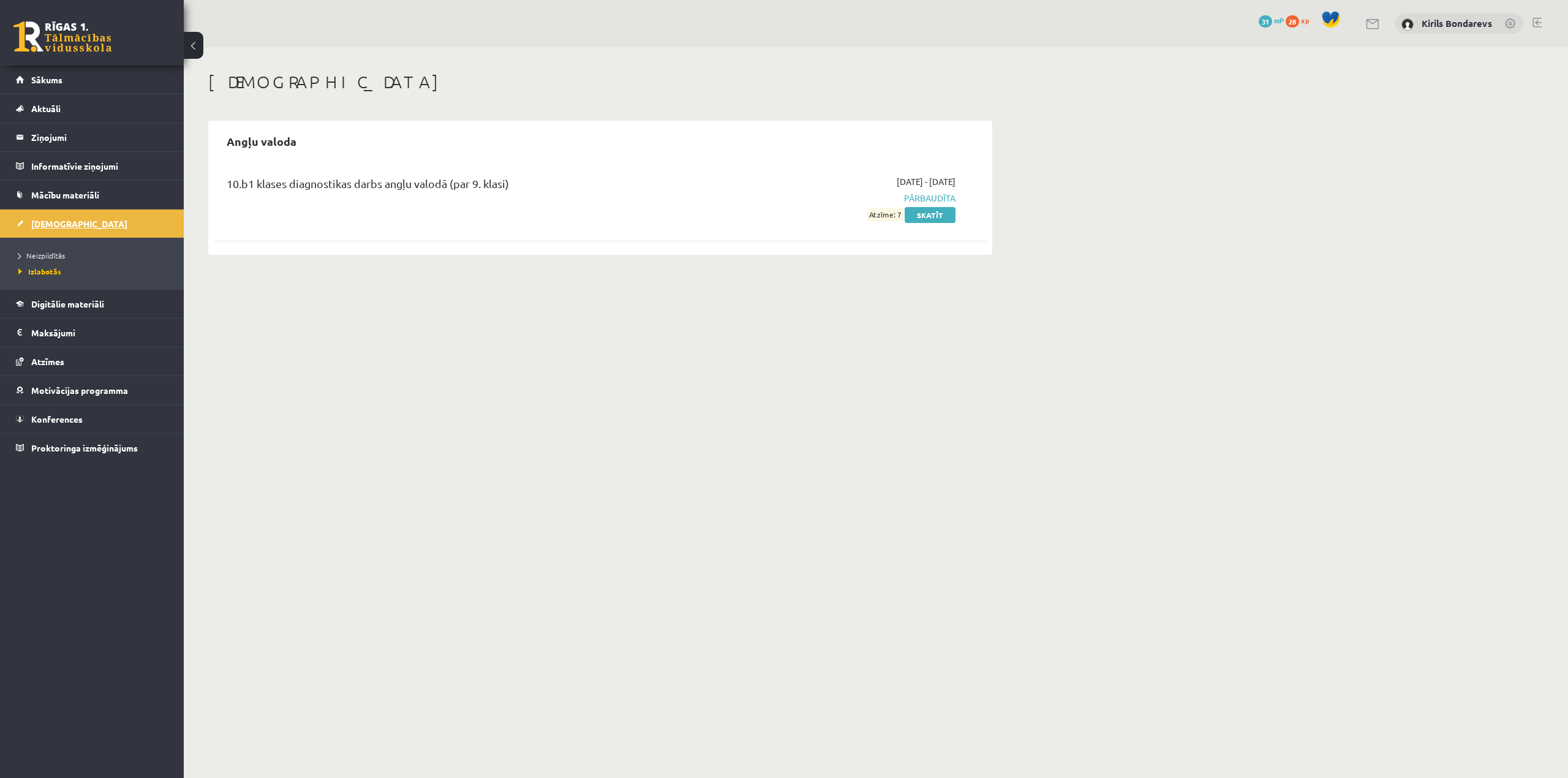
click at [58, 218] on span "[DEMOGRAPHIC_DATA]" at bounding box center [79, 224] width 96 height 11
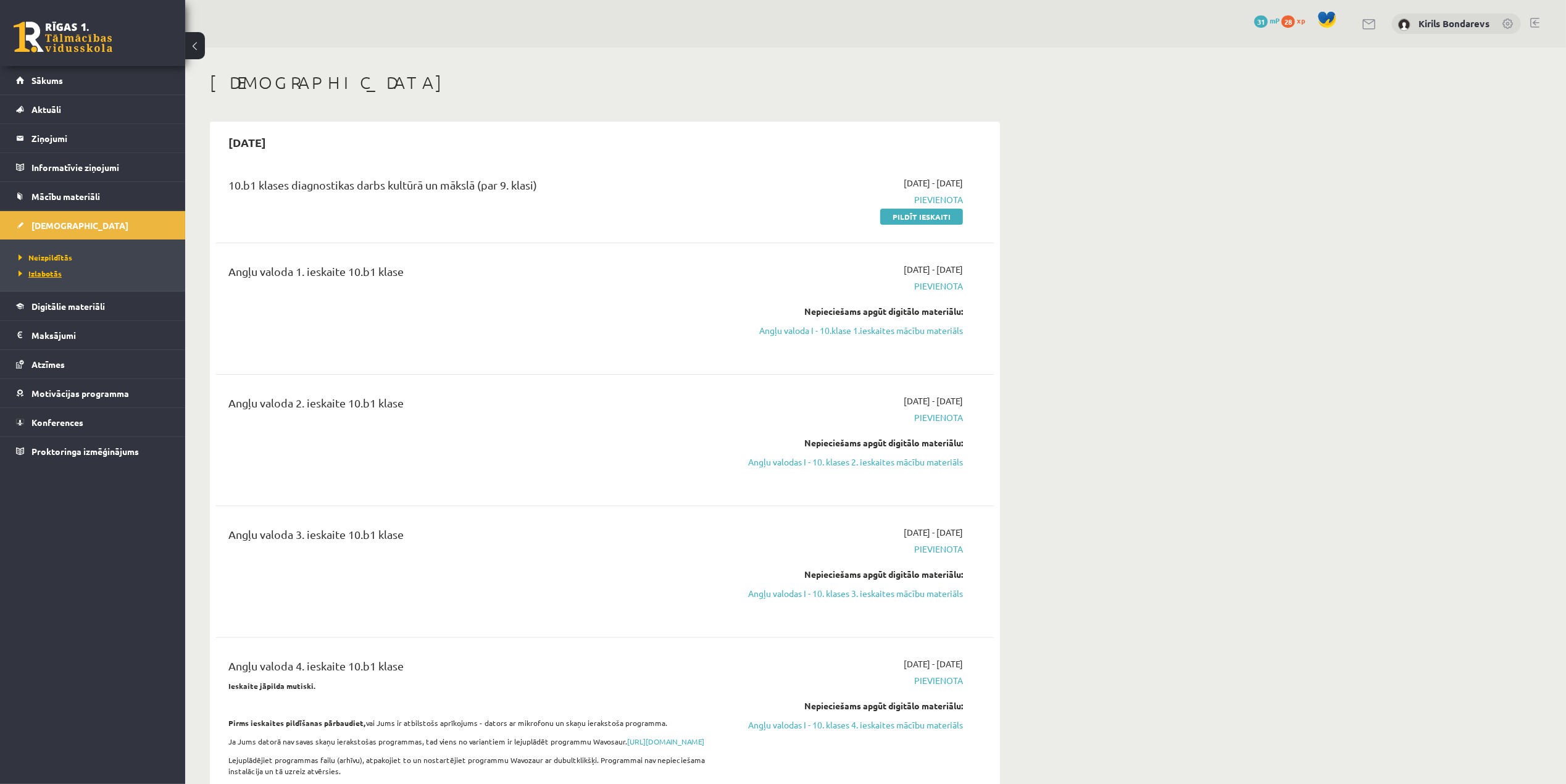
click at [53, 273] on span "Izlabotās" at bounding box center [40, 273] width 44 height 10
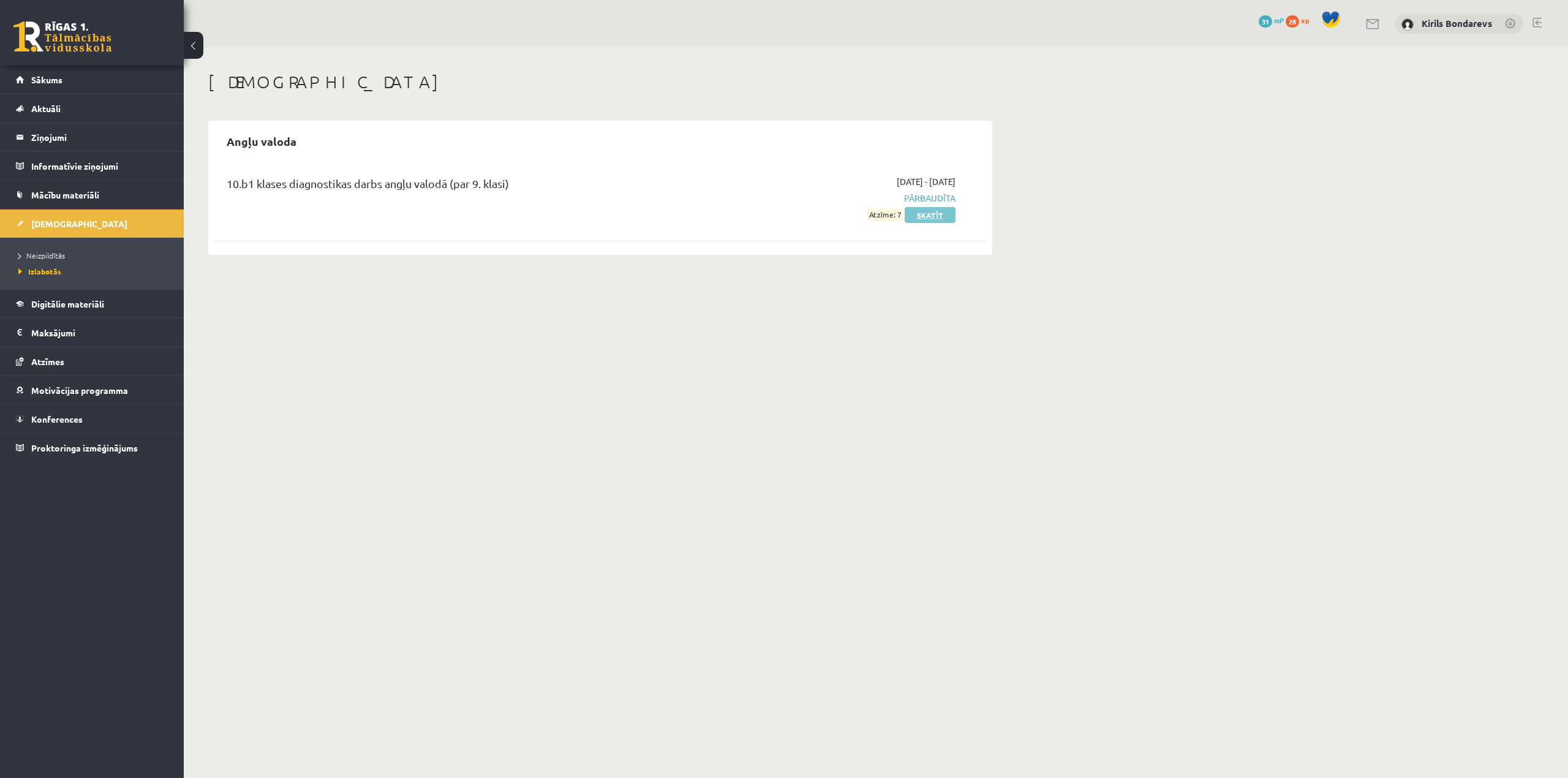
click at [933, 214] on link "Skatīt" at bounding box center [930, 215] width 50 height 16
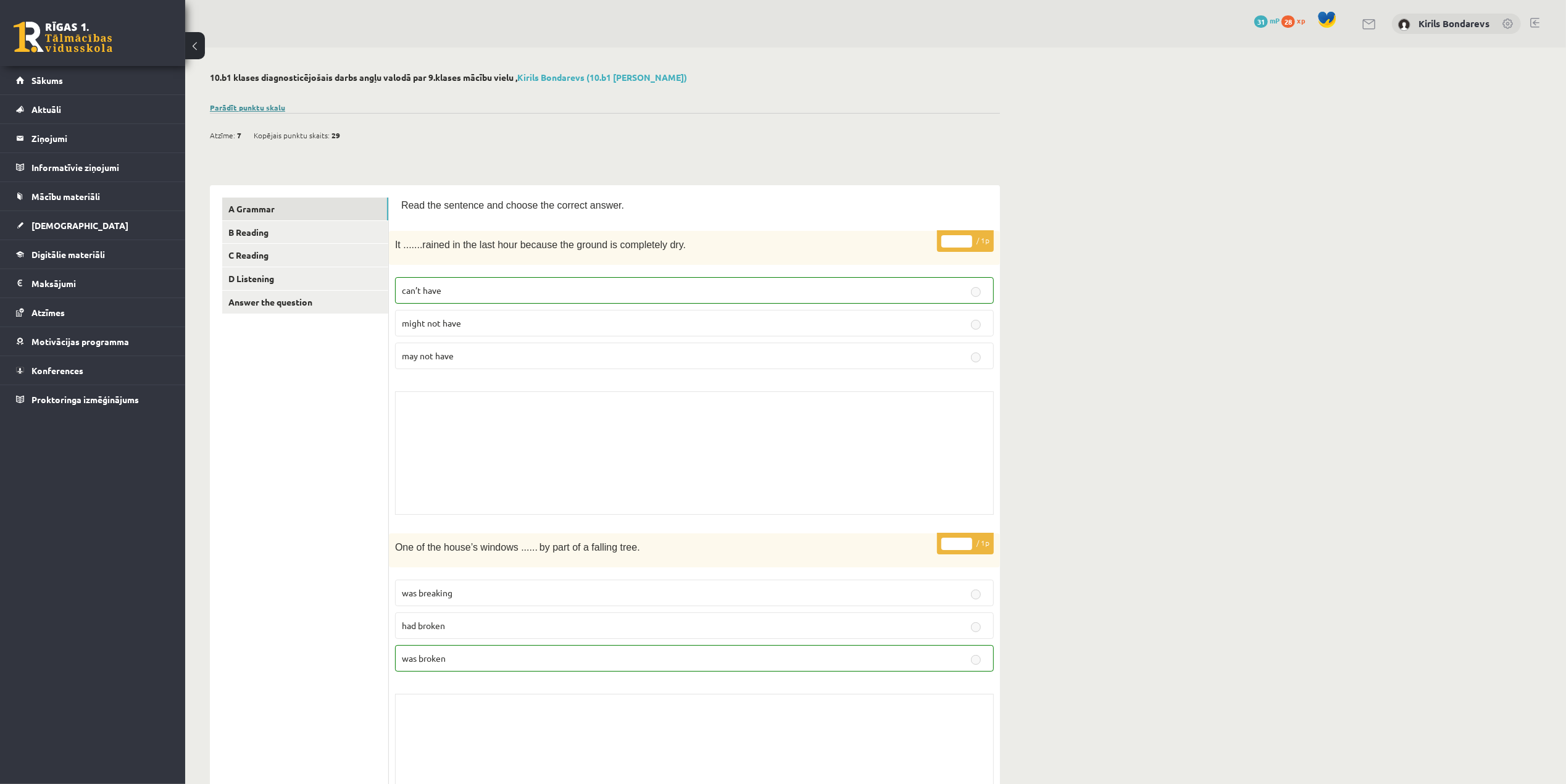
click at [249, 109] on link "Parādīt punktu skalu" at bounding box center [247, 107] width 75 height 10
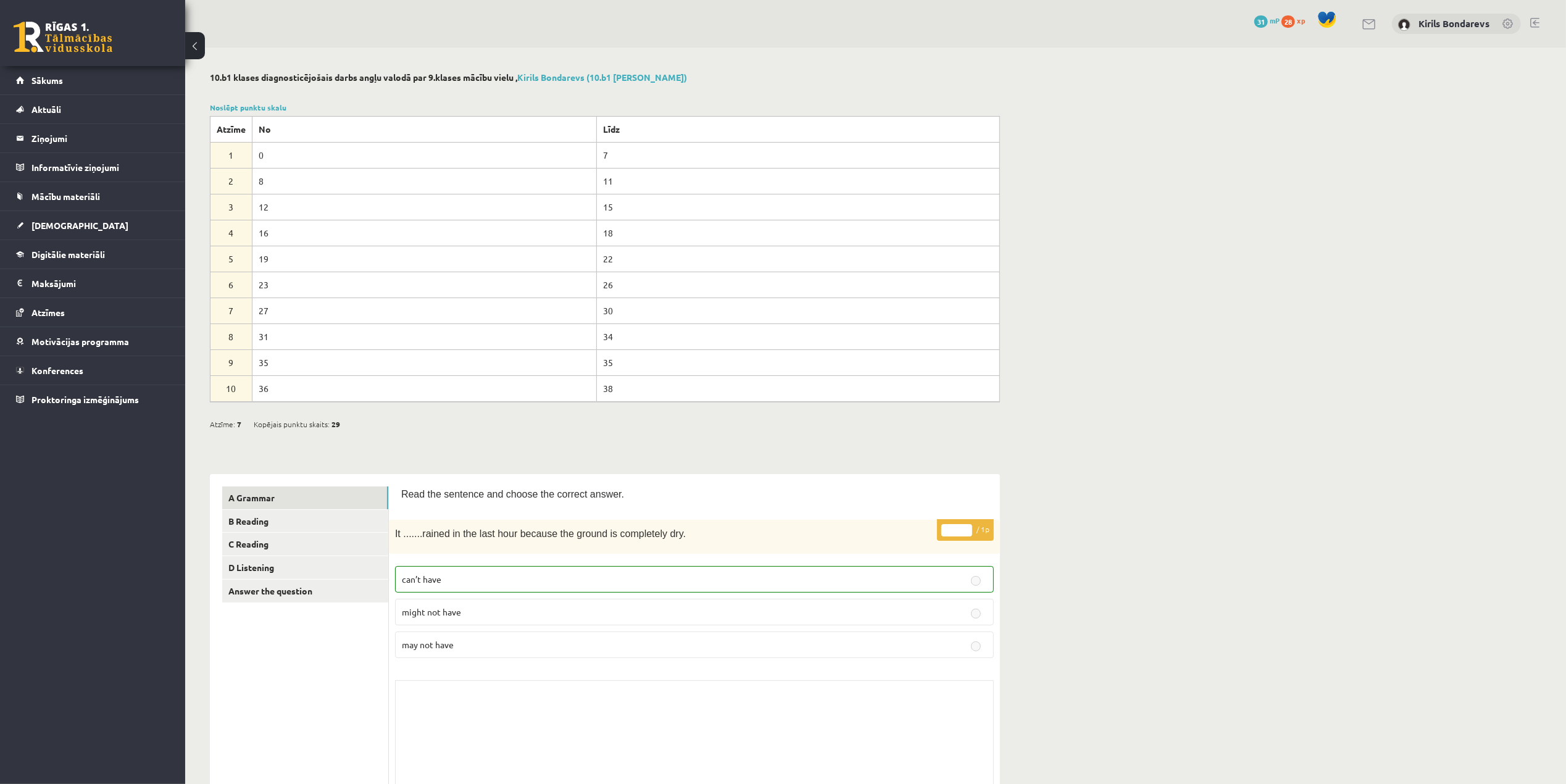
click at [201, 56] on button at bounding box center [195, 45] width 20 height 27
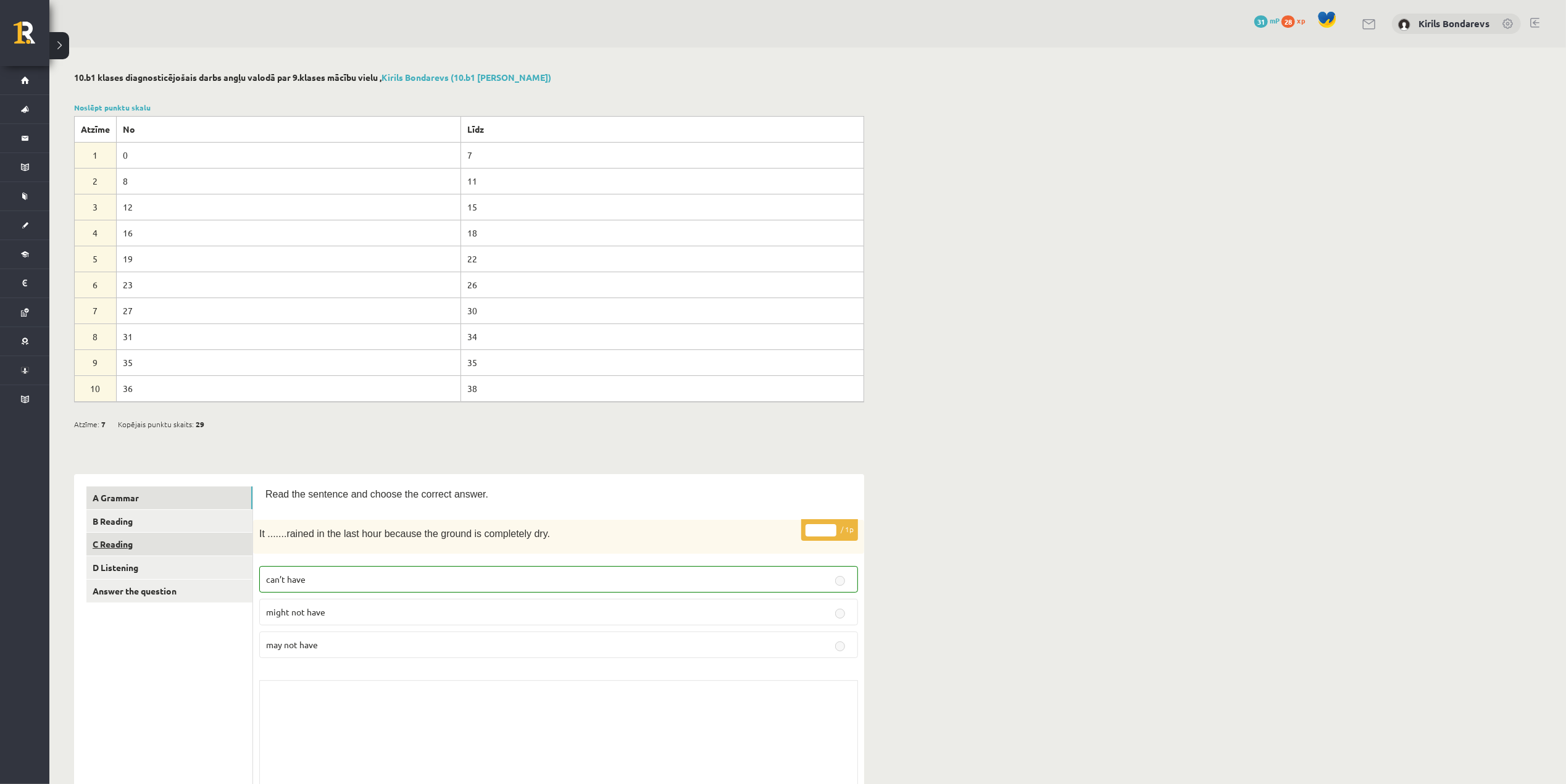
click at [145, 536] on link "C Reading" at bounding box center [169, 543] width 166 height 23
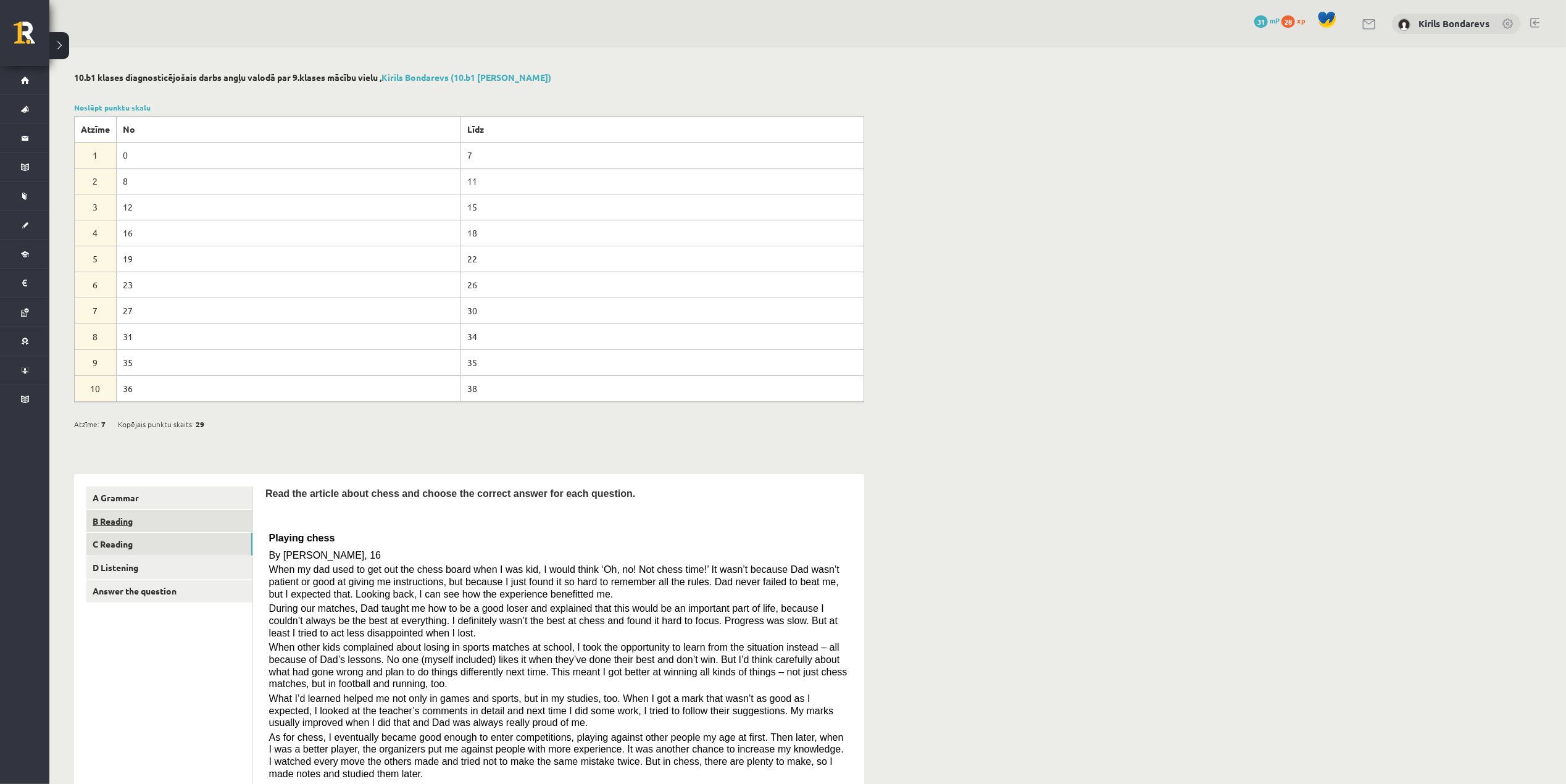
click at [140, 511] on link "B Reading" at bounding box center [169, 521] width 166 height 23
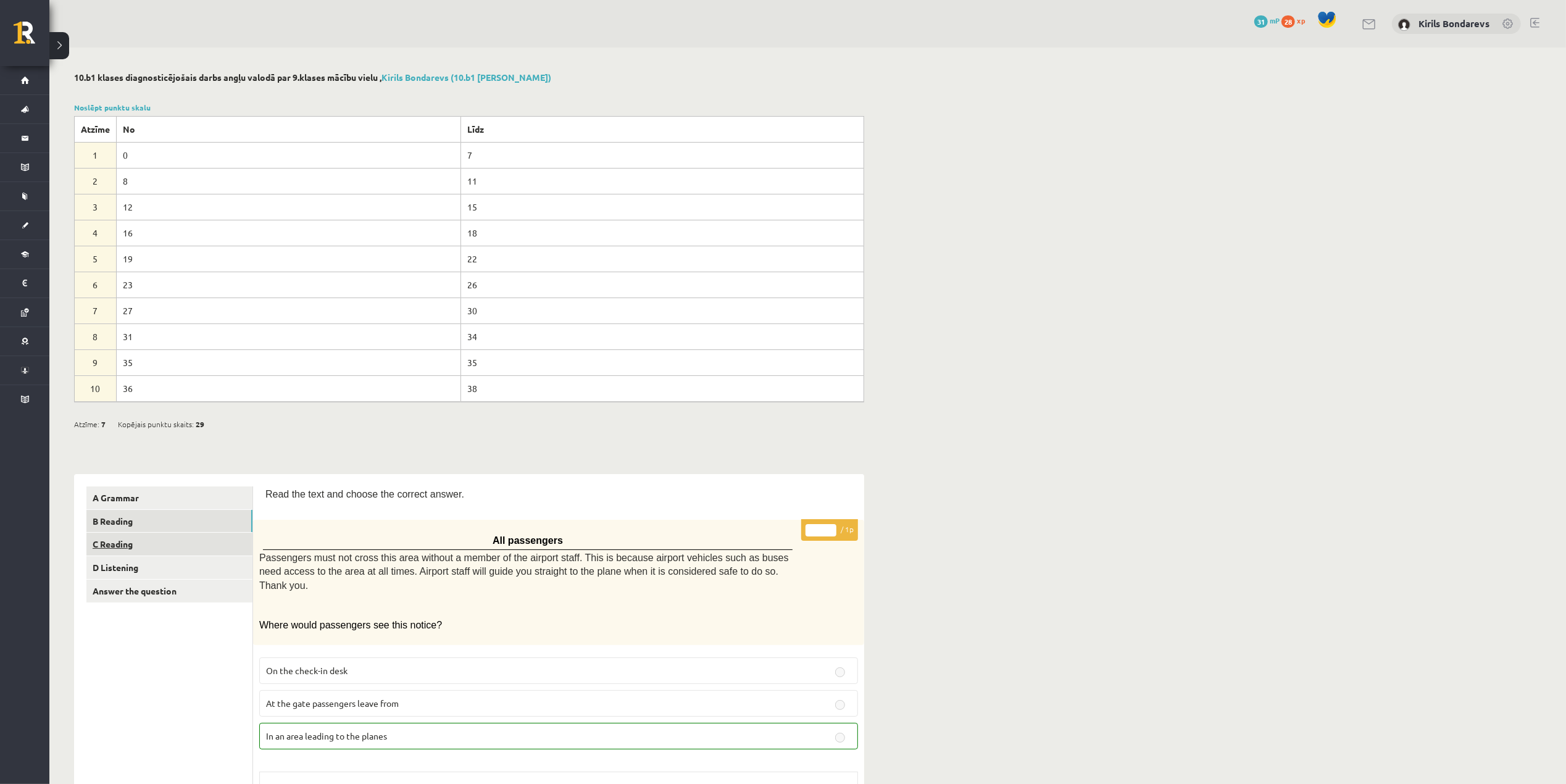
click at [159, 550] on link "C Reading" at bounding box center [169, 543] width 166 height 23
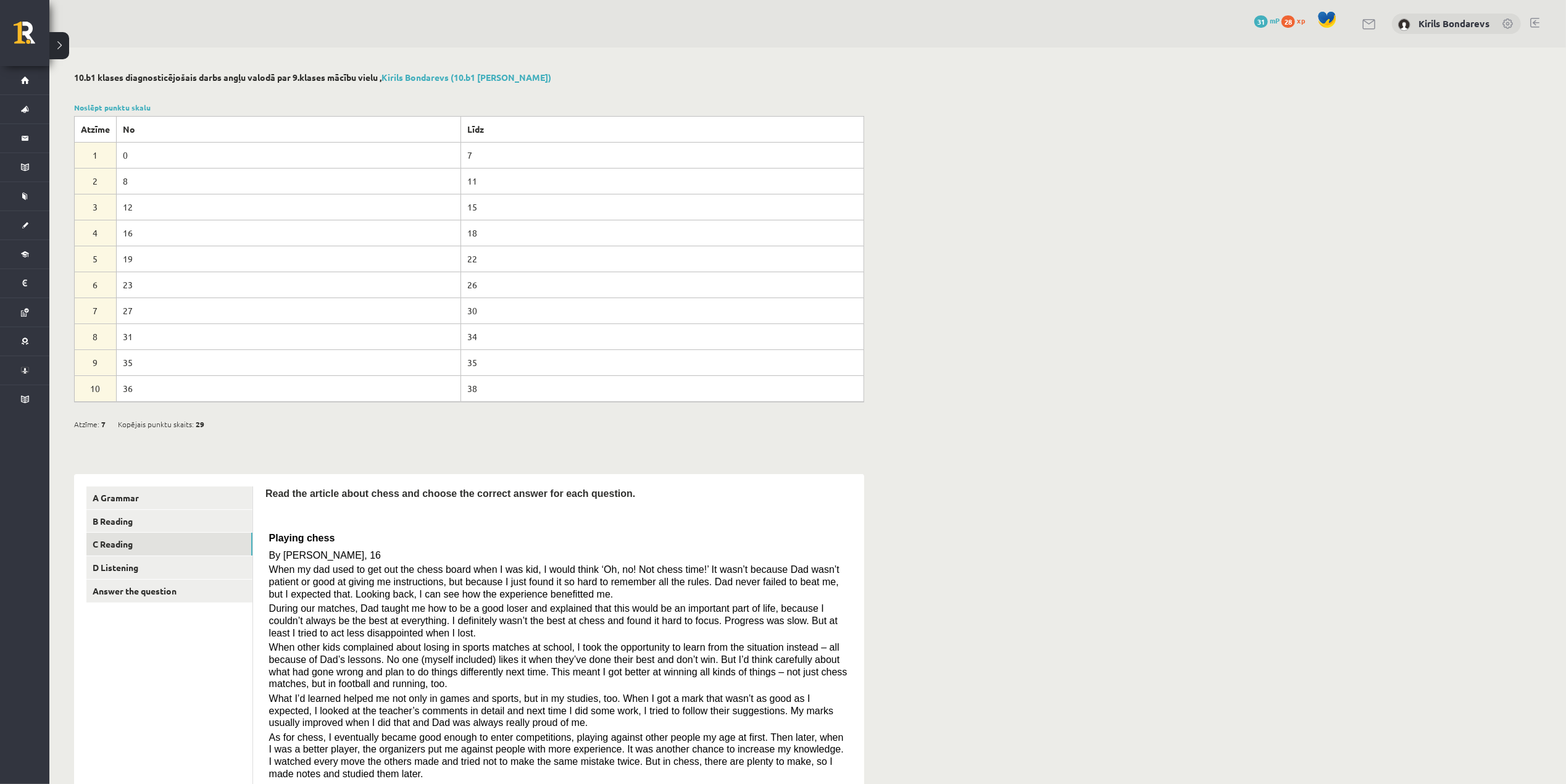
scroll to position [82, 0]
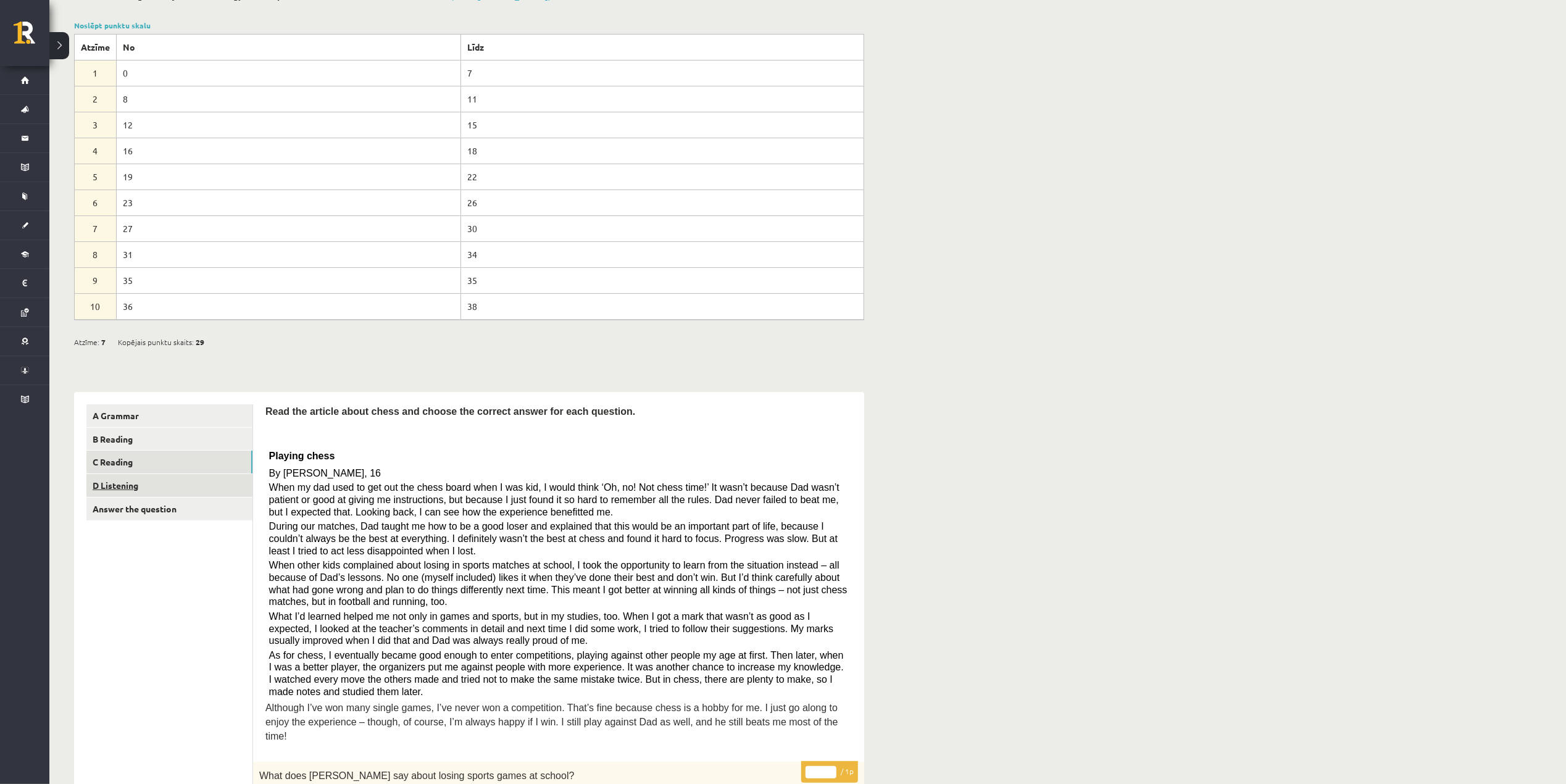
click at [118, 497] on link "D Listening" at bounding box center [169, 485] width 166 height 23
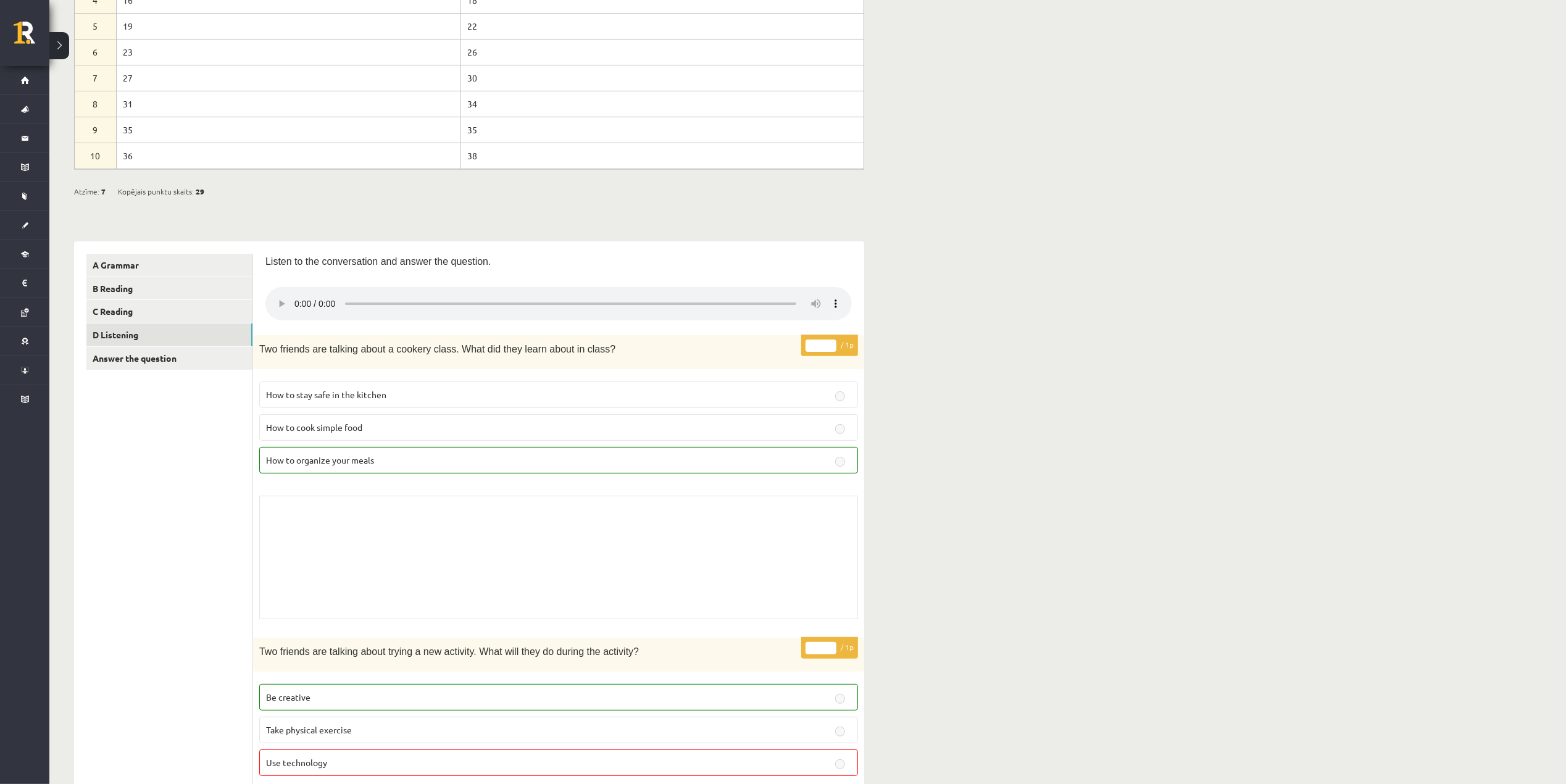
scroll to position [0, 0]
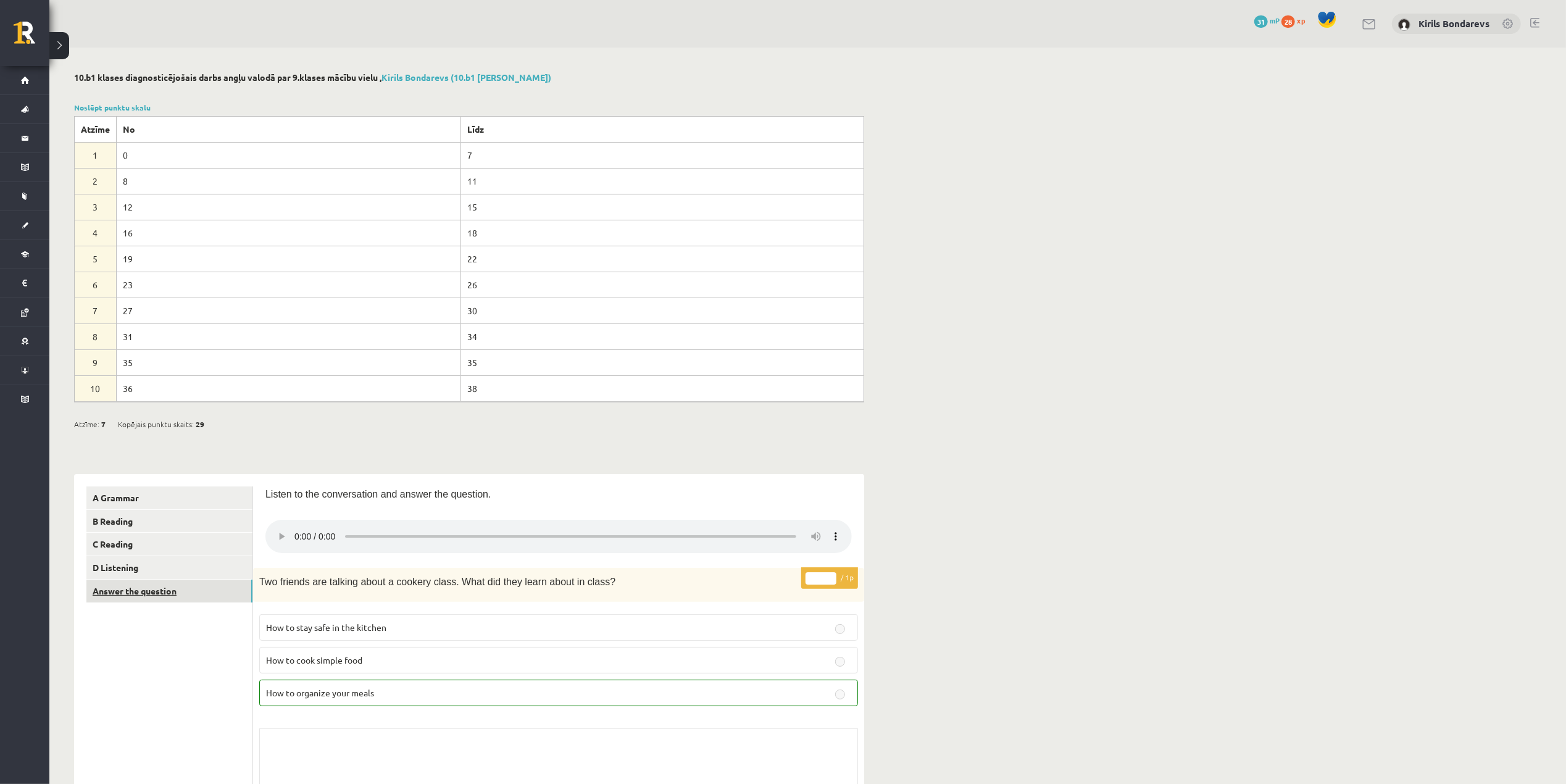
click at [145, 593] on link "Answer the question" at bounding box center [169, 590] width 166 height 23
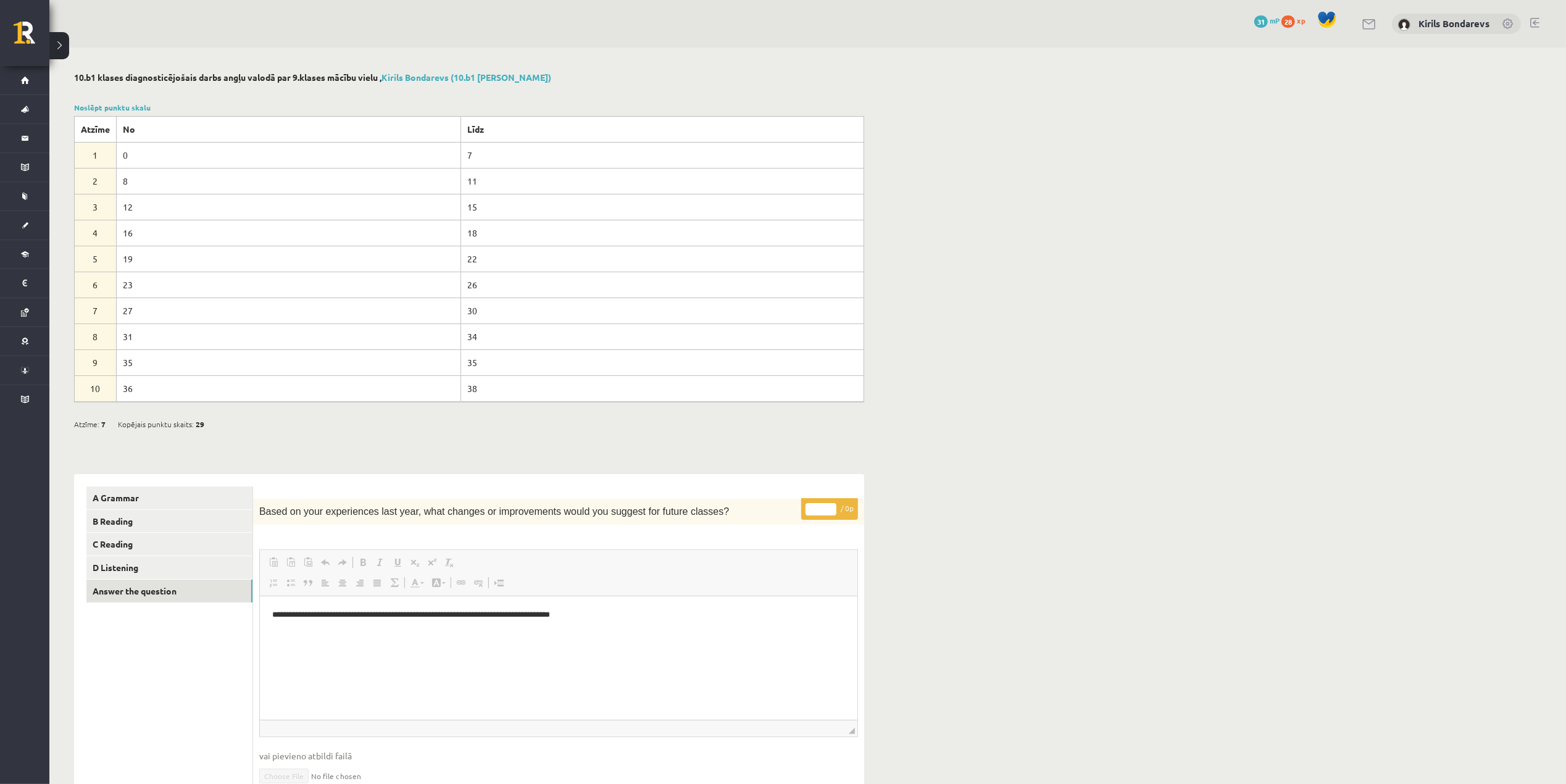
drag, startPoint x: 477, startPoint y: 531, endPoint x: 454, endPoint y: 546, distance: 27.5
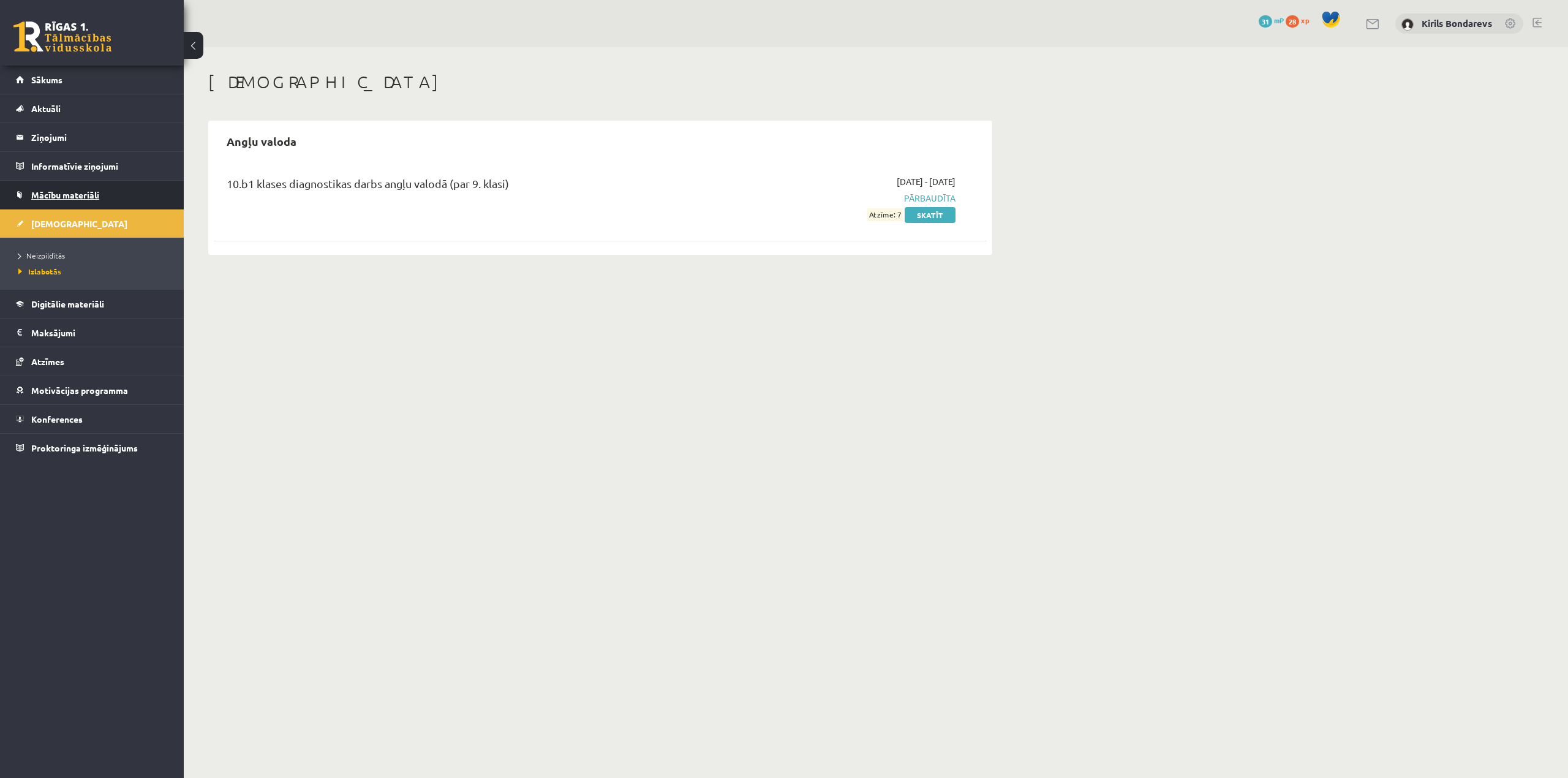
click at [91, 194] on span "Mācību materiāli" at bounding box center [65, 195] width 68 height 11
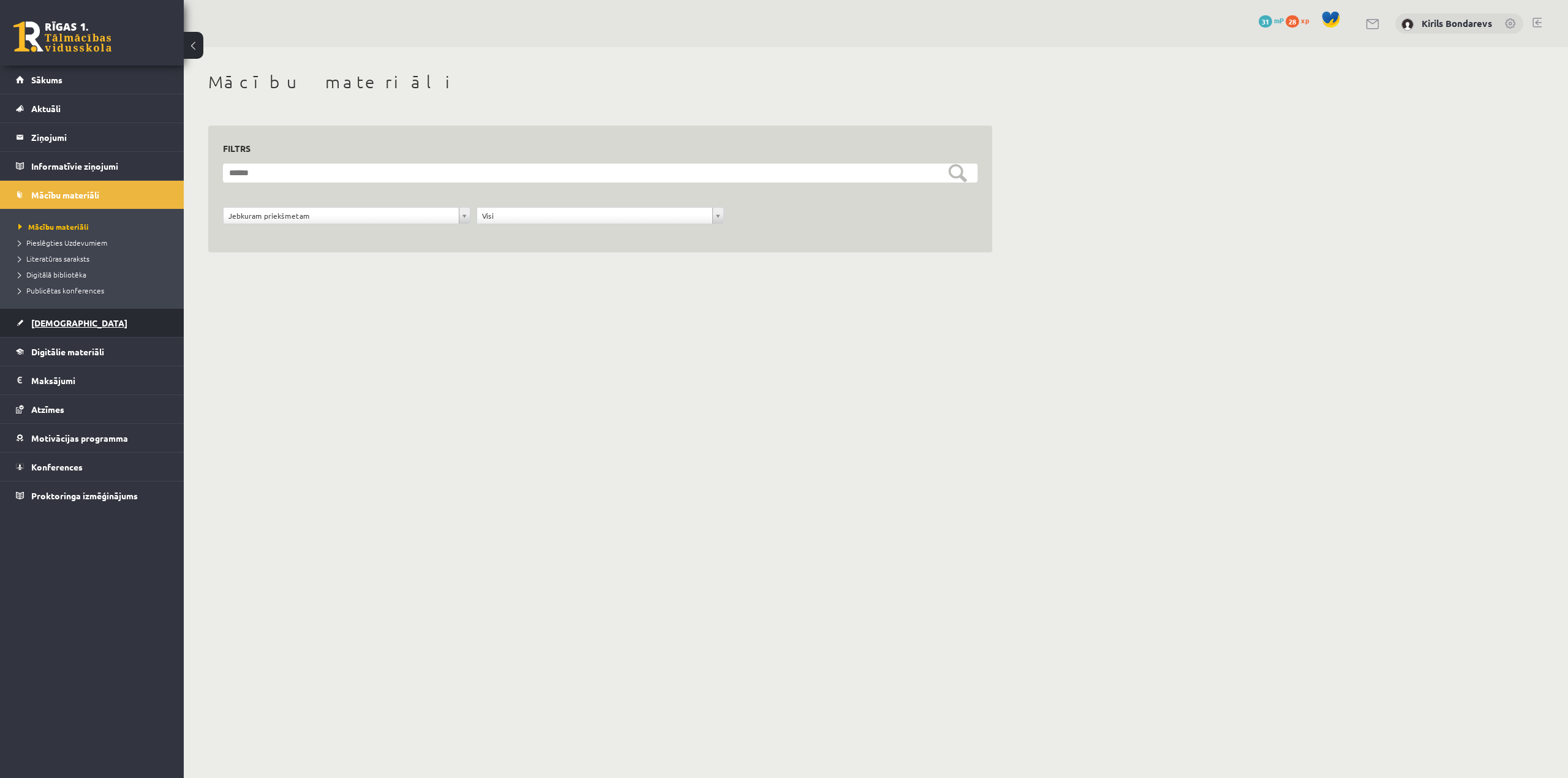
click at [52, 320] on span "[DEMOGRAPHIC_DATA]" at bounding box center [79, 323] width 96 height 11
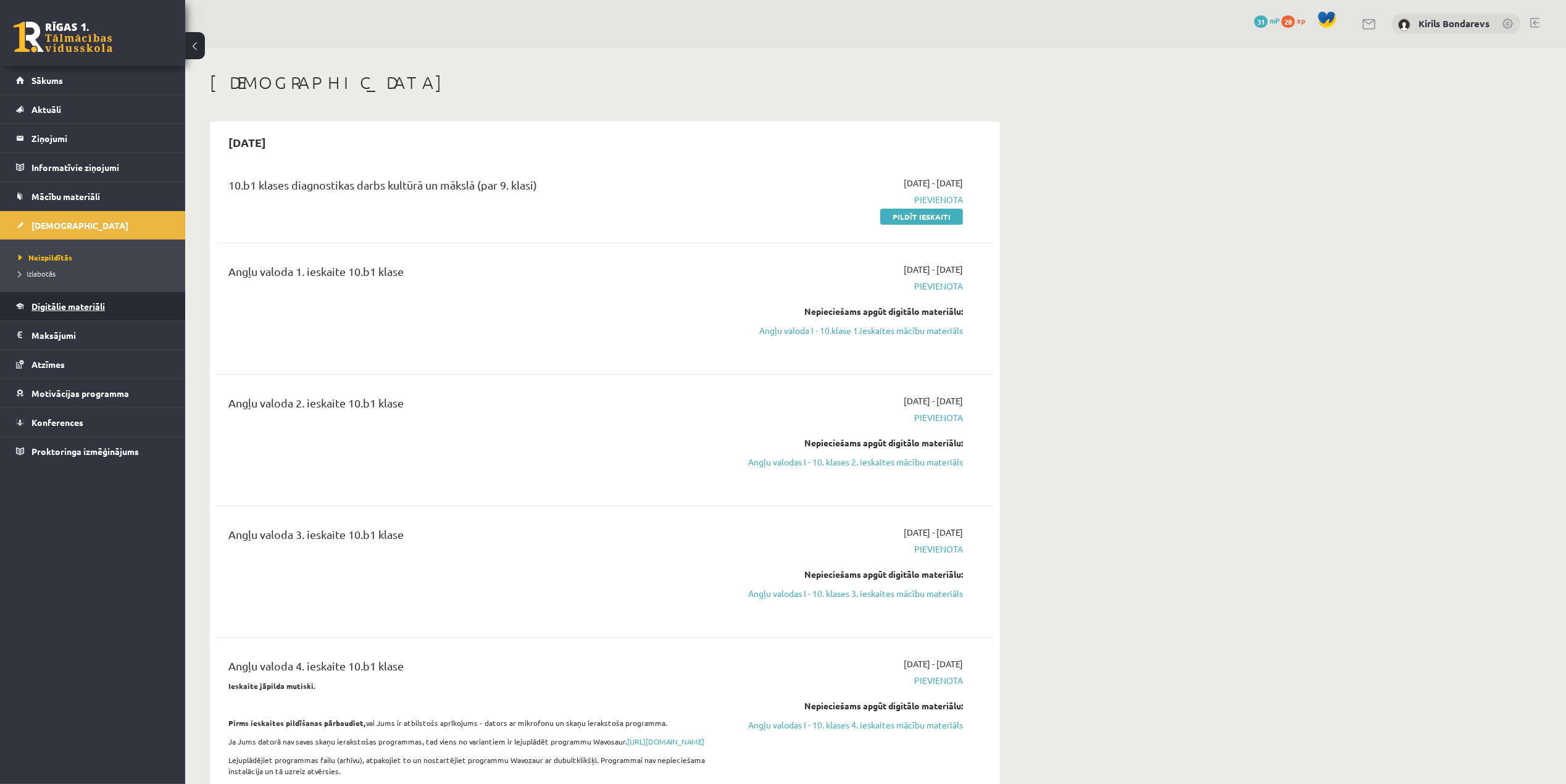
click at [47, 314] on link "Digitālie materiāli" at bounding box center [93, 305] width 154 height 28
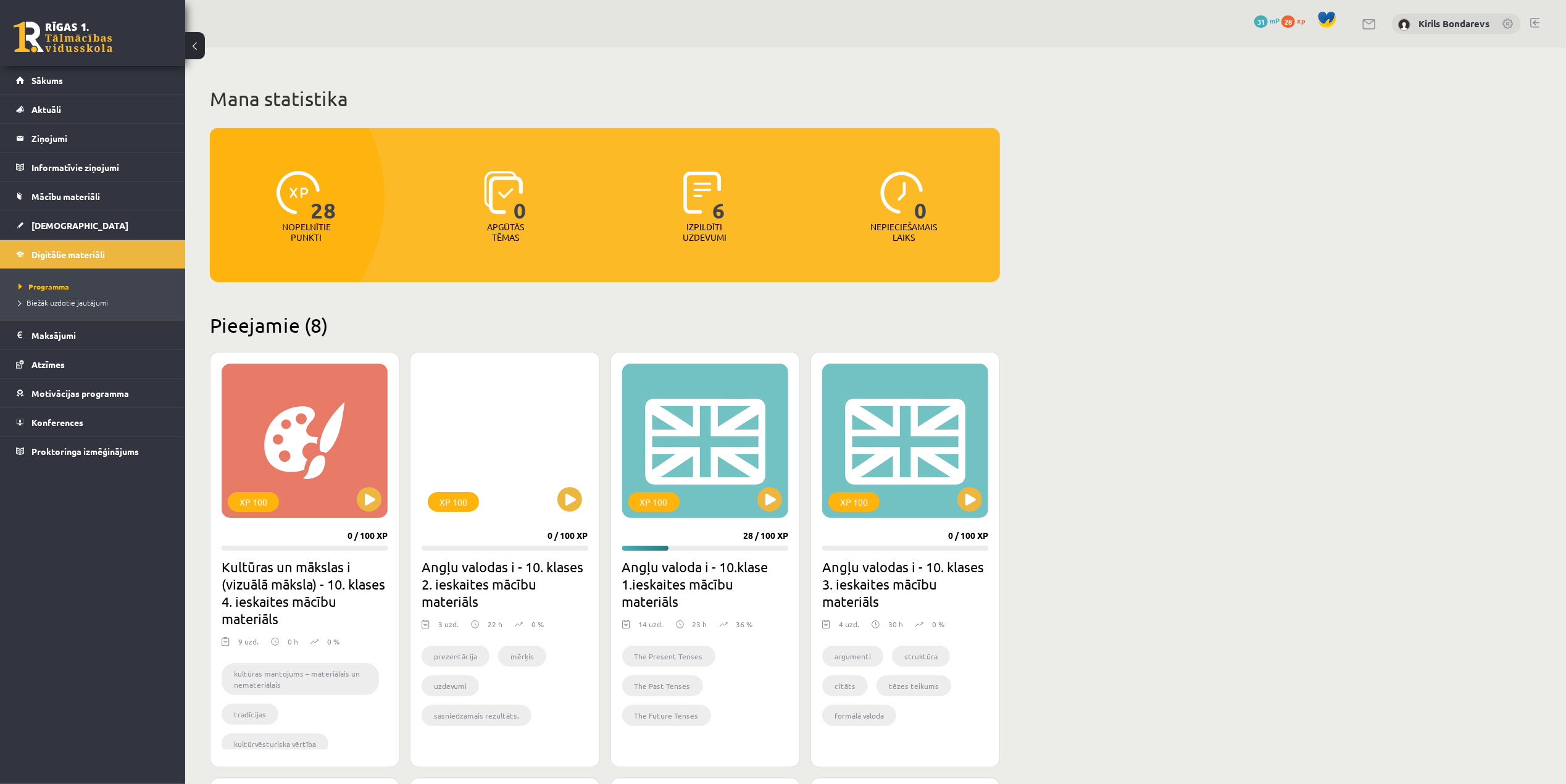
scroll to position [164, 0]
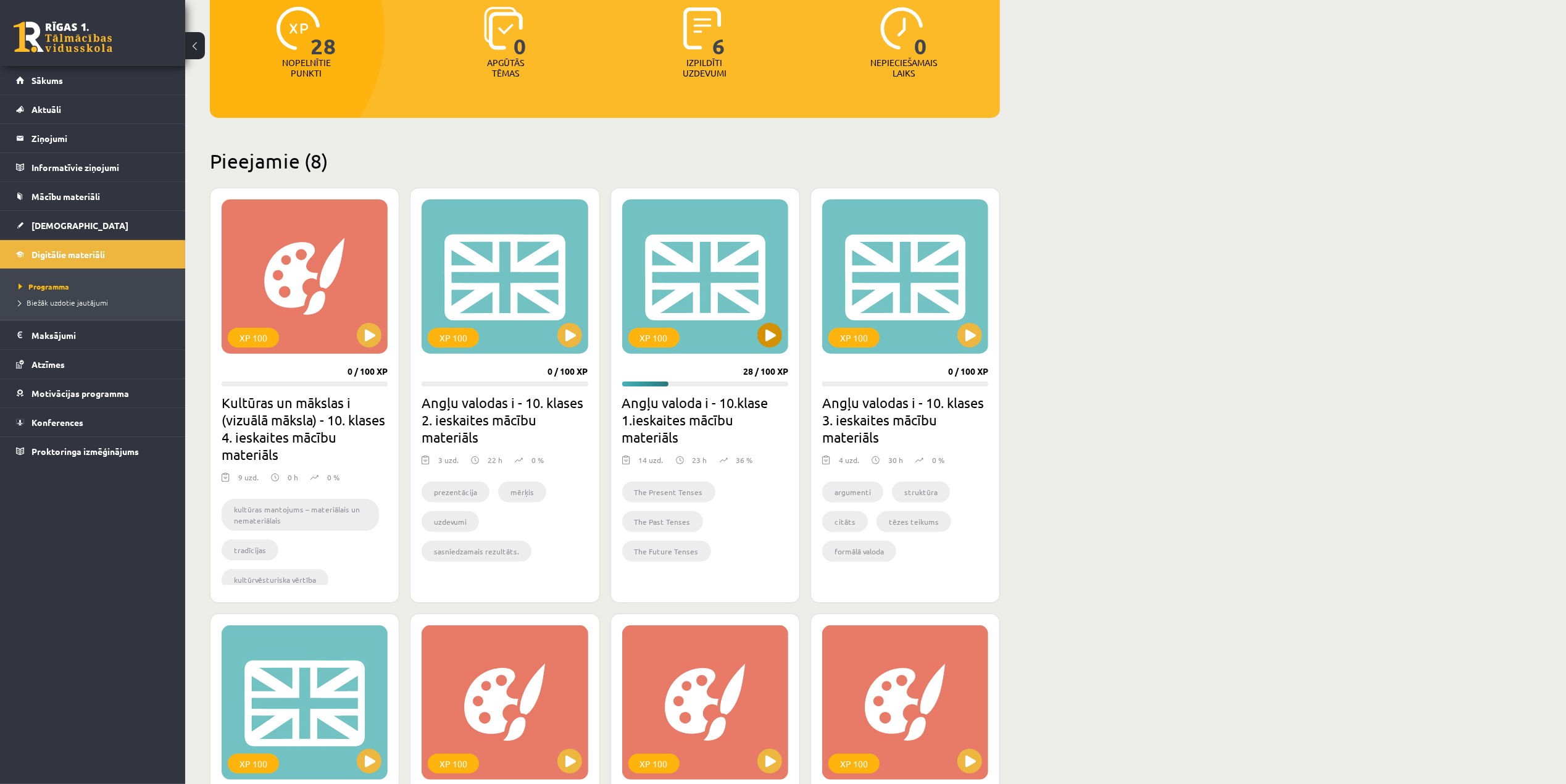
click at [733, 329] on div "XP 100" at bounding box center [705, 276] width 166 height 154
